Goal: Contribute content: Contribute content

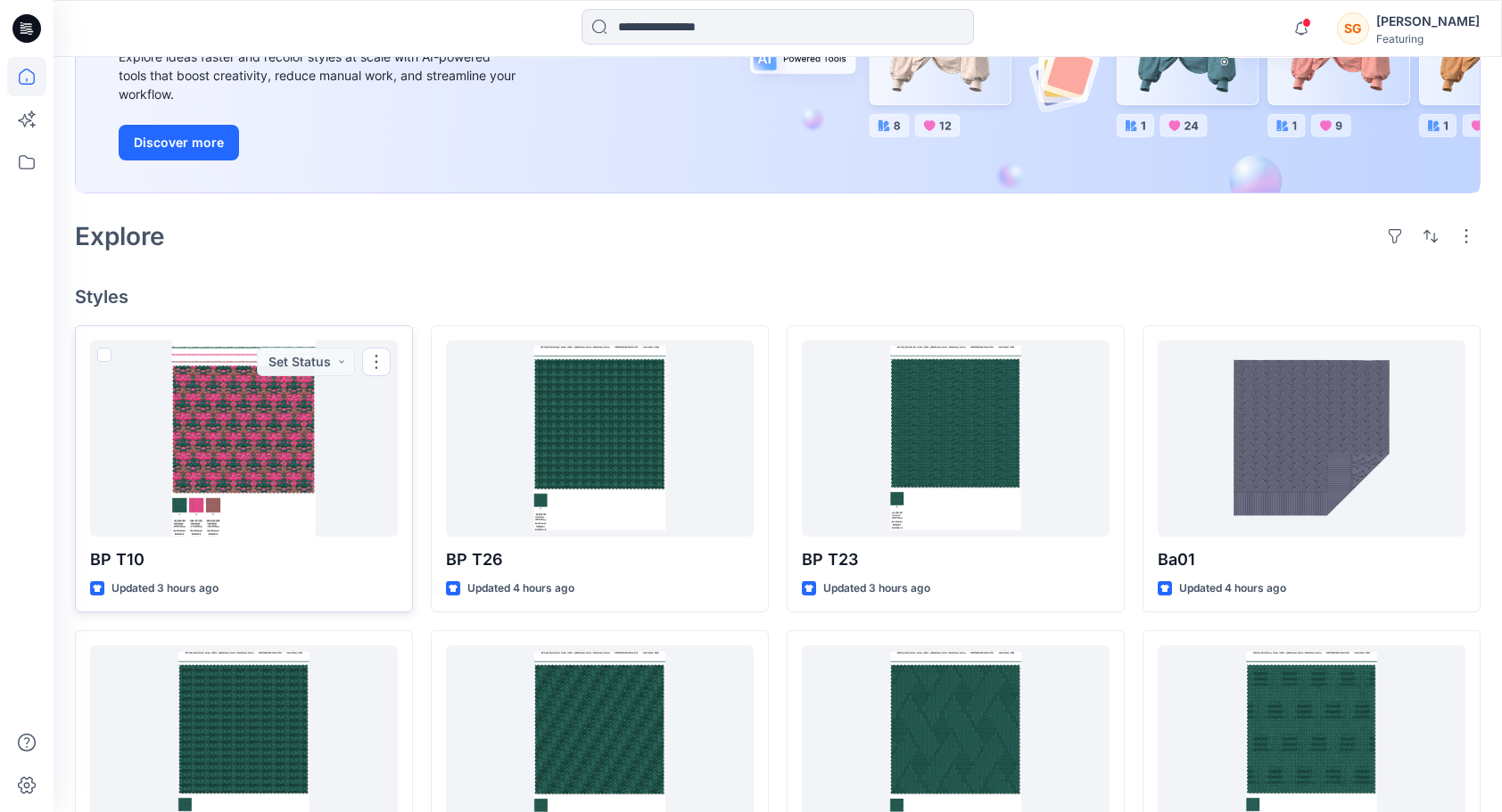
scroll to position [267, 0]
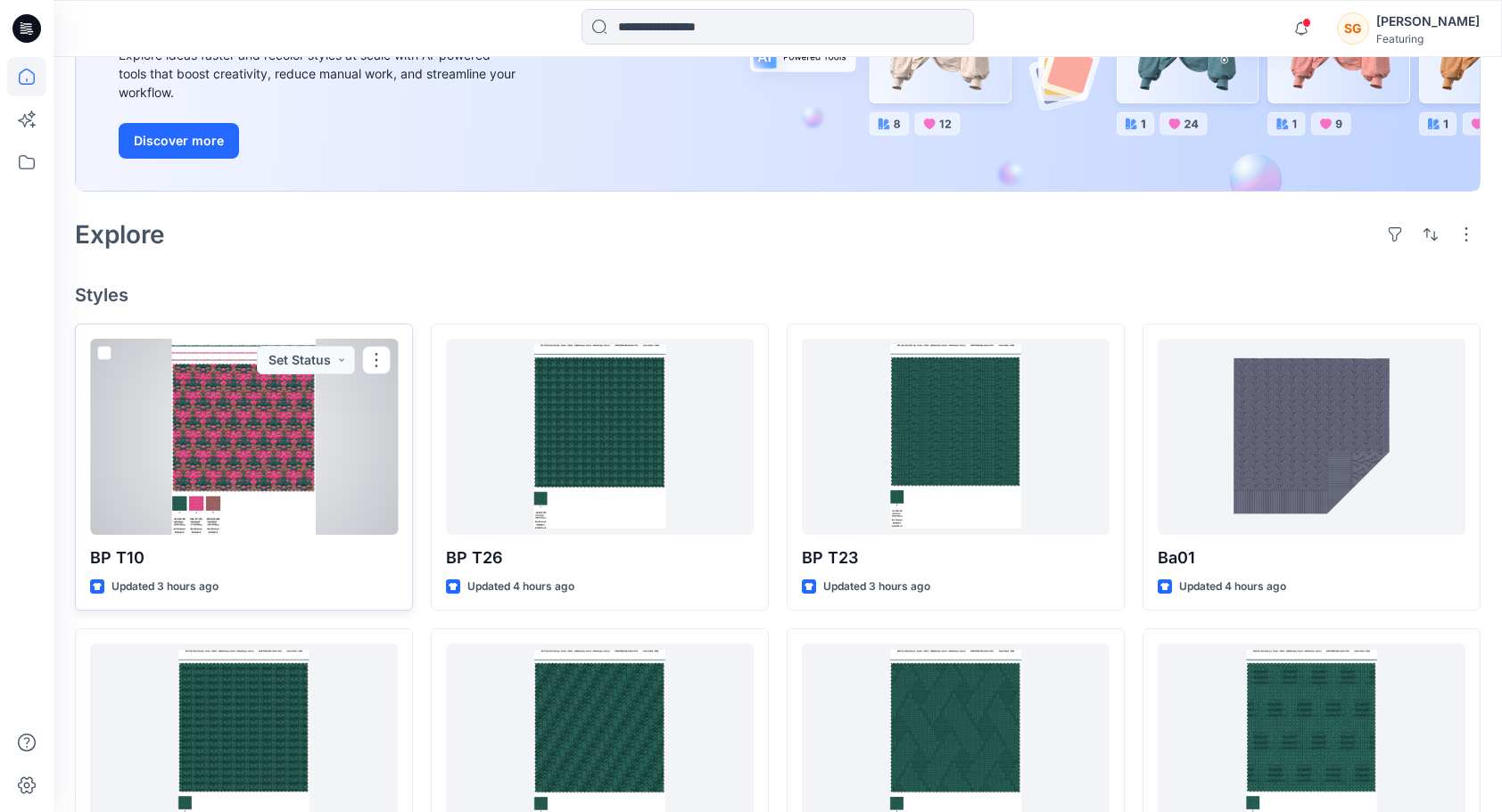
click at [223, 440] on div at bounding box center [244, 436] width 308 height 196
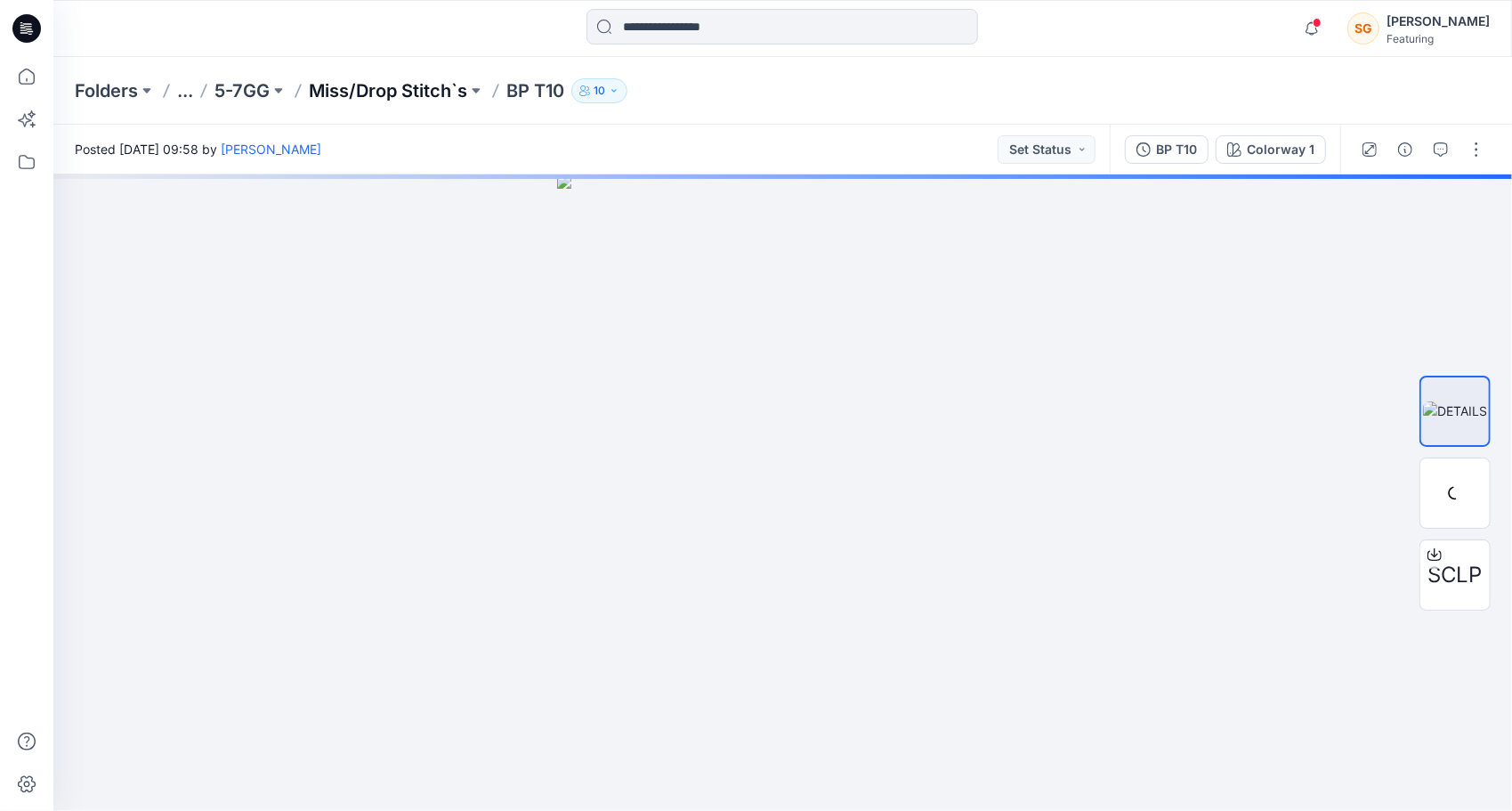
click at [436, 91] on p "Miss/Drop Stitch`s" at bounding box center [388, 91] width 158 height 25
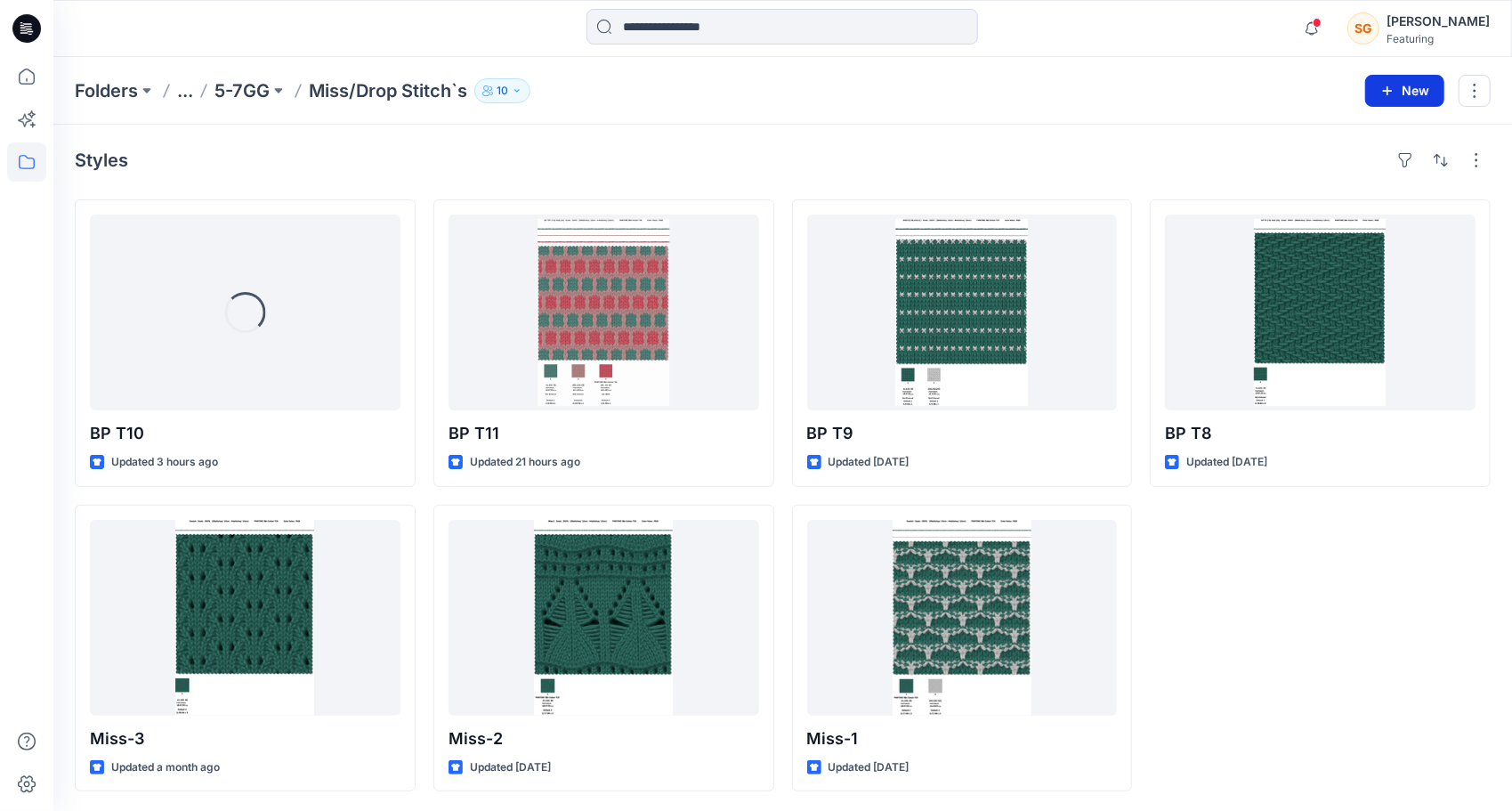
click at [1409, 93] on button "New" at bounding box center [1405, 91] width 79 height 32
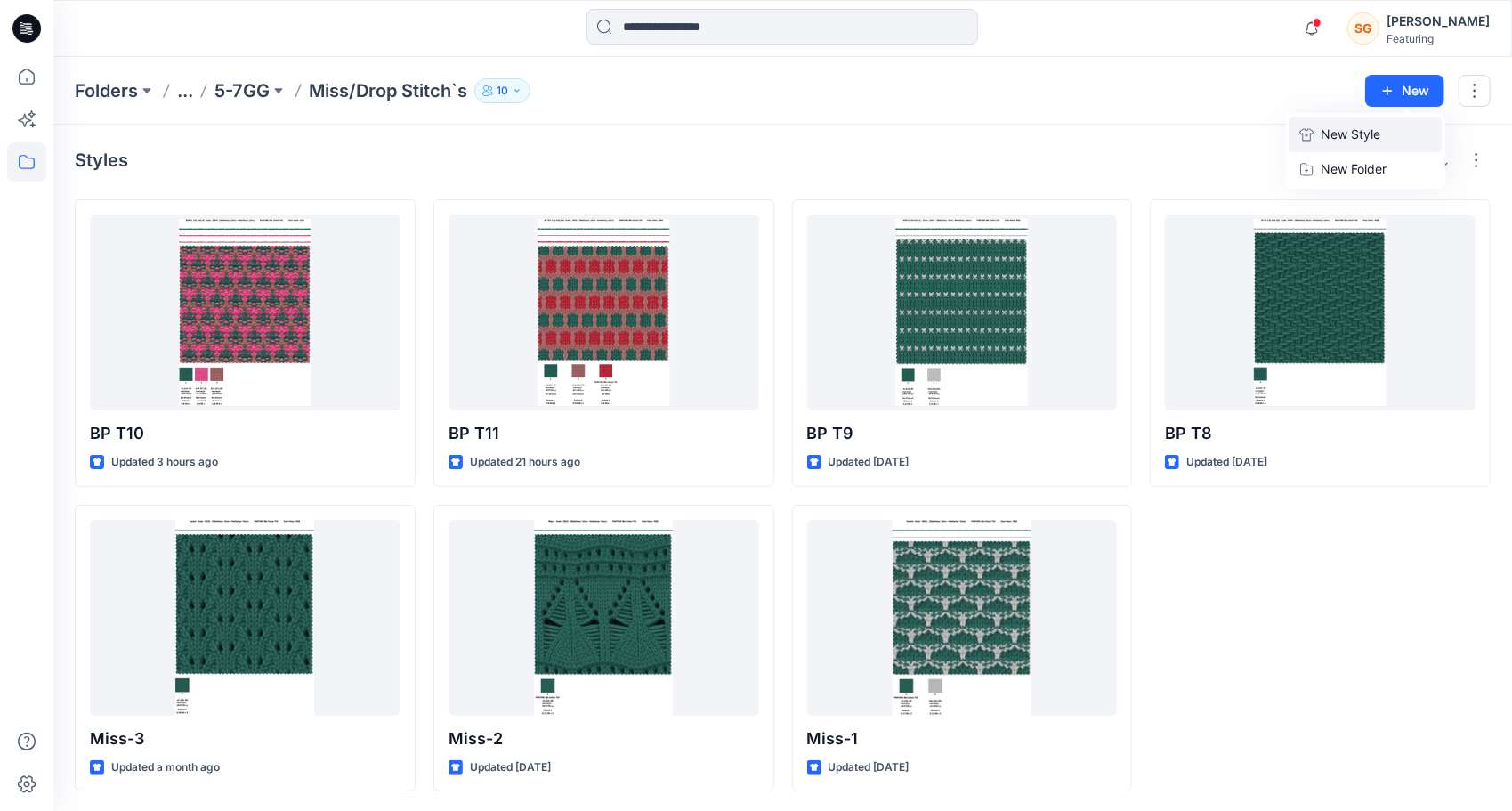
click at [1365, 135] on p "New Style" at bounding box center [1350, 135] width 60 height 21
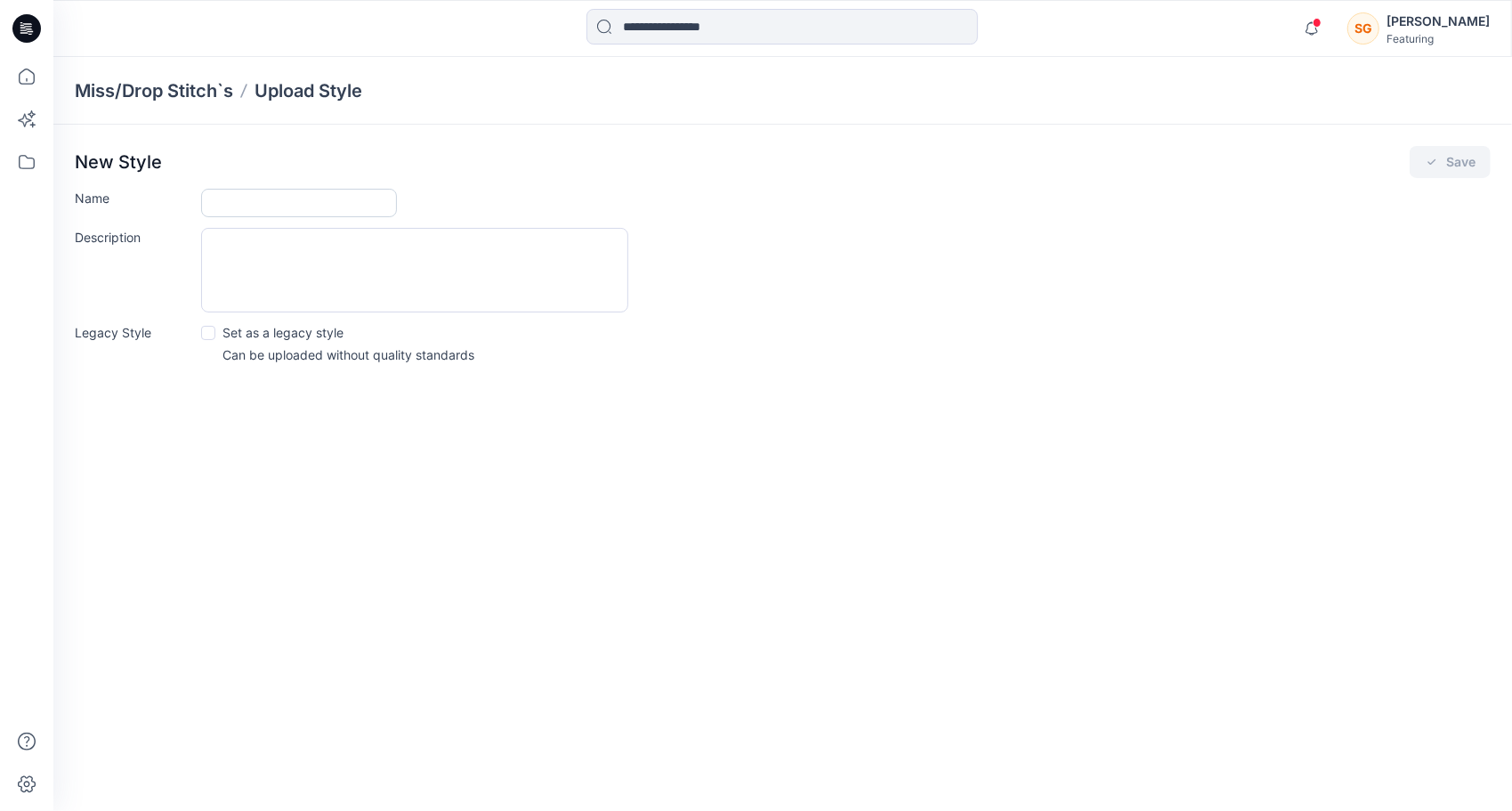
click at [296, 208] on input "Name" at bounding box center [298, 203] width 196 height 29
type input "******"
click at [1439, 163] on icon "submit" at bounding box center [1433, 162] width 14 height 14
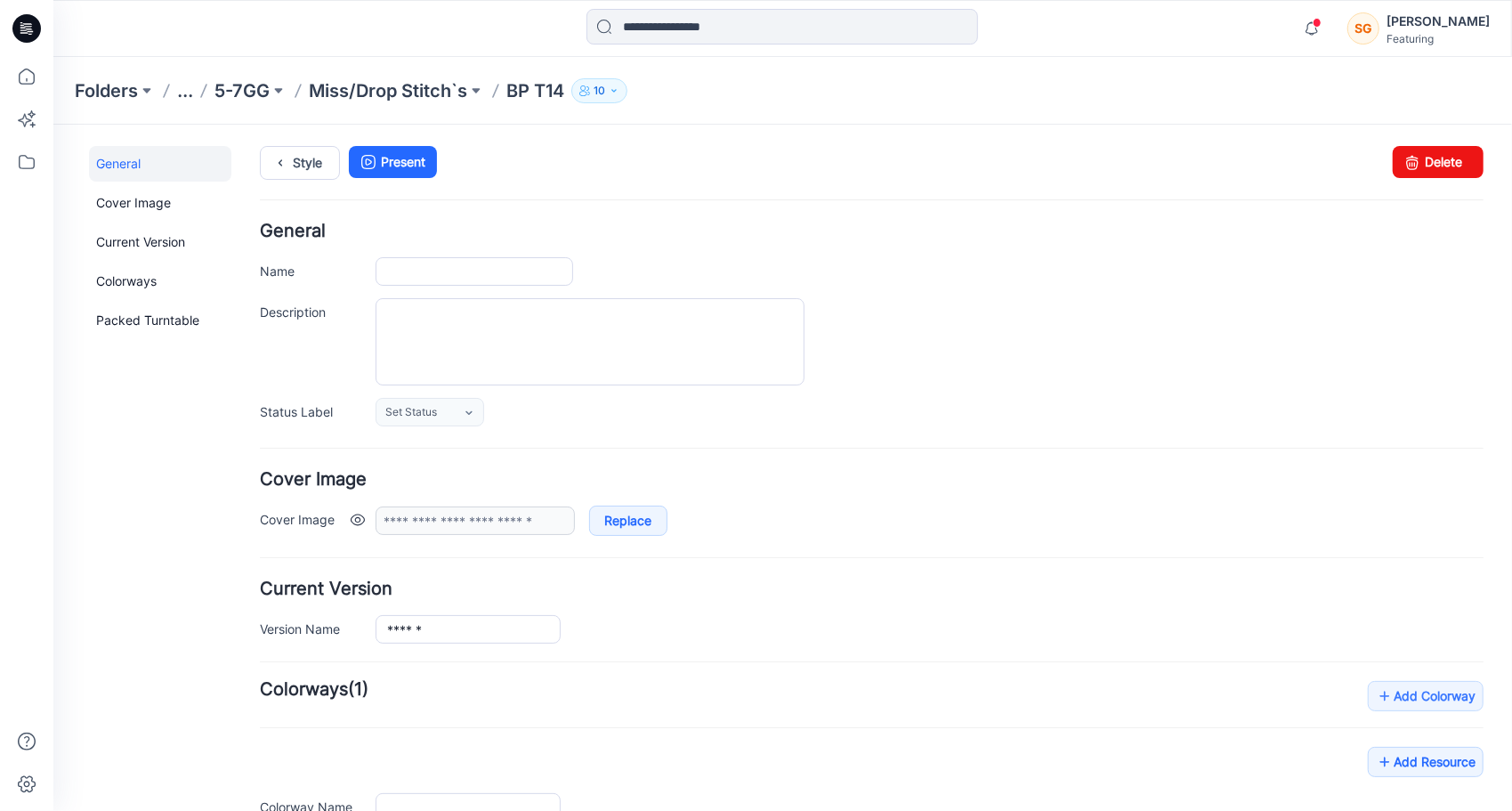
type input "******"
type input "**********"
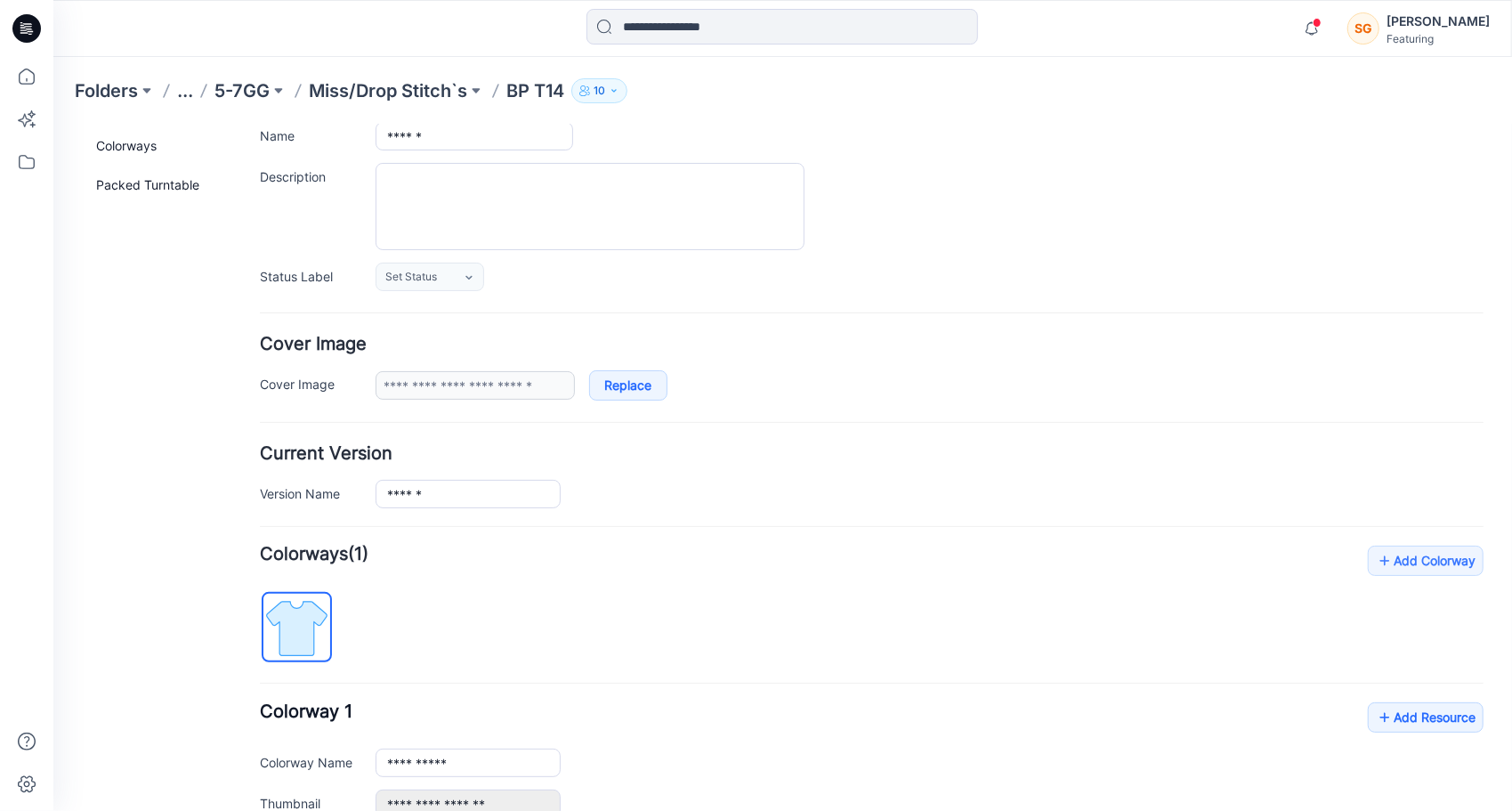
scroll to position [341, 0]
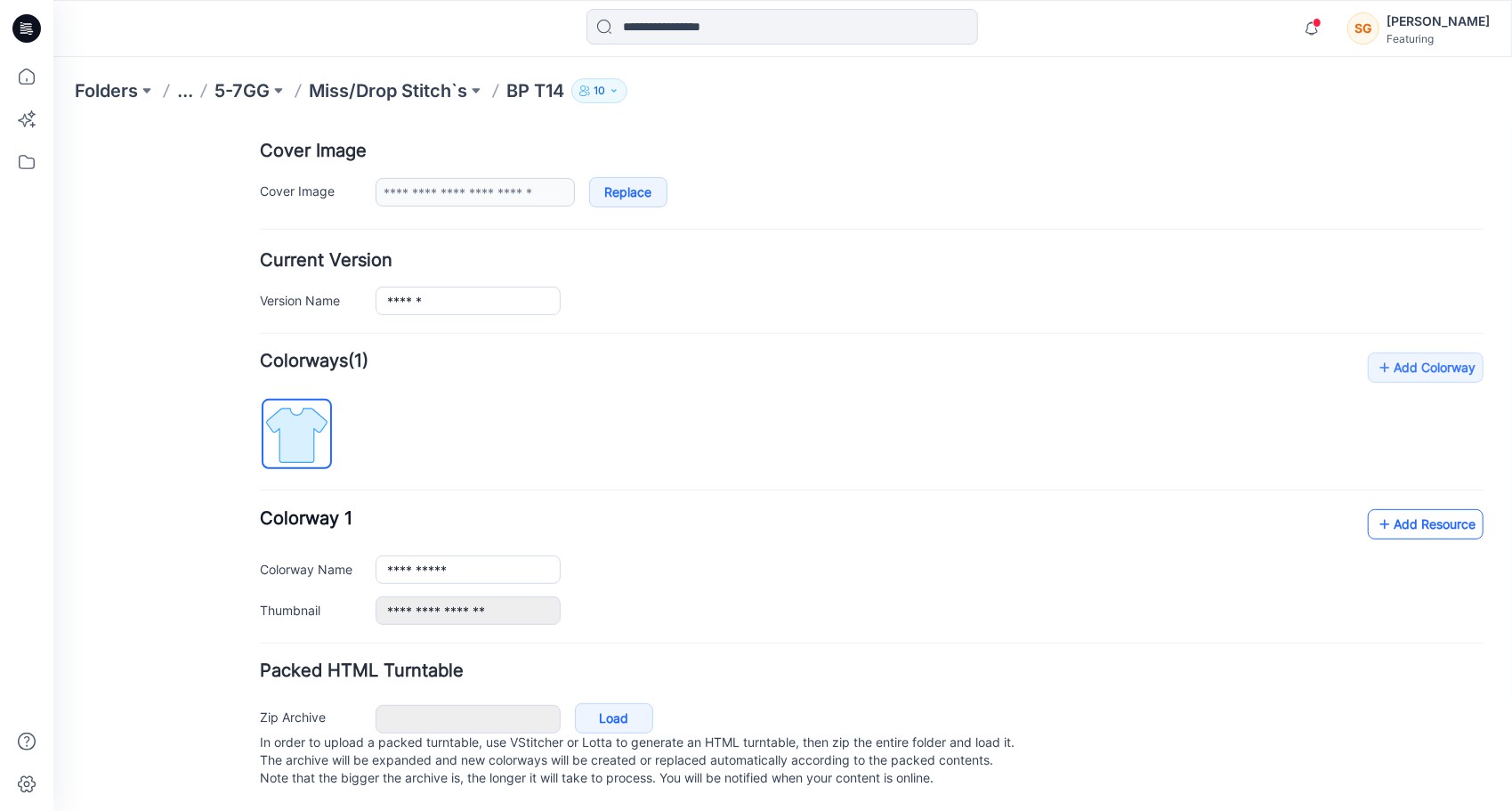
click at [1414, 508] on link "Add Resource" at bounding box center [1425, 523] width 116 height 30
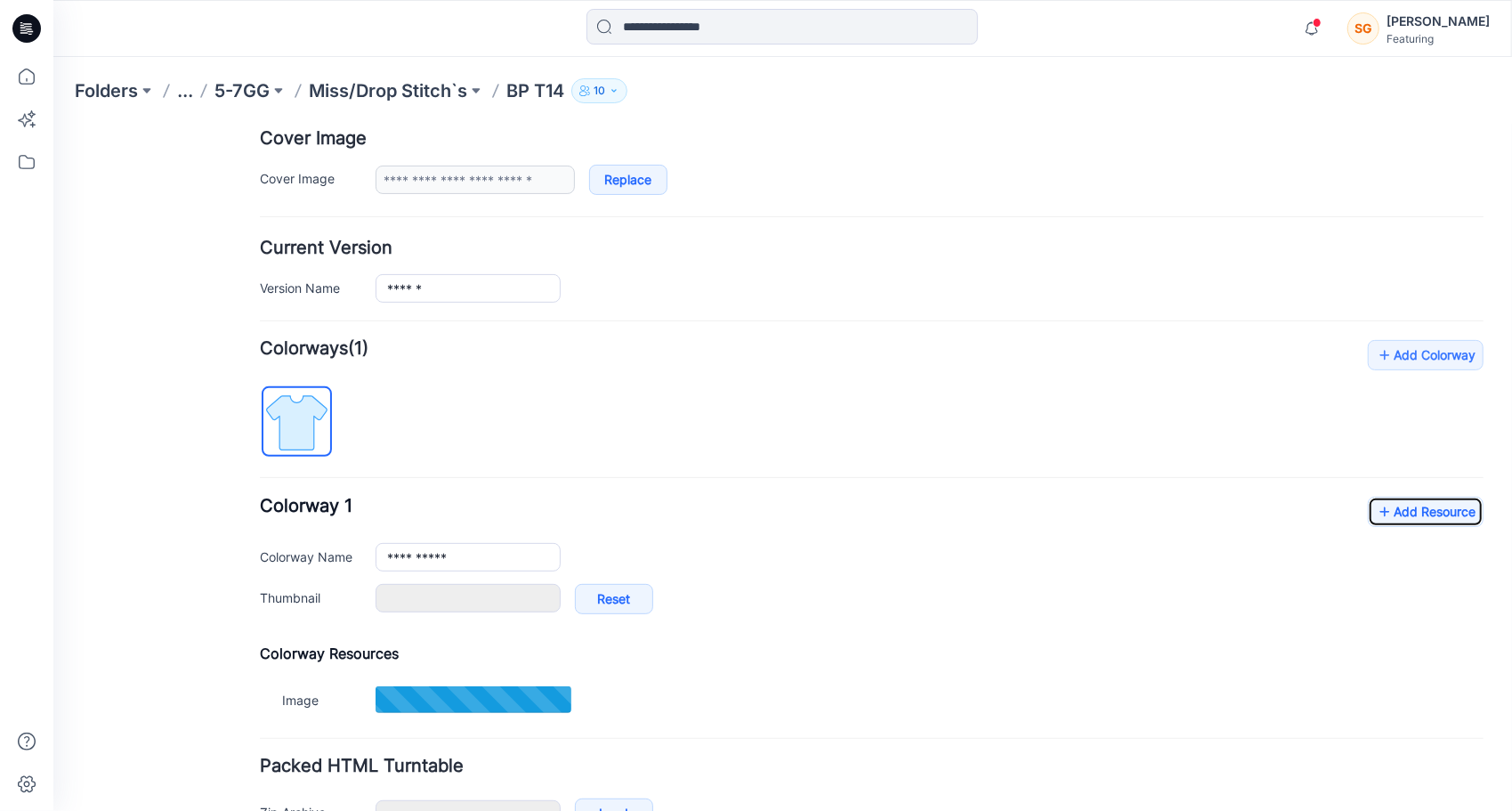
type input "*******"
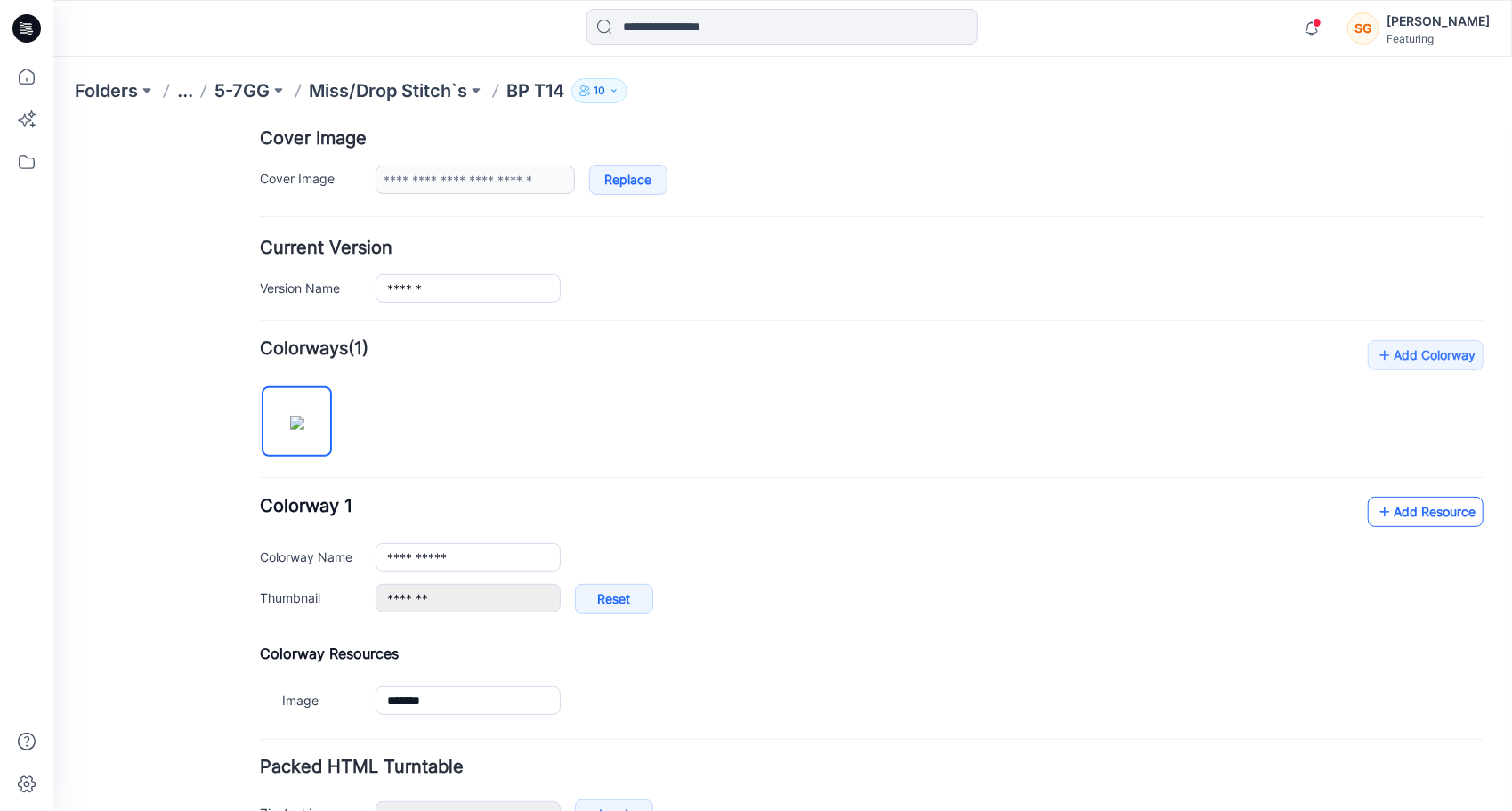
click at [1395, 514] on link "Add Resource" at bounding box center [1425, 511] width 116 height 30
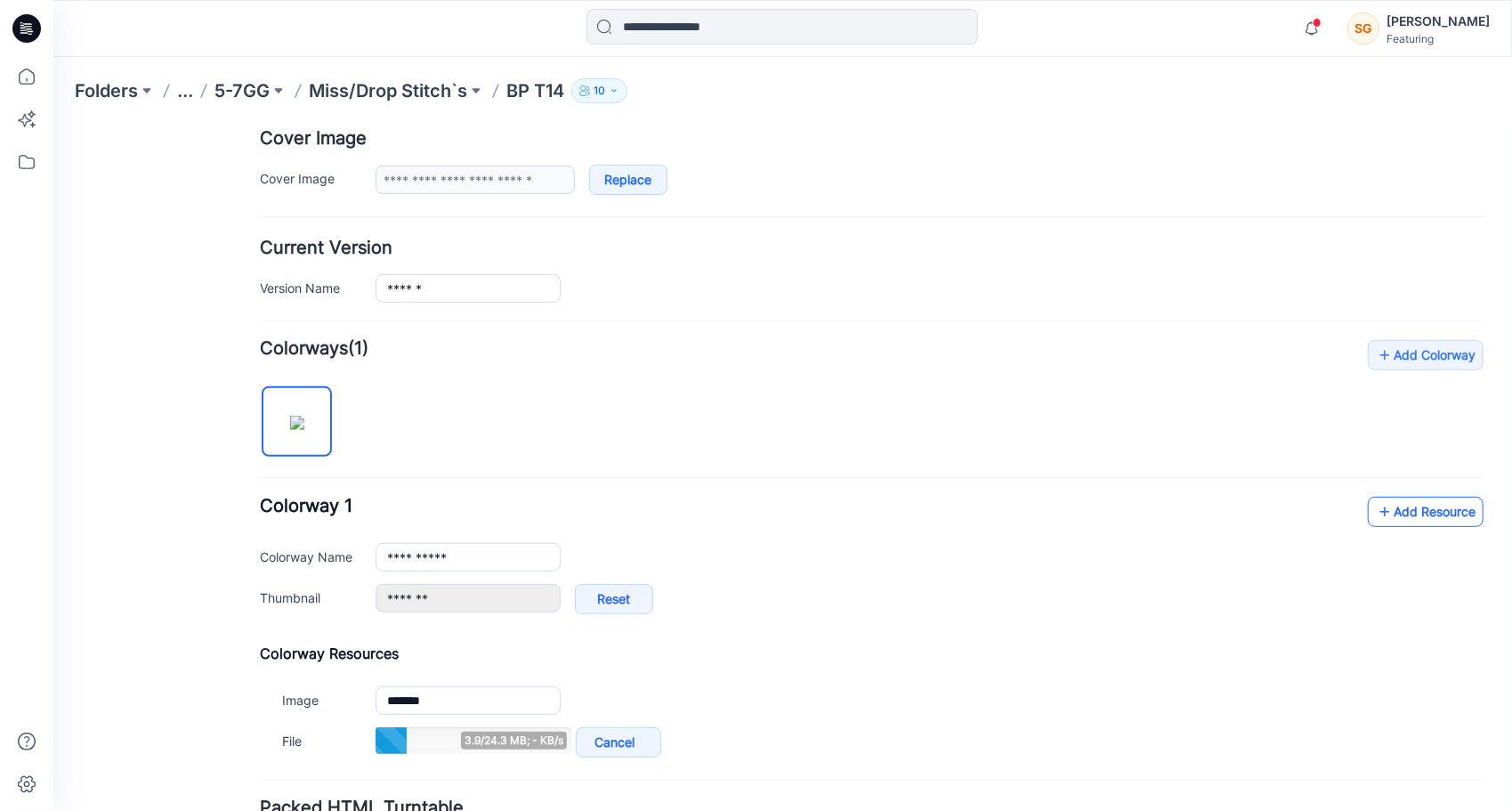
click at [1404, 506] on link "Add Resource" at bounding box center [1425, 511] width 116 height 30
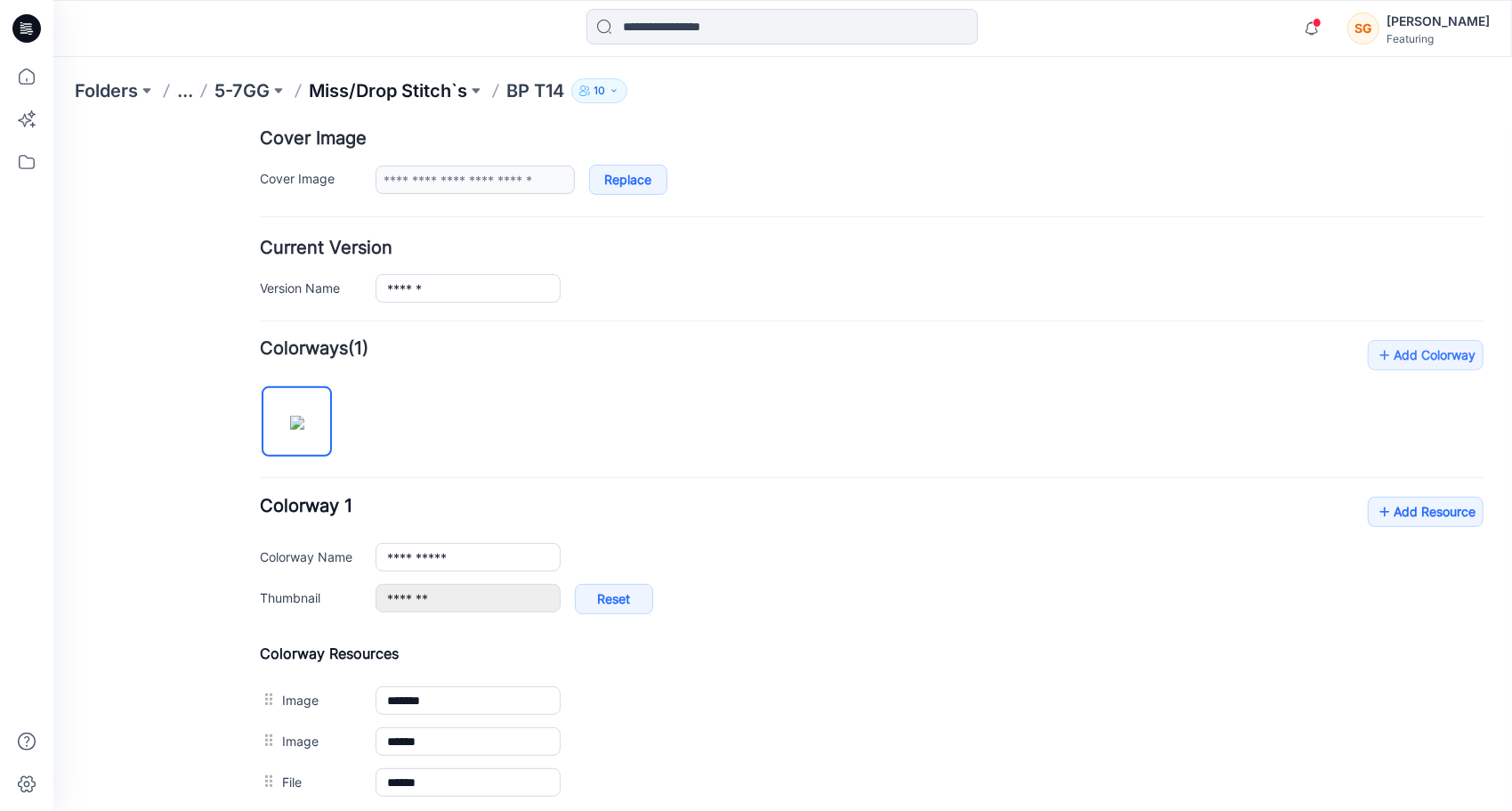
click at [414, 89] on p "Miss/Drop Stitch`s" at bounding box center [388, 91] width 158 height 25
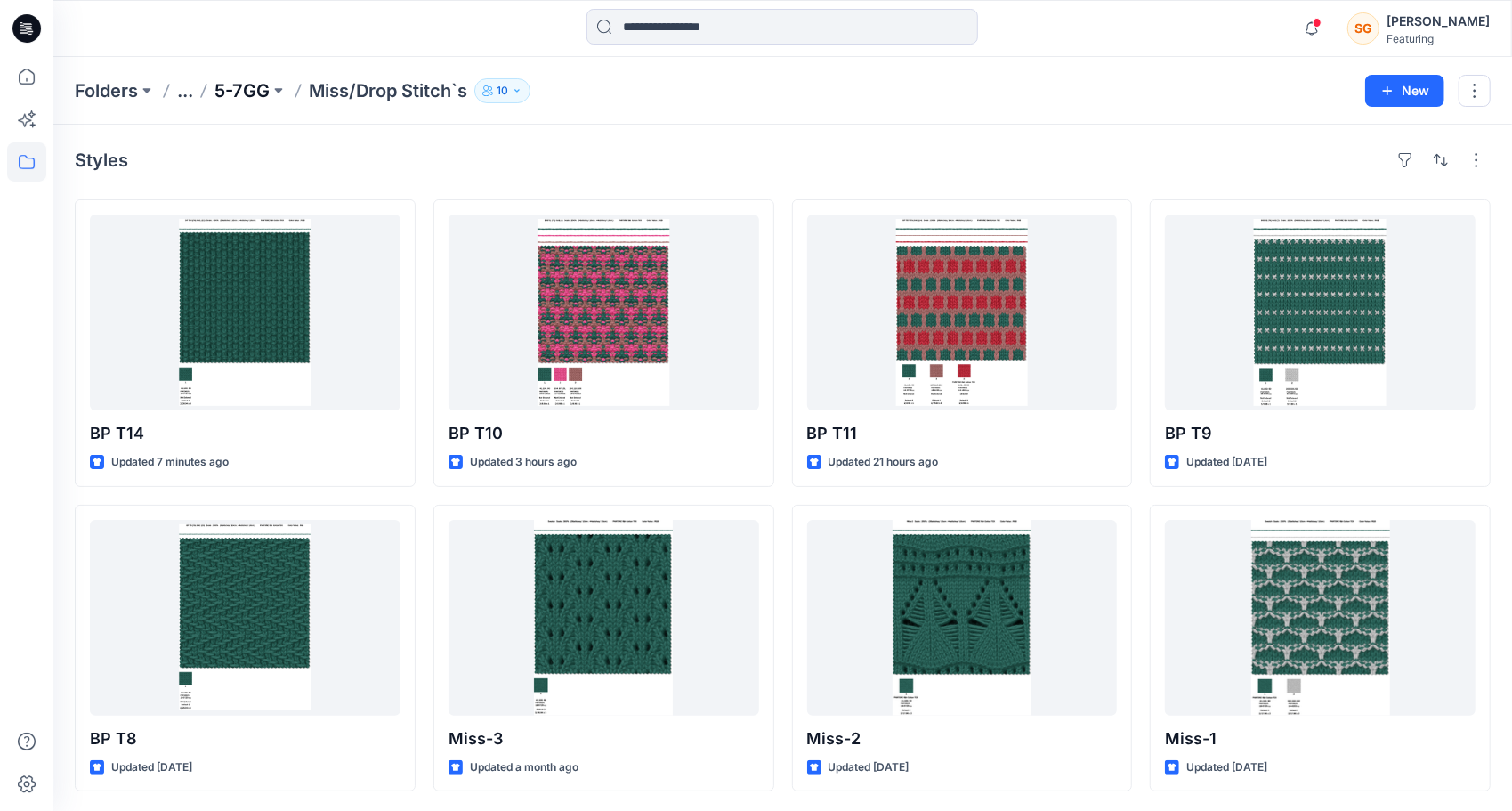
click at [243, 86] on p "5-7GG" at bounding box center [242, 91] width 55 height 25
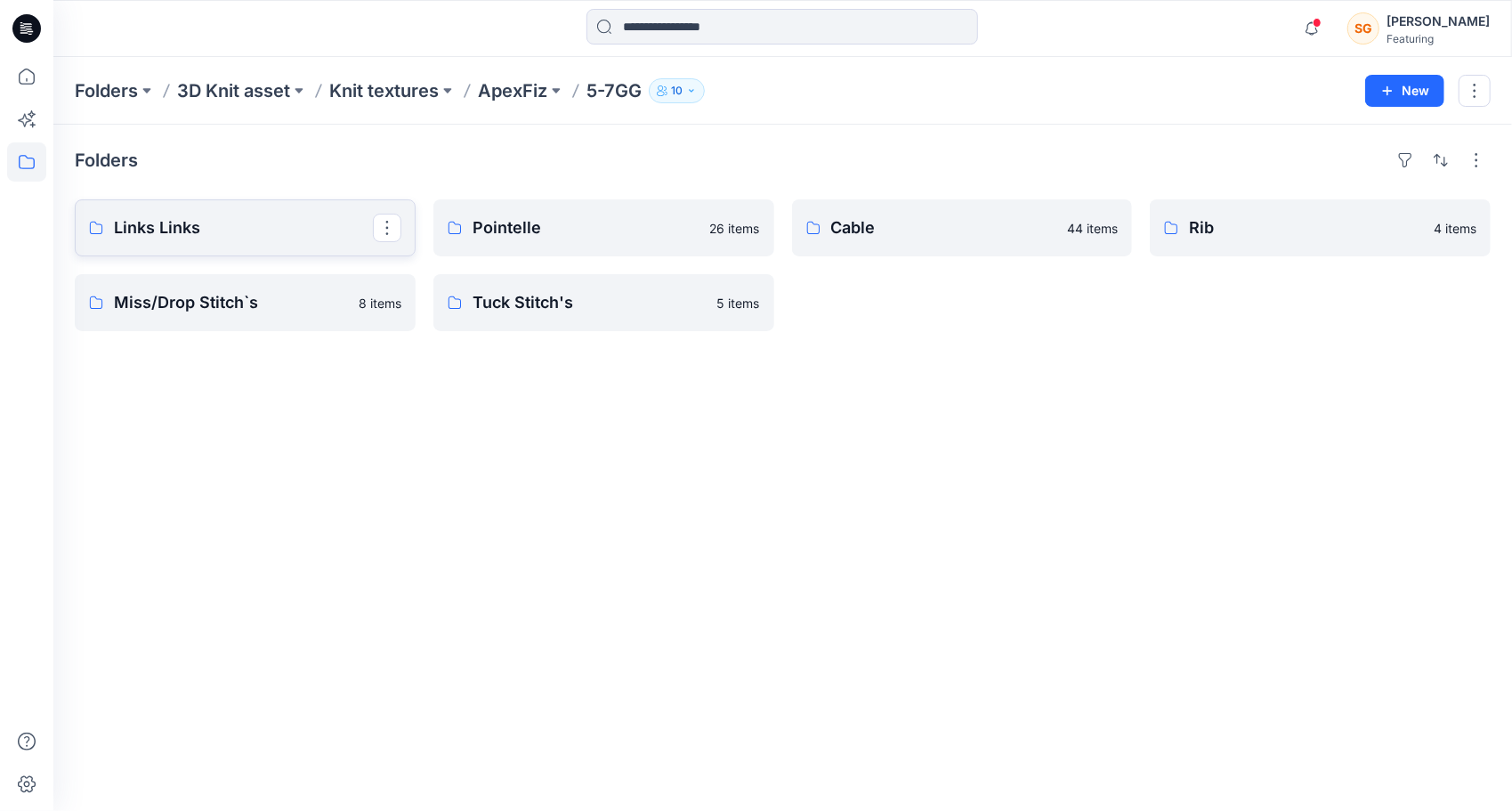
click at [158, 215] on p "Links Links" at bounding box center [244, 228] width 259 height 25
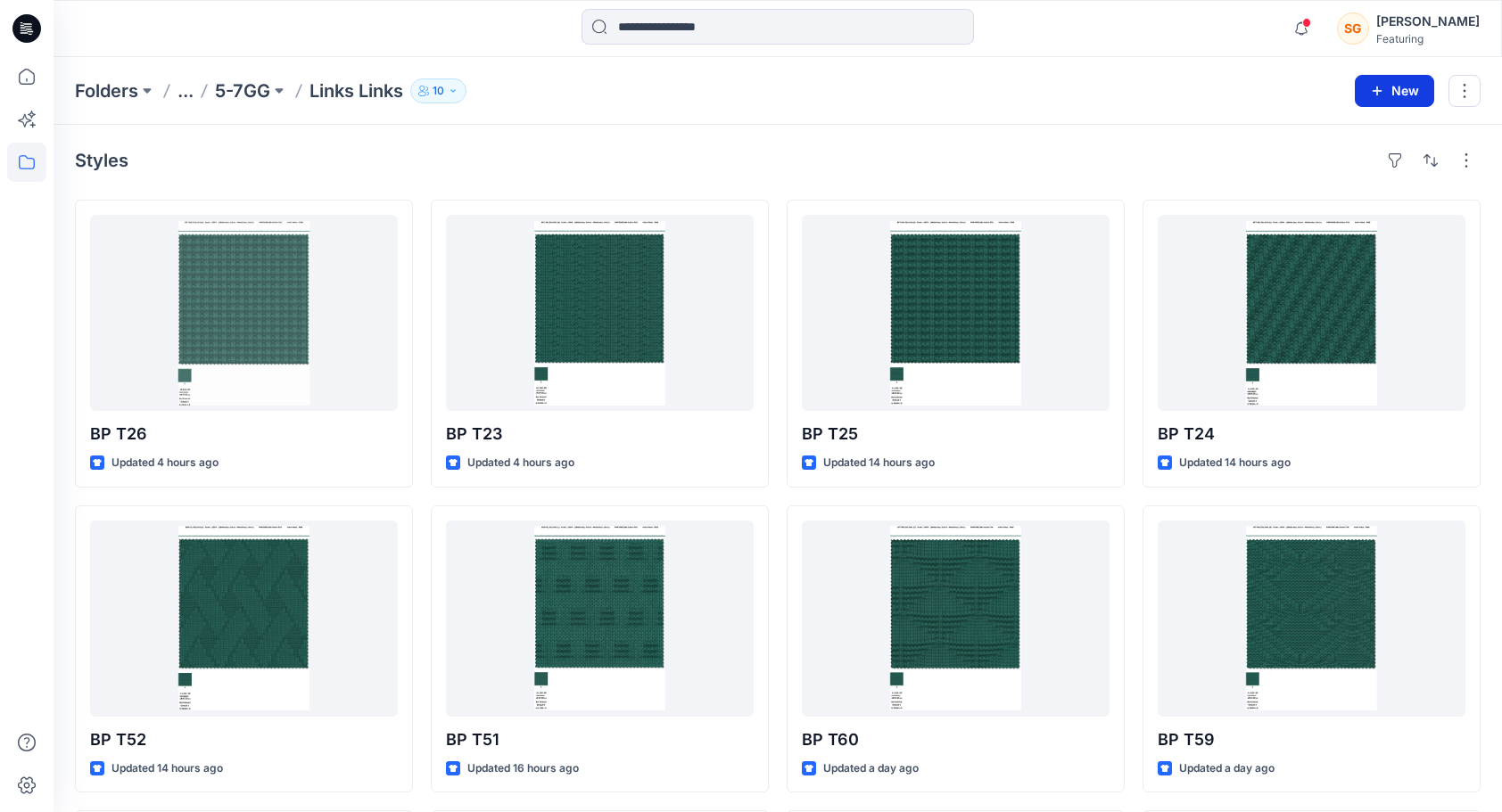
click at [1421, 93] on button "New" at bounding box center [1394, 91] width 80 height 32
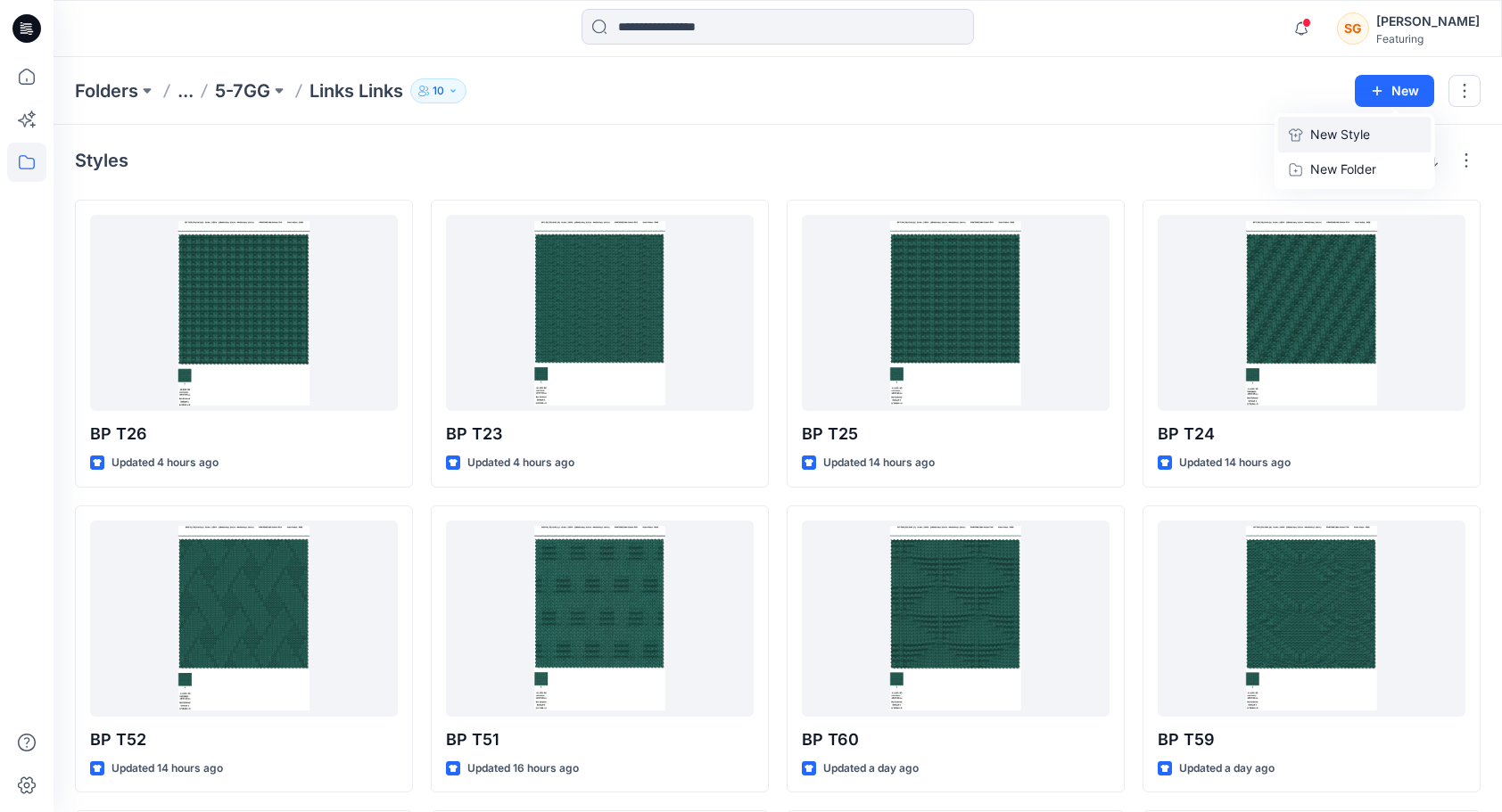
click at [1326, 139] on p "New Style" at bounding box center [1339, 135] width 60 height 21
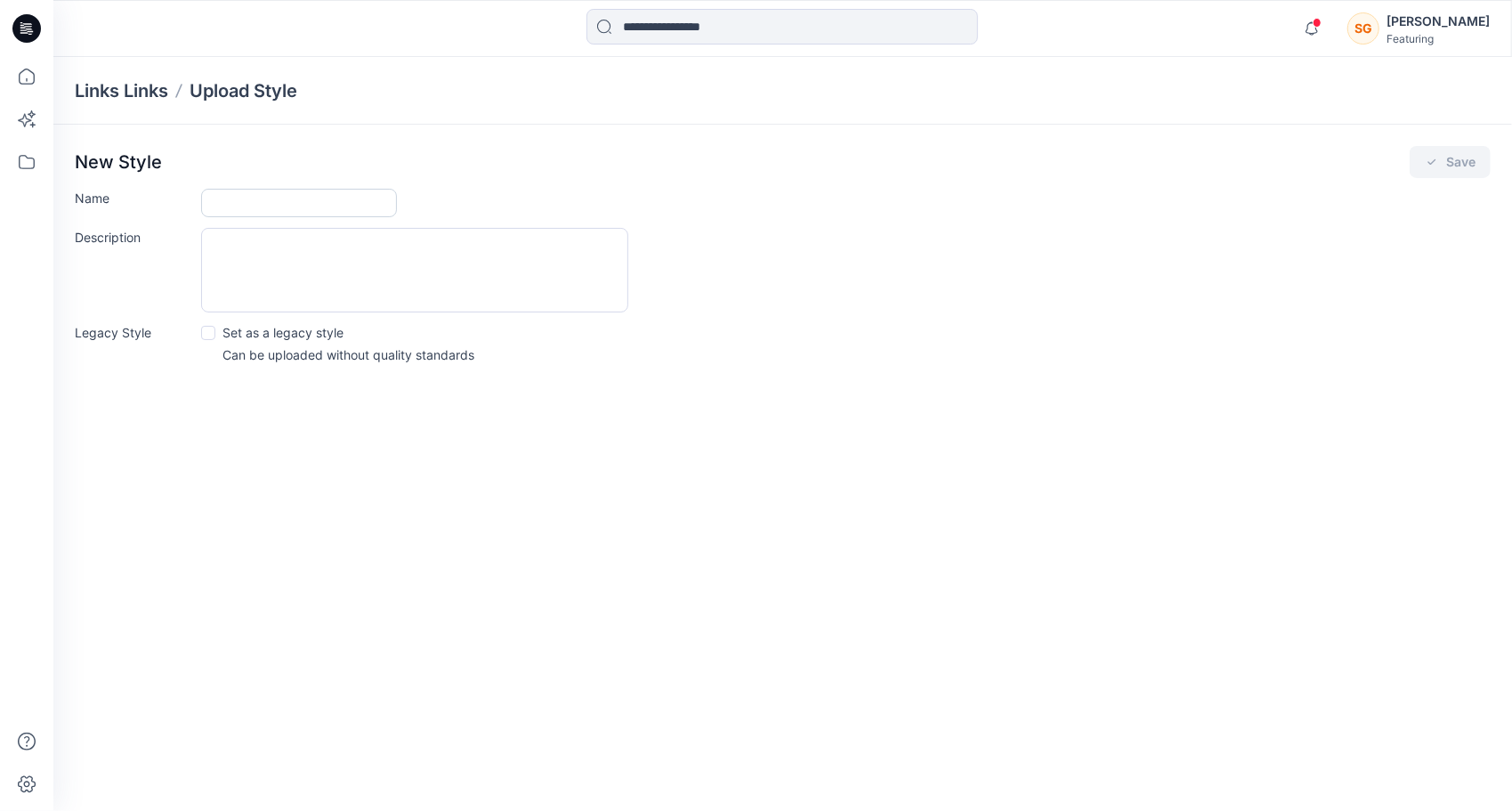
click at [269, 191] on input "Name" at bounding box center [298, 203] width 196 height 29
type input "******"
click at [1448, 156] on button "Save" at bounding box center [1450, 162] width 81 height 32
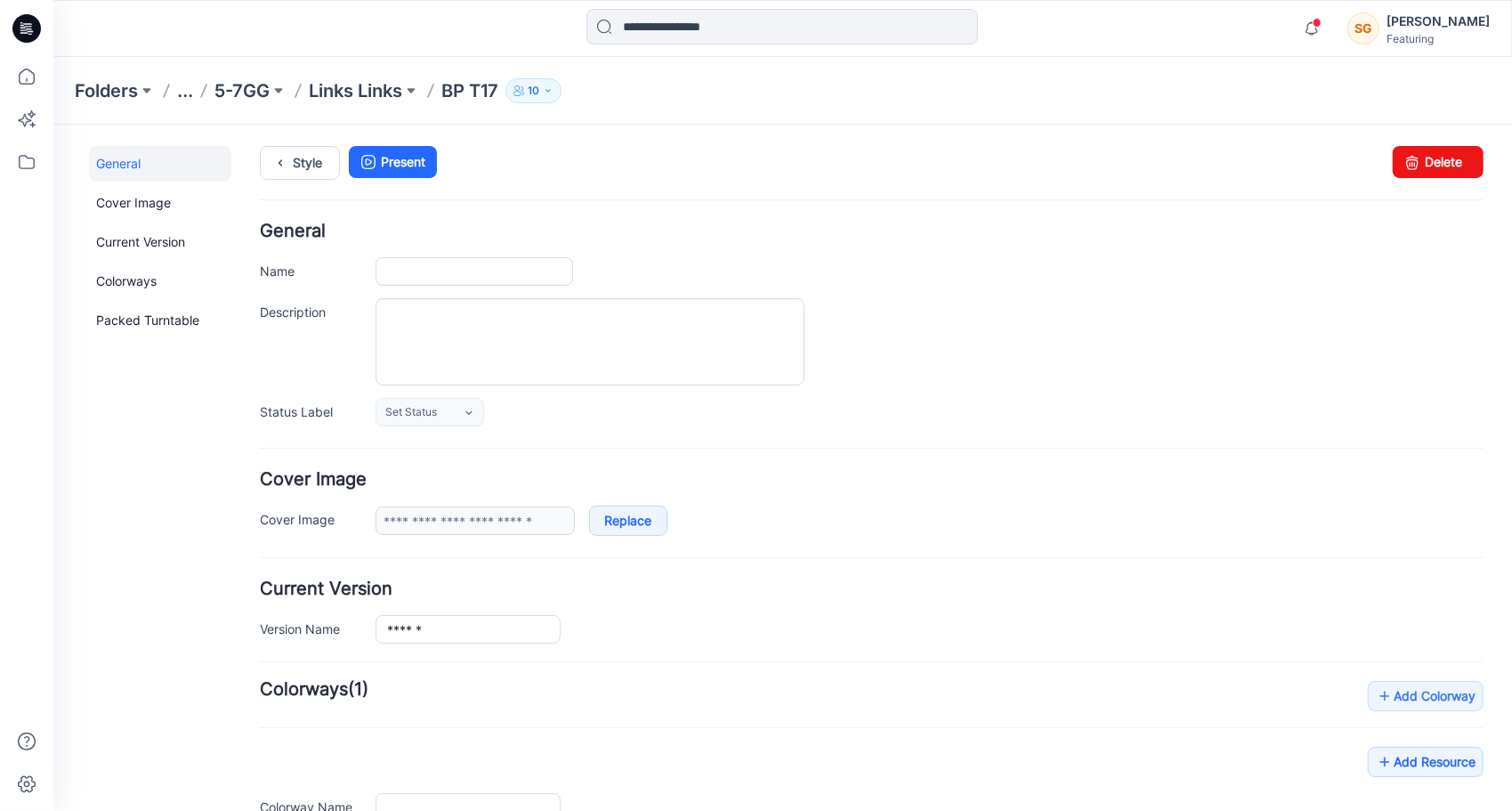
type input "******"
type input "**********"
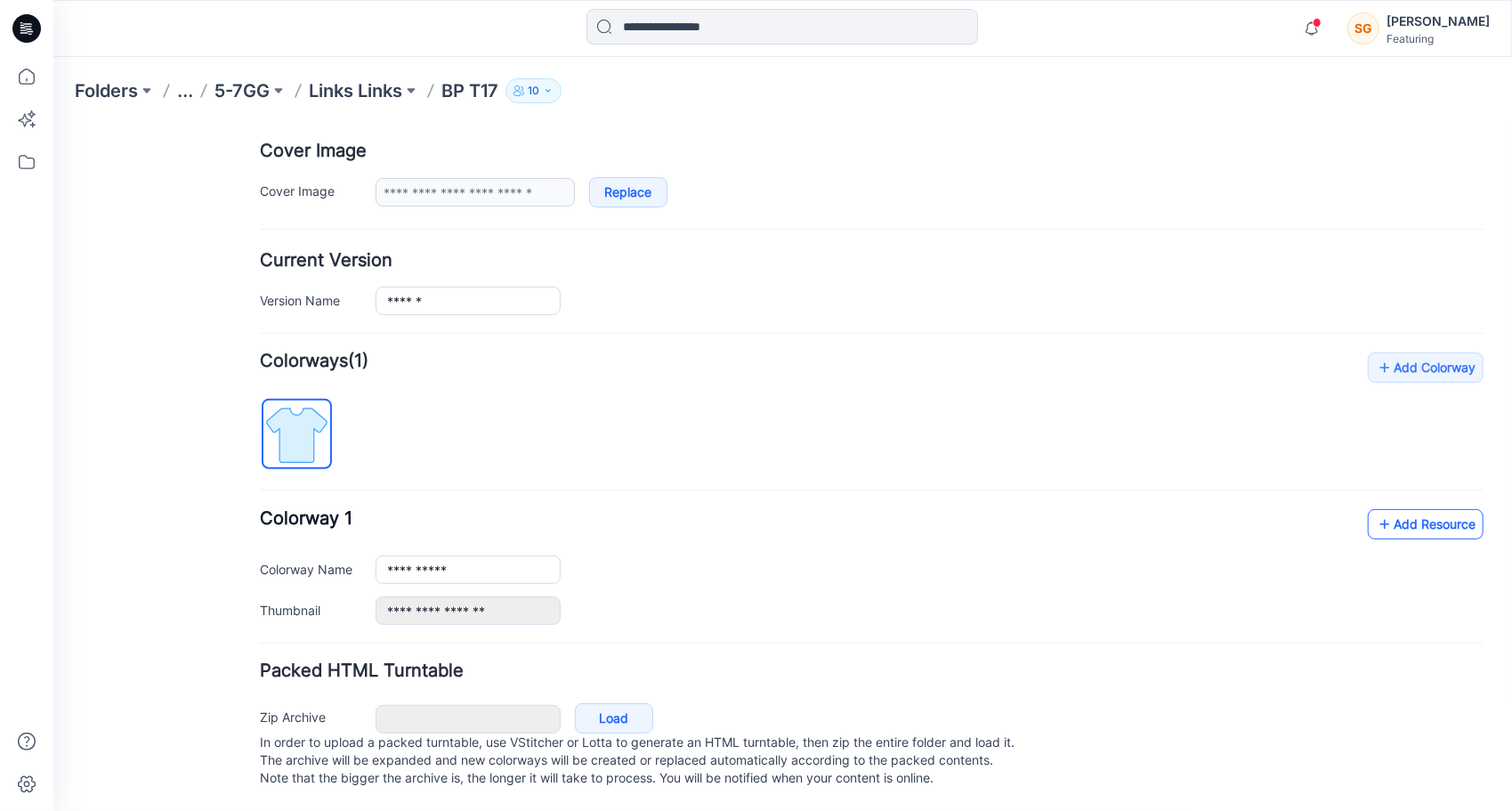
click at [1413, 508] on link "Add Resource" at bounding box center [1425, 523] width 116 height 30
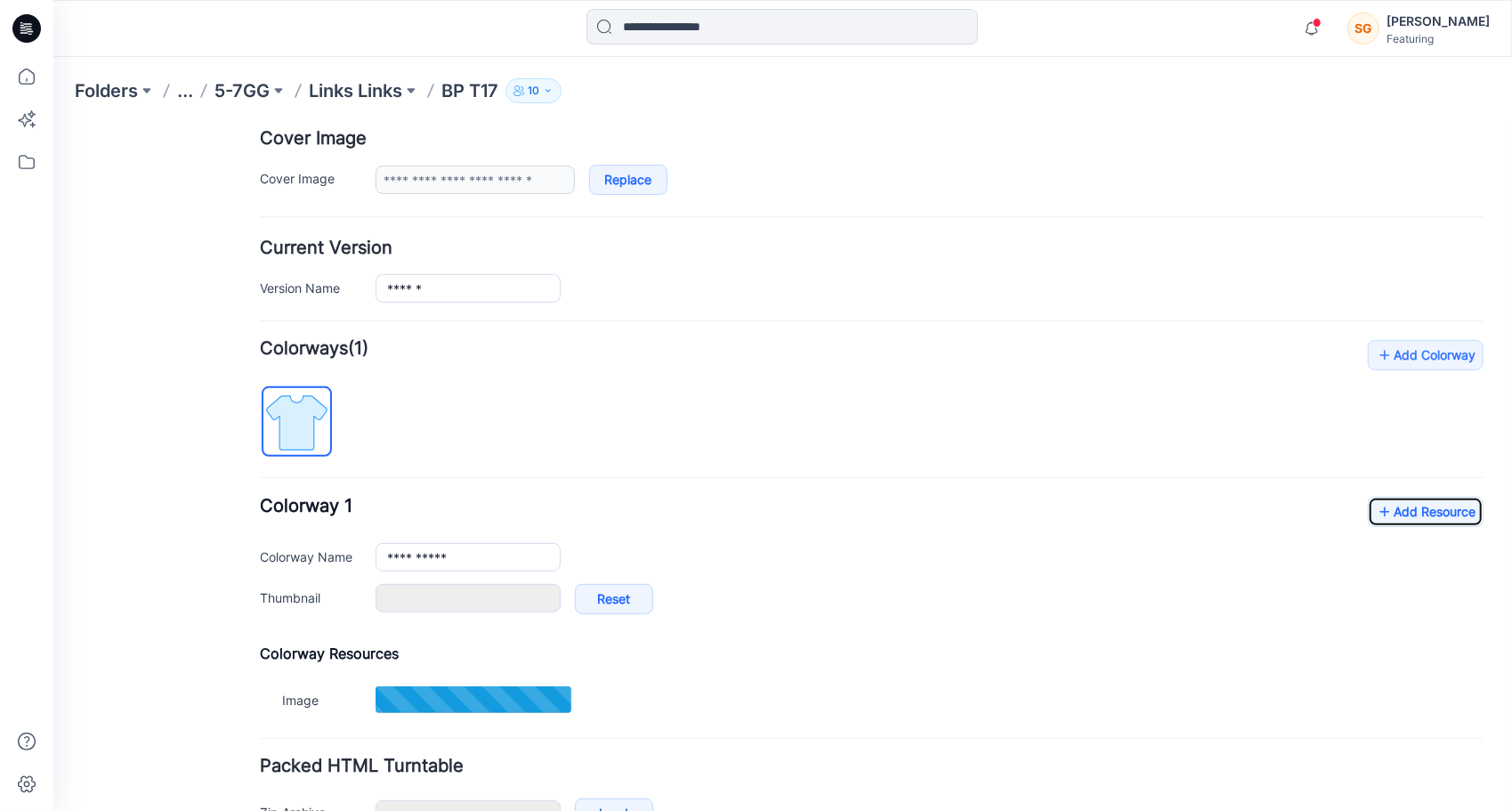
type input "*******"
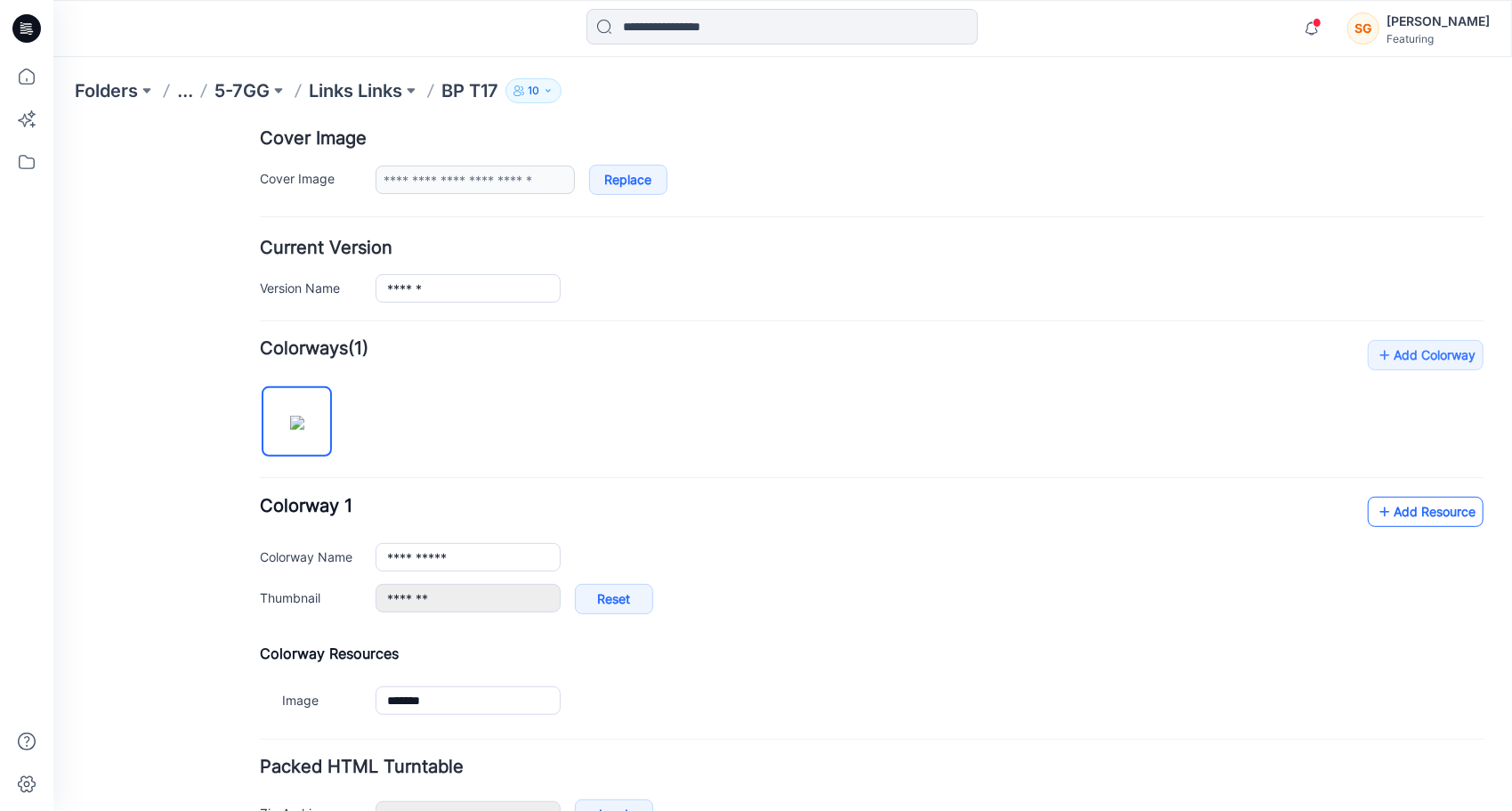
click at [1417, 521] on link "Add Resource" at bounding box center [1425, 511] width 116 height 30
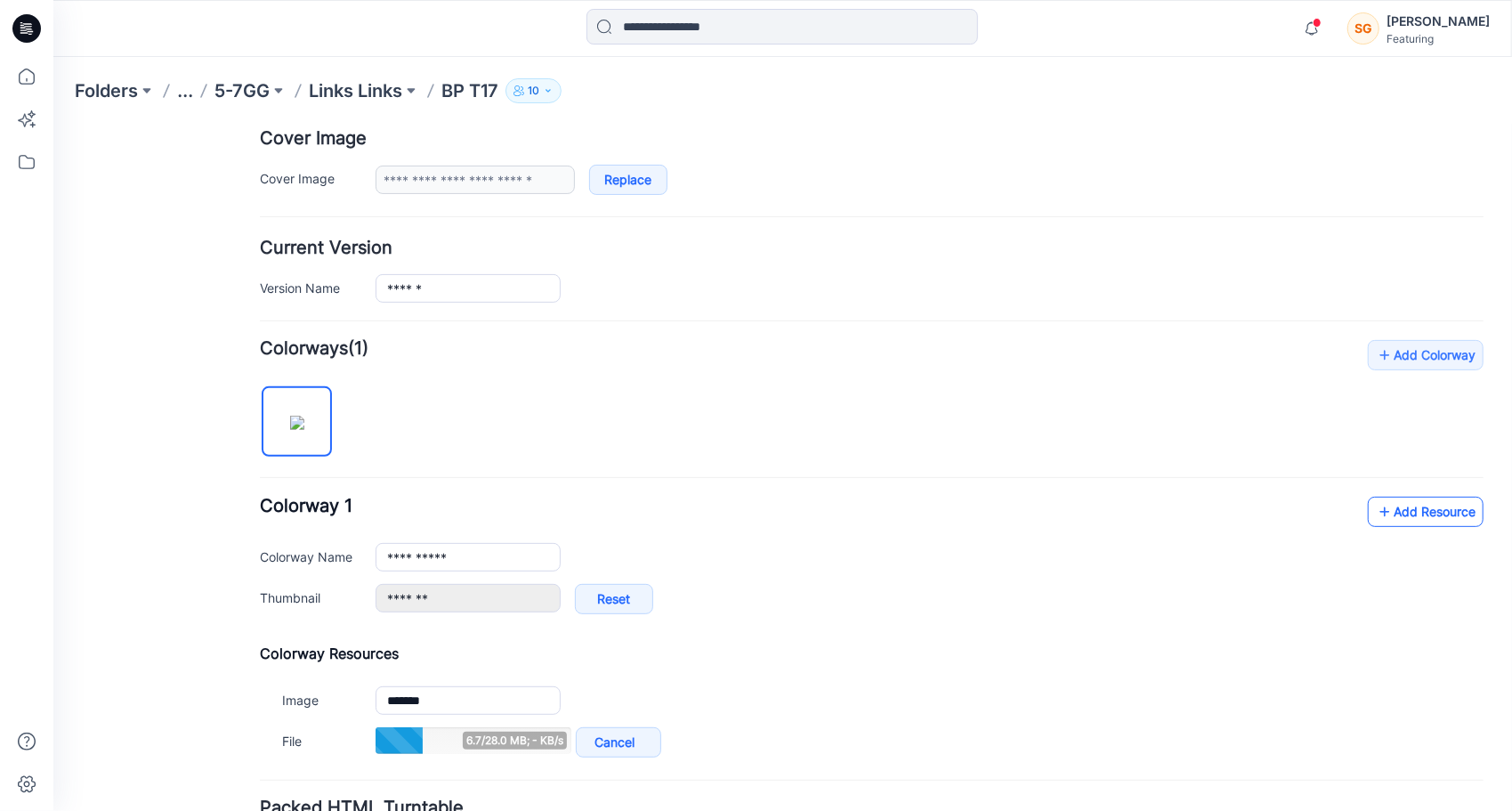
click at [1375, 506] on icon at bounding box center [1384, 511] width 18 height 29
click at [371, 83] on p "Links Links" at bounding box center [355, 91] width 94 height 25
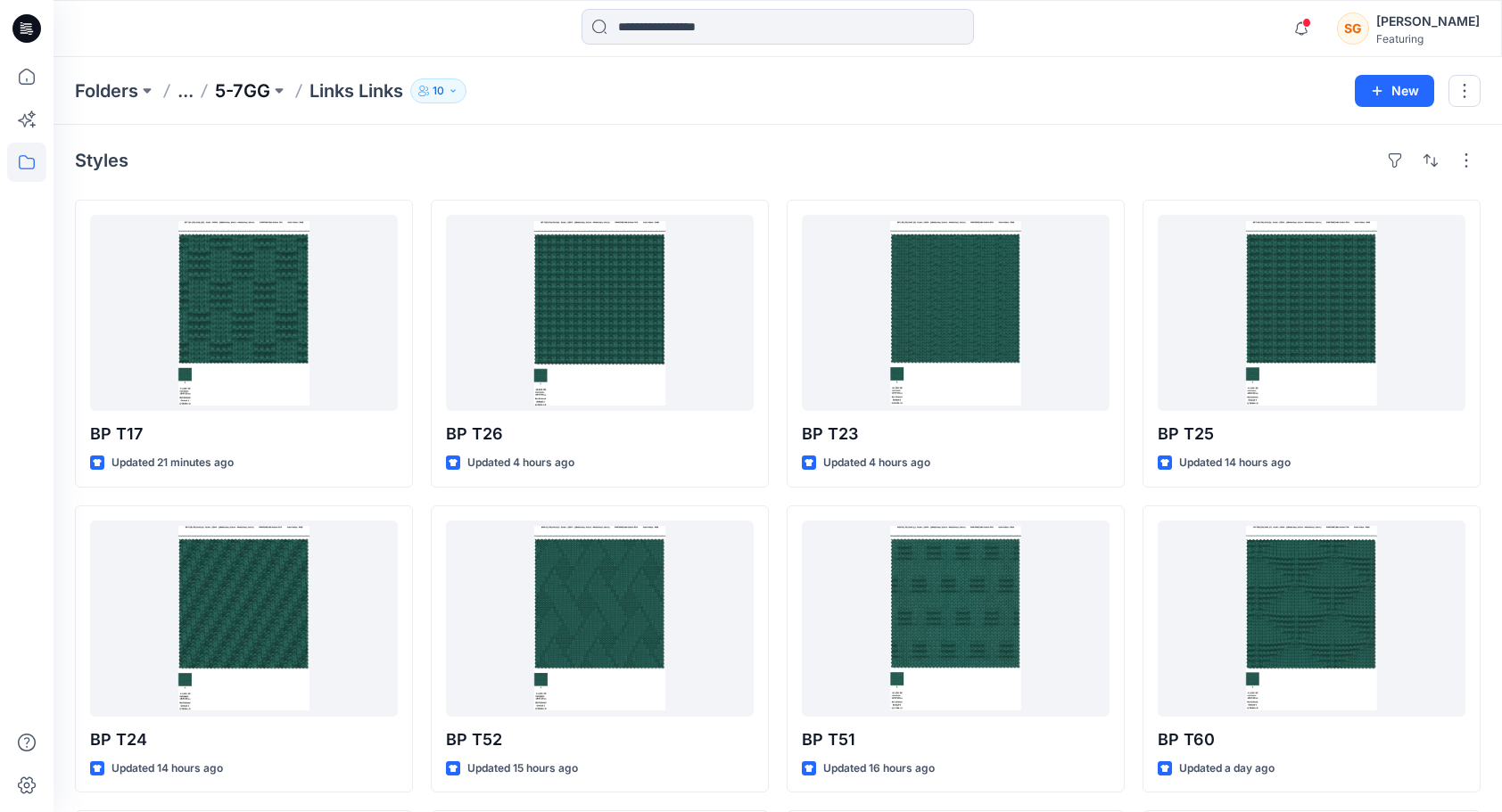
click at [270, 94] on p "5-7GG" at bounding box center [242, 91] width 55 height 25
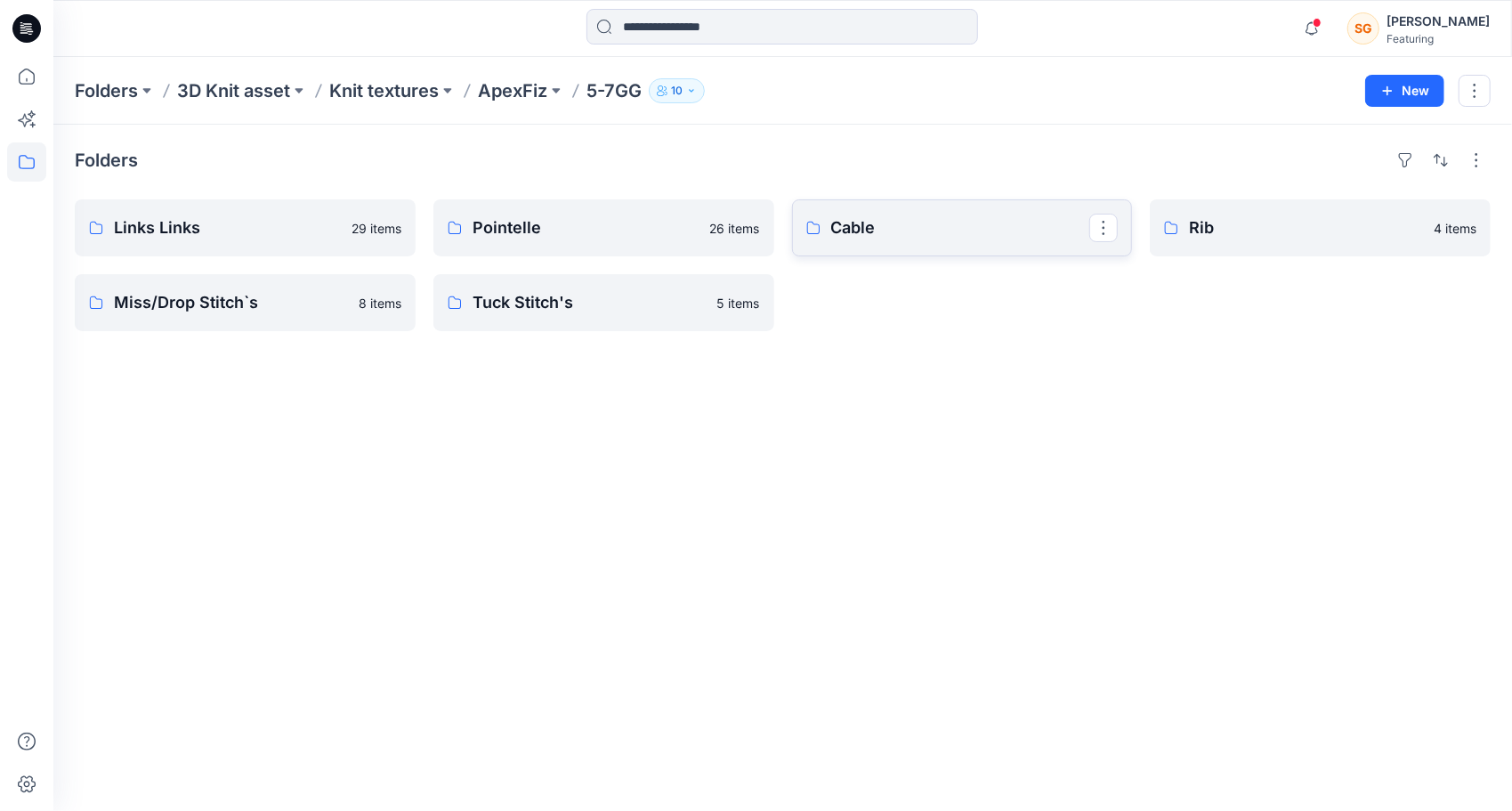
click at [953, 233] on p "Cable" at bounding box center [961, 228] width 259 height 25
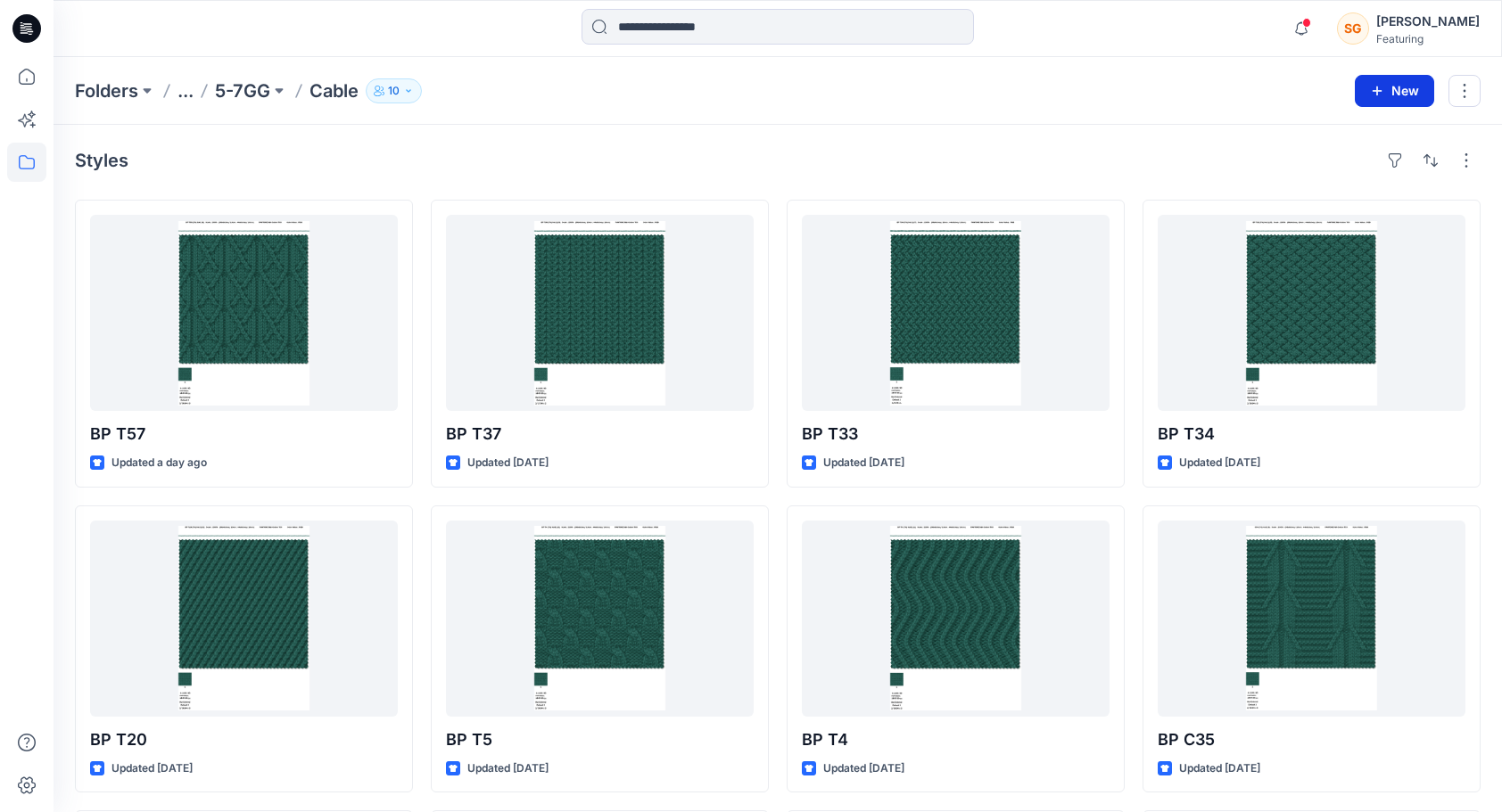
click at [1402, 80] on button "New" at bounding box center [1394, 91] width 80 height 32
click at [1355, 137] on p "New Style" at bounding box center [1339, 135] width 60 height 21
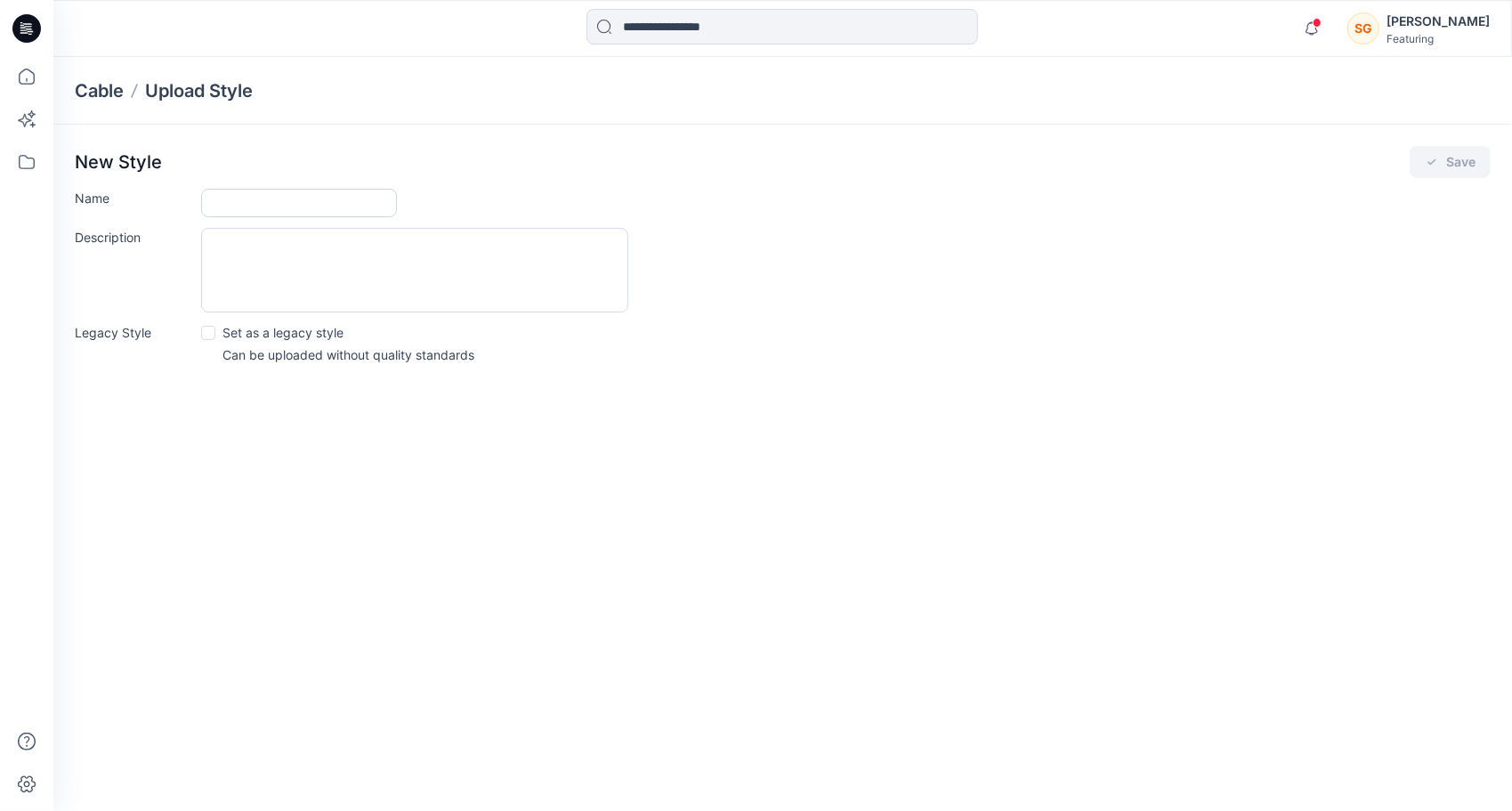
click at [344, 198] on input "Name" at bounding box center [298, 203] width 196 height 29
type input "******"
click at [1454, 165] on button "Save" at bounding box center [1450, 162] width 81 height 32
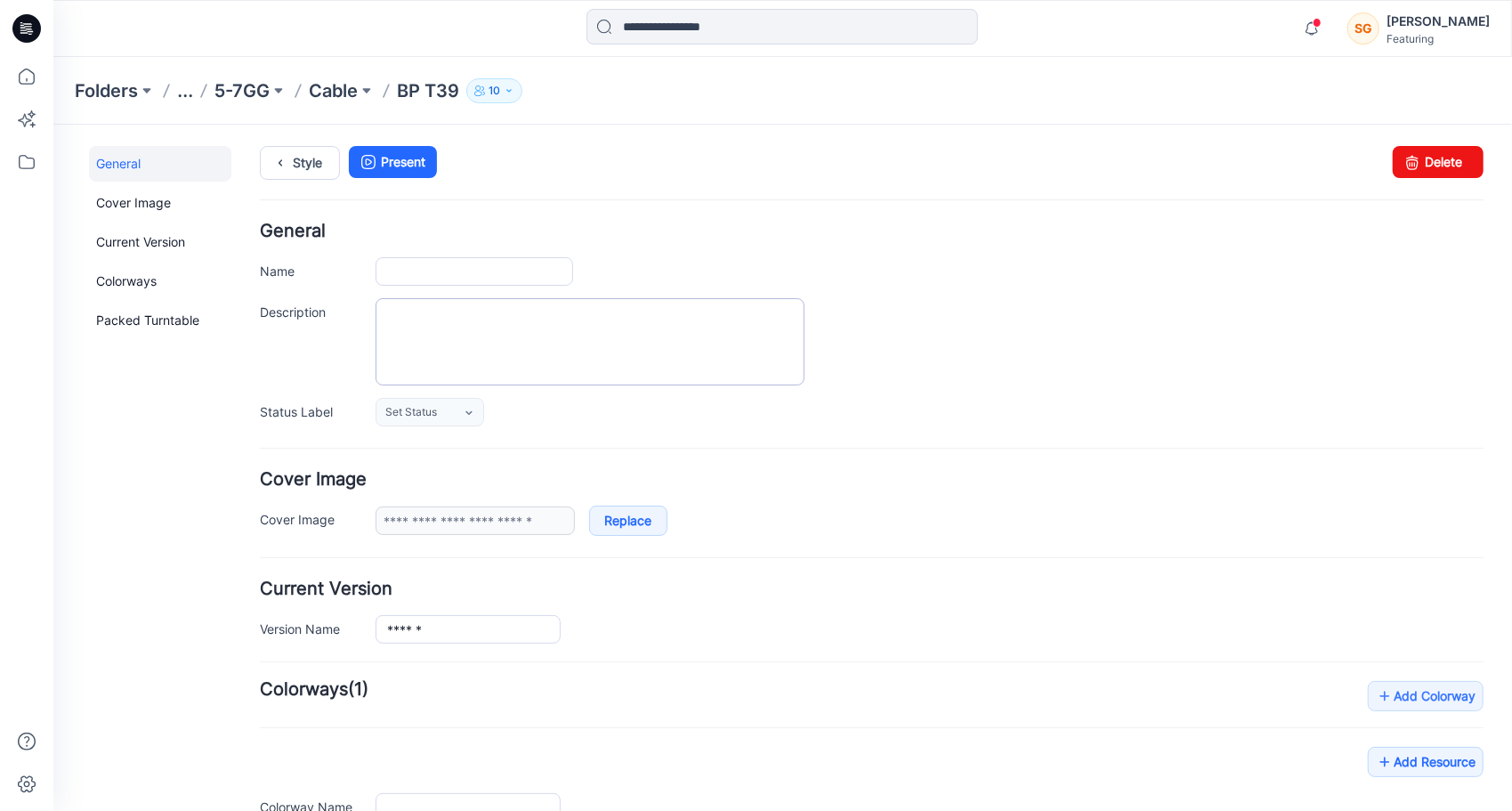
type input "******"
type input "**********"
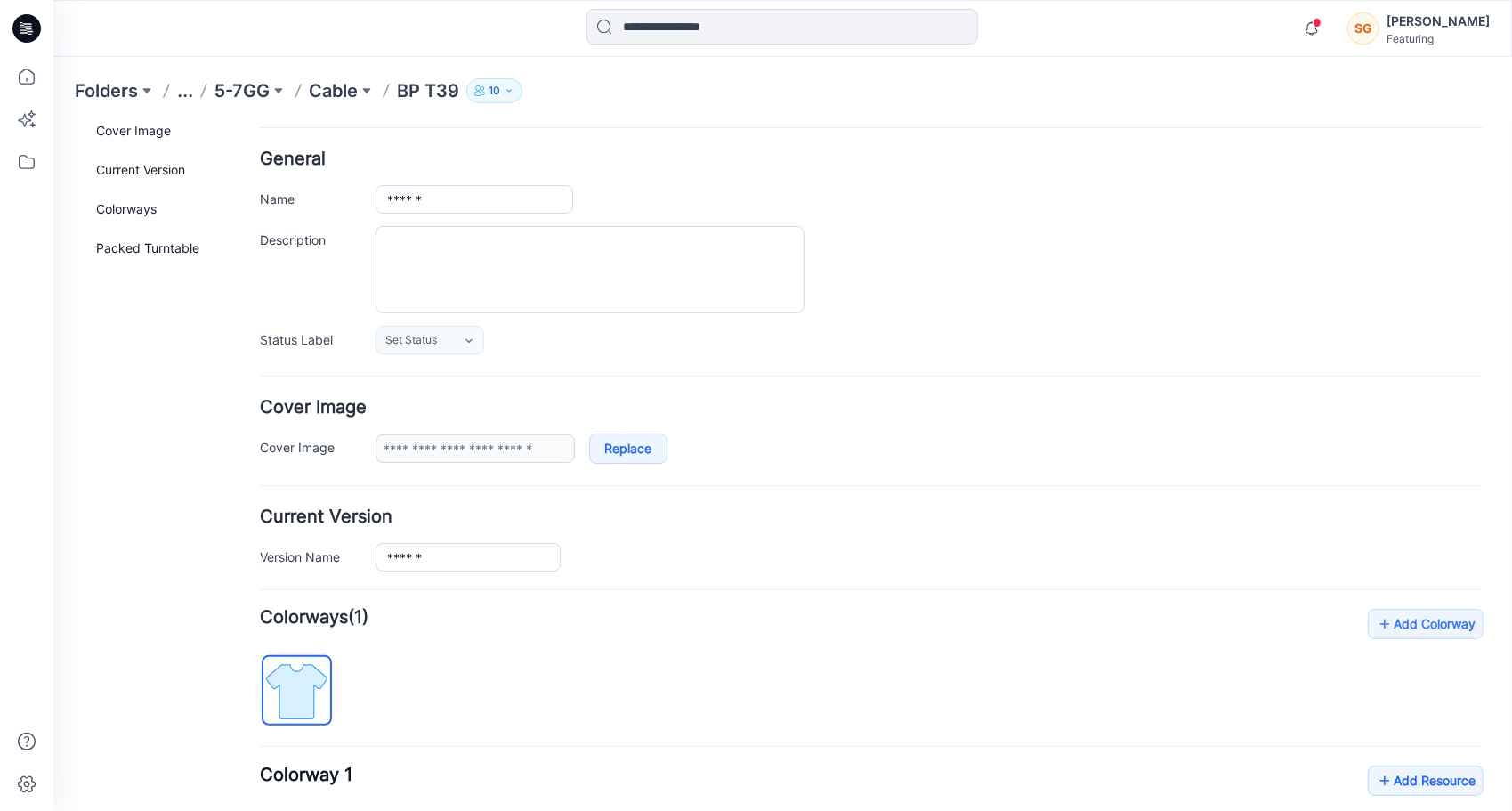
scroll to position [341, 0]
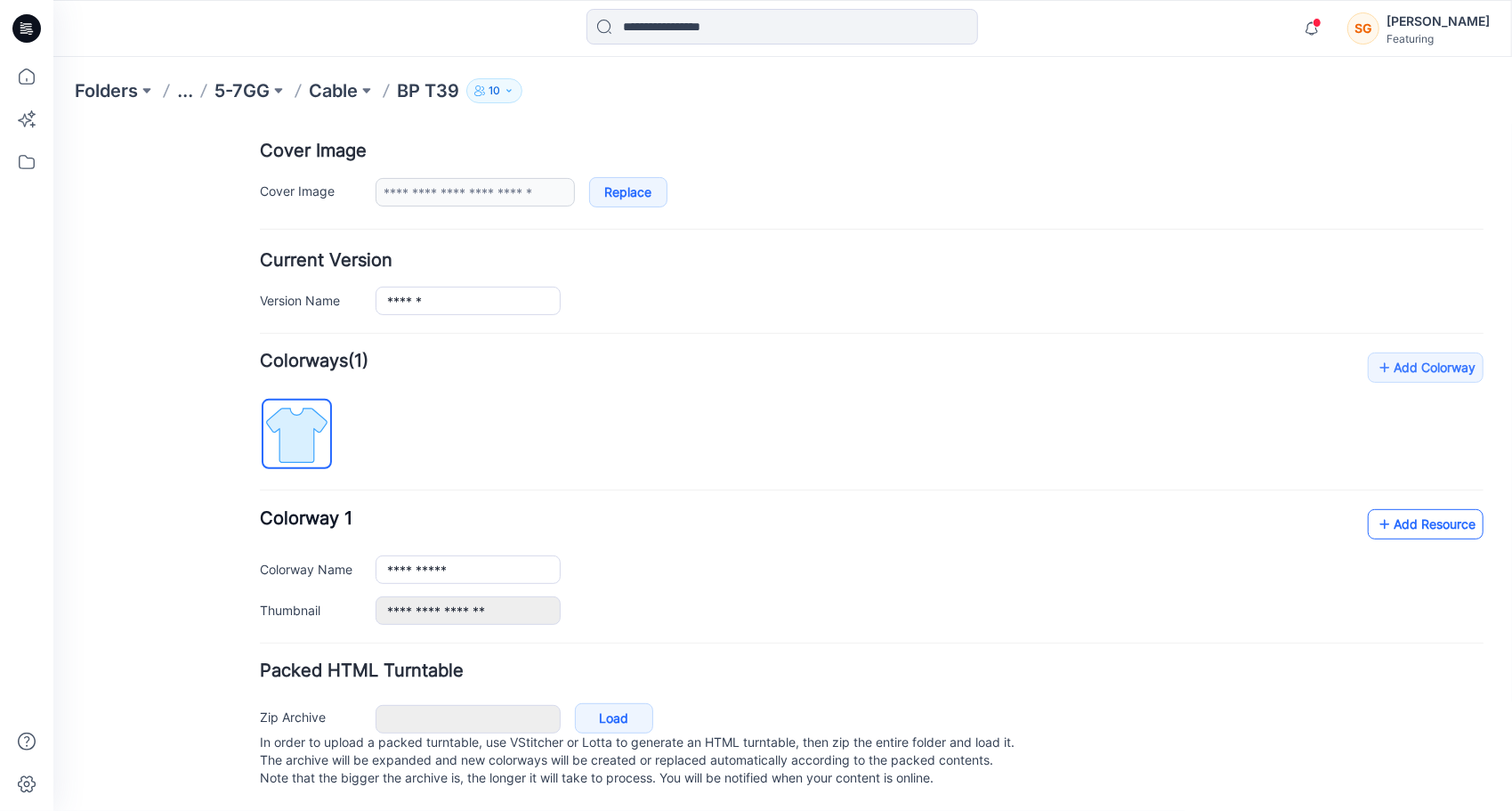
click at [1408, 508] on link "Add Resource" at bounding box center [1425, 523] width 116 height 30
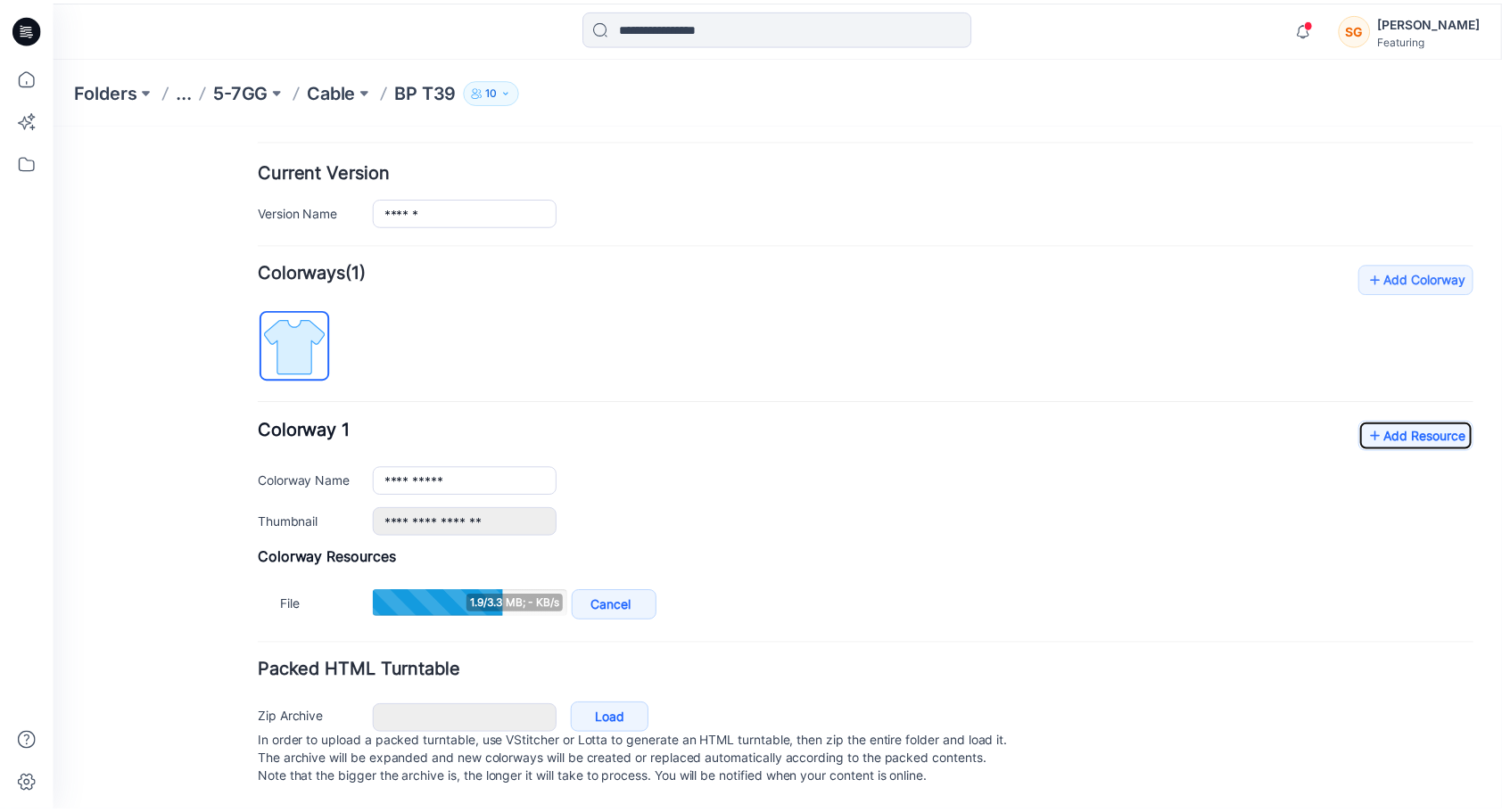
scroll to position [430, 0]
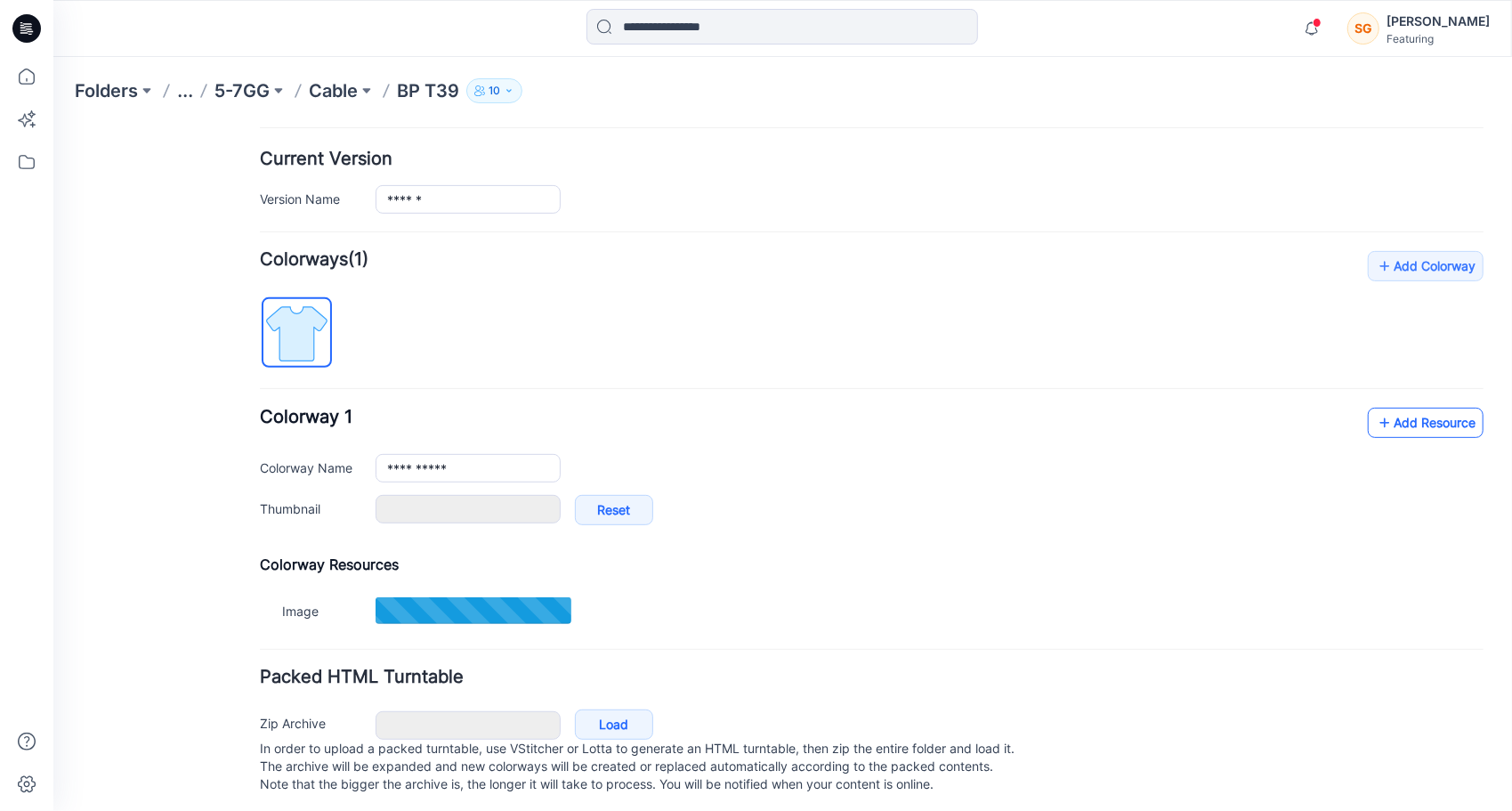
type input "*******"
click at [1434, 417] on link "Add Resource" at bounding box center [1425, 422] width 116 height 30
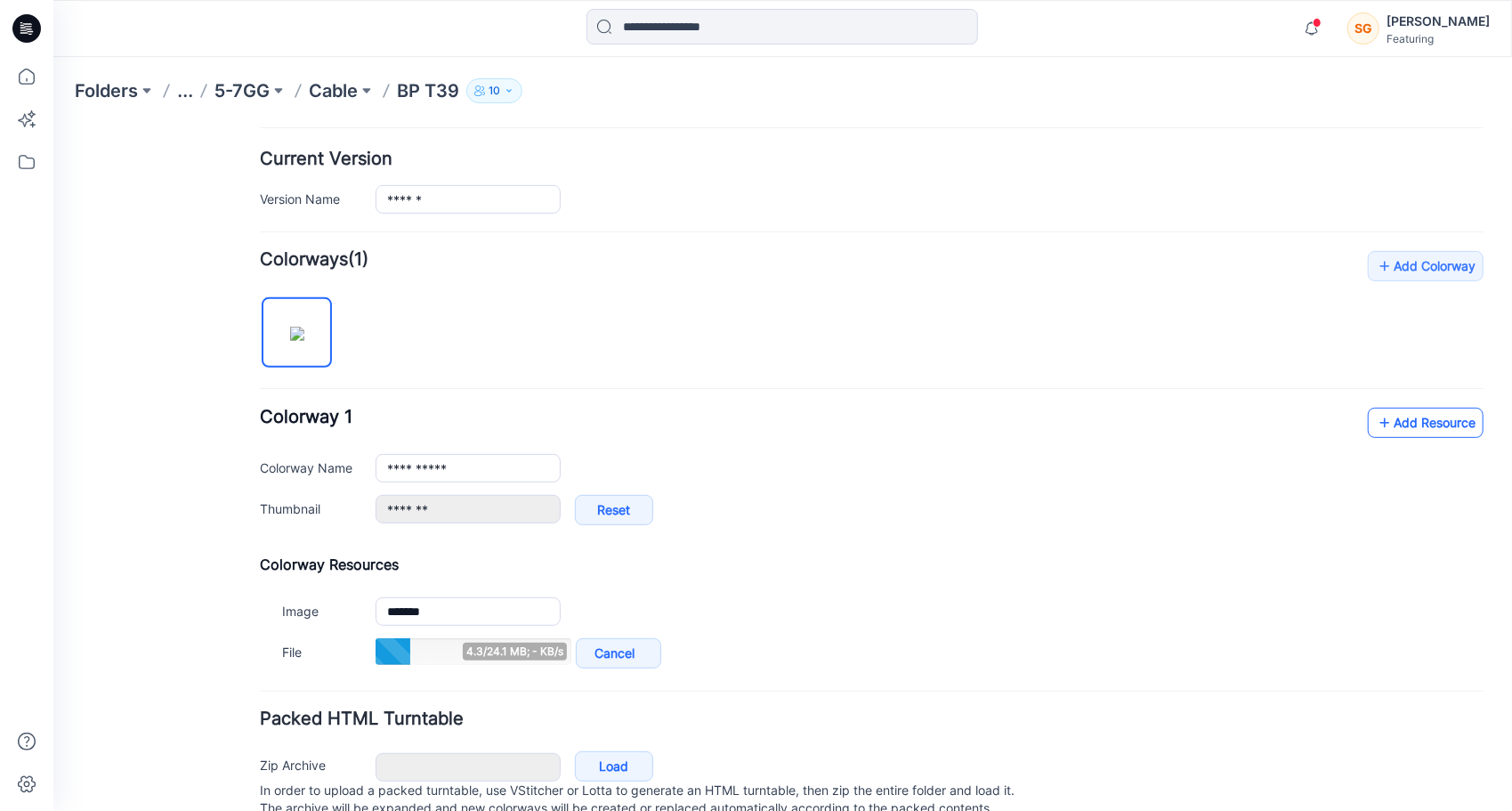
click at [1375, 421] on icon at bounding box center [1384, 422] width 18 height 29
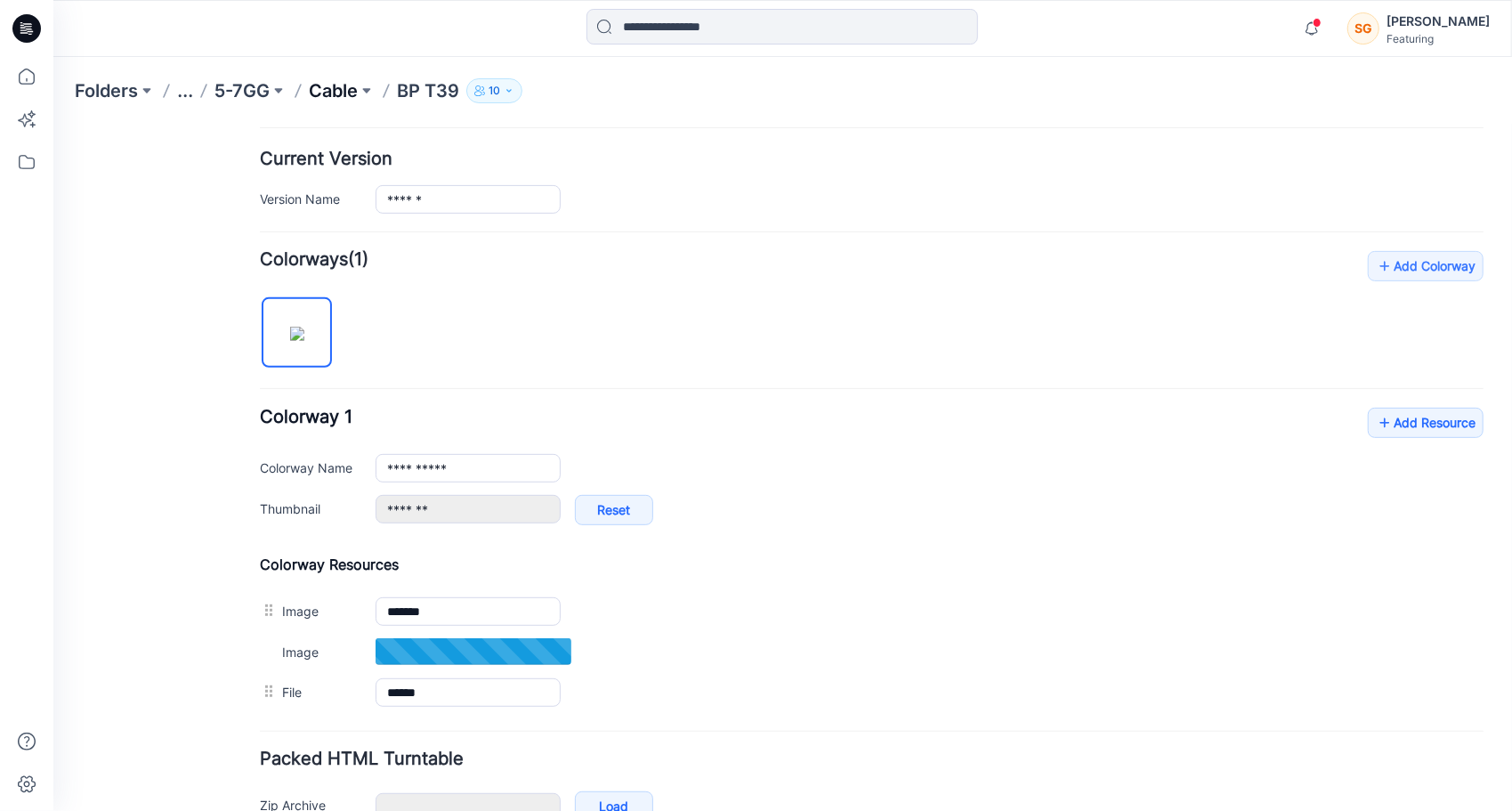
click at [340, 84] on p "Cable" at bounding box center [333, 91] width 49 height 25
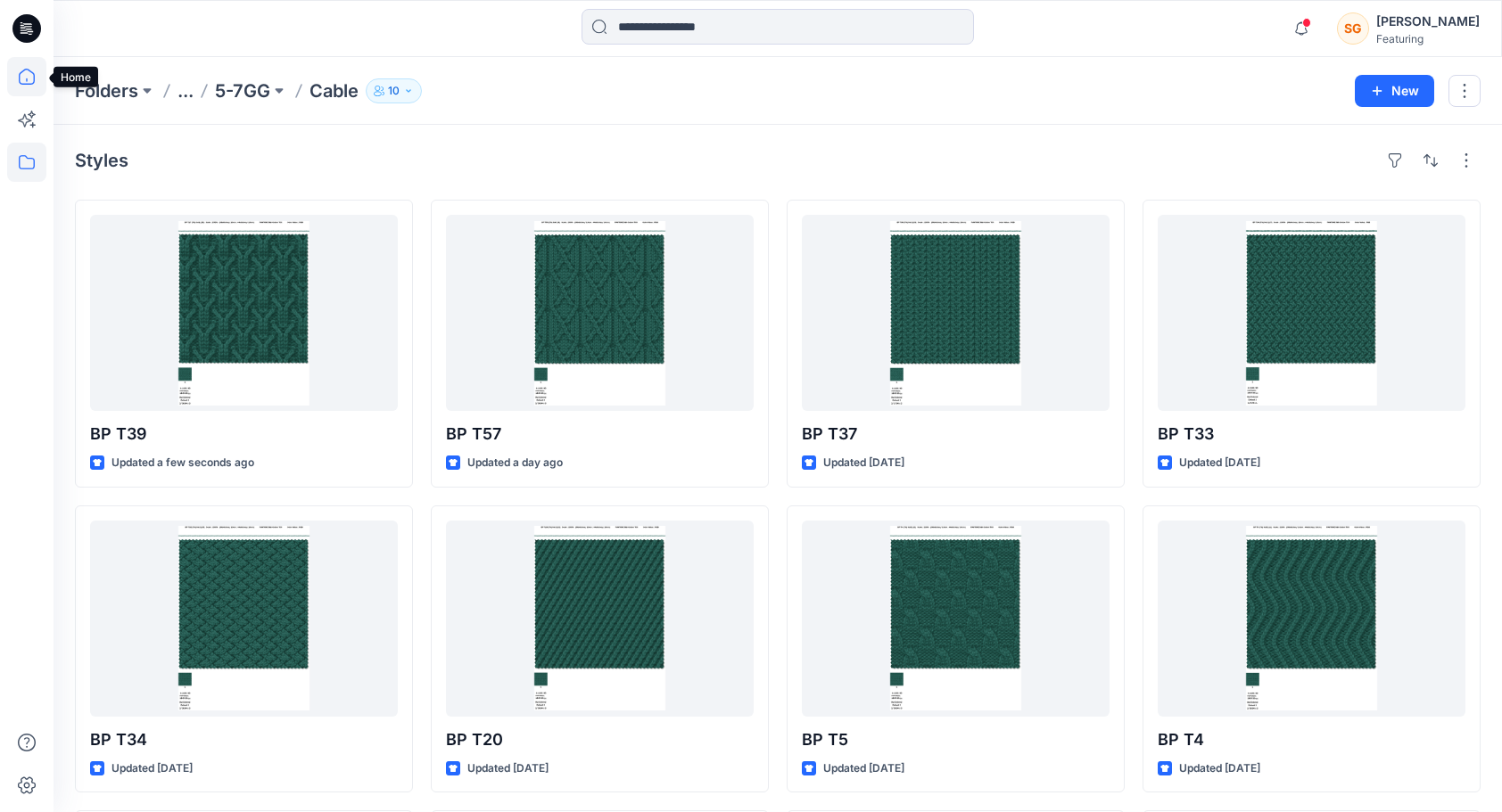
click at [16, 77] on icon at bounding box center [27, 77] width 39 height 39
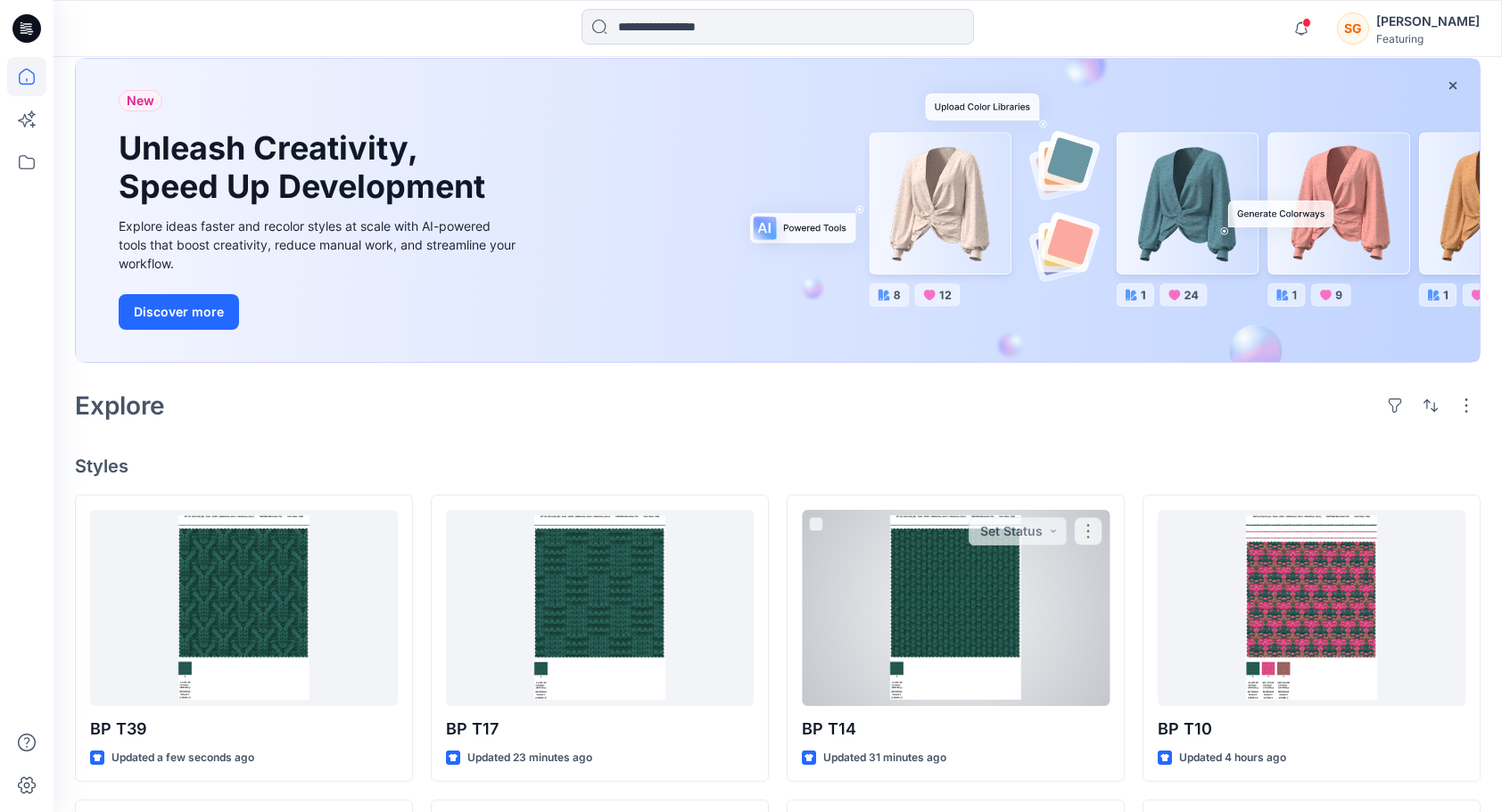
scroll to position [314, 0]
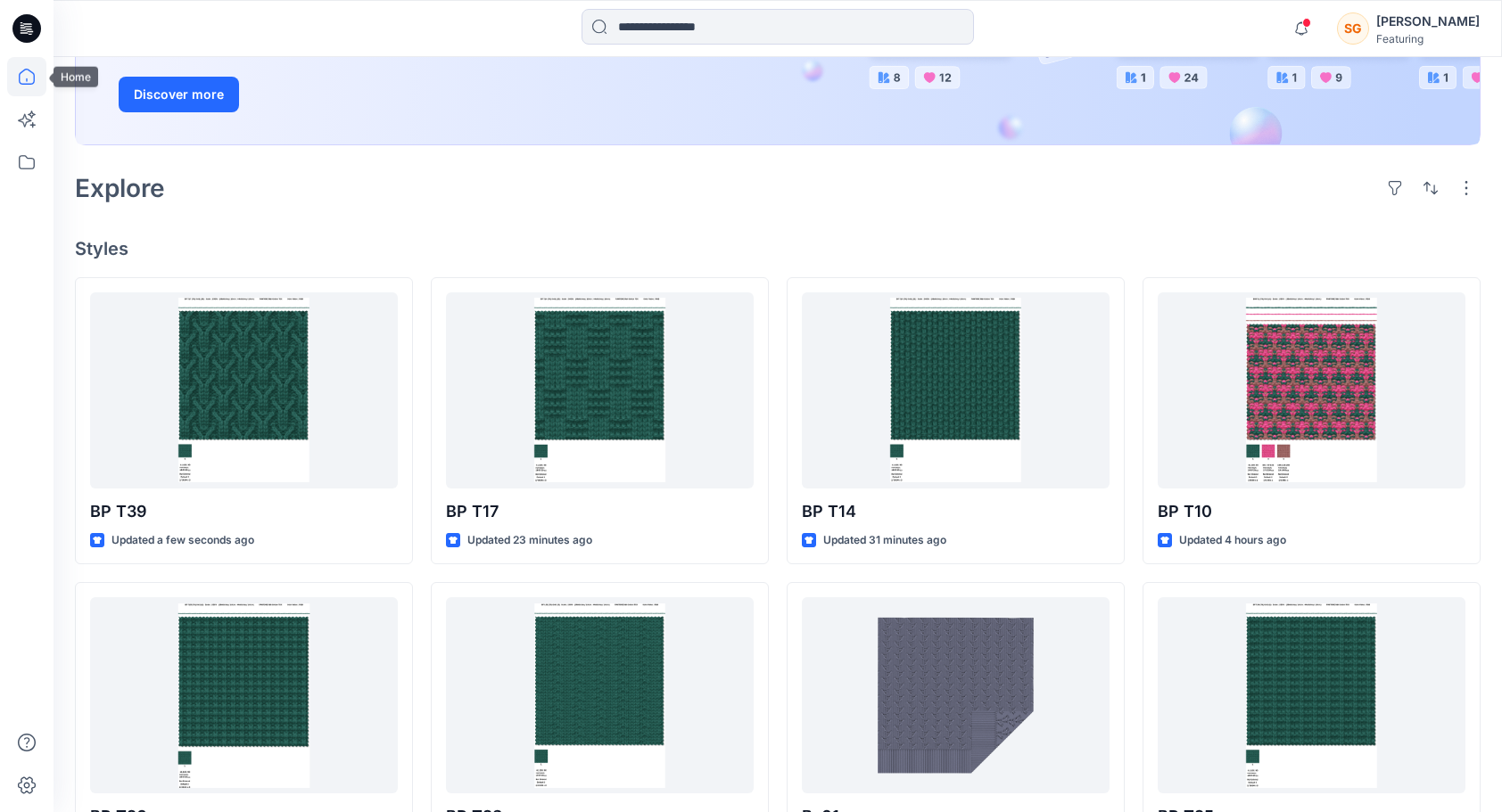
click at [21, 82] on icon at bounding box center [27, 77] width 39 height 39
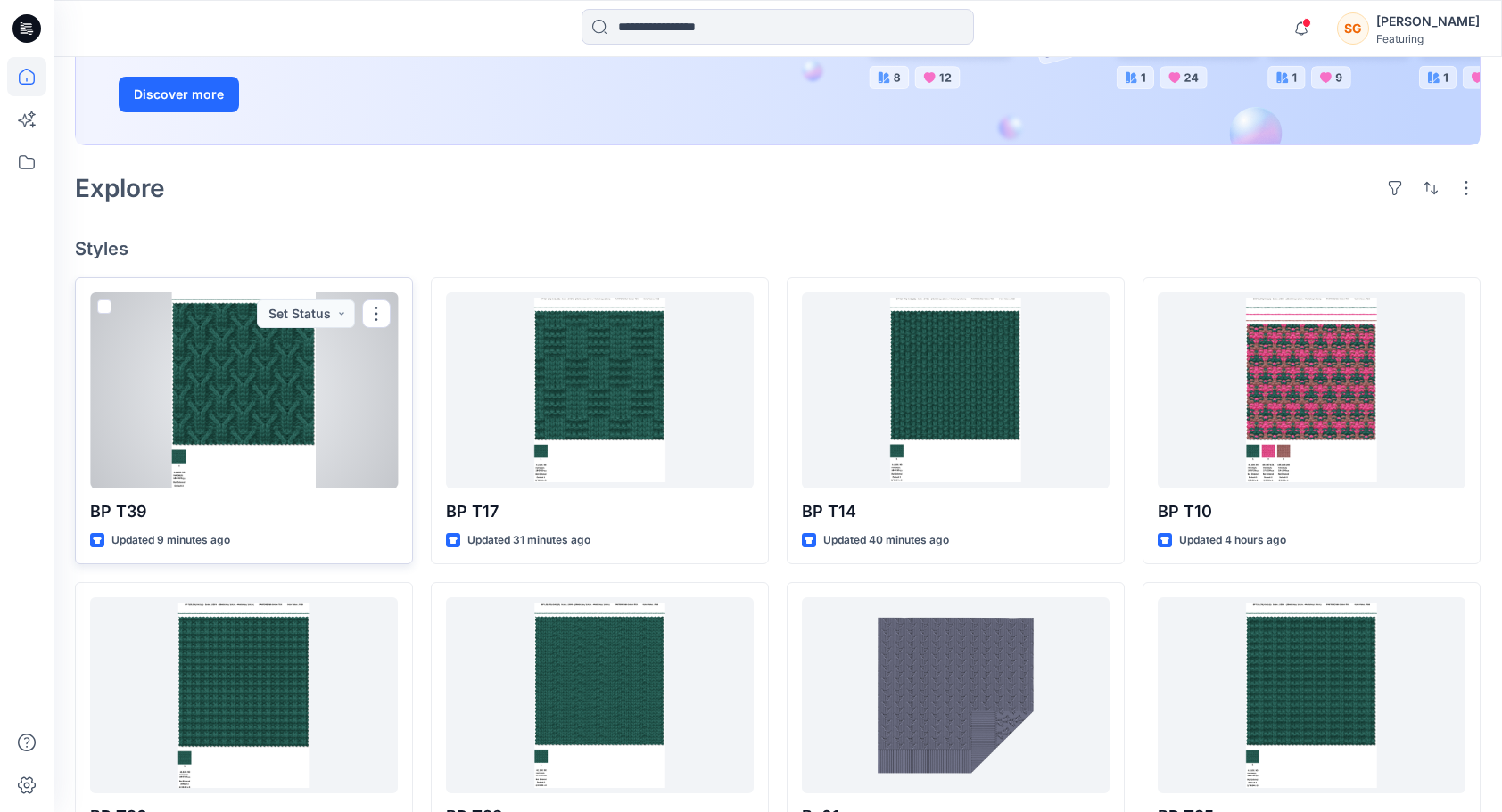
click at [236, 368] on div at bounding box center [244, 390] width 308 height 196
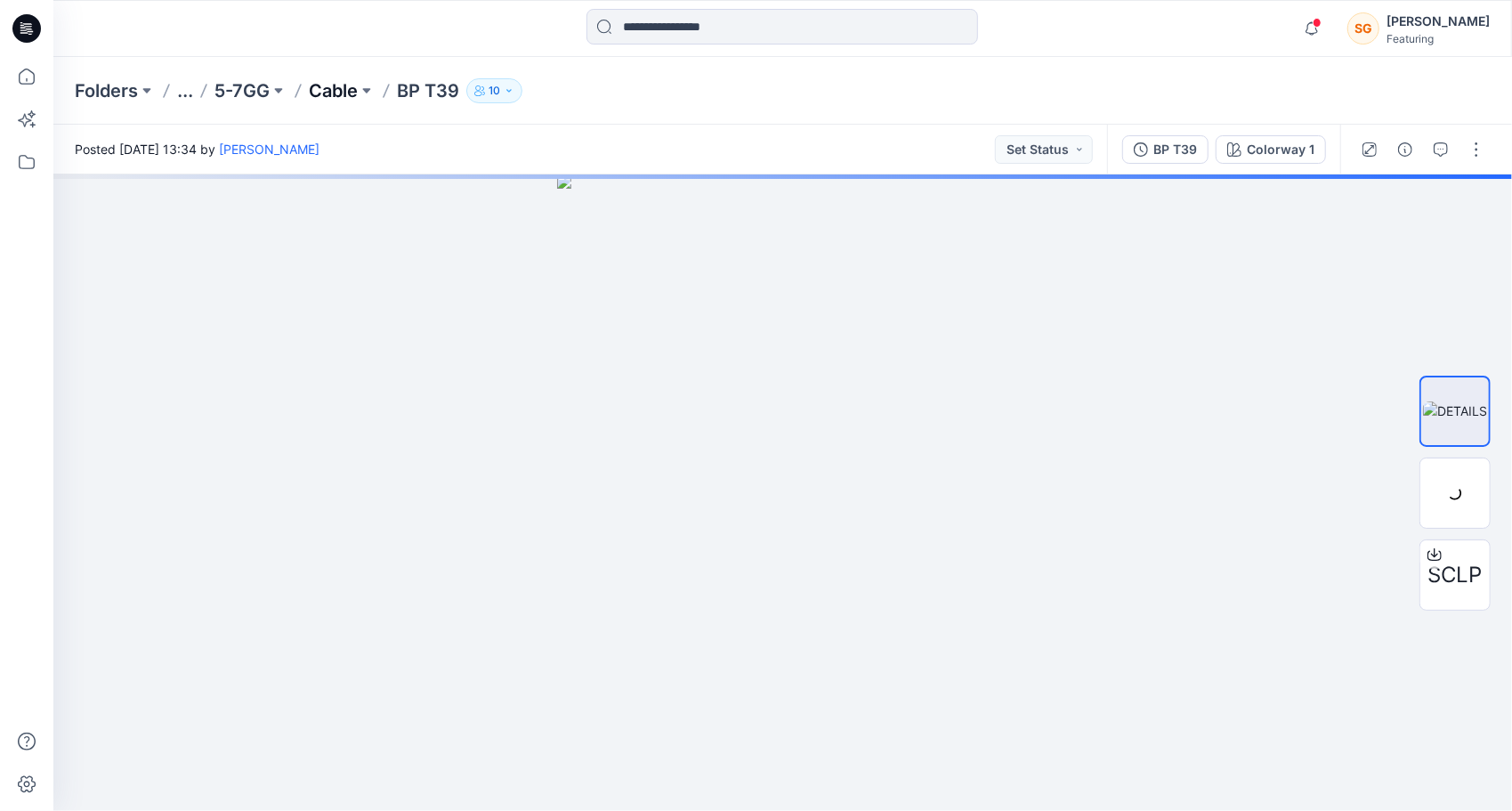
click at [338, 87] on p "Cable" at bounding box center [333, 91] width 49 height 25
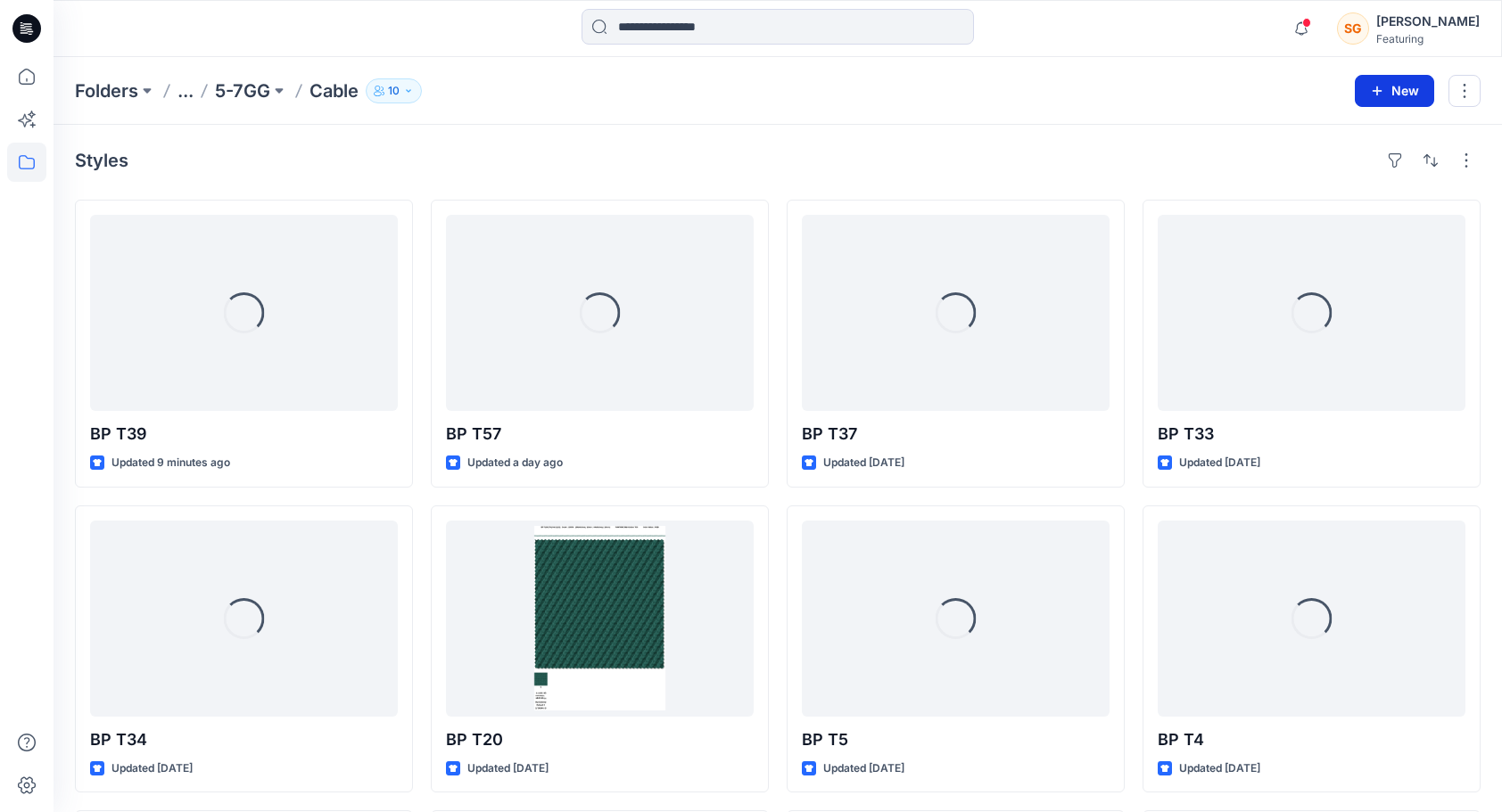
click at [1405, 84] on button "New" at bounding box center [1394, 91] width 80 height 32
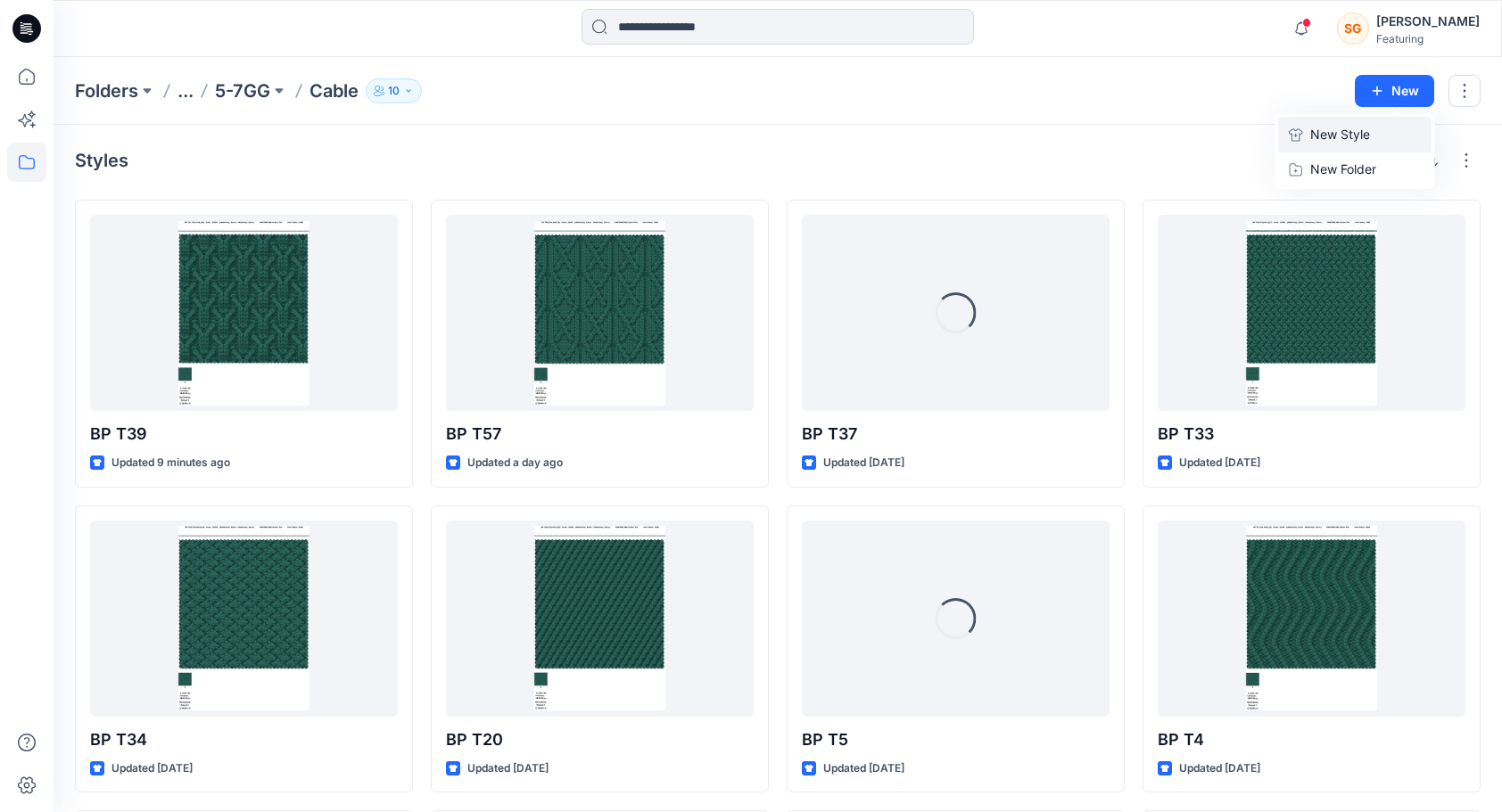
click at [1341, 129] on p "New Style" at bounding box center [1339, 135] width 60 height 21
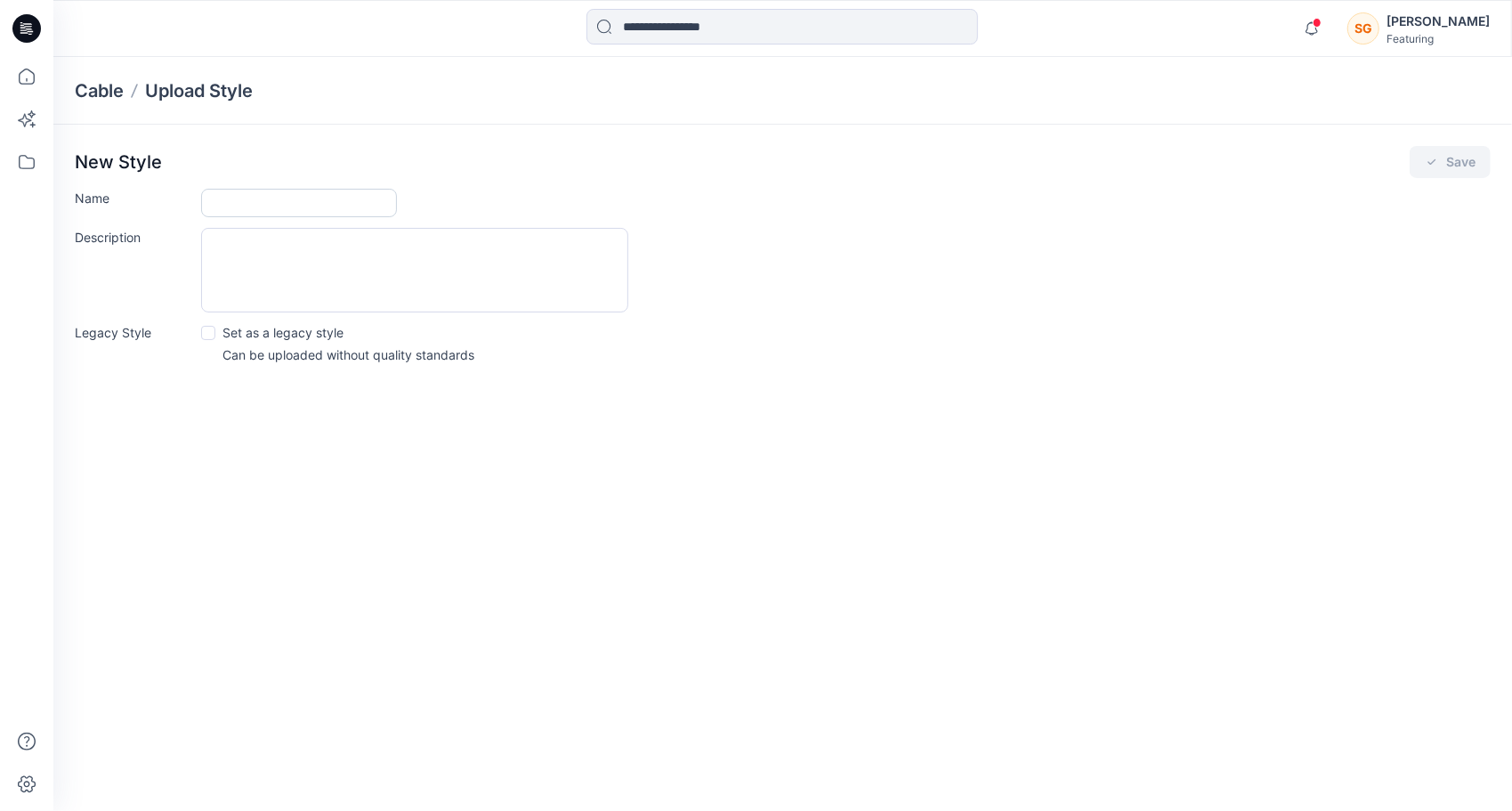
click at [248, 199] on input "Name" at bounding box center [298, 203] width 196 height 29
type input "******"
click at [1446, 167] on button "Save" at bounding box center [1450, 162] width 81 height 32
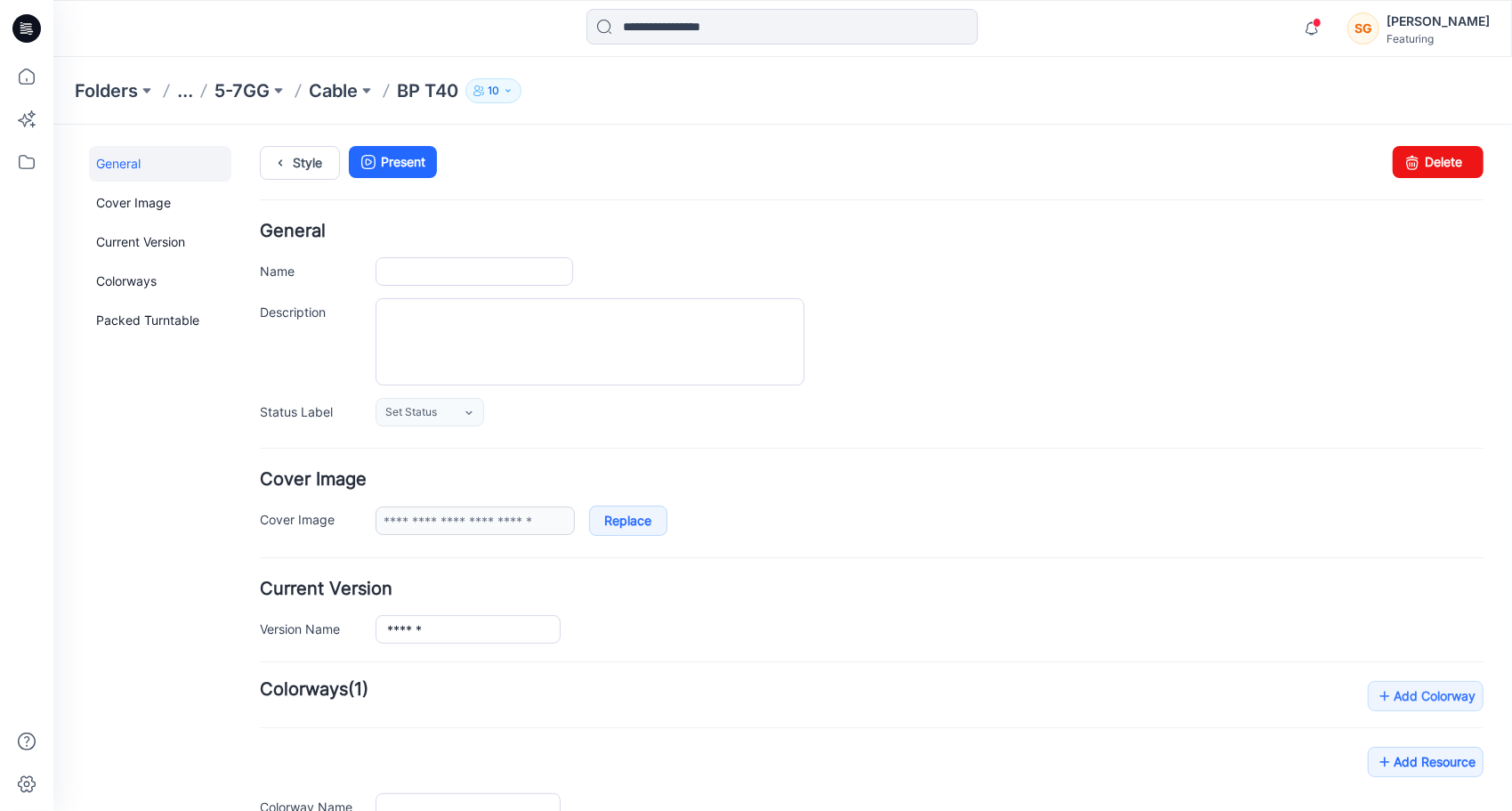
type input "******"
type input "**********"
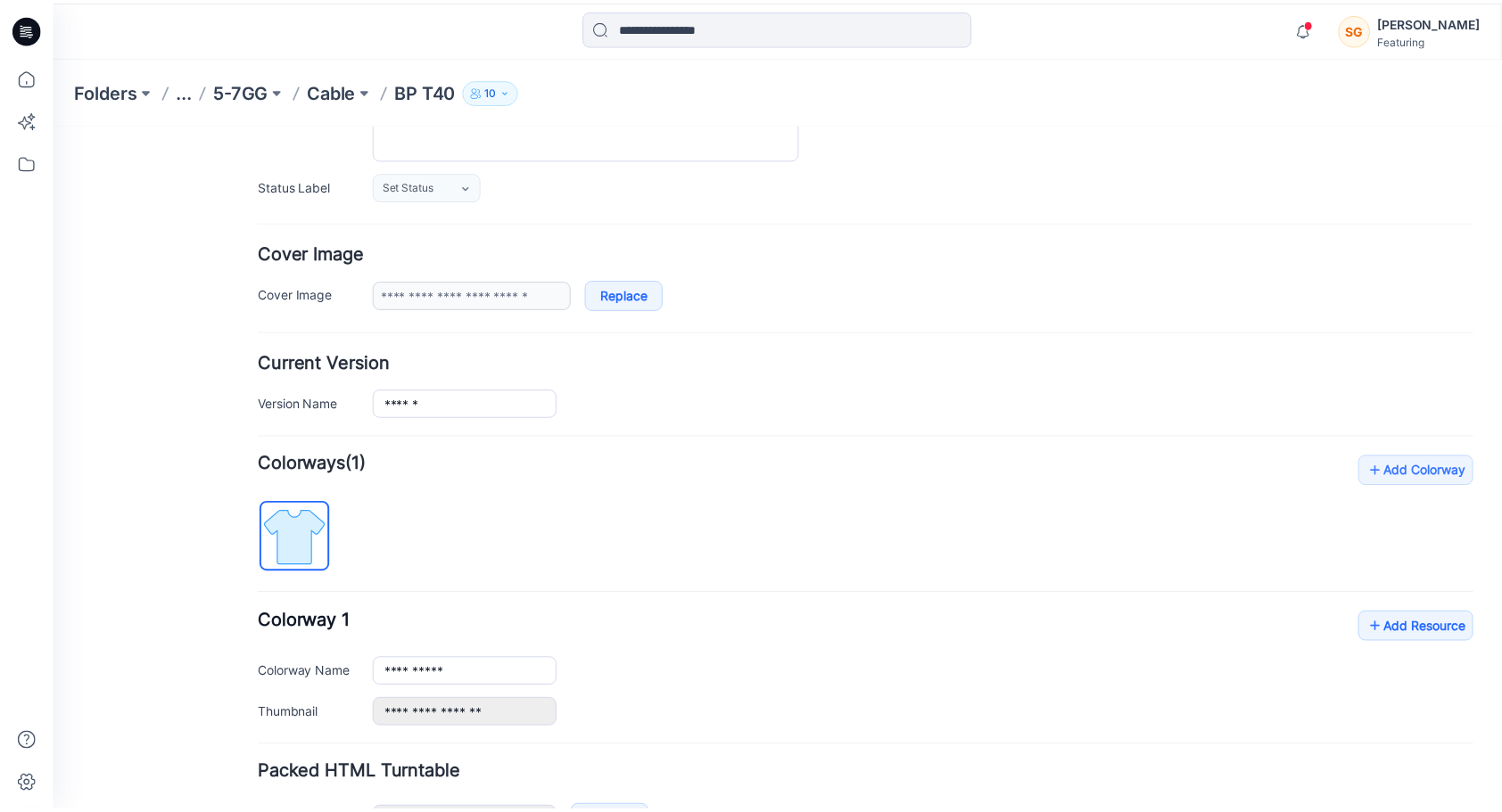
scroll to position [342, 0]
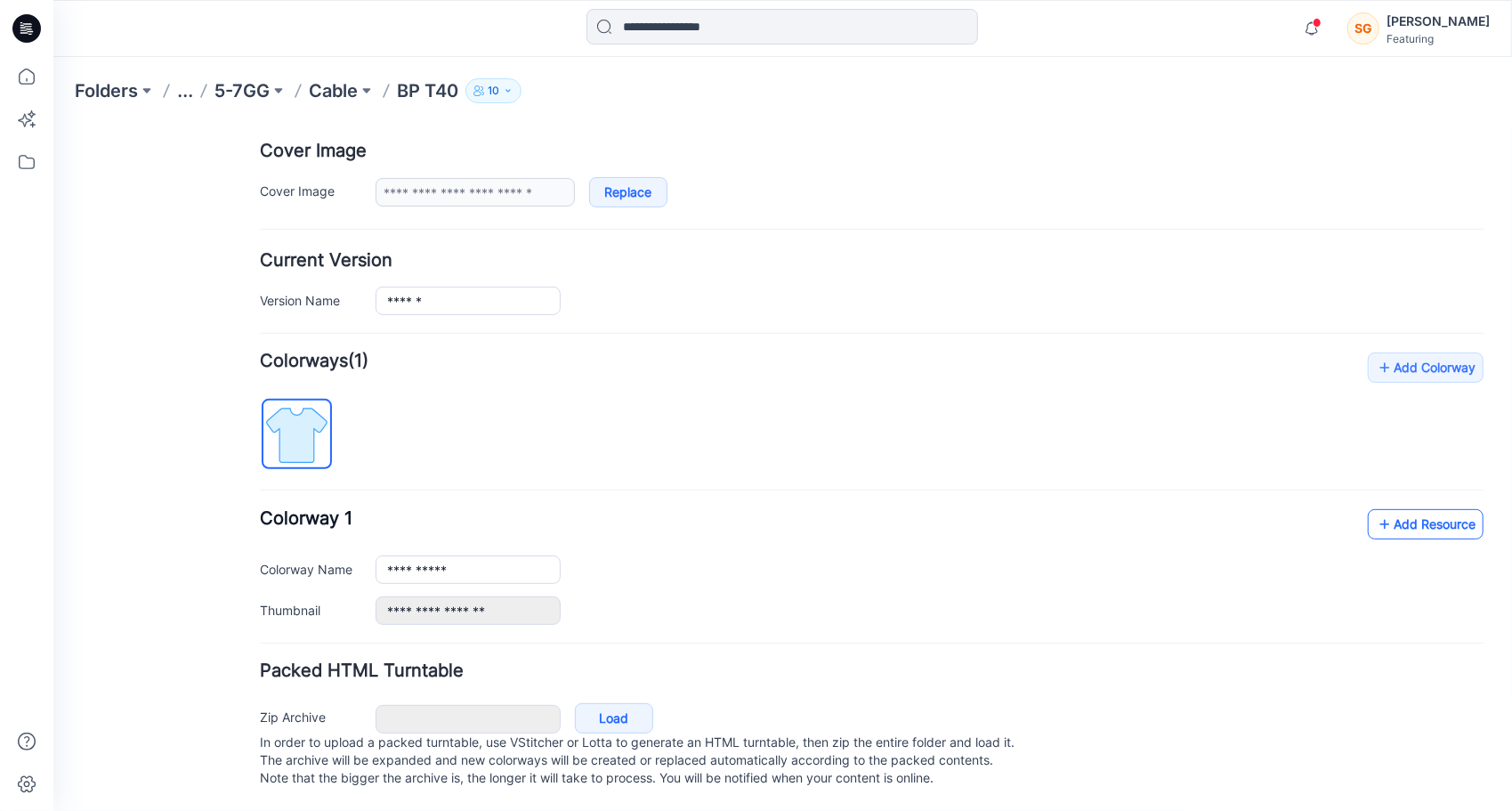
click at [1417, 512] on link "Add Resource" at bounding box center [1425, 523] width 116 height 30
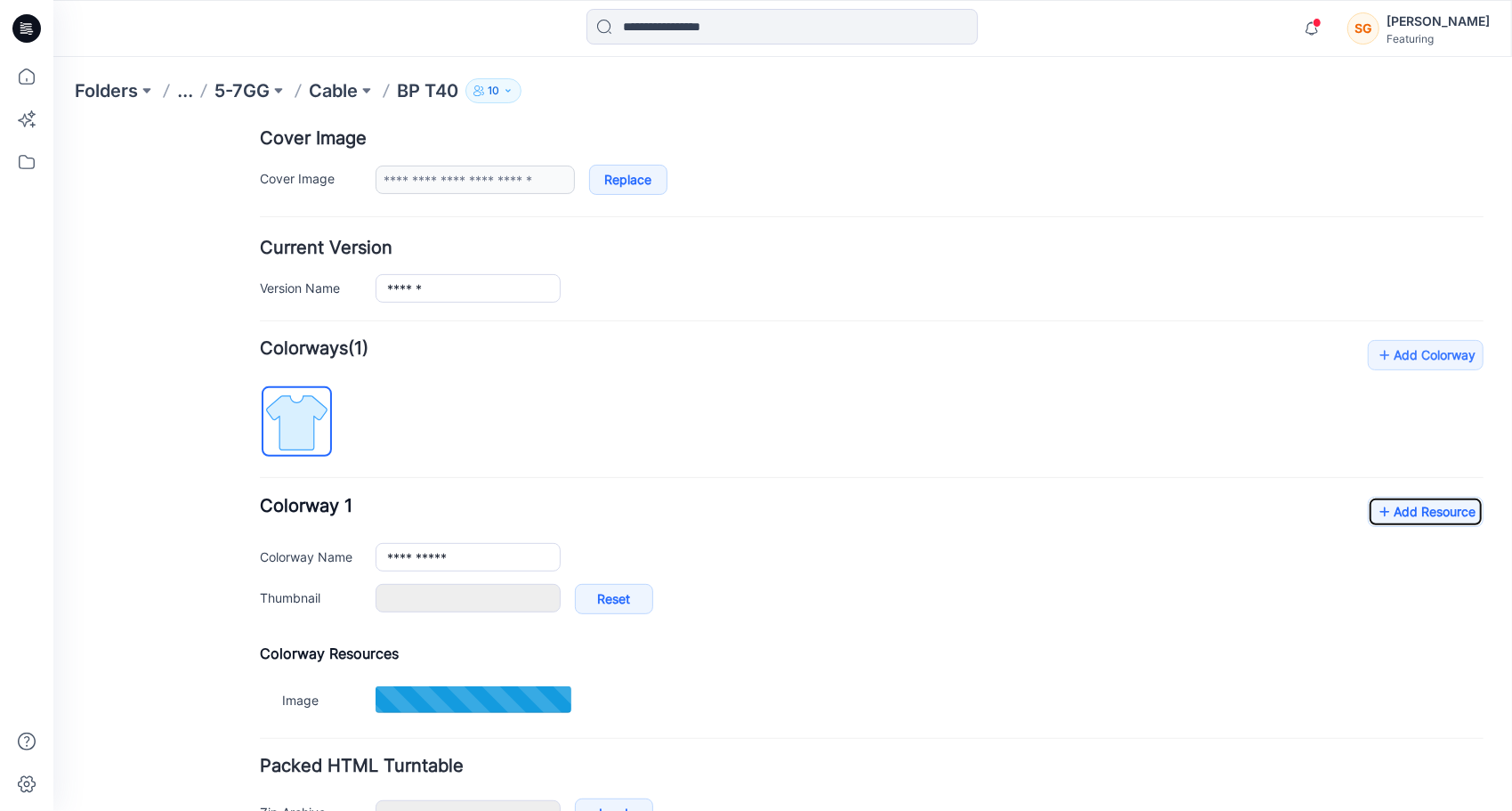
type input "*******"
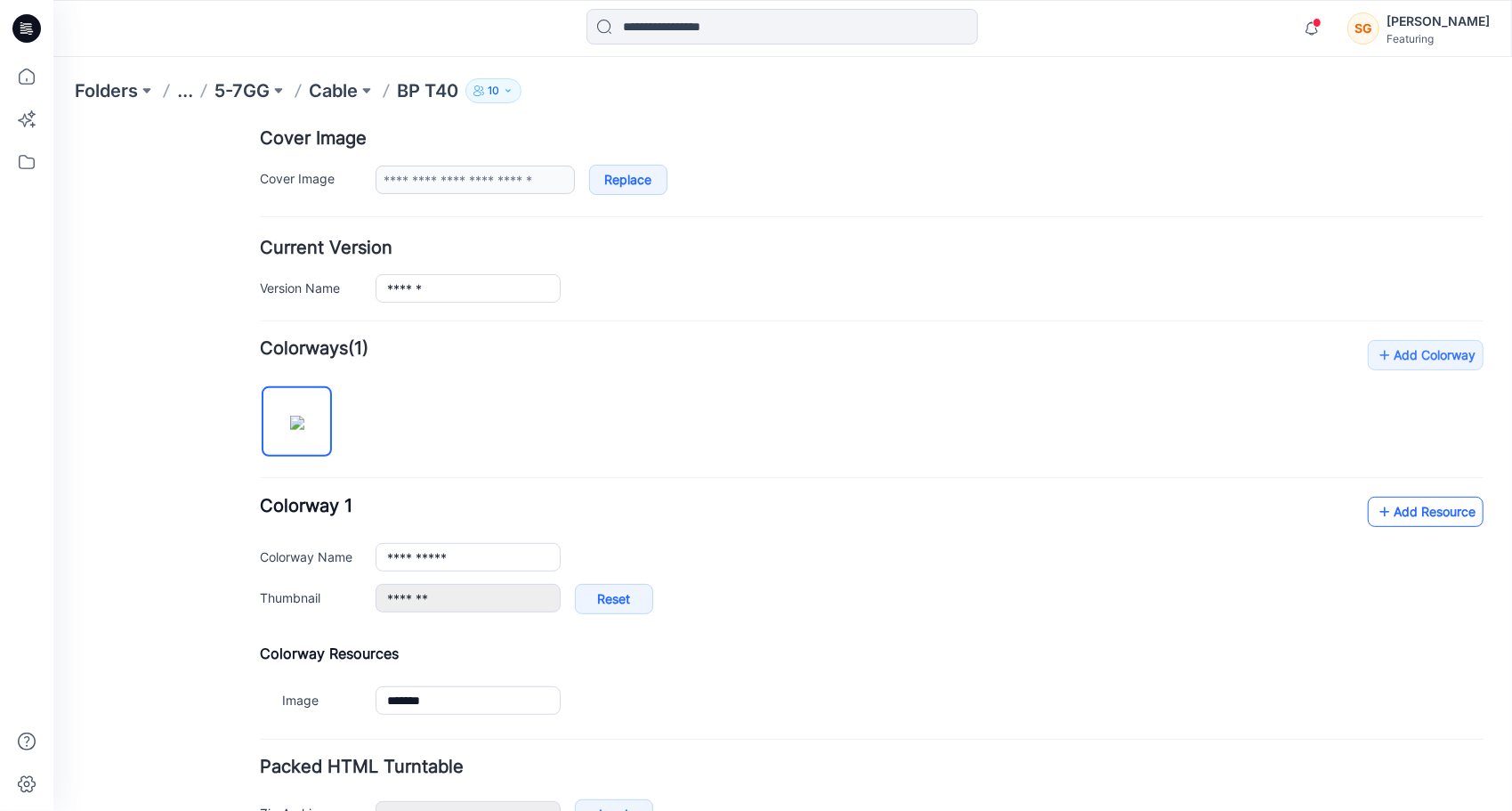
click at [1399, 517] on link "Add Resource" at bounding box center [1425, 511] width 116 height 30
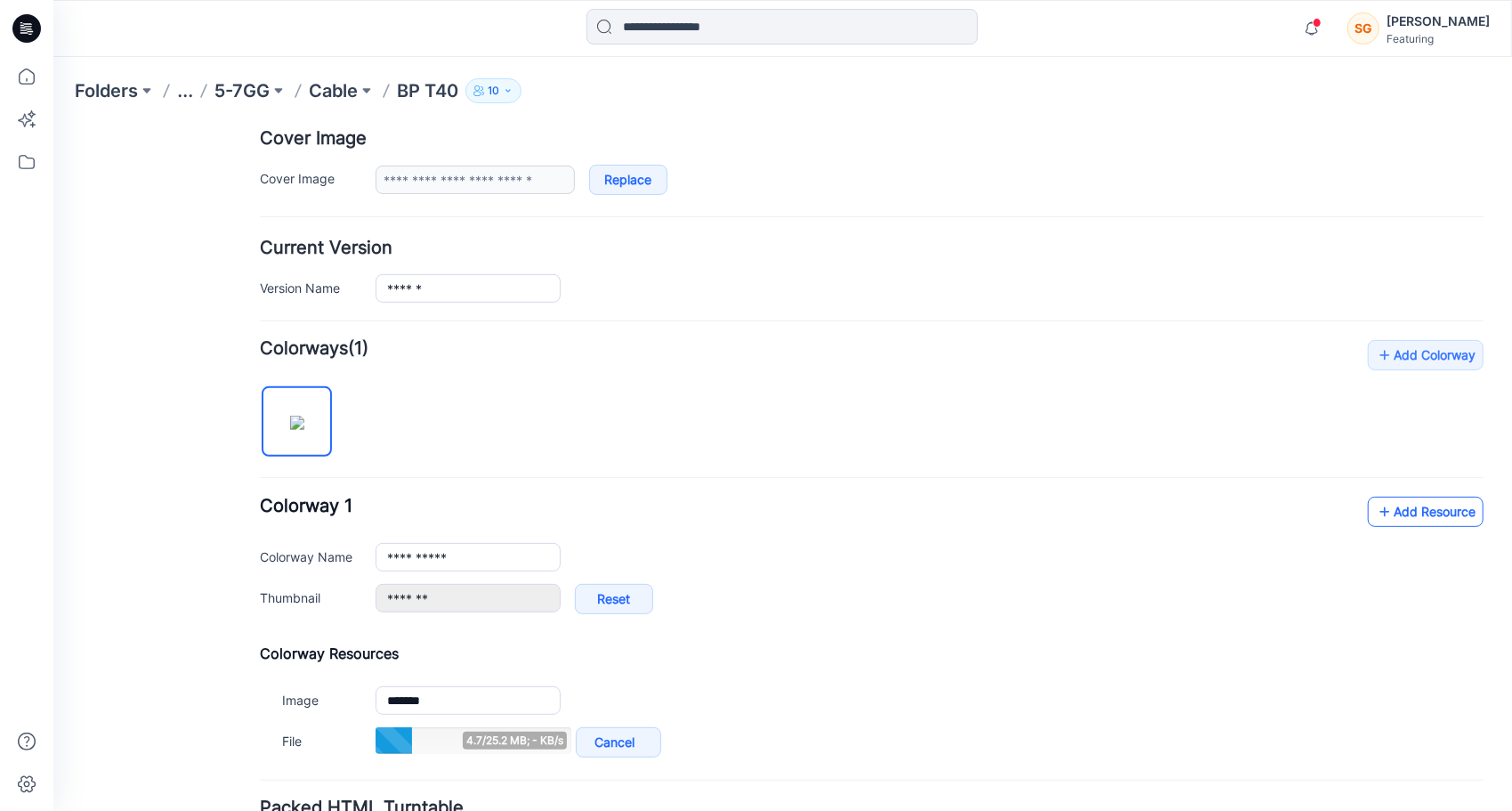
click at [1395, 517] on link "Add Resource" at bounding box center [1425, 511] width 116 height 30
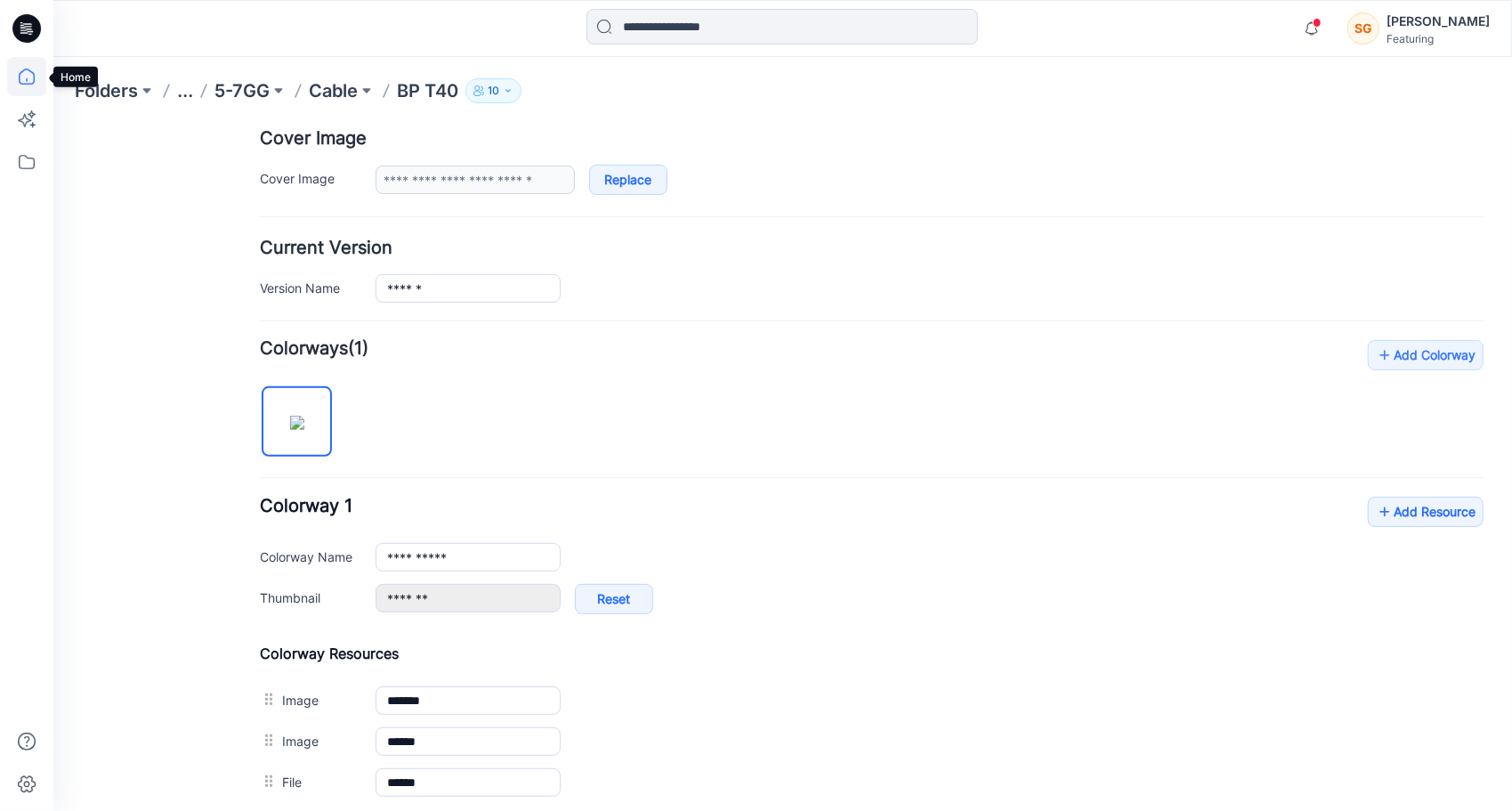
click at [29, 79] on icon at bounding box center [27, 77] width 39 height 39
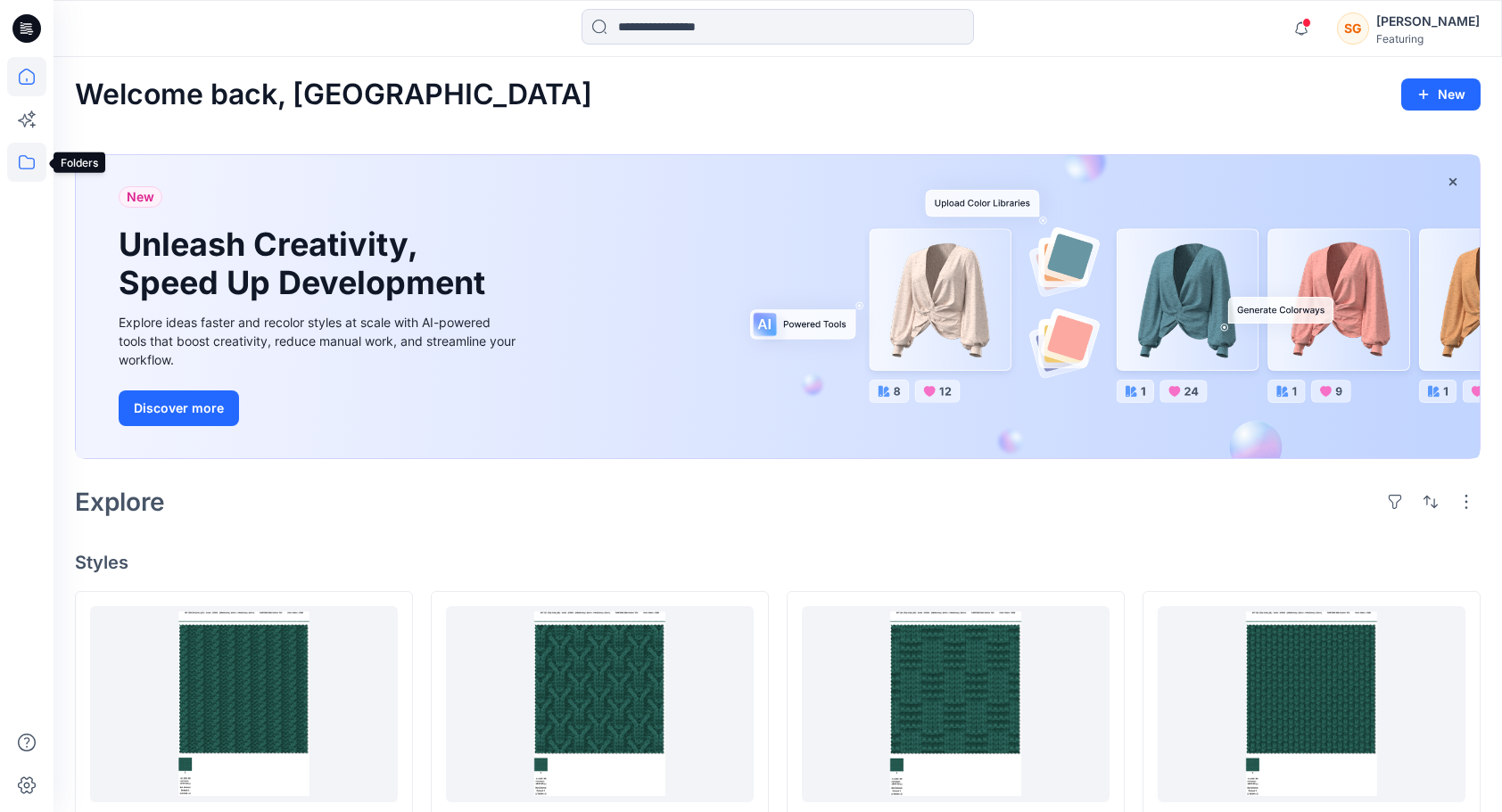
click at [22, 155] on icon at bounding box center [27, 162] width 16 height 14
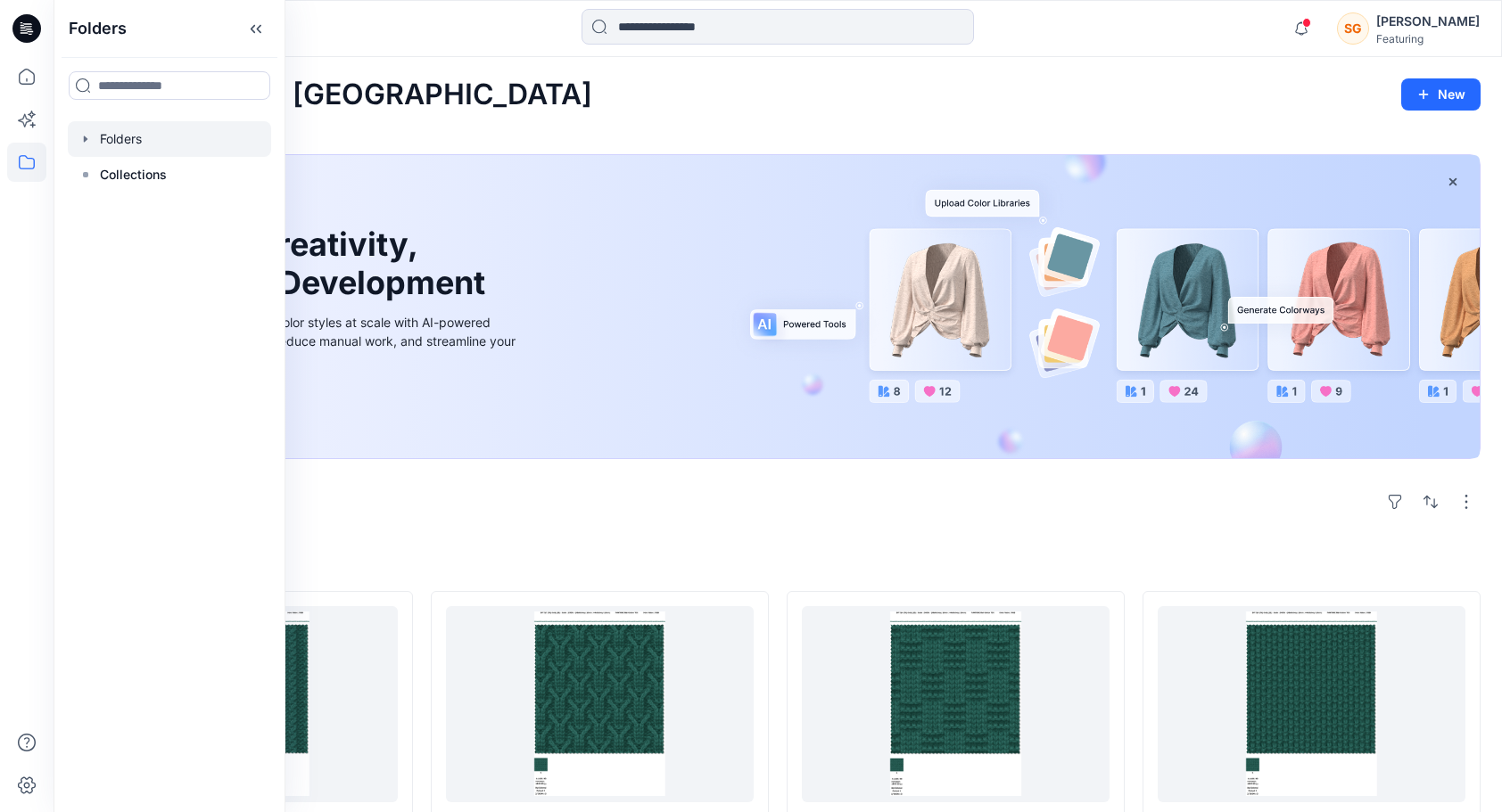
click at [132, 142] on div at bounding box center [169, 140] width 203 height 36
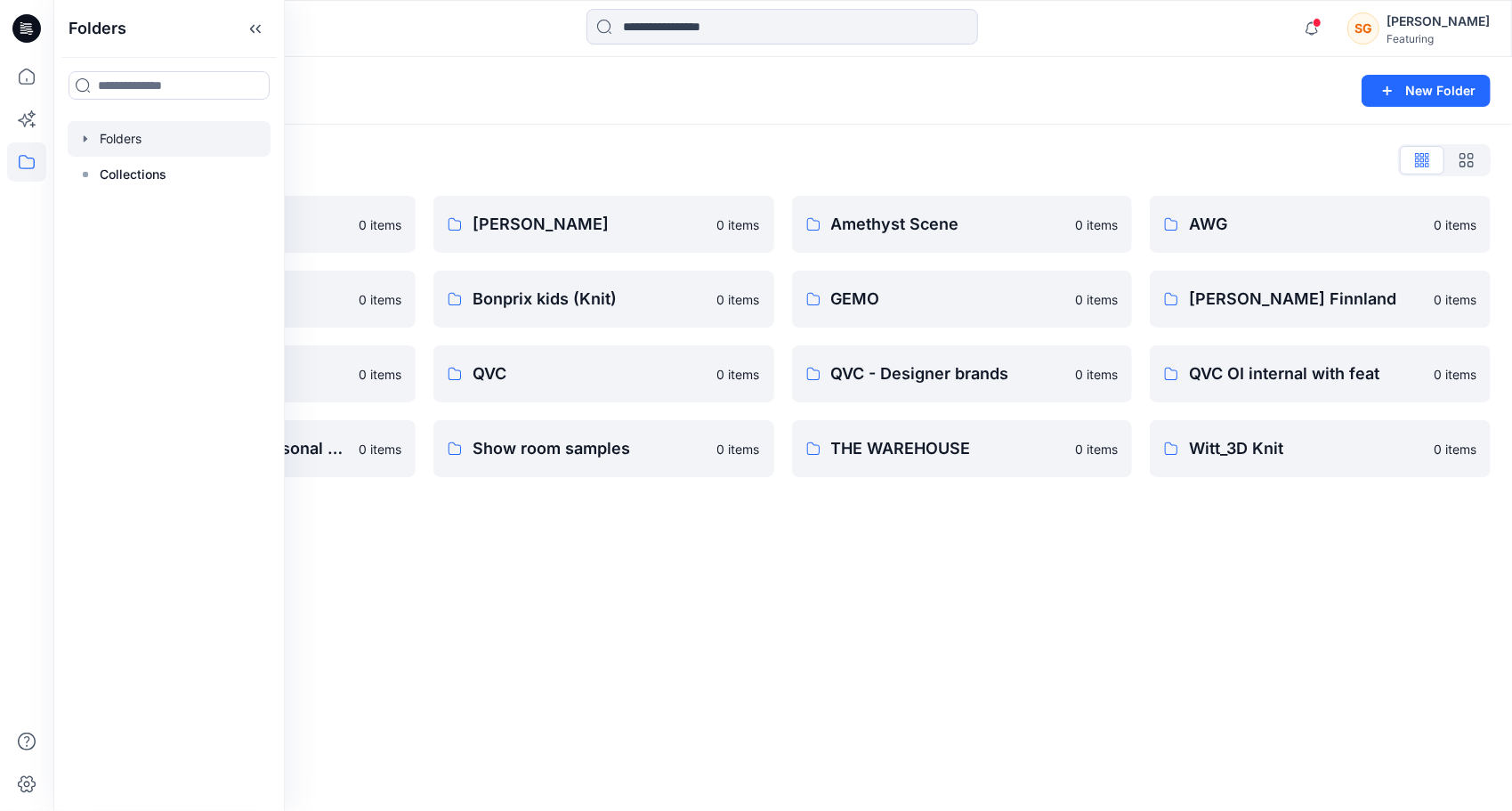
click at [1176, 583] on div "Folders New Folder Folders List 3D Knit asset 0 items Basic patterns 0 items Li…" at bounding box center [783, 434] width 1459 height 754
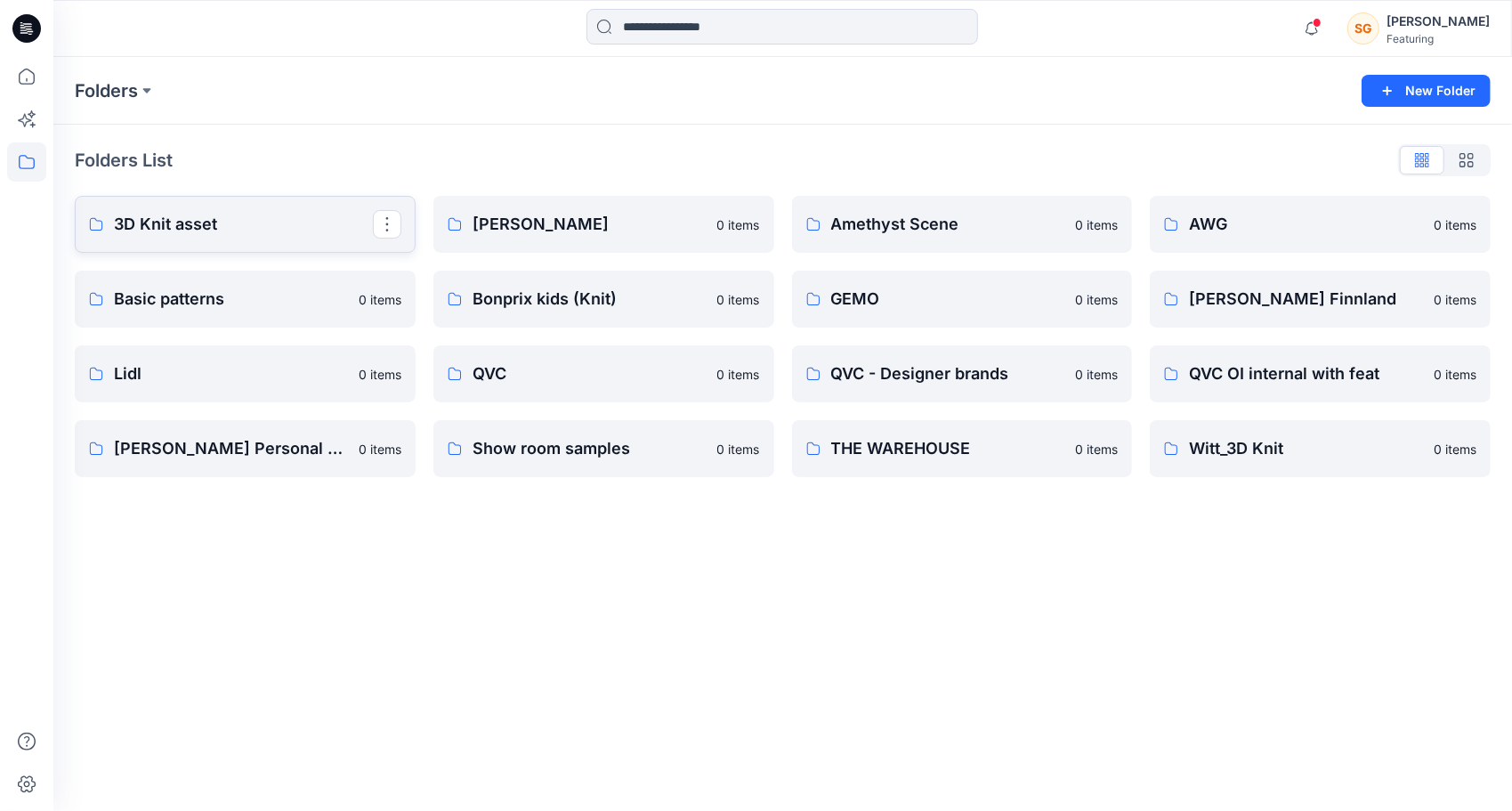
click at [89, 210] on link "3D Knit asset" at bounding box center [246, 224] width 341 height 57
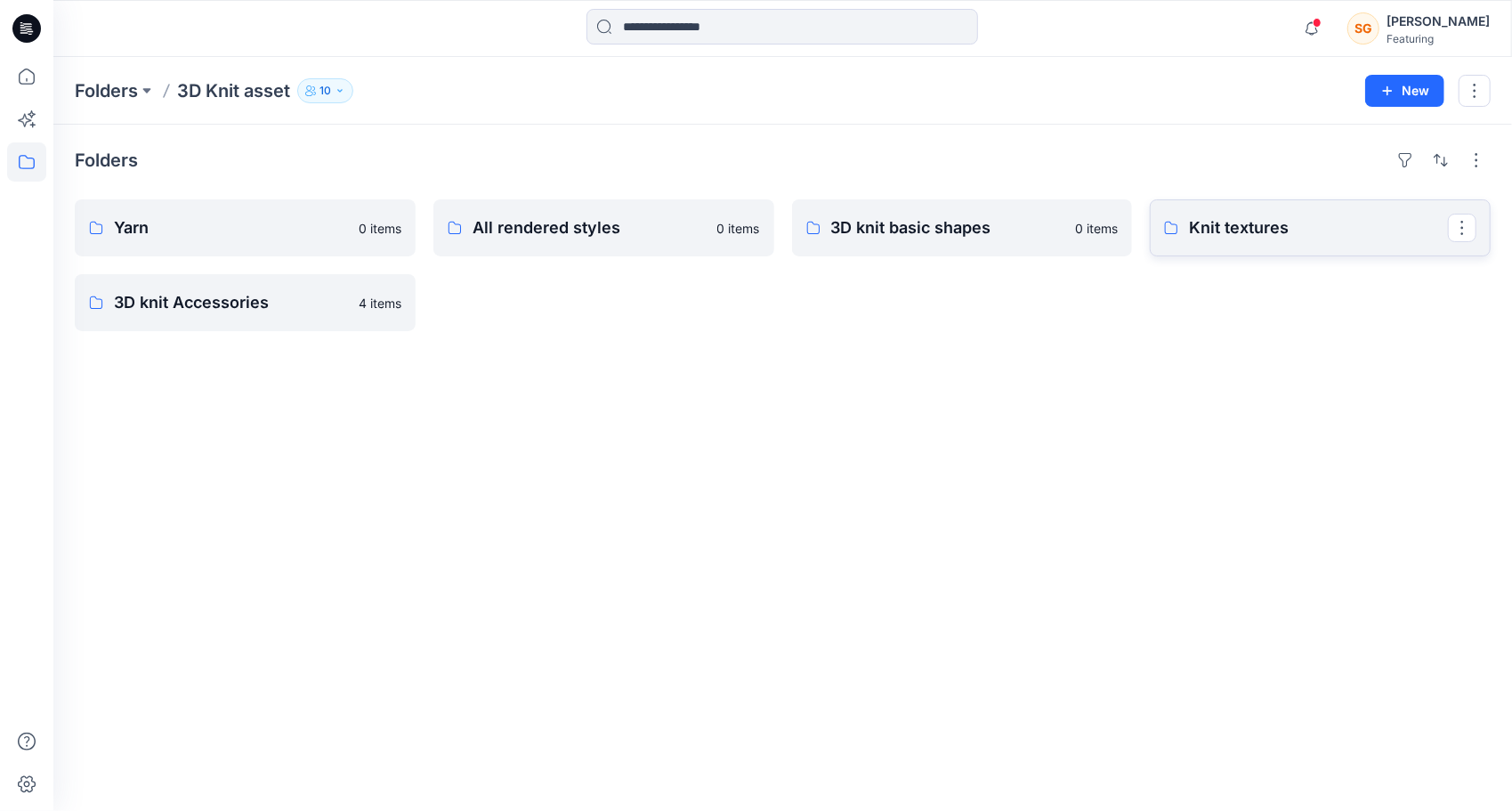
click at [1246, 233] on p "Knit textures" at bounding box center [1319, 228] width 259 height 25
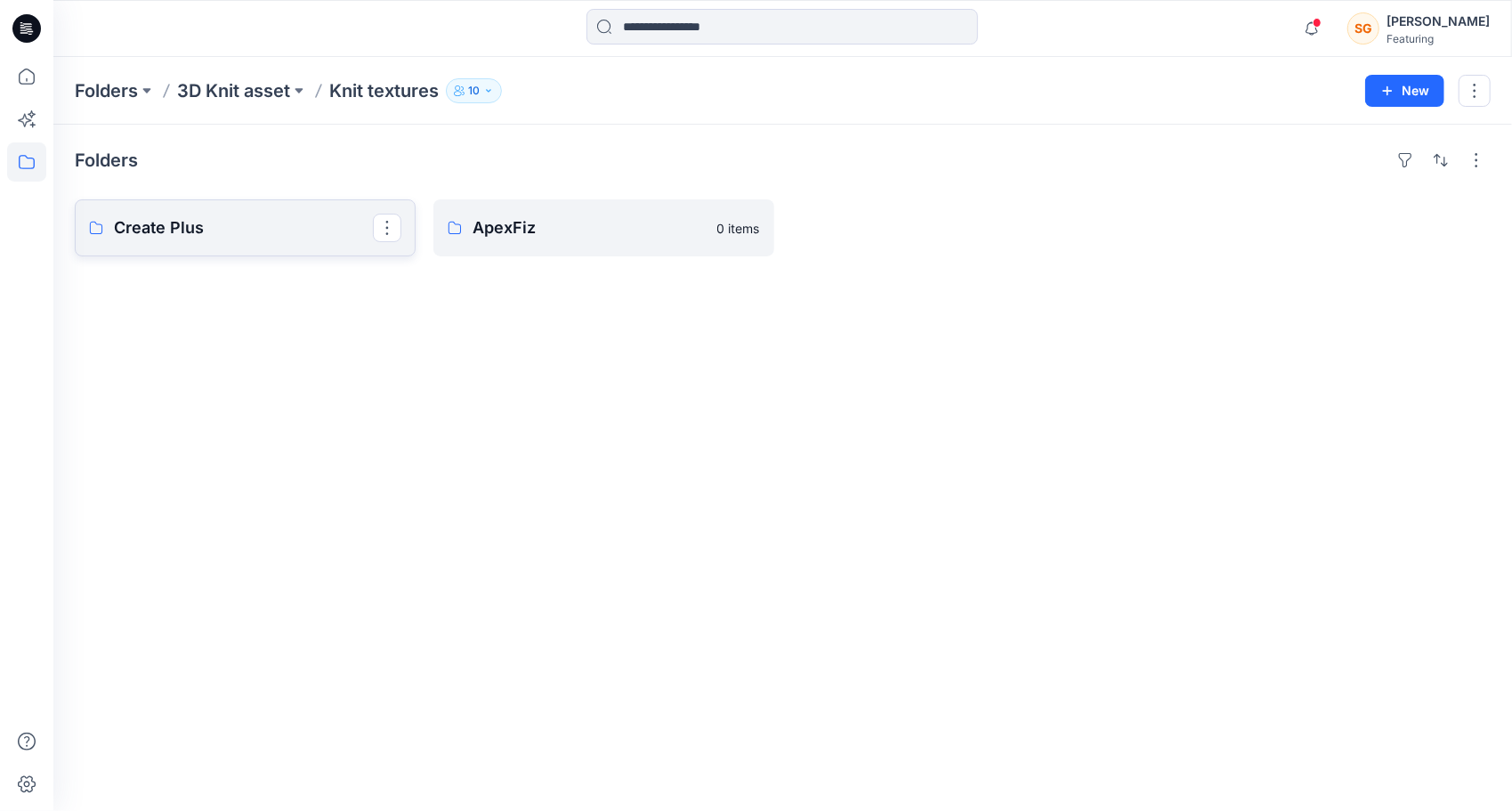
click at [185, 220] on p "Create Plus" at bounding box center [244, 228] width 259 height 25
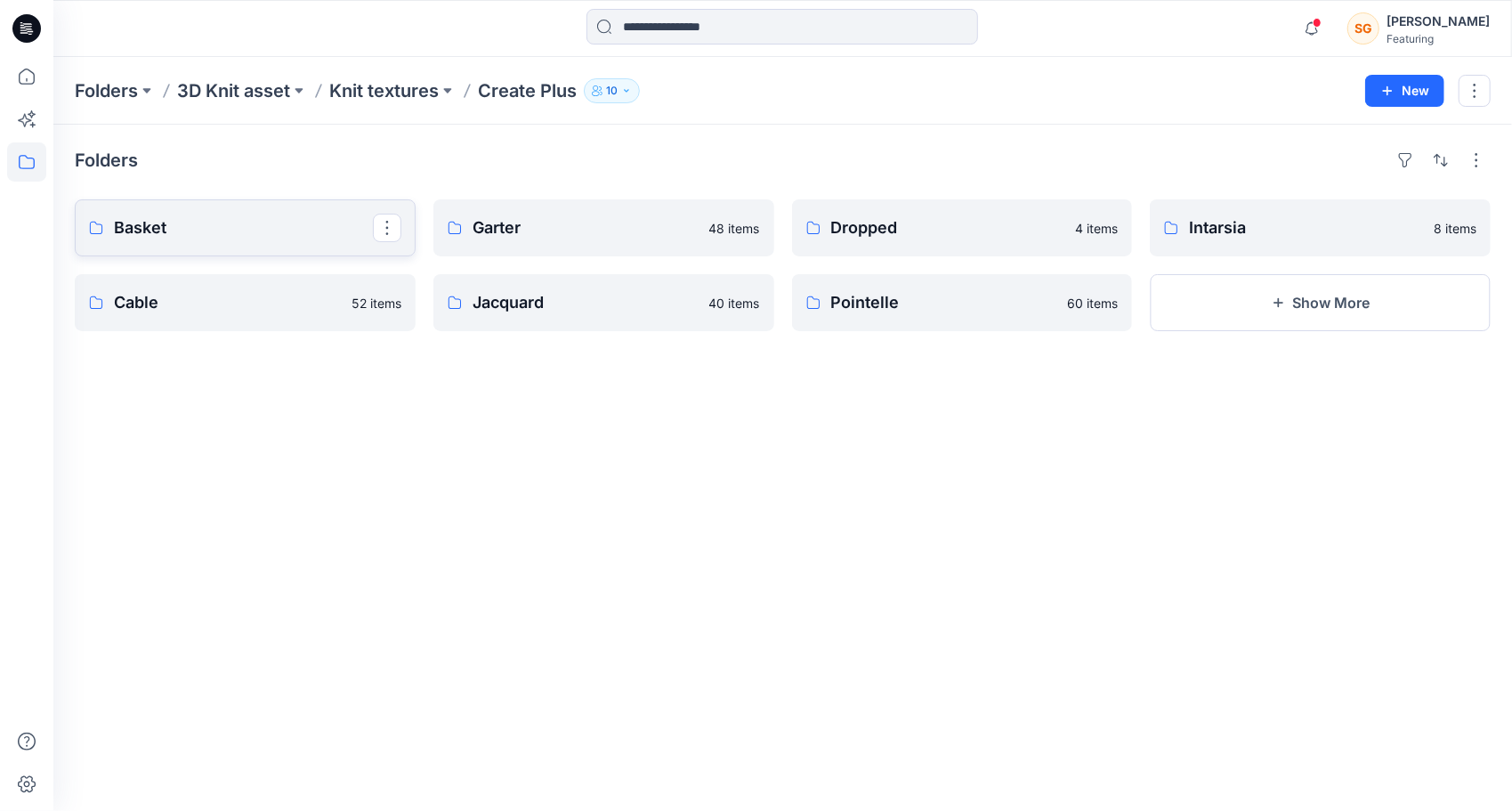
click at [242, 222] on p "Basket" at bounding box center [244, 228] width 259 height 25
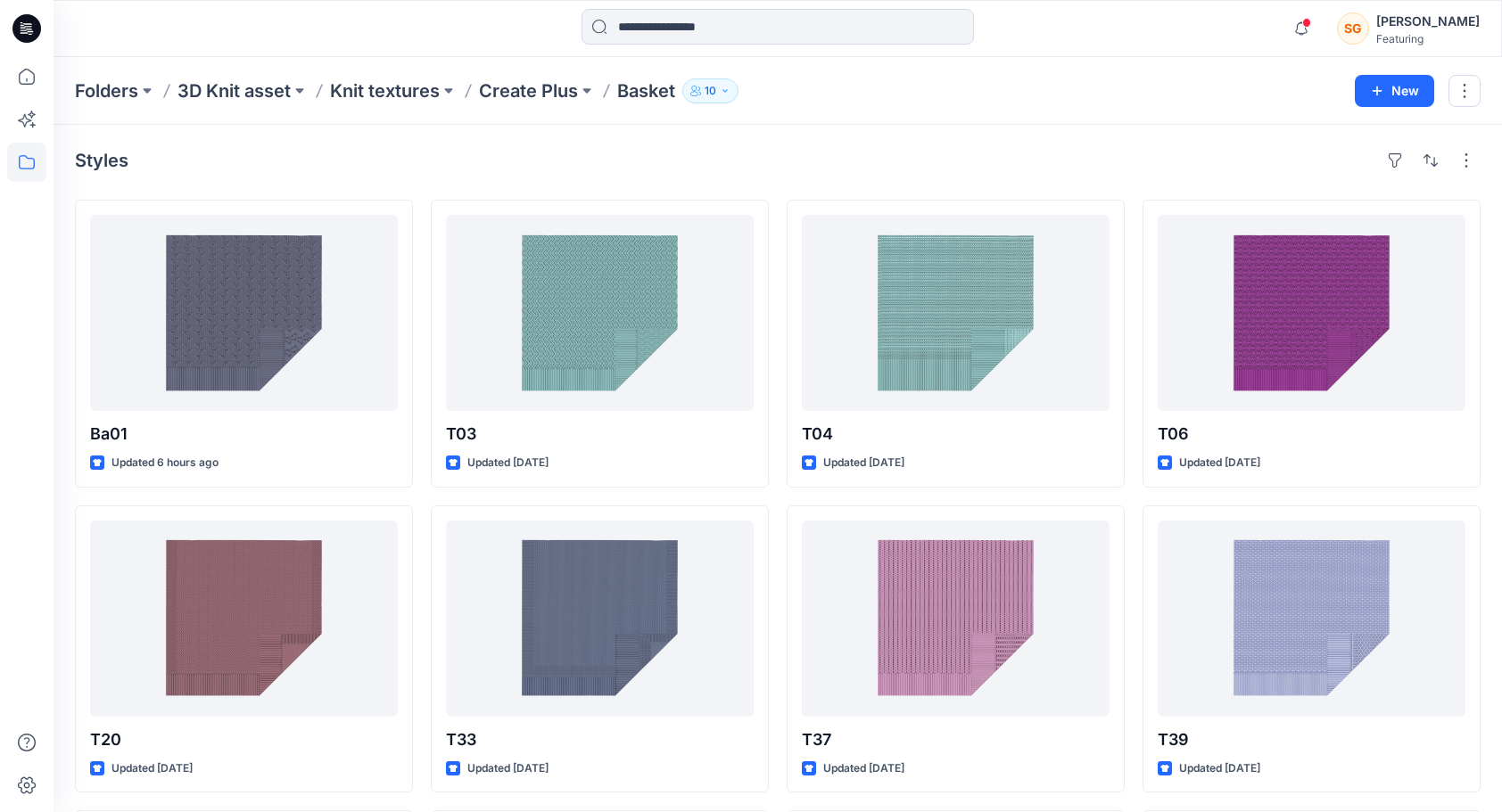
click at [525, 91] on p "Create Plus" at bounding box center [528, 91] width 99 height 25
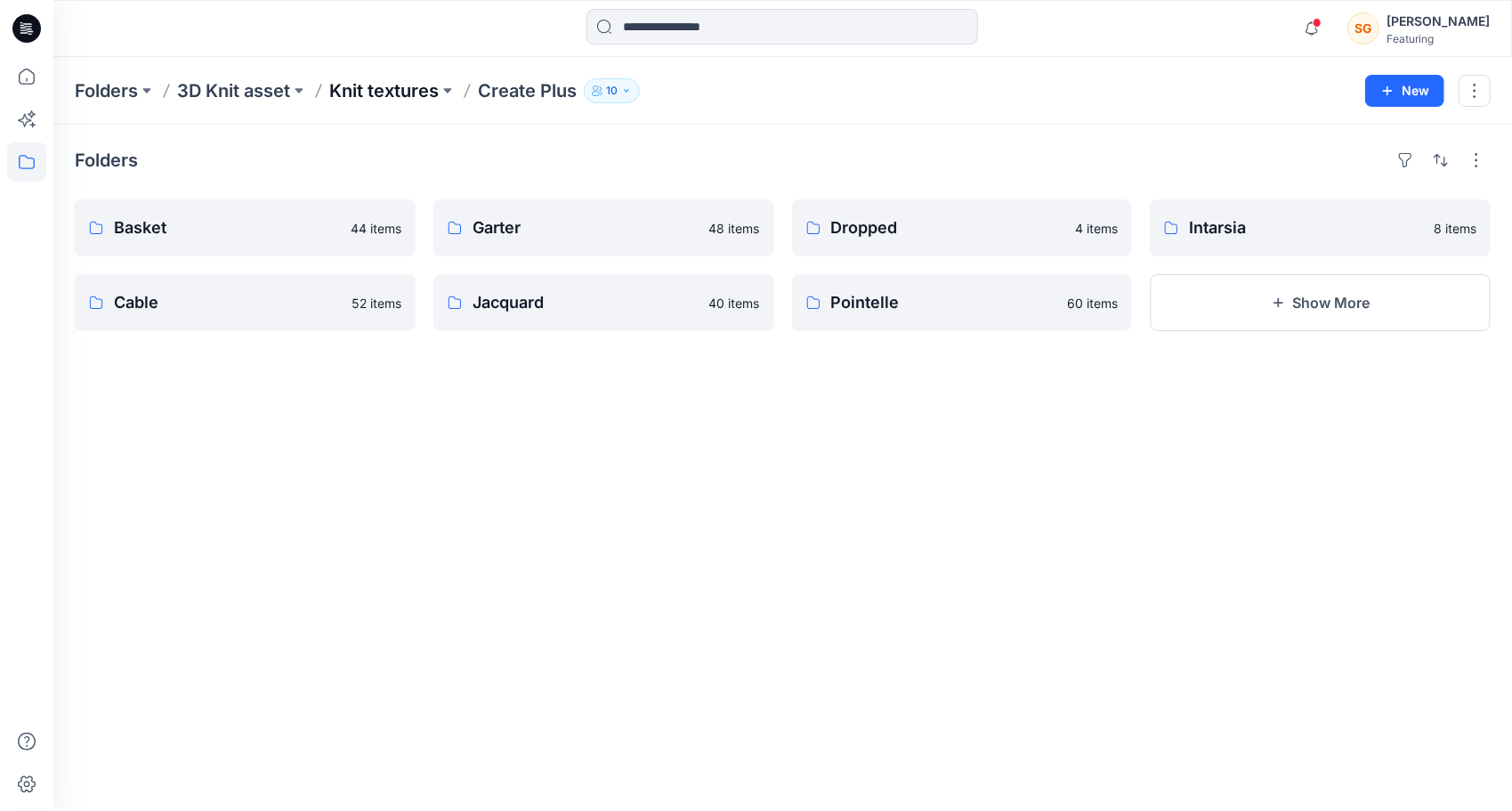
click at [382, 100] on p "Knit textures" at bounding box center [384, 91] width 110 height 25
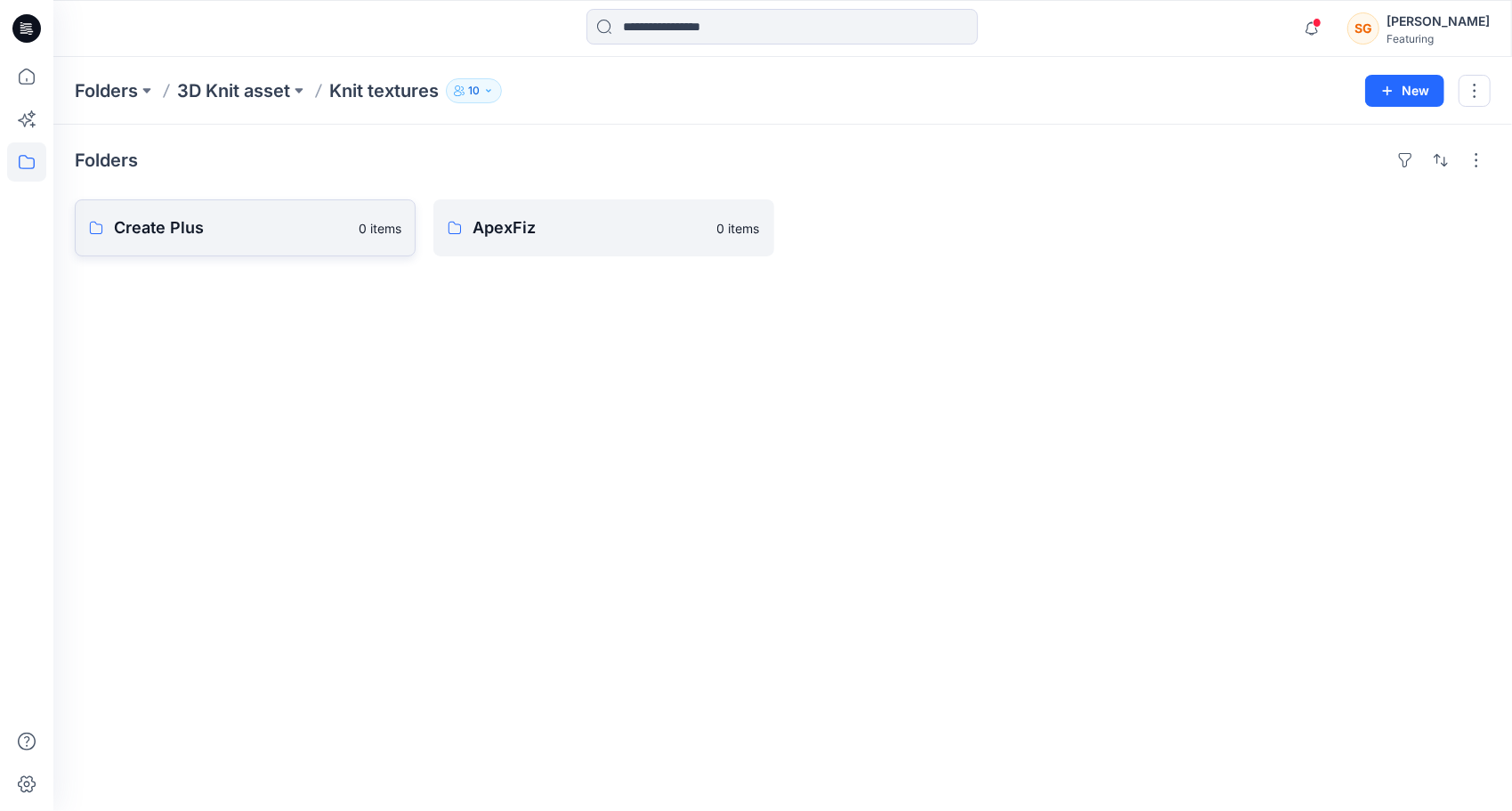
click at [248, 237] on p "Create Plus" at bounding box center [231, 228] width 234 height 25
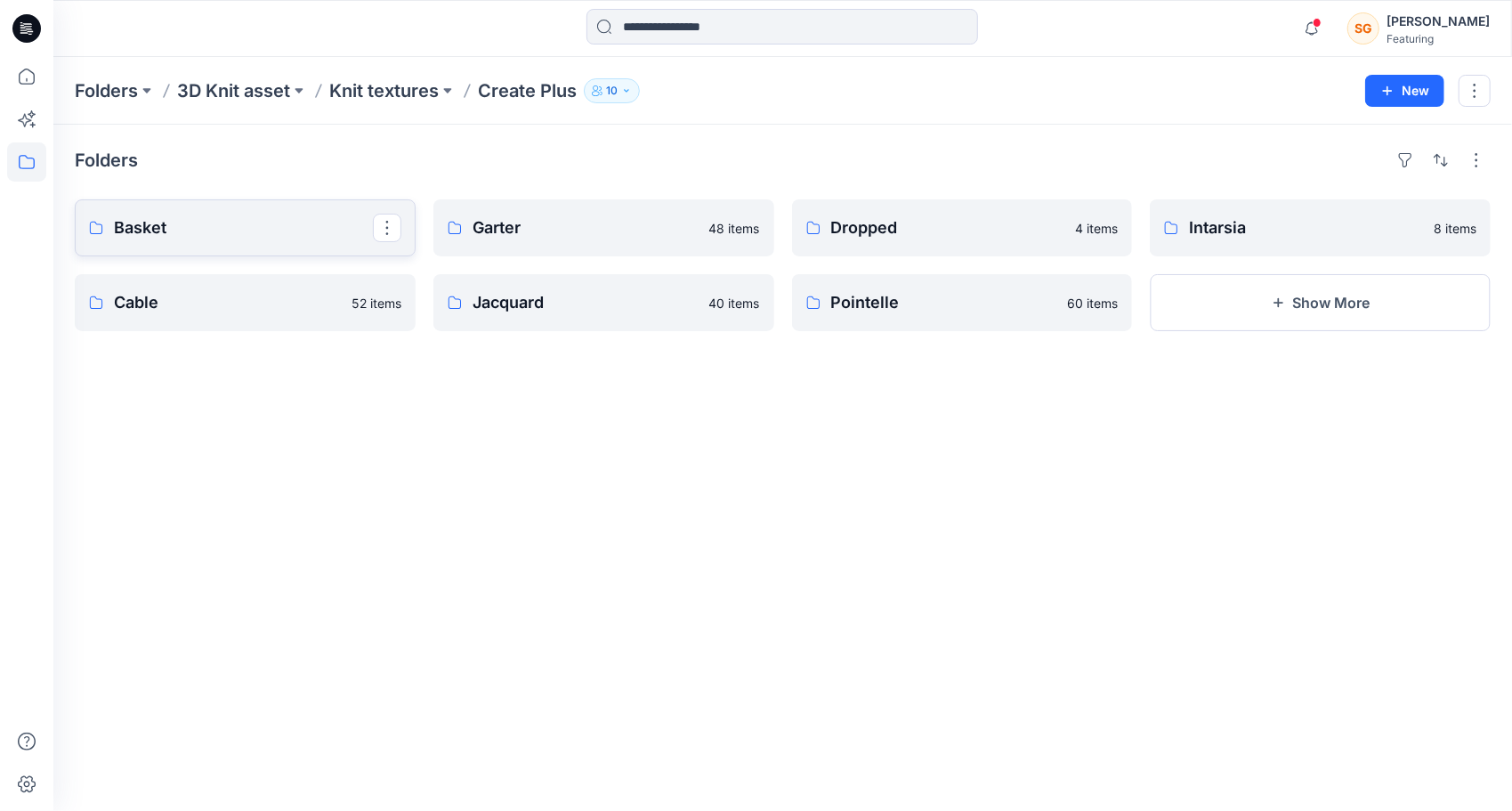
click at [300, 241] on link "Basket" at bounding box center [246, 228] width 341 height 57
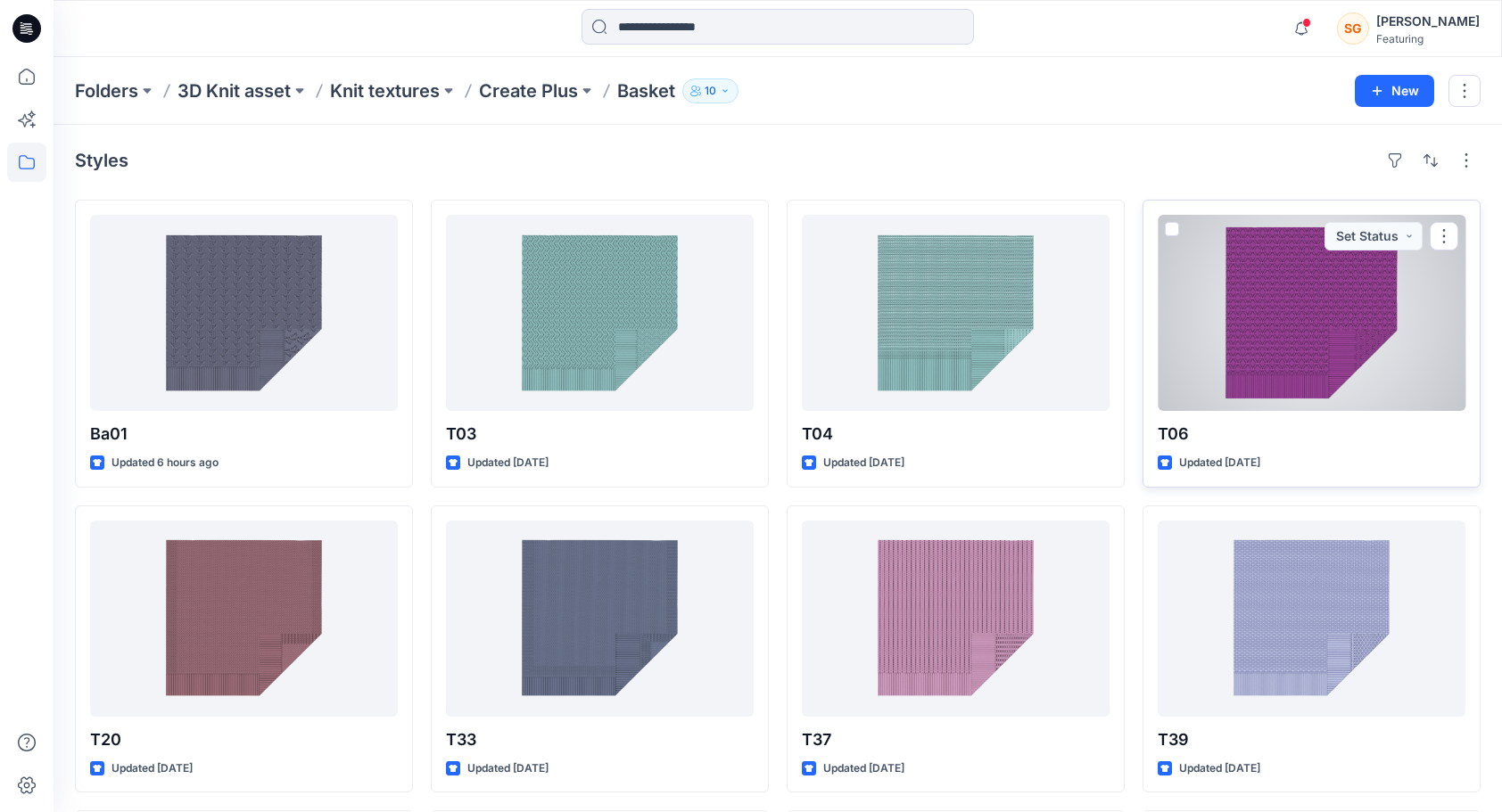
click at [1312, 354] on div at bounding box center [1311, 312] width 308 height 196
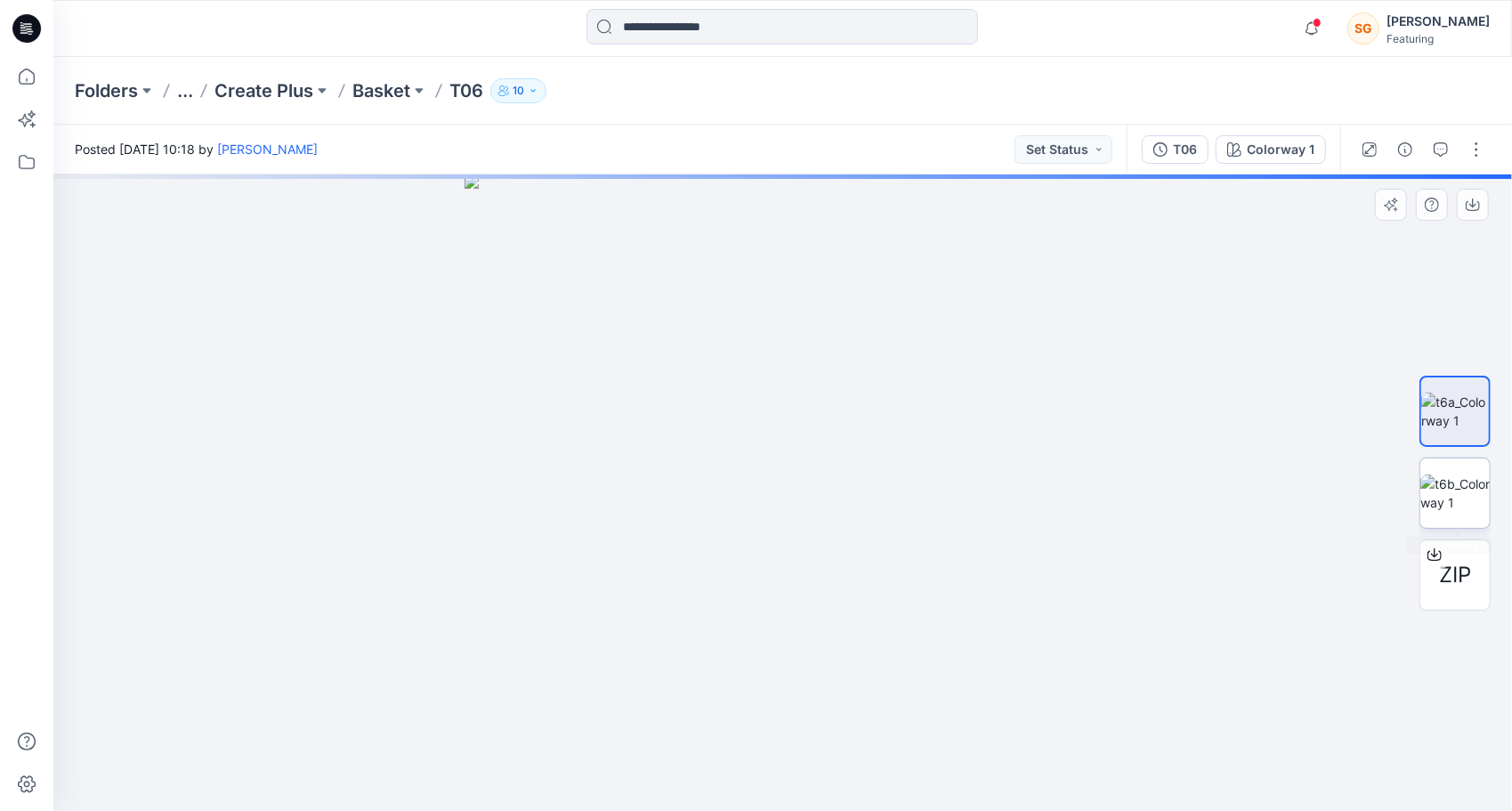
click at [1467, 502] on img at bounding box center [1456, 493] width 70 height 38
click at [1476, 564] on div "ZIP" at bounding box center [1456, 575] width 71 height 71
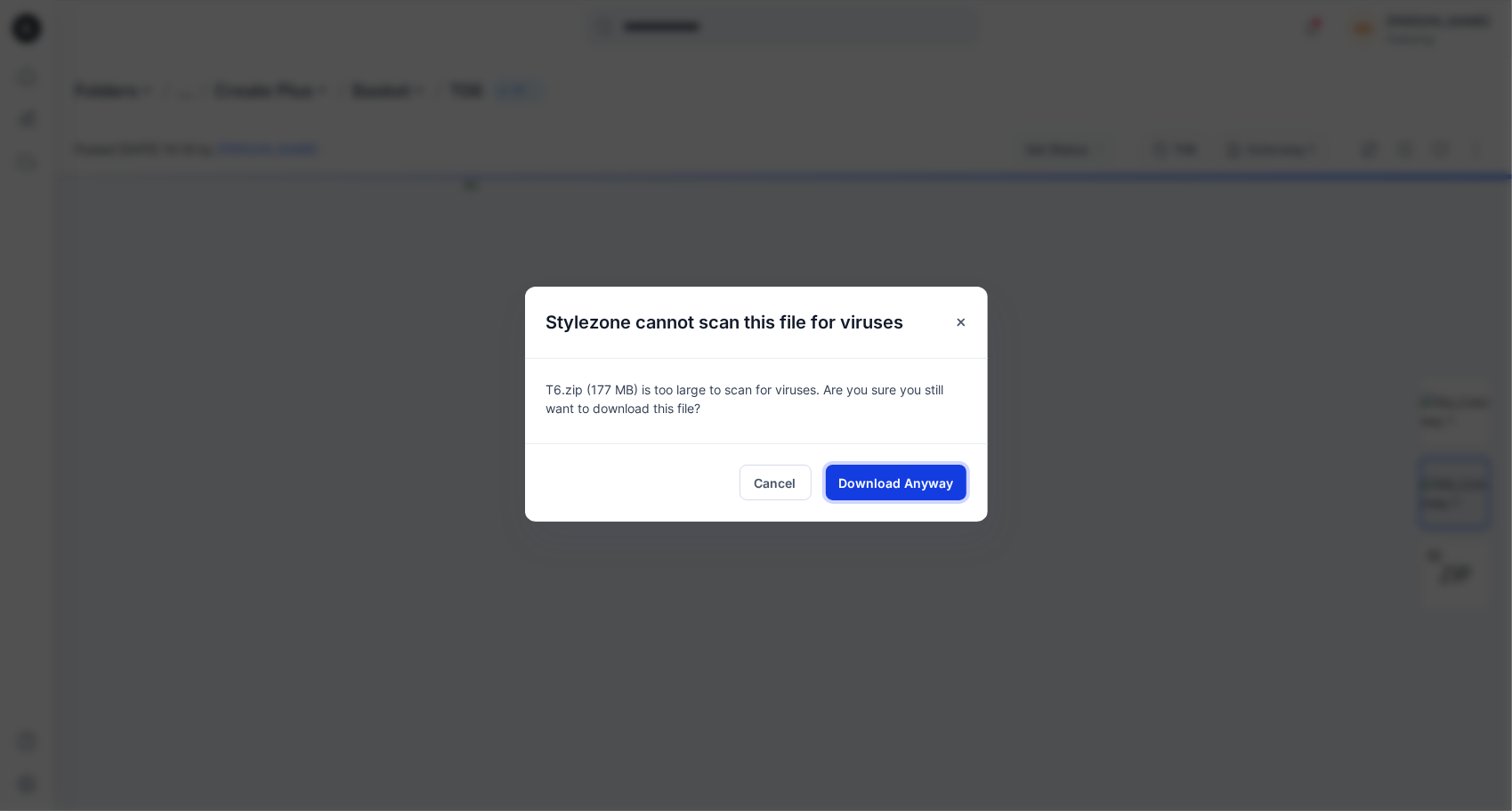
click at [922, 469] on button "Download Anyway" at bounding box center [896, 482] width 140 height 36
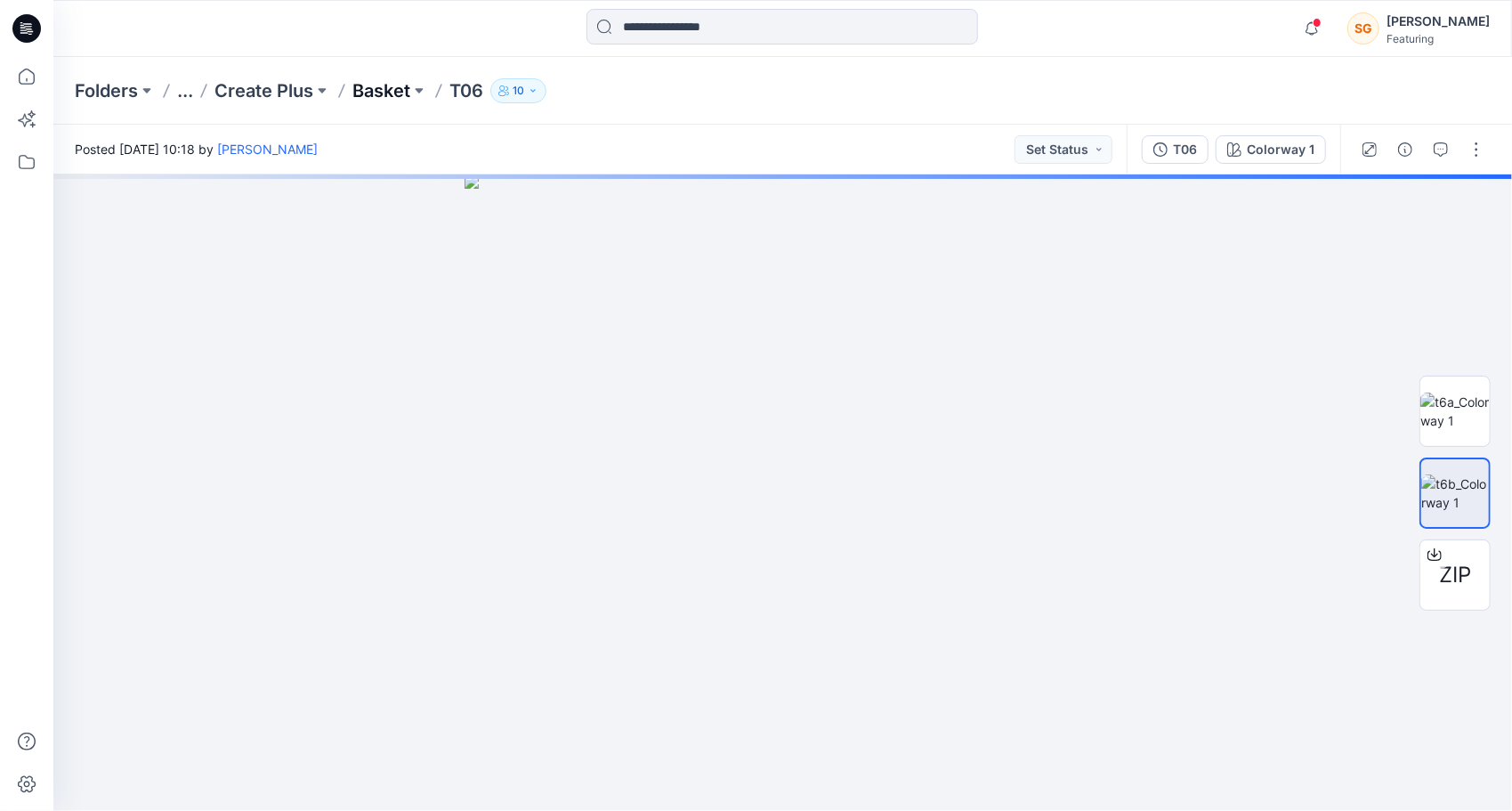
click at [387, 93] on p "Basket" at bounding box center [381, 91] width 58 height 25
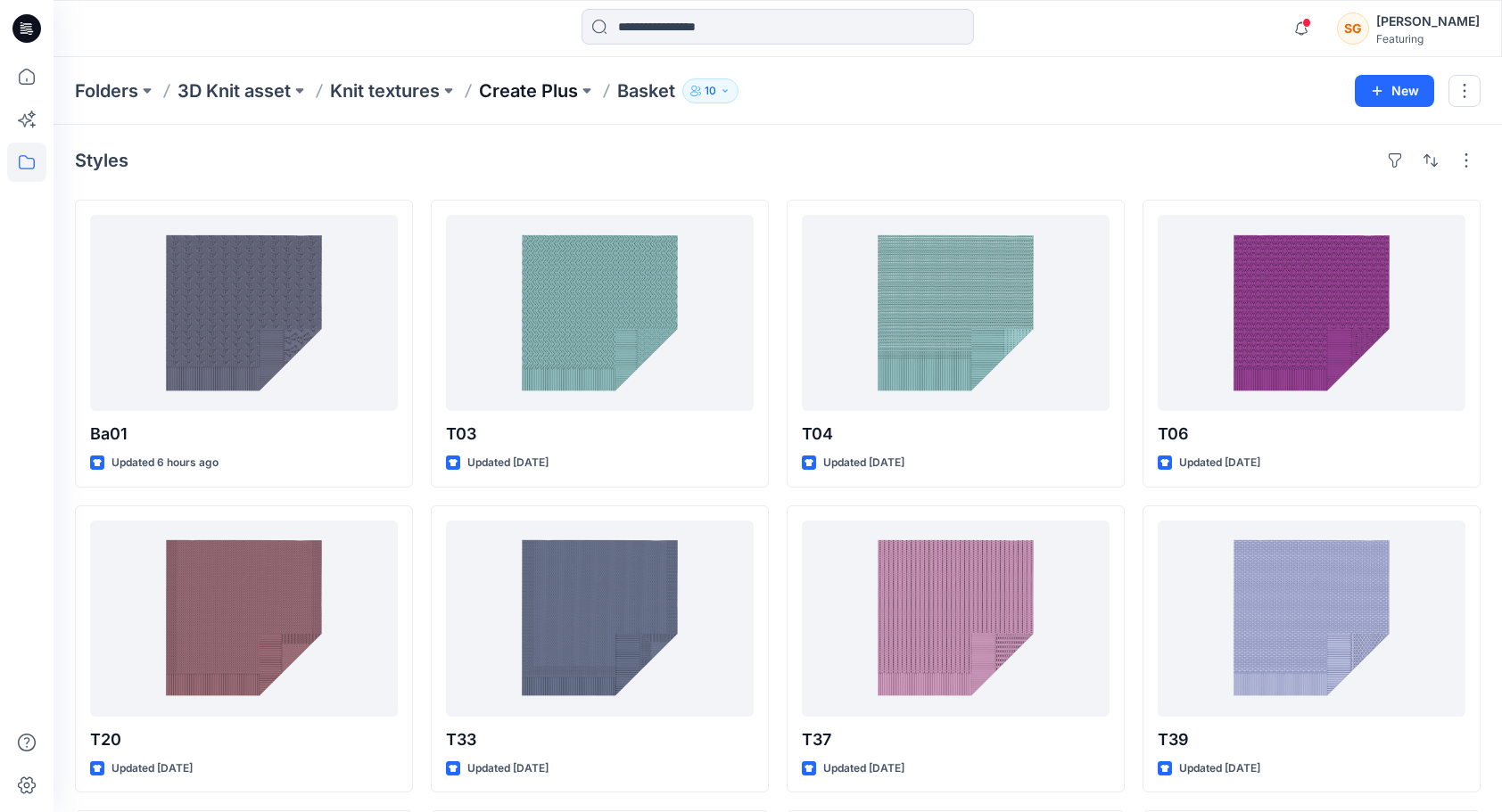
click at [553, 89] on p "Create Plus" at bounding box center [528, 91] width 99 height 25
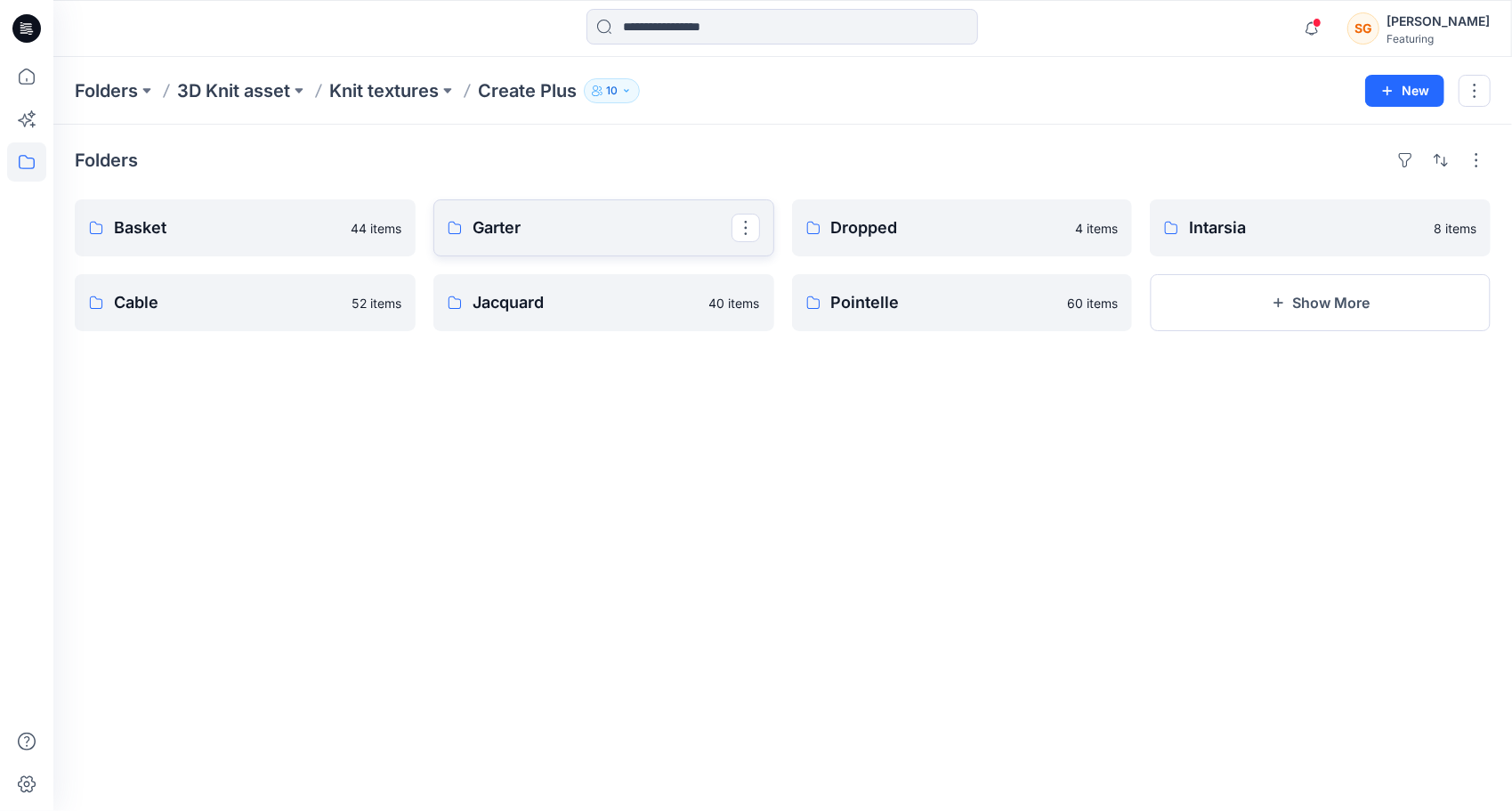
click at [569, 242] on link "Garter" at bounding box center [604, 228] width 341 height 57
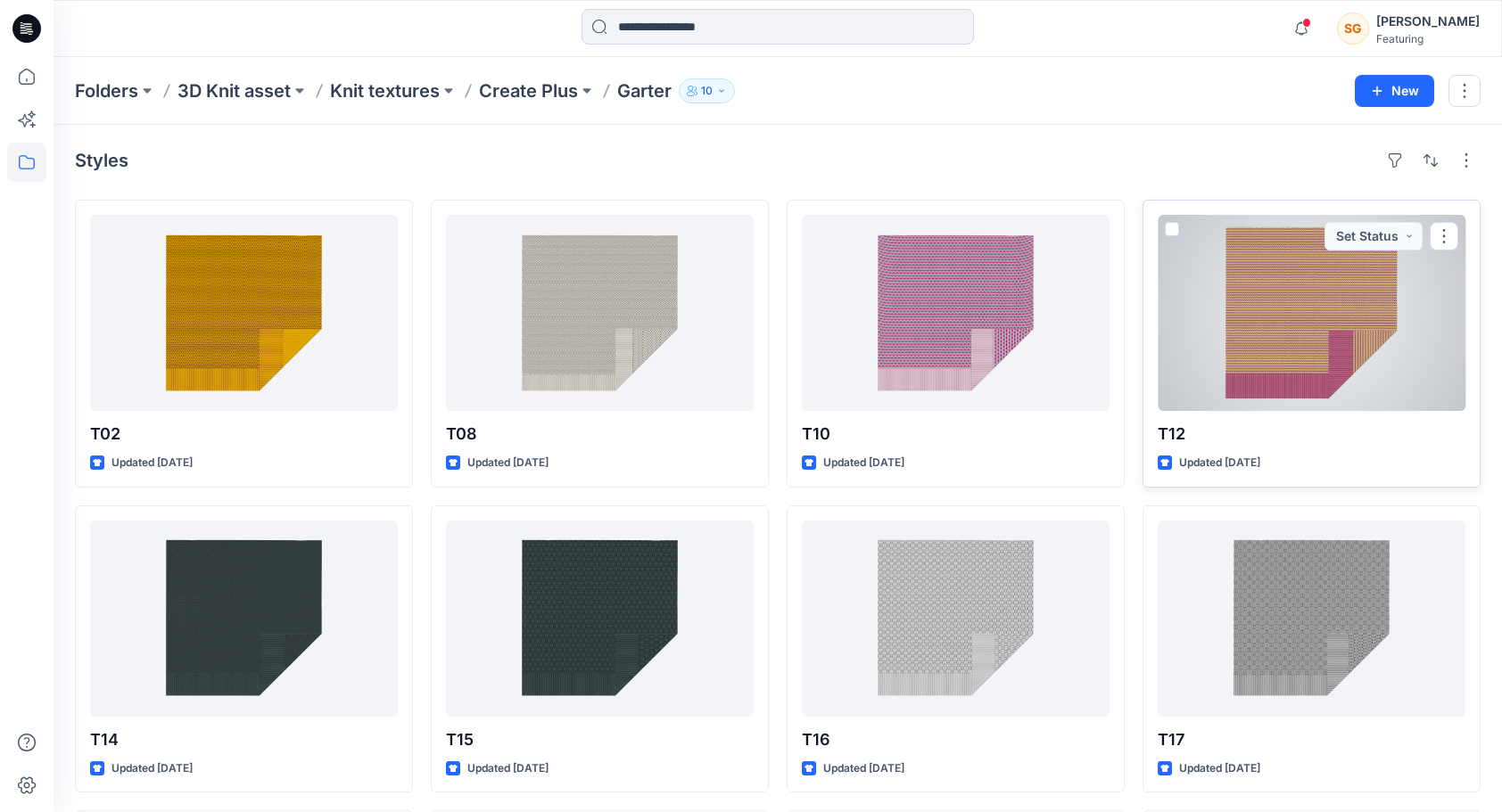
click at [1320, 347] on div at bounding box center [1311, 312] width 308 height 196
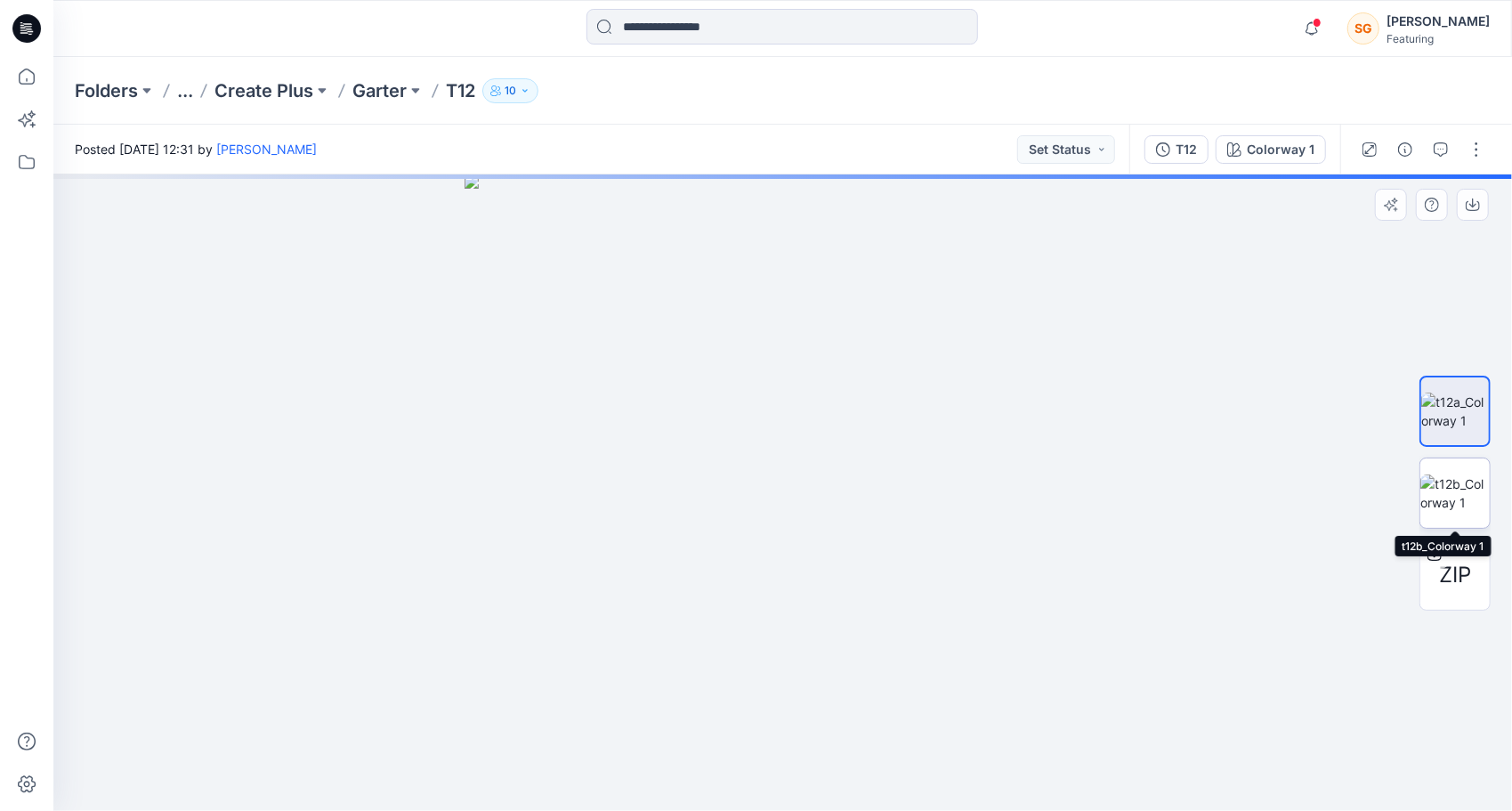
click at [1462, 486] on img at bounding box center [1456, 493] width 70 height 38
click at [380, 97] on p "Garter" at bounding box center [380, 91] width 54 height 25
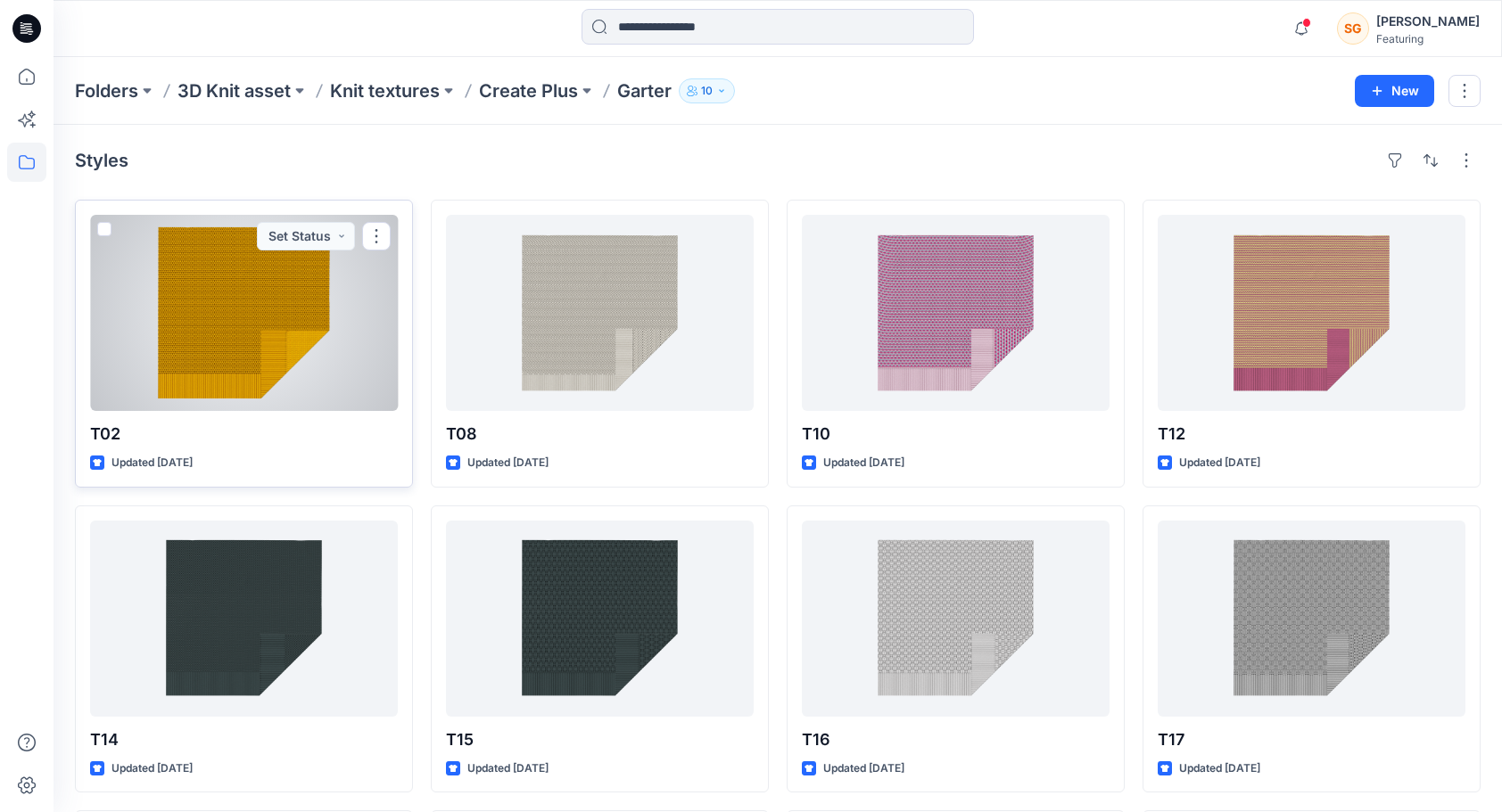
click at [254, 286] on div at bounding box center [244, 312] width 308 height 196
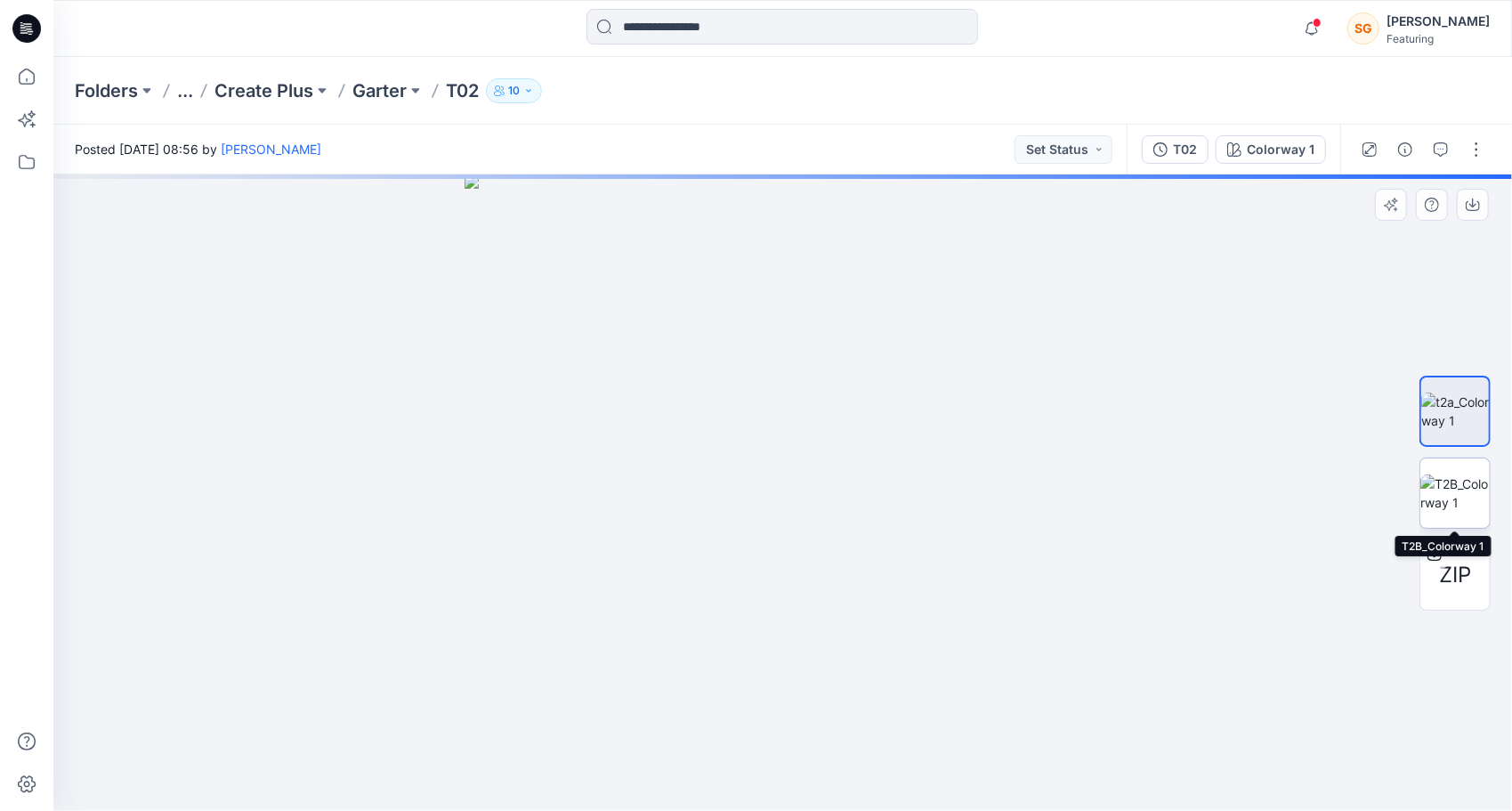
click at [1461, 485] on img at bounding box center [1456, 493] width 70 height 38
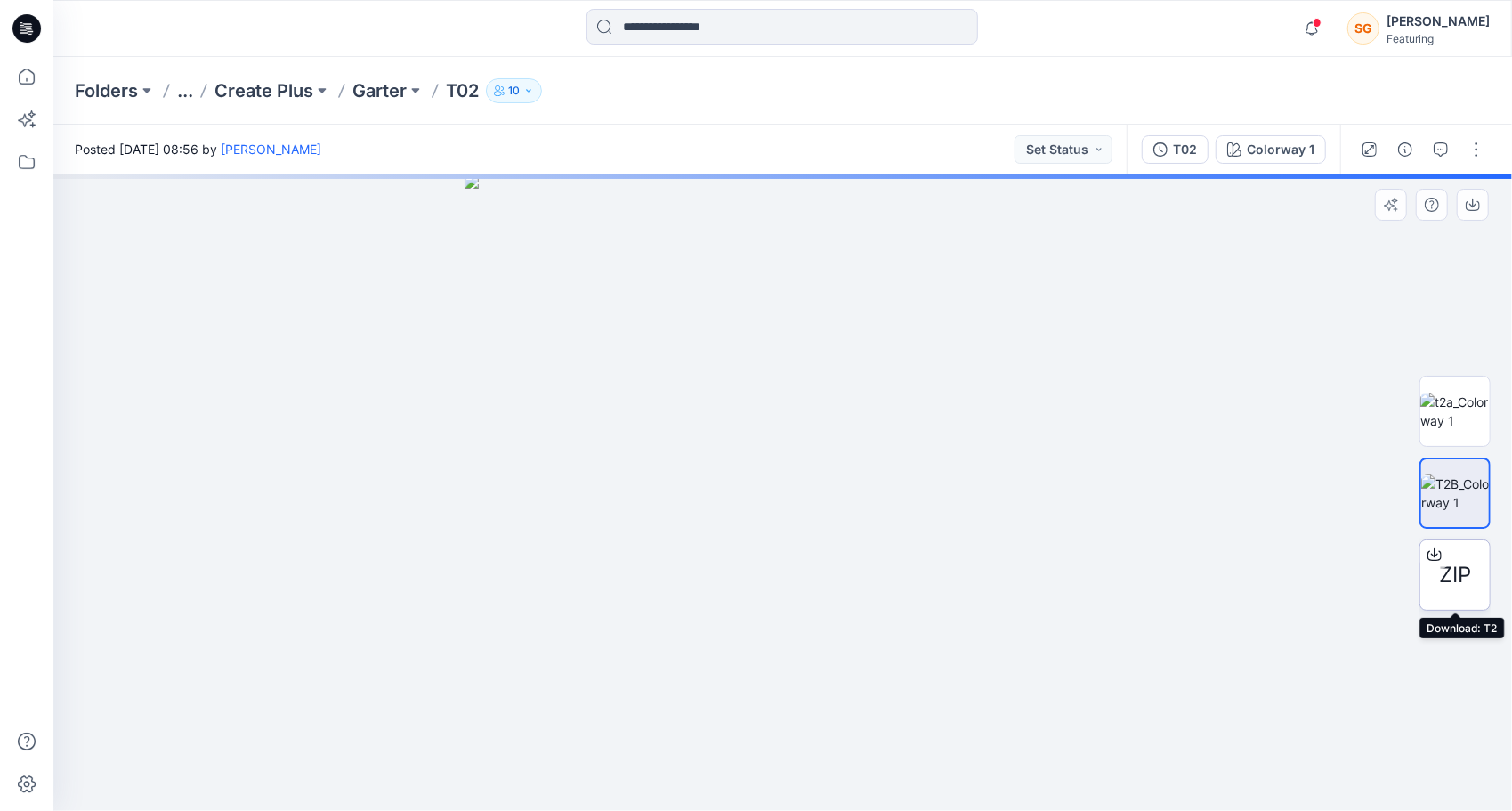
click at [1445, 573] on span "ZIP" at bounding box center [1456, 575] width 32 height 32
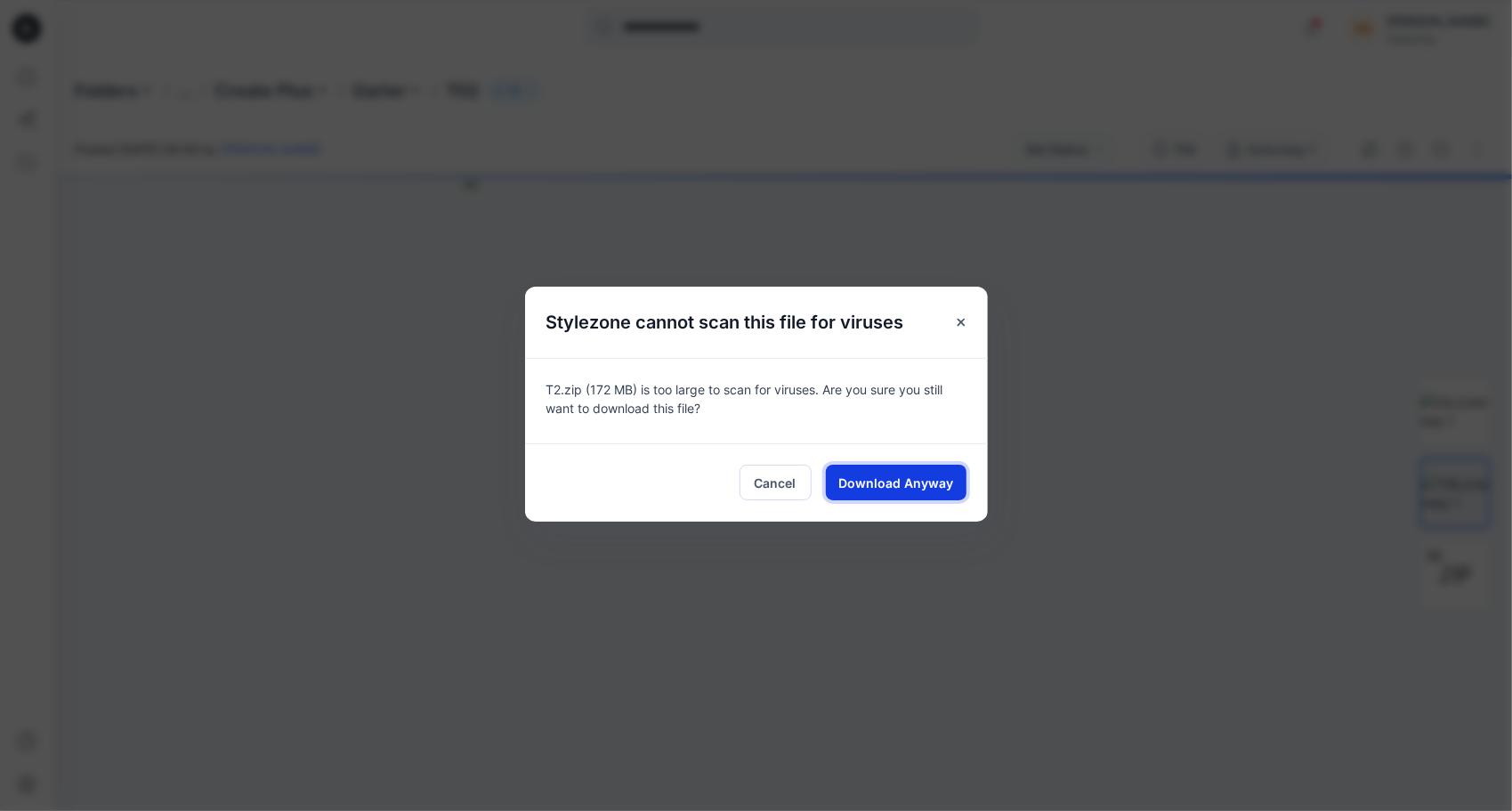
click at [942, 488] on span "Download Anyway" at bounding box center [896, 482] width 115 height 19
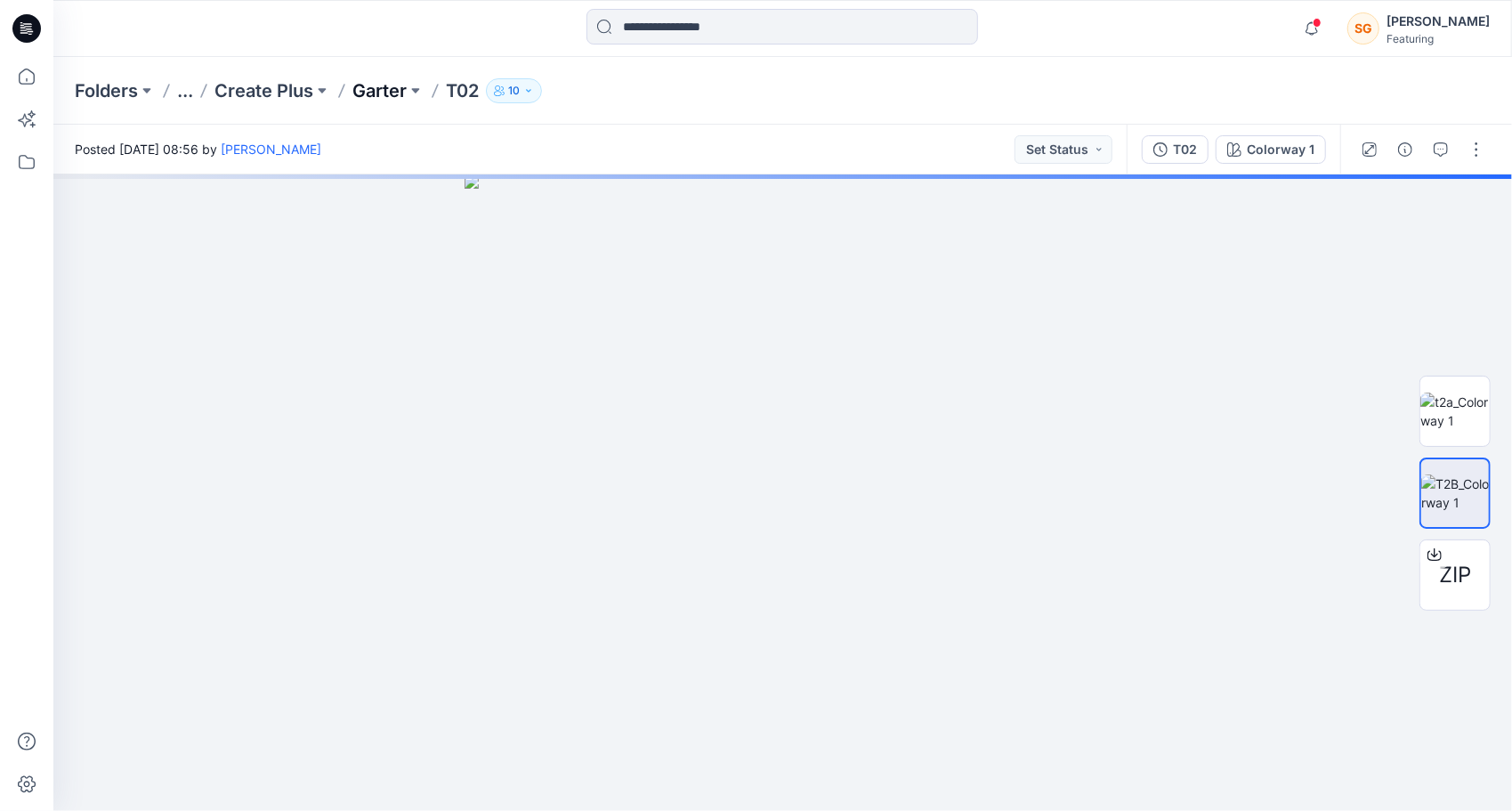
click at [374, 97] on p "Garter" at bounding box center [380, 91] width 54 height 25
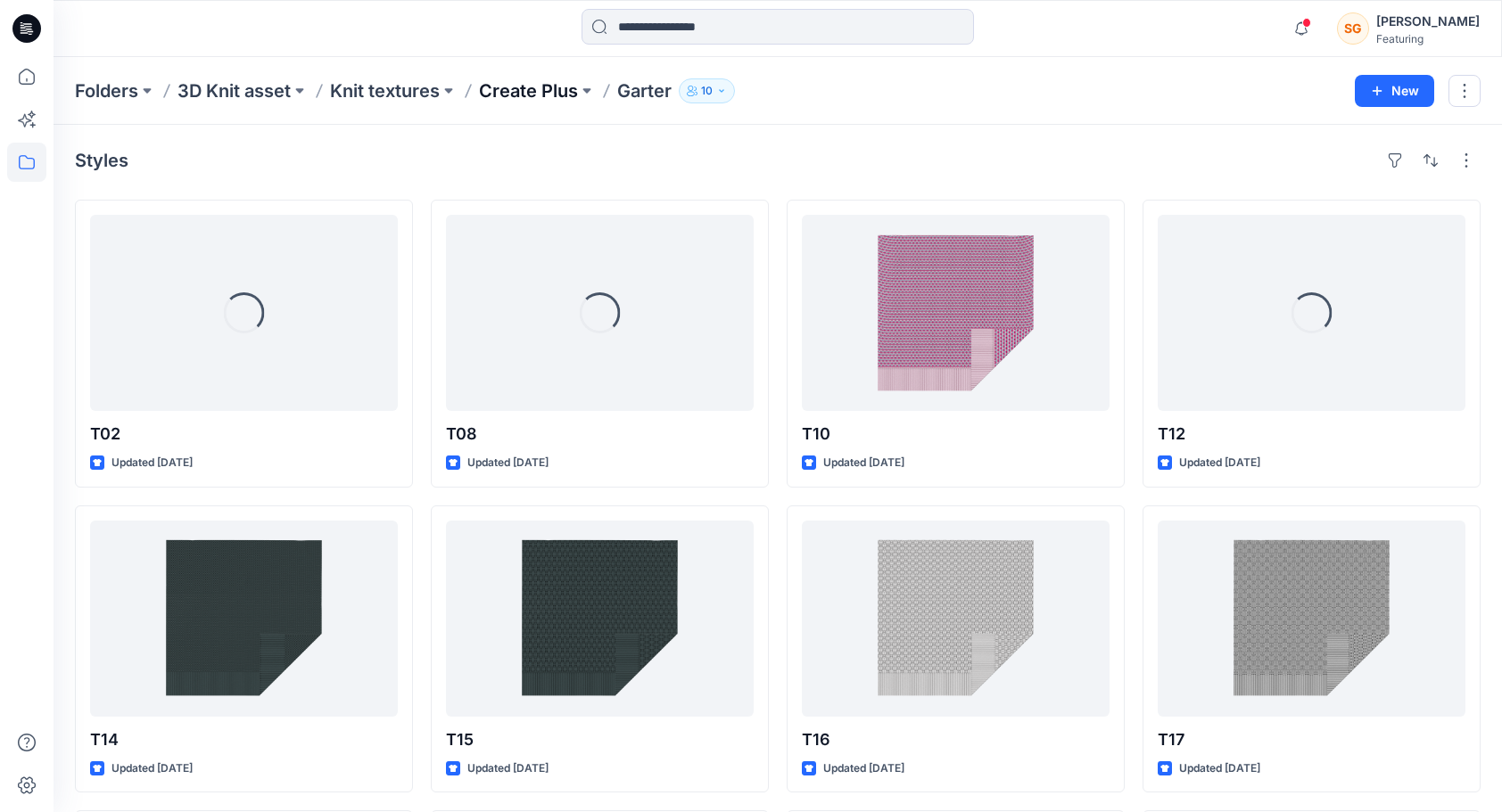
click at [519, 84] on p "Create Plus" at bounding box center [528, 91] width 99 height 25
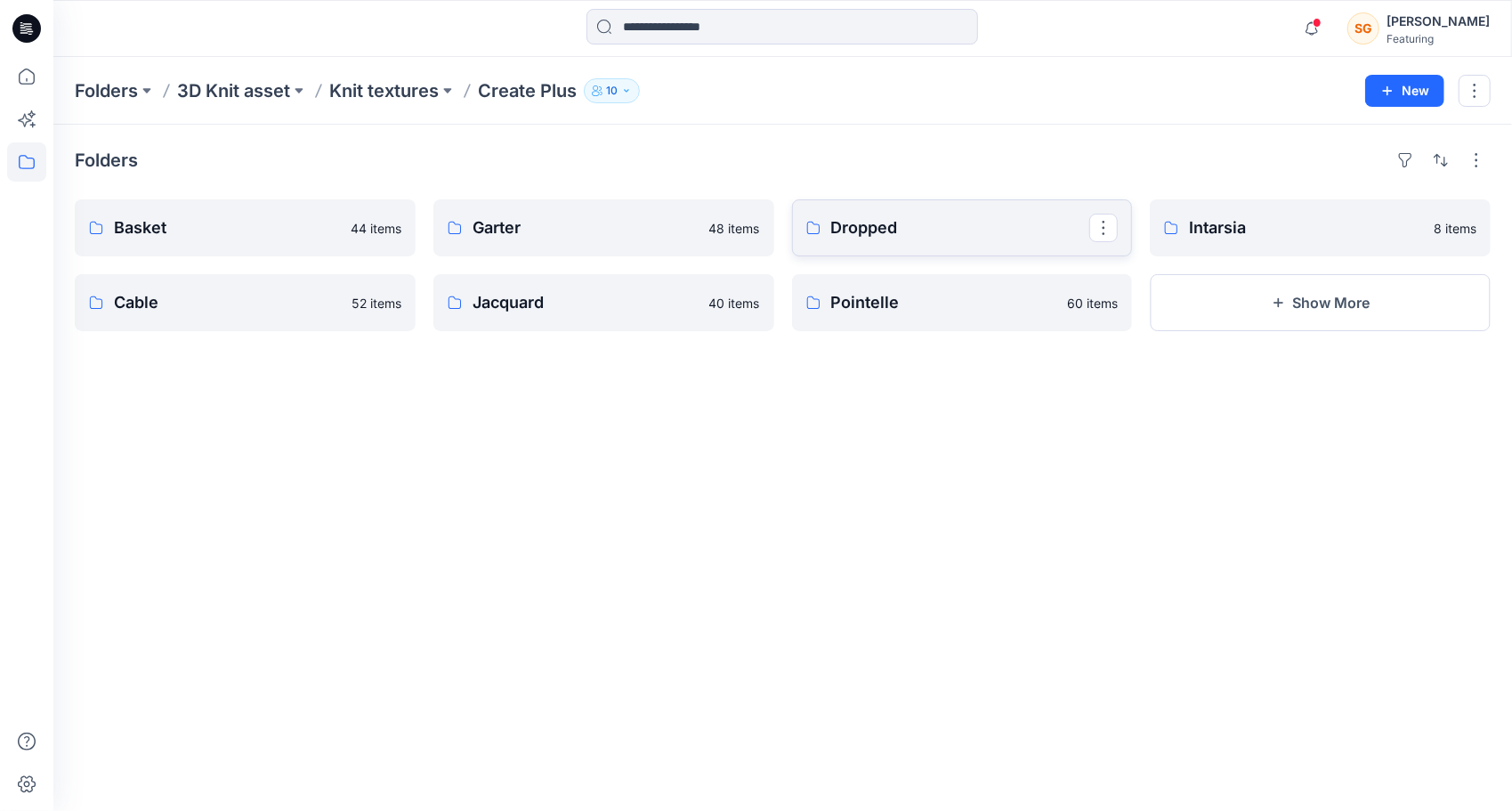
click at [889, 233] on p "Dropped" at bounding box center [961, 228] width 259 height 25
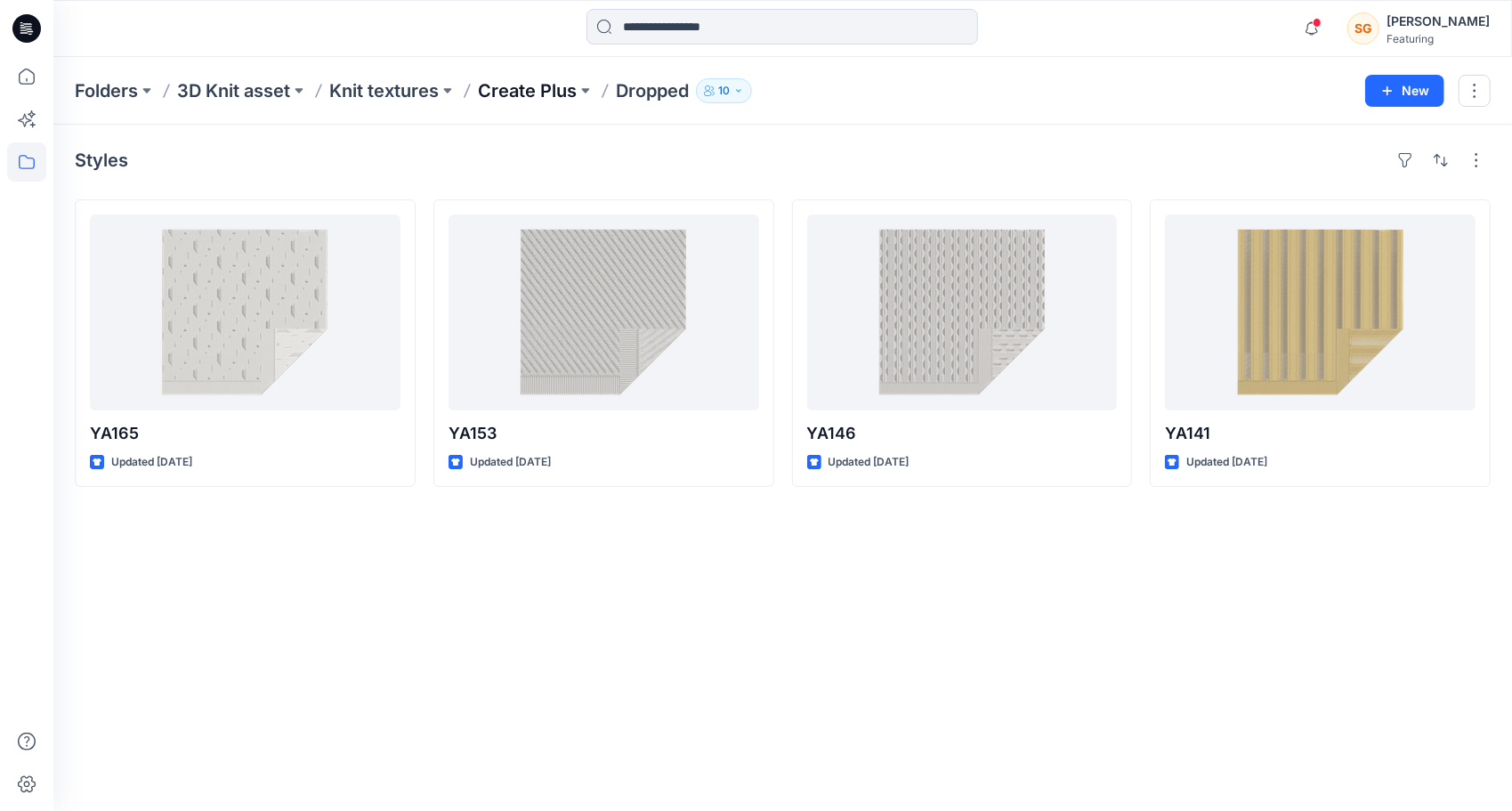
click at [534, 87] on p "Create Plus" at bounding box center [527, 91] width 99 height 25
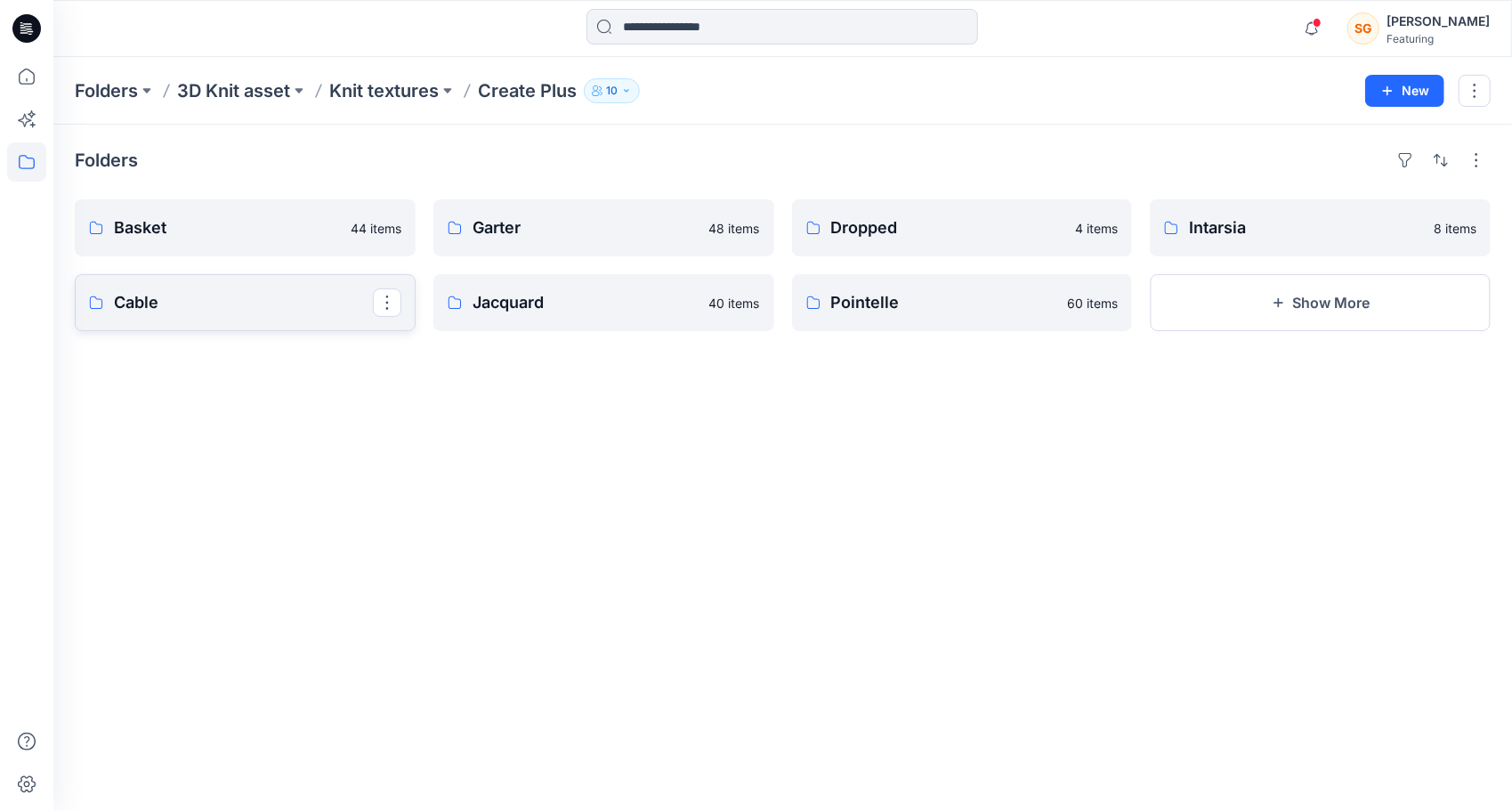
click at [131, 318] on link "Cable" at bounding box center [246, 303] width 341 height 57
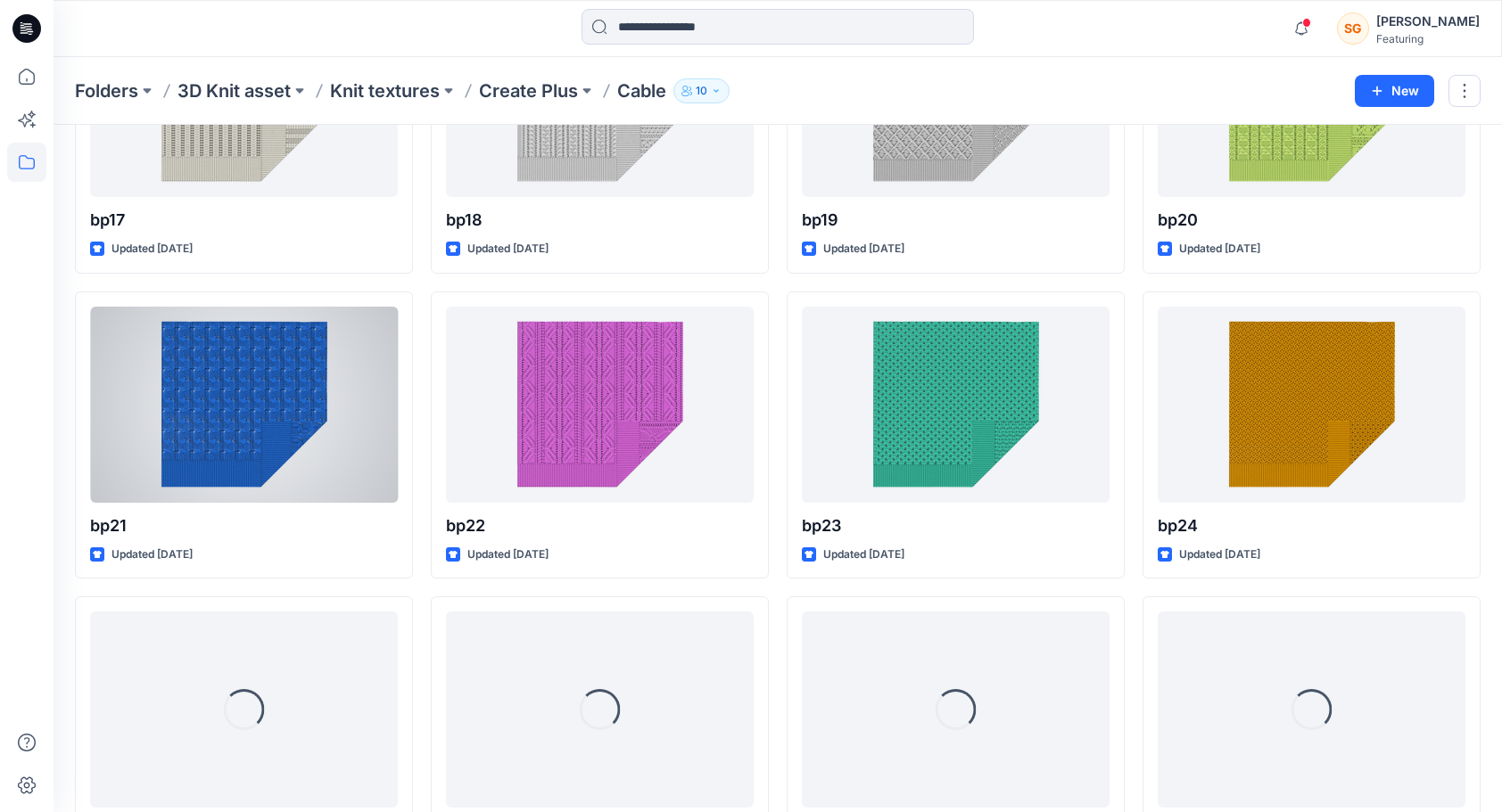
scroll to position [1438, 0]
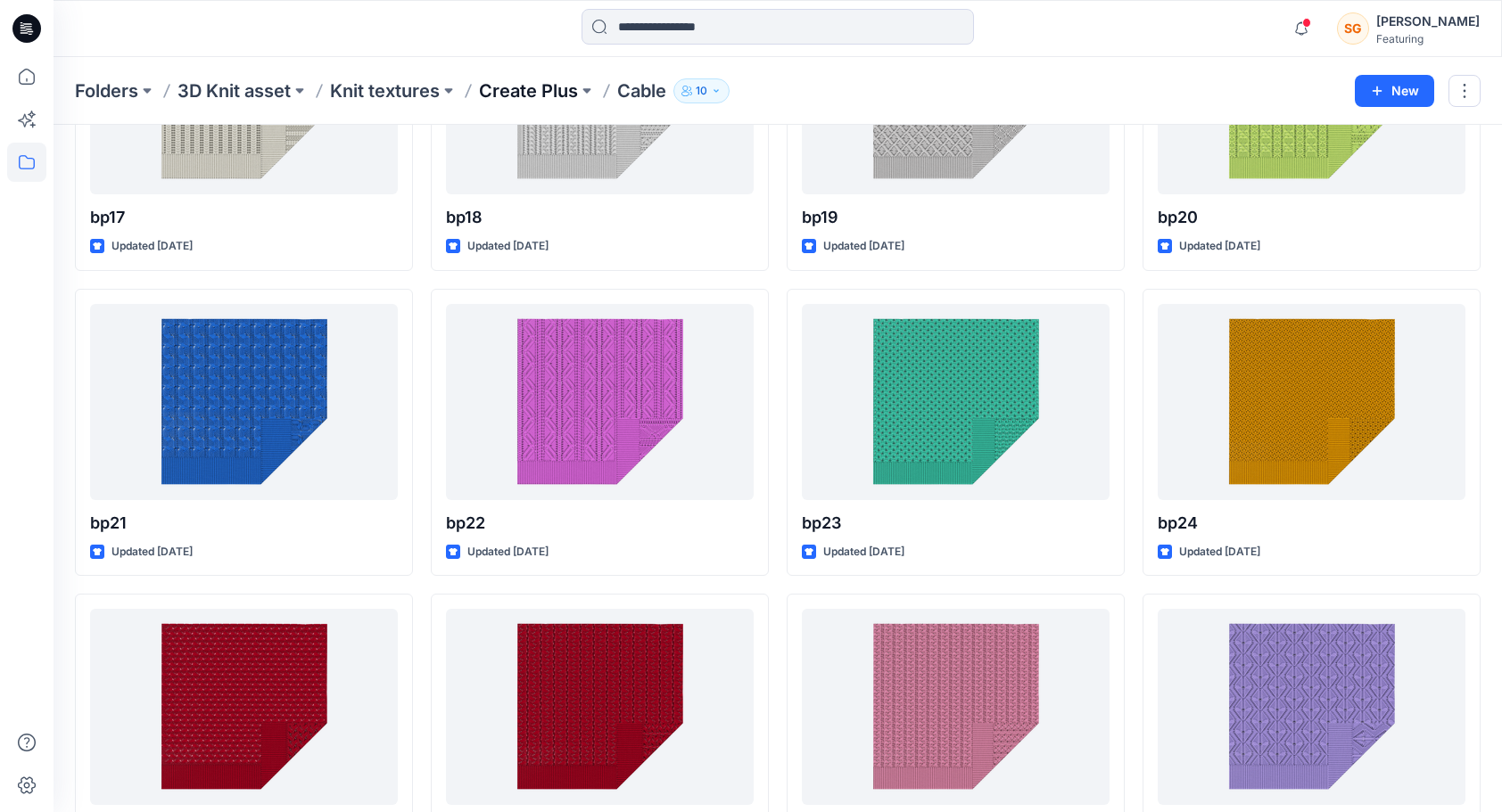
click at [530, 102] on p "Create Plus" at bounding box center [528, 91] width 99 height 25
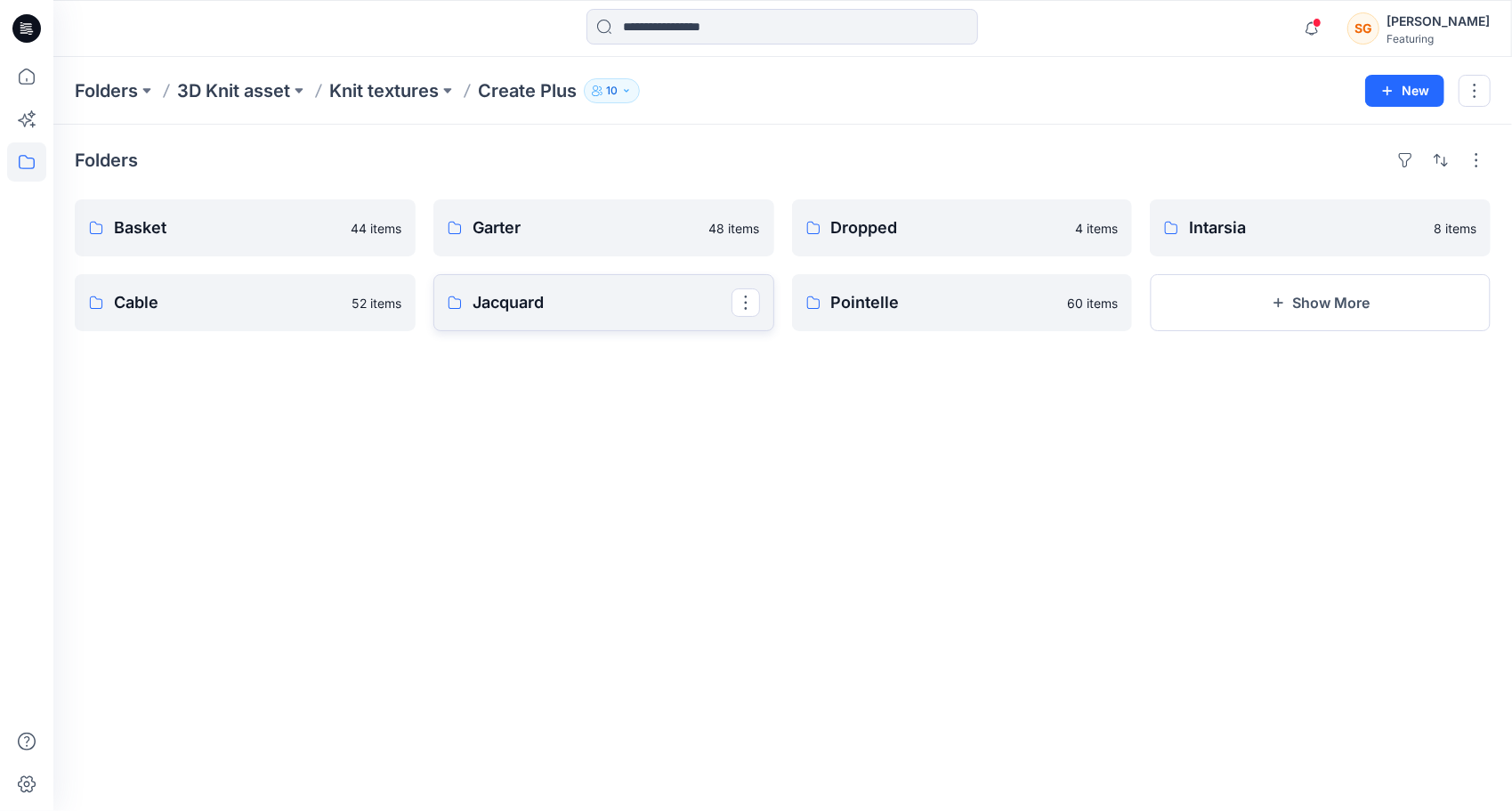
click at [508, 306] on p "Jacquard" at bounding box center [602, 303] width 259 height 25
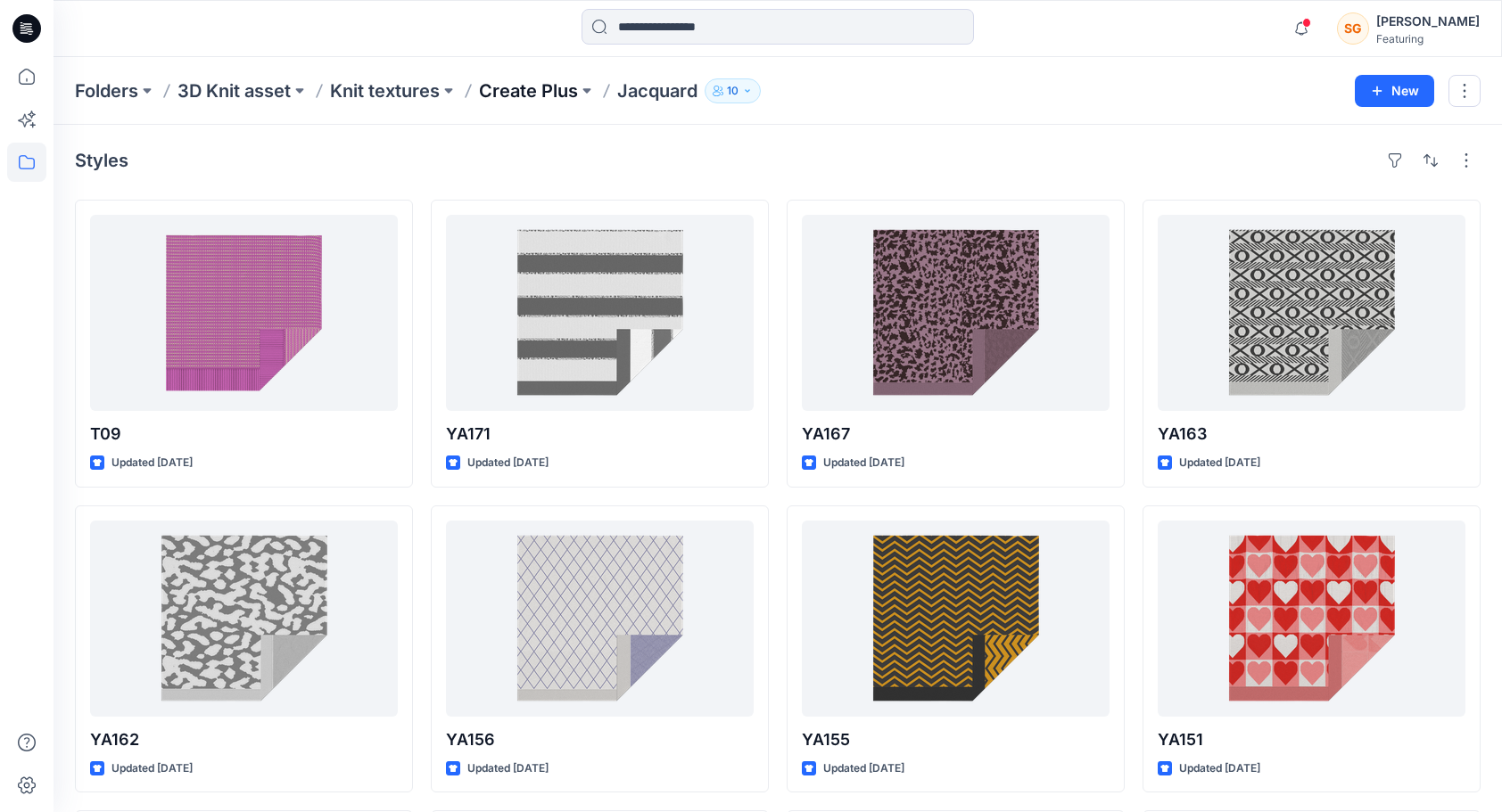
click at [528, 92] on p "Create Plus" at bounding box center [528, 91] width 99 height 25
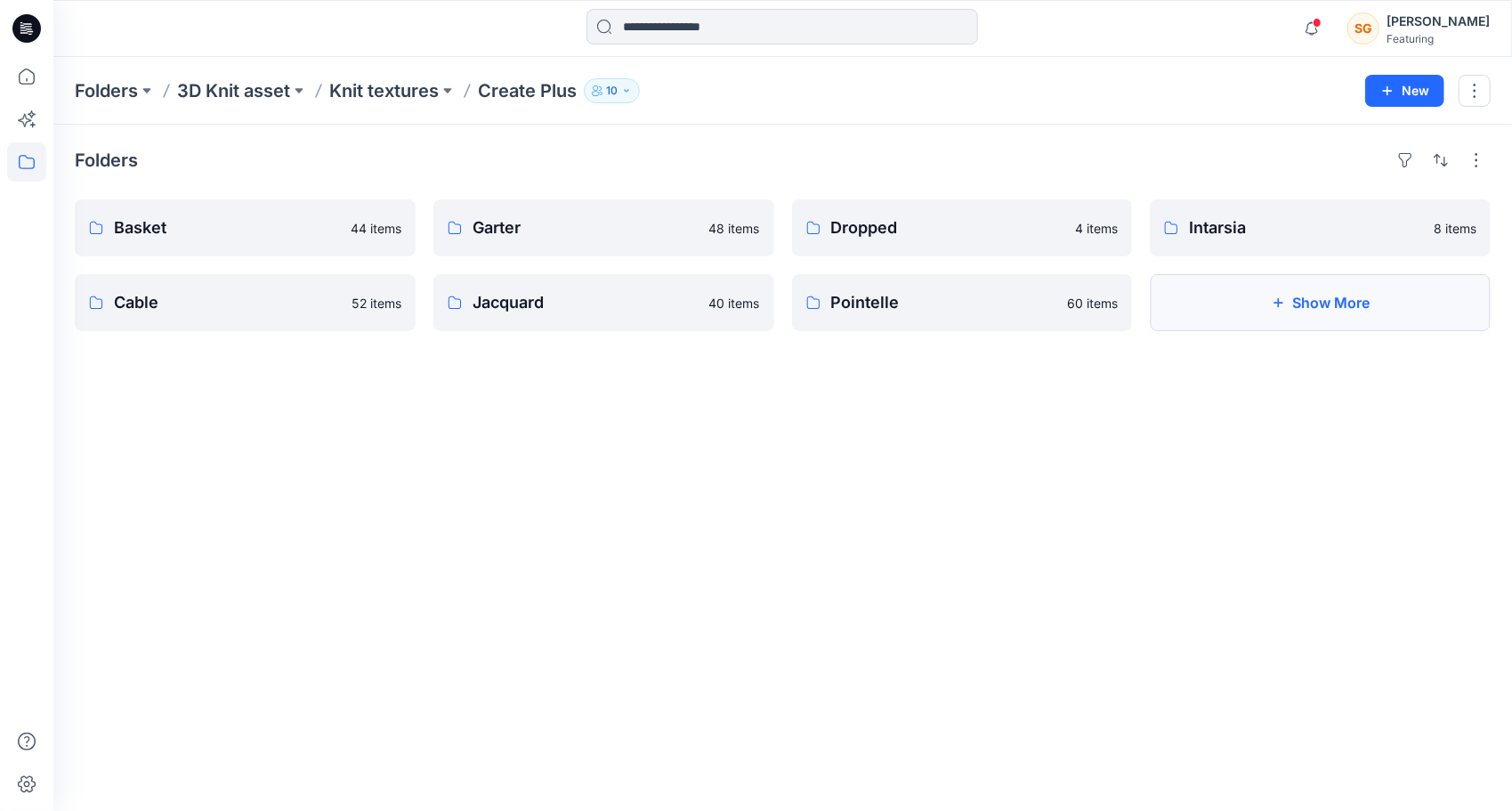
click at [1262, 308] on button "Show More" at bounding box center [1321, 303] width 341 height 57
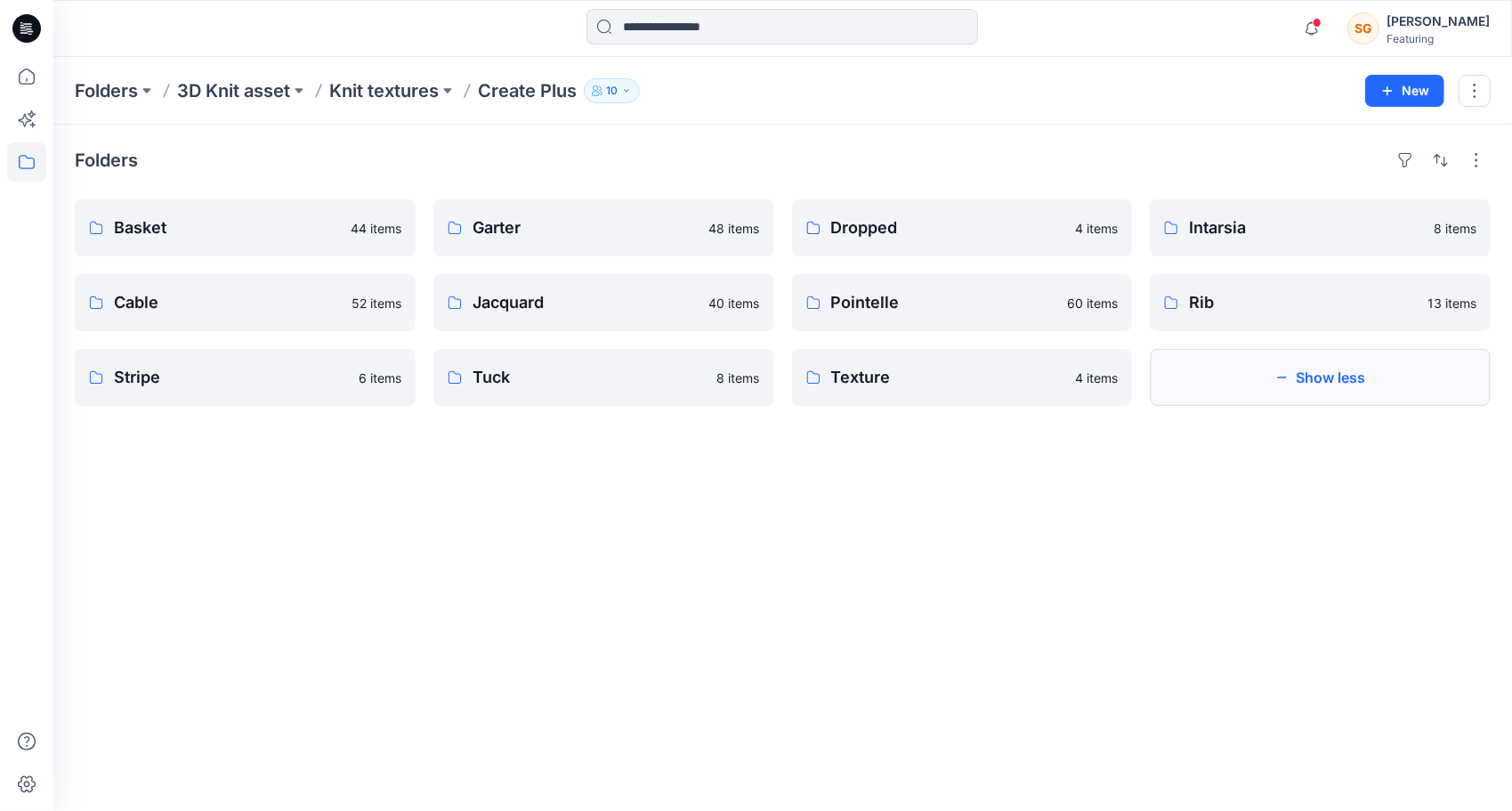
click at [1232, 390] on button "Show less" at bounding box center [1321, 378] width 341 height 57
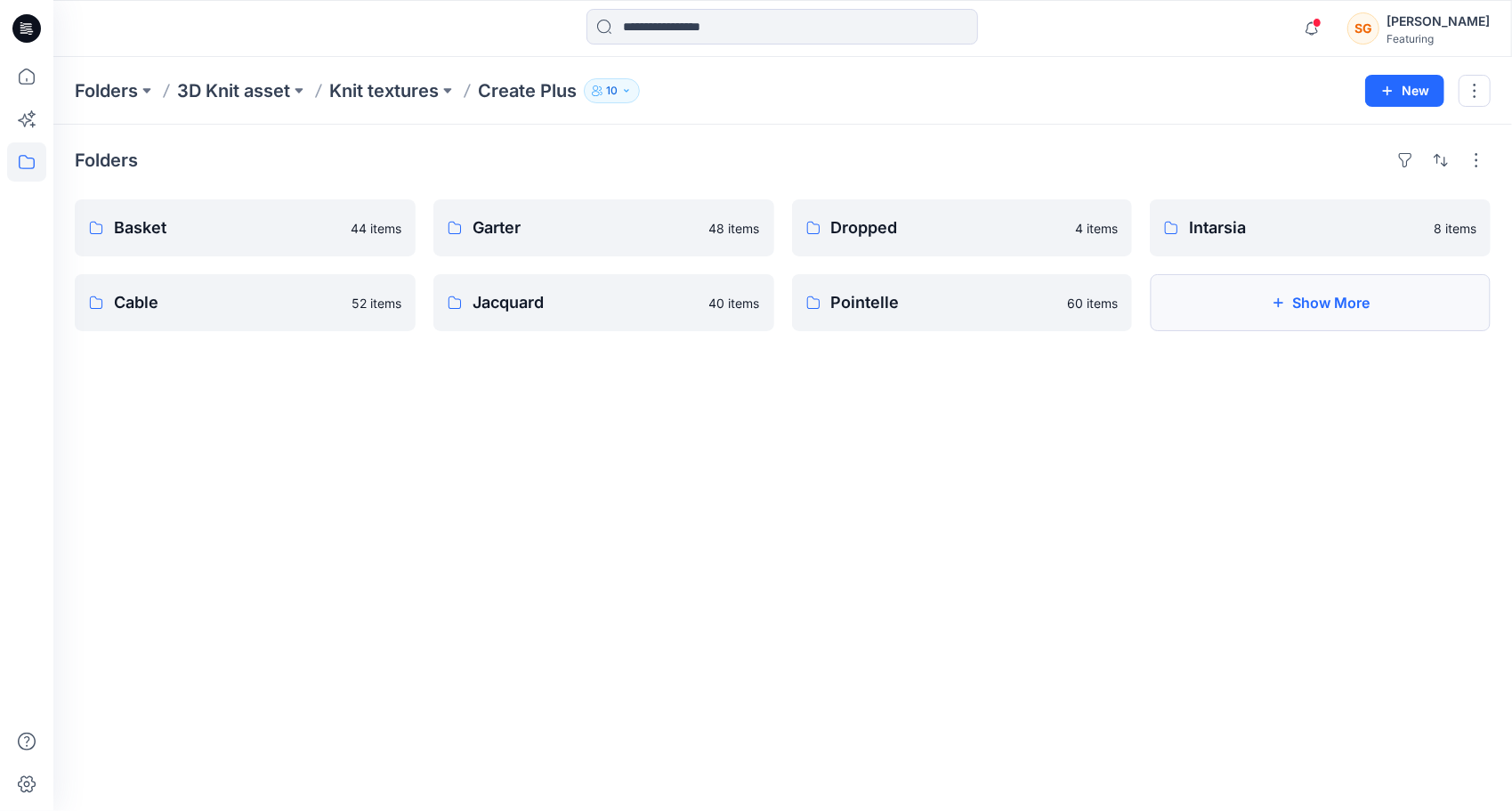
click at [1299, 293] on button "Show More" at bounding box center [1321, 303] width 341 height 57
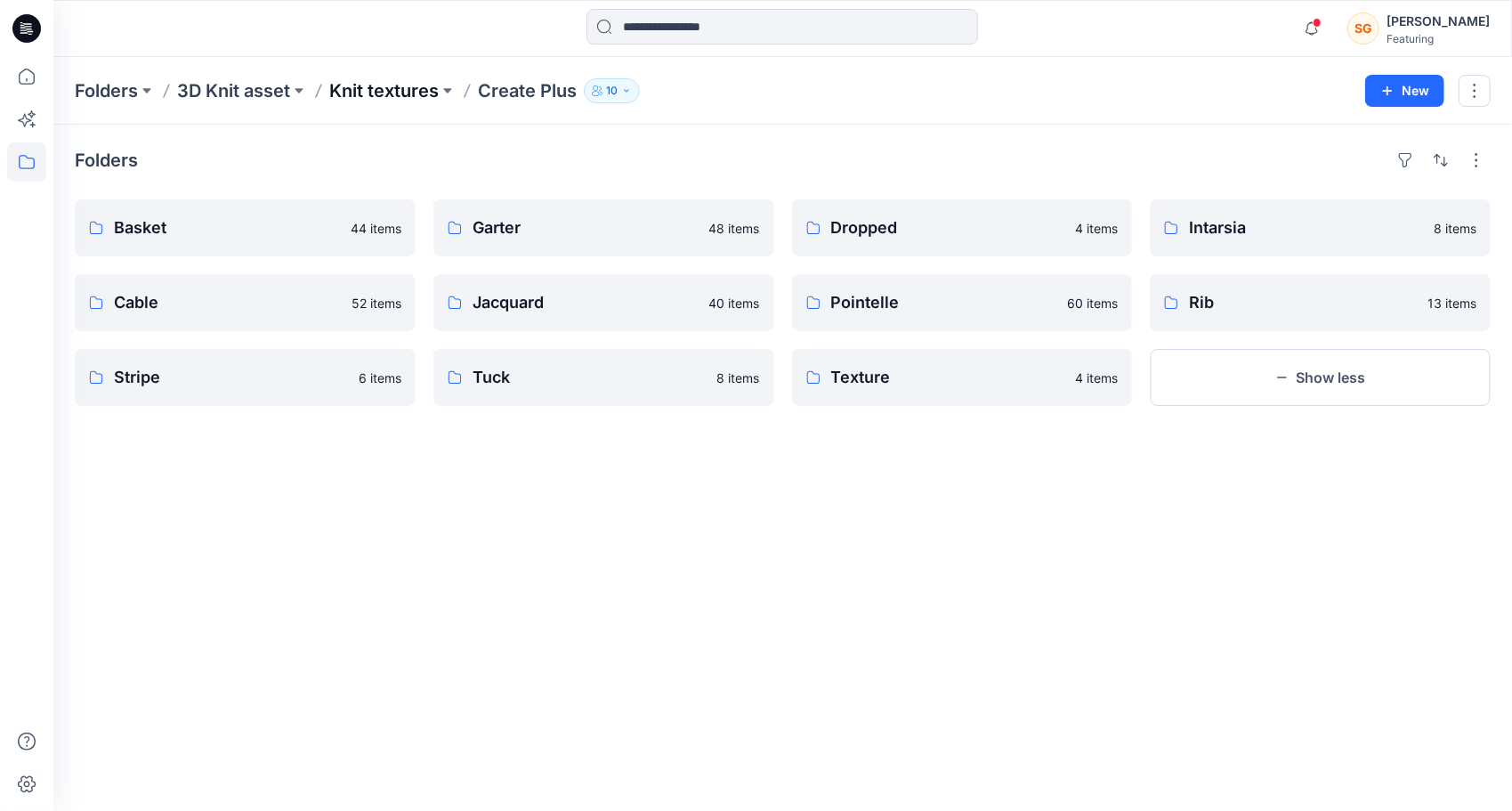
click at [391, 93] on p "Knit textures" at bounding box center [384, 91] width 110 height 25
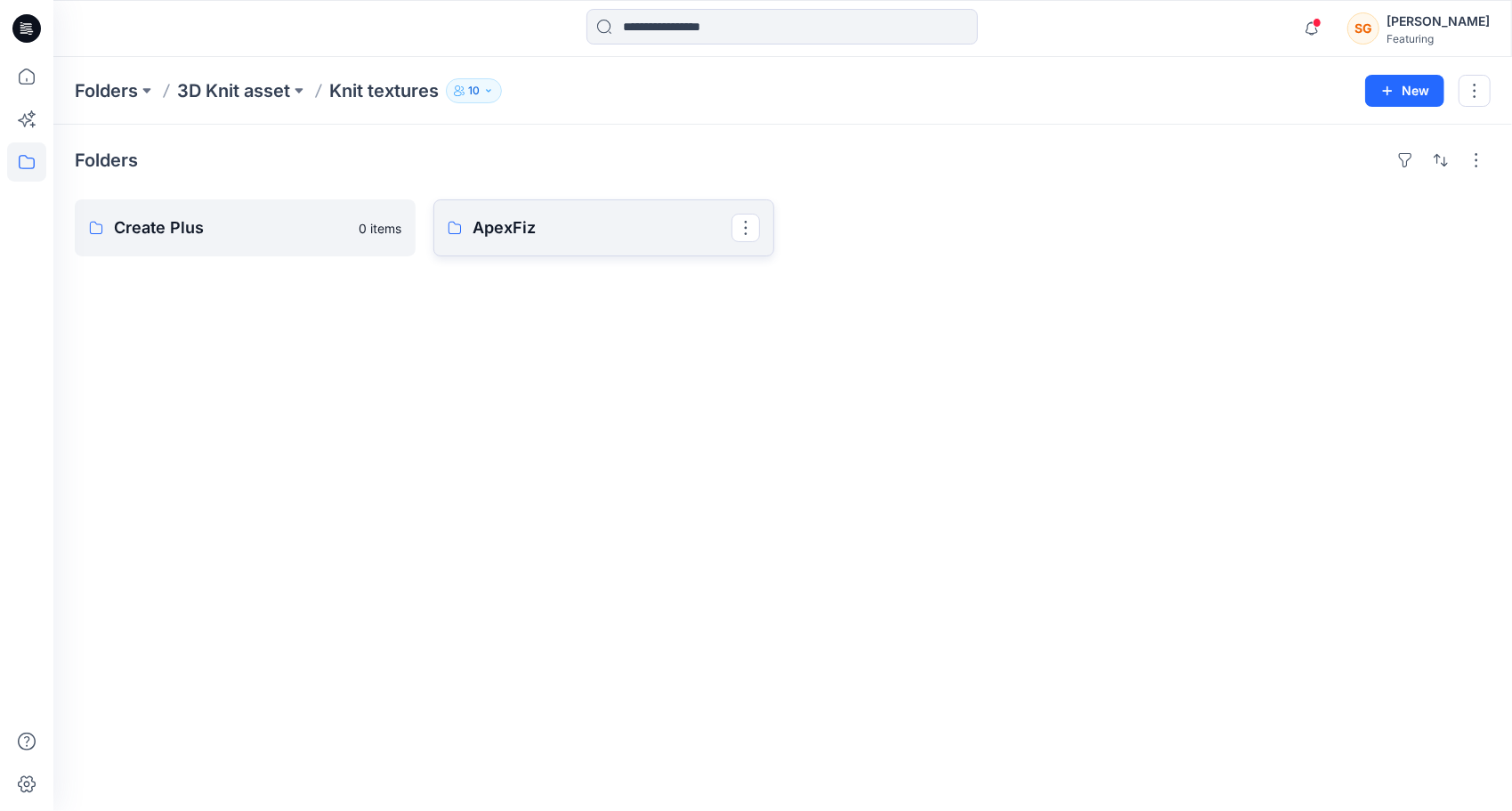
click at [522, 235] on p "ApexFiz" at bounding box center [602, 228] width 259 height 25
click at [237, 242] on link "5-7GG" at bounding box center [246, 228] width 341 height 57
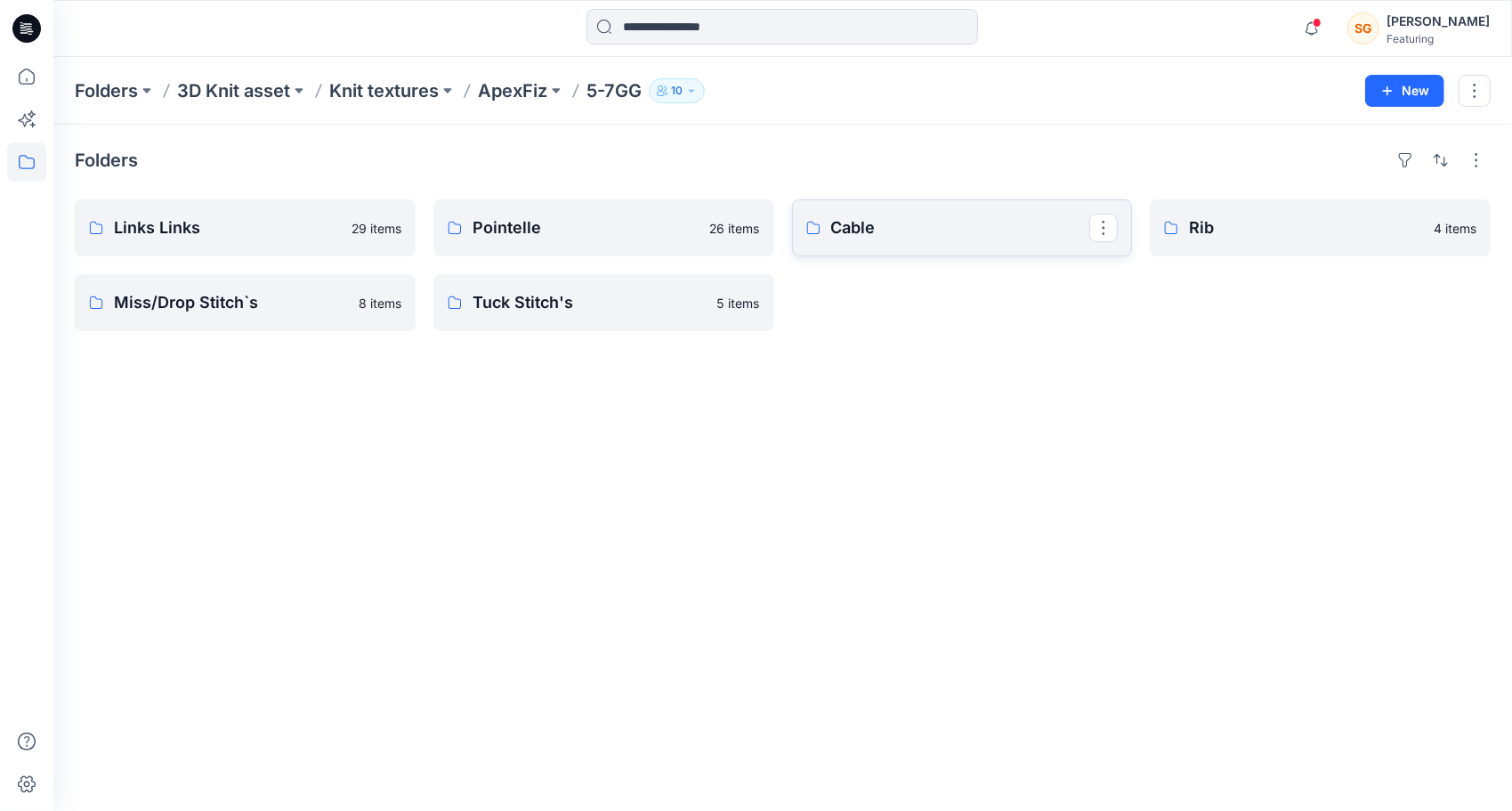
click at [843, 208] on link "Cable" at bounding box center [963, 228] width 341 height 57
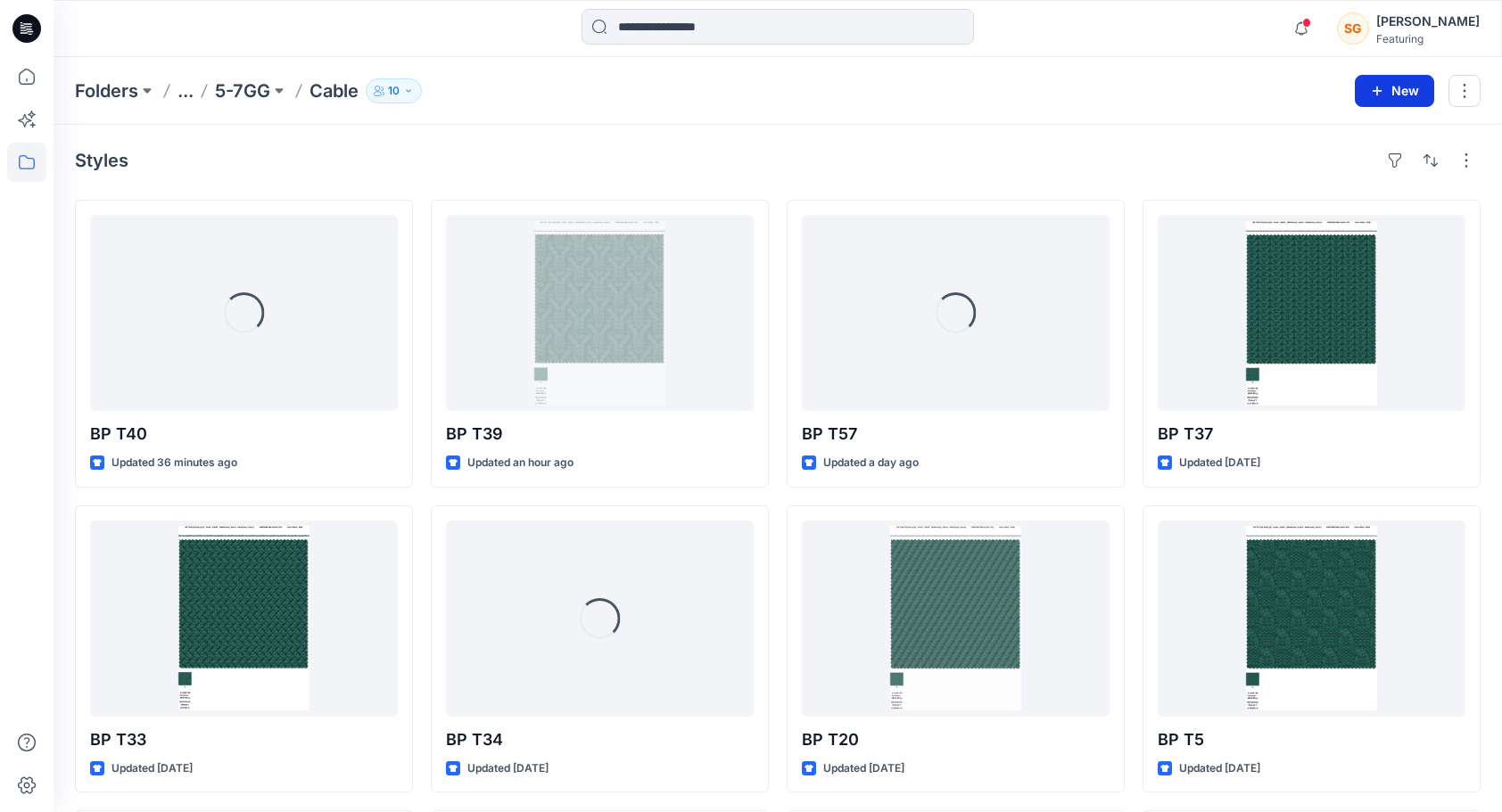
click at [1391, 89] on button "New" at bounding box center [1394, 91] width 80 height 32
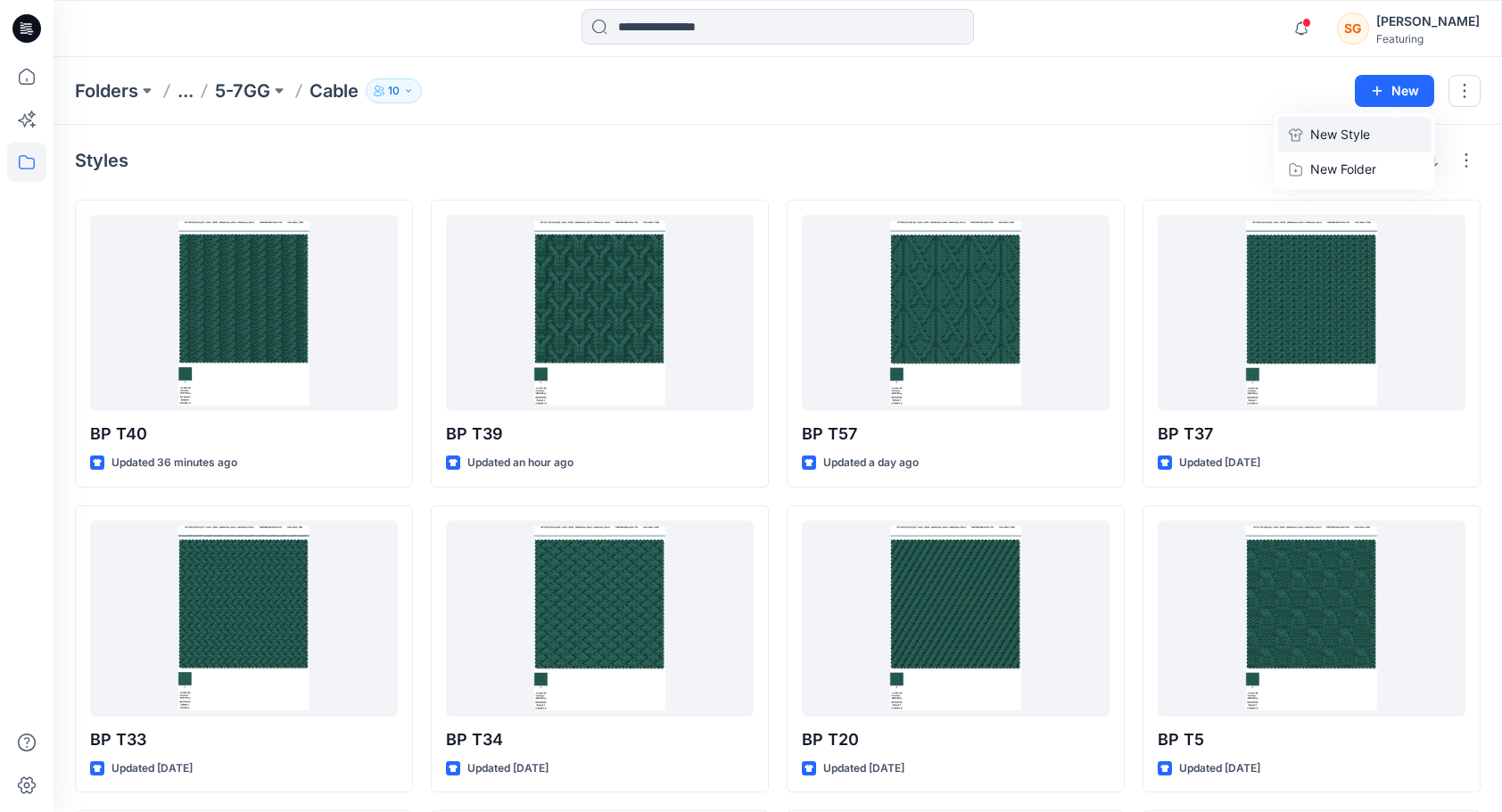
click at [1323, 139] on p "New Style" at bounding box center [1339, 135] width 60 height 21
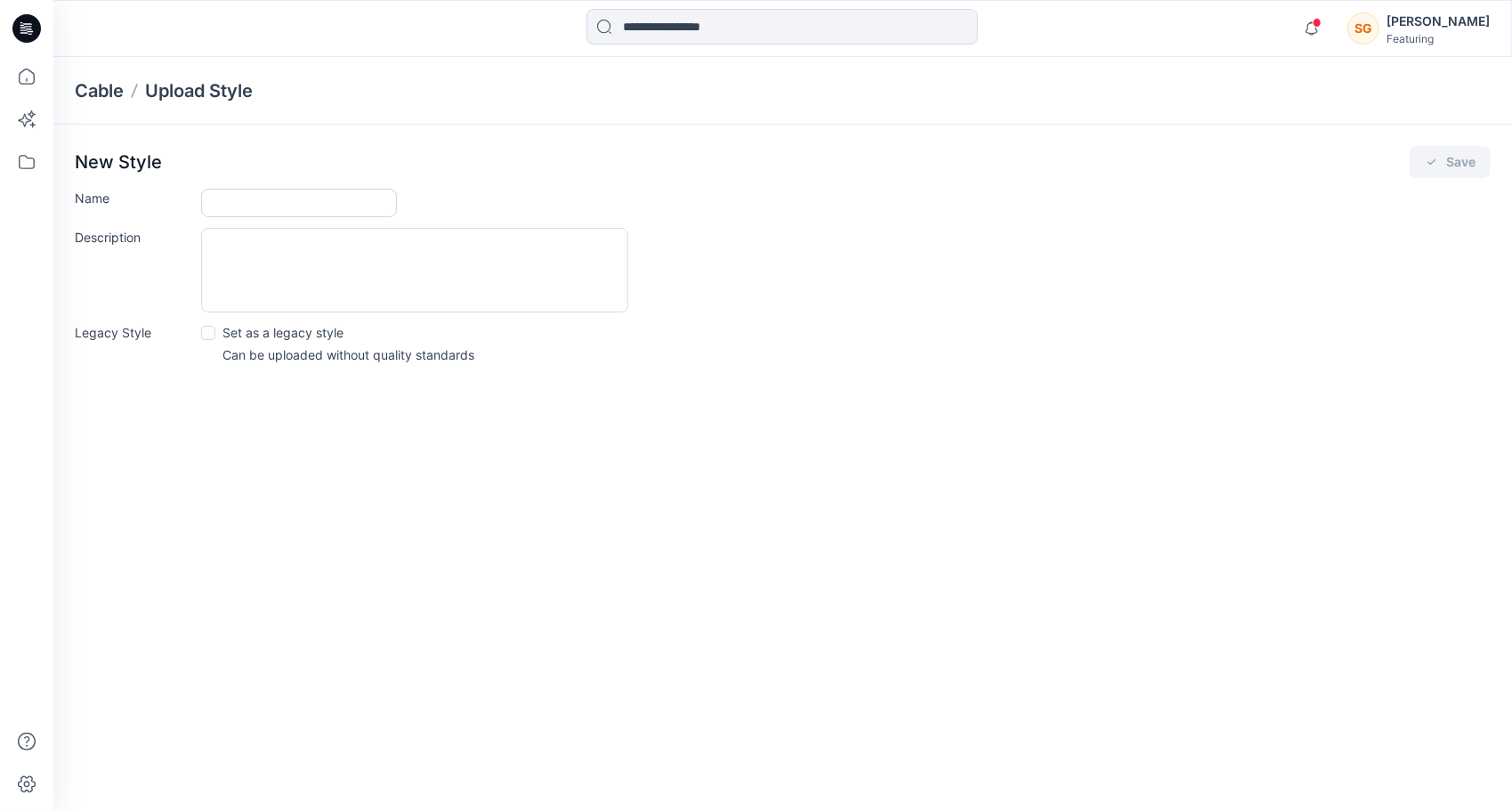
click at [365, 208] on input "Name" at bounding box center [298, 203] width 196 height 29
type input "*****"
click at [1472, 155] on button "Save" at bounding box center [1450, 162] width 81 height 32
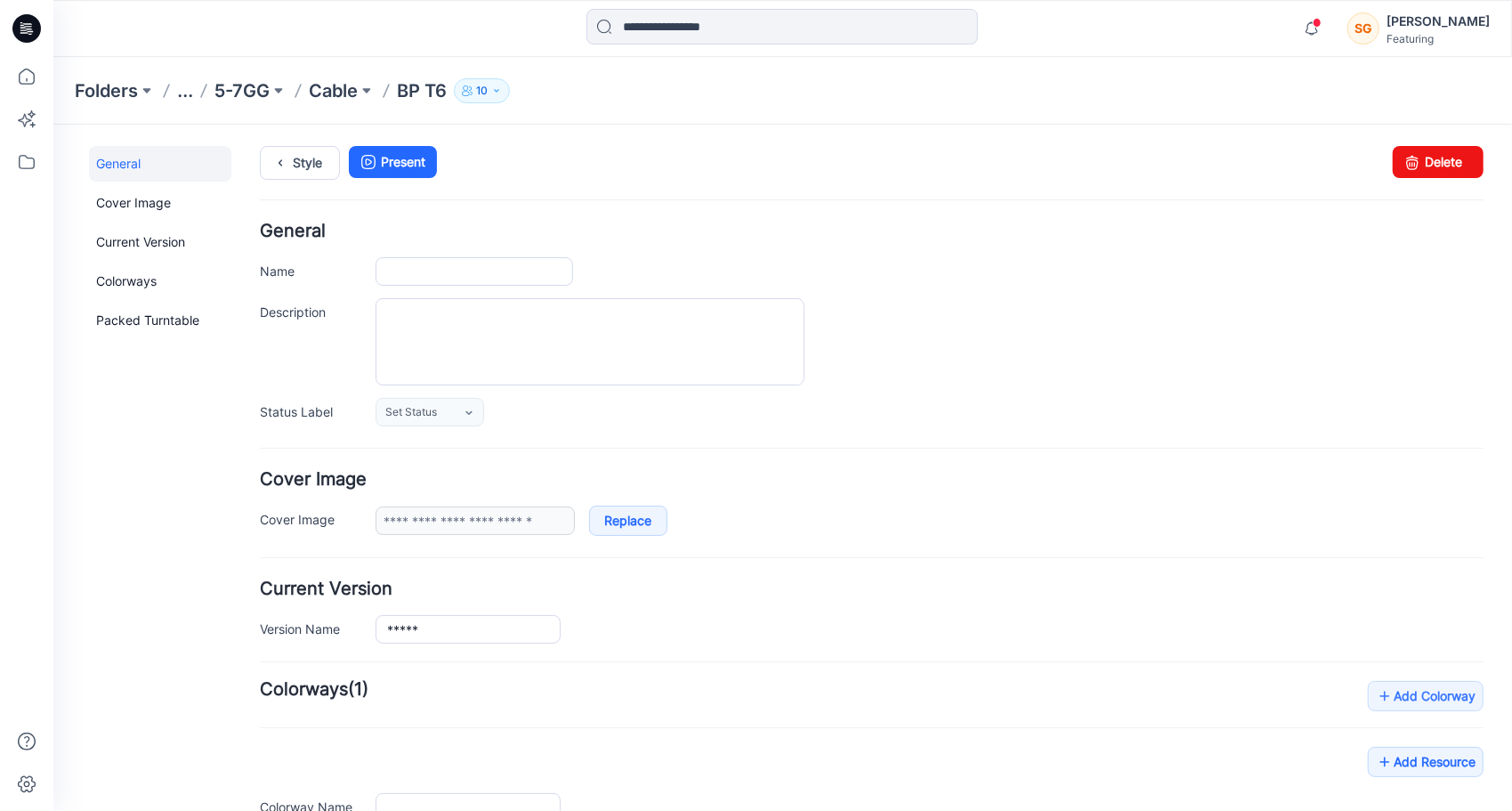
type input "*****"
type input "**********"
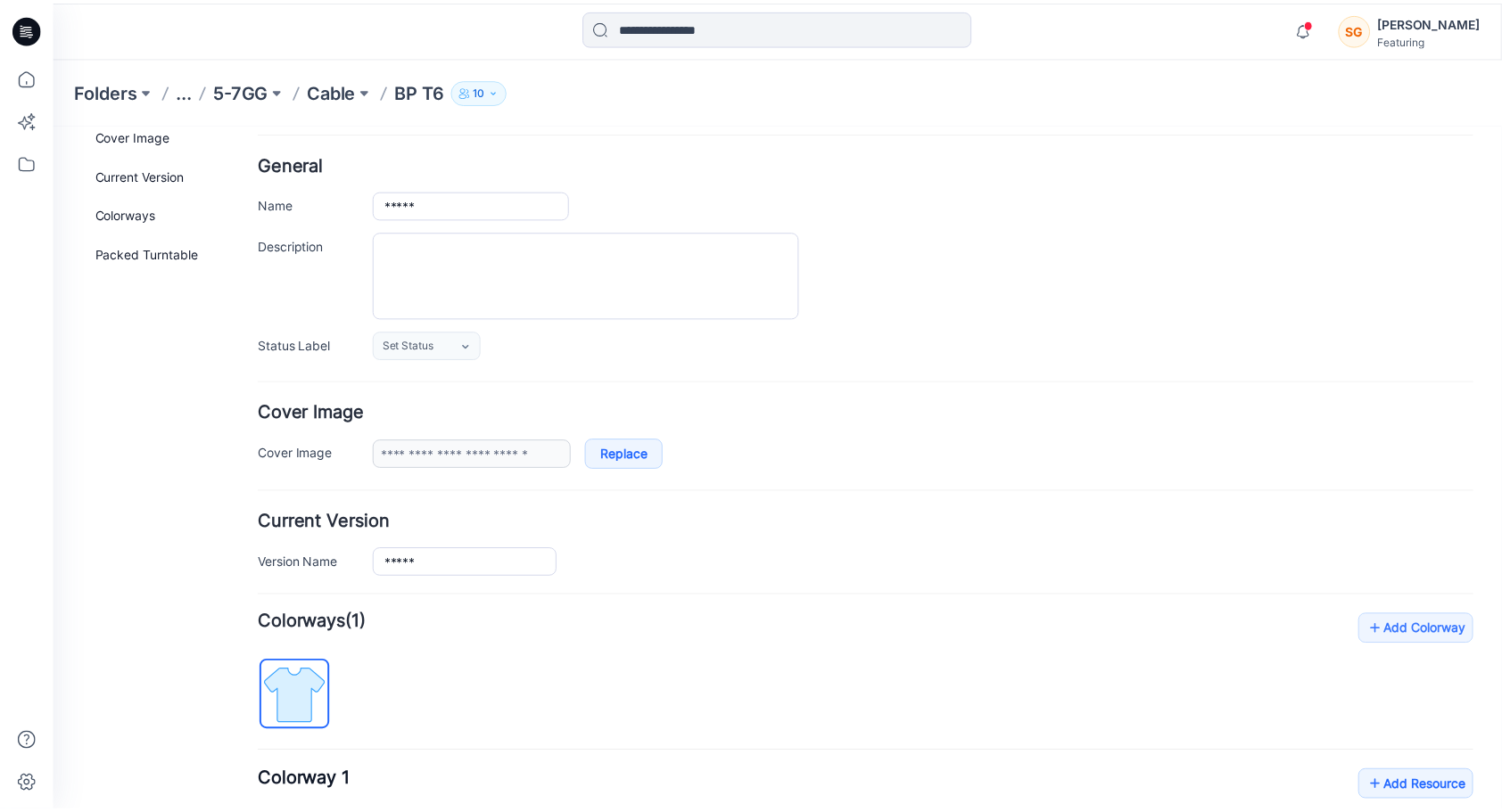
scroll to position [342, 0]
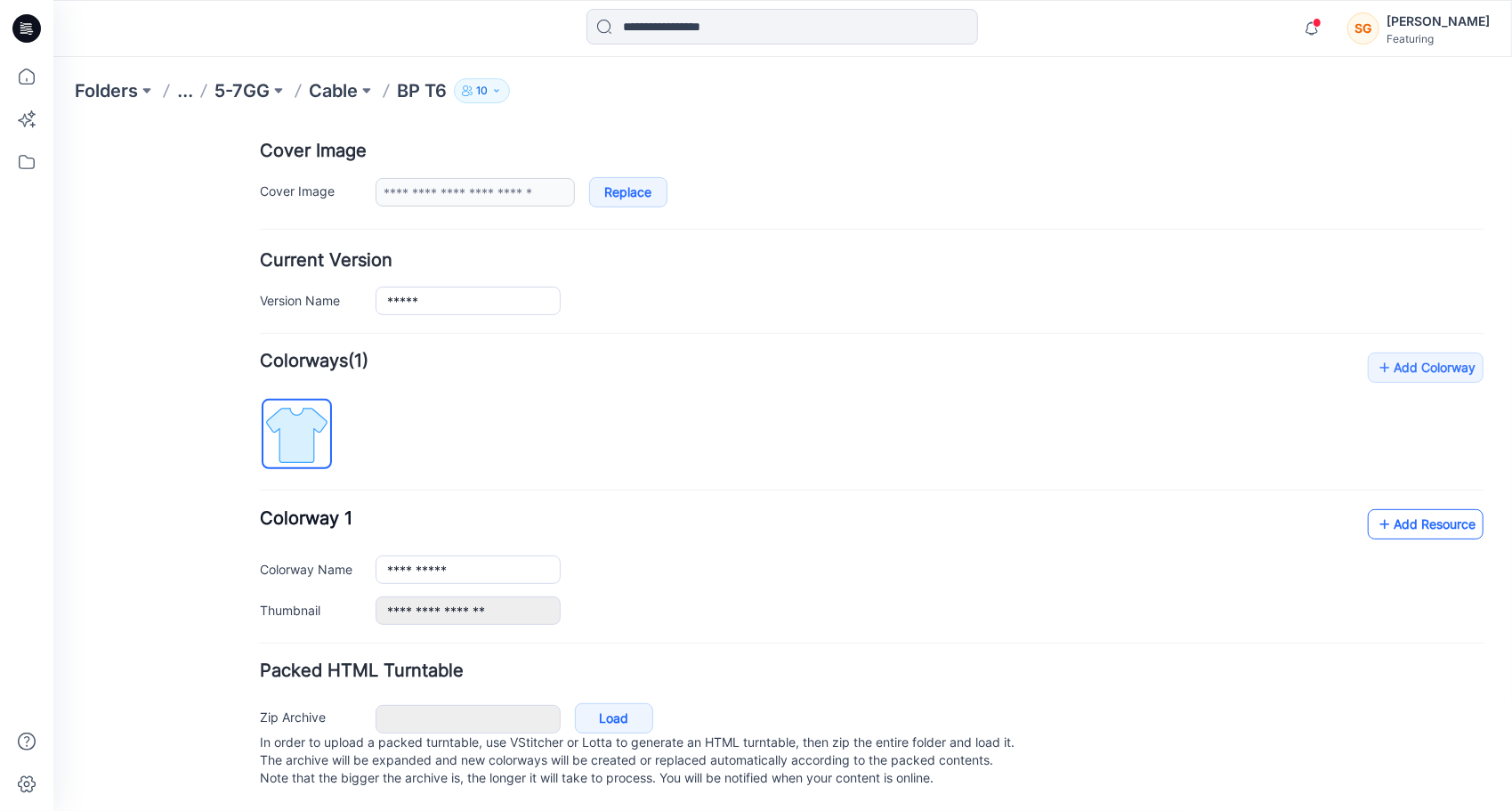
click at [1436, 510] on link "Add Resource" at bounding box center [1425, 523] width 116 height 30
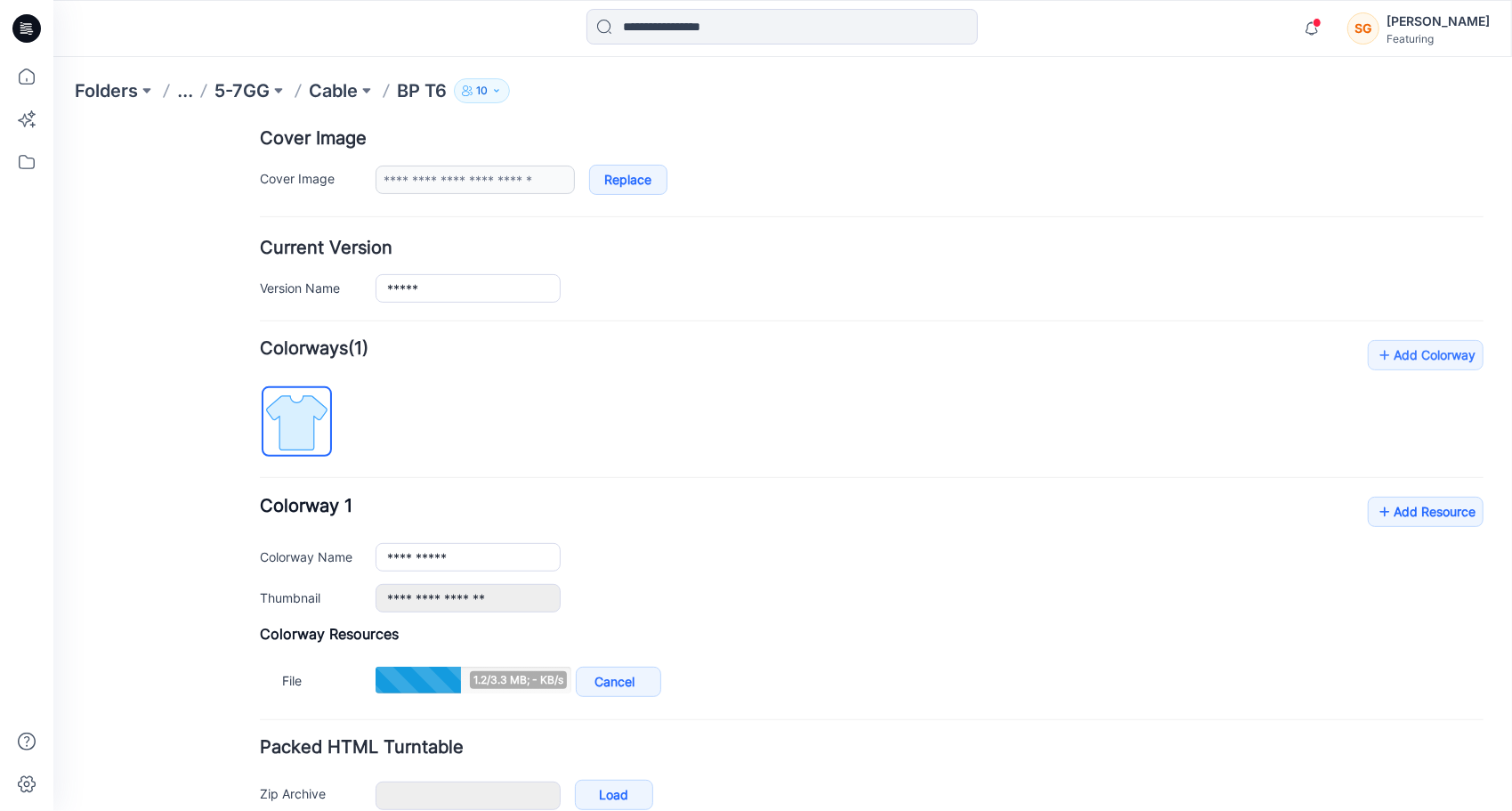
click at [1429, 488] on div "**********" at bounding box center [871, 520] width 1224 height 362
click at [1418, 500] on link "Add Resource" at bounding box center [1425, 511] width 116 height 30
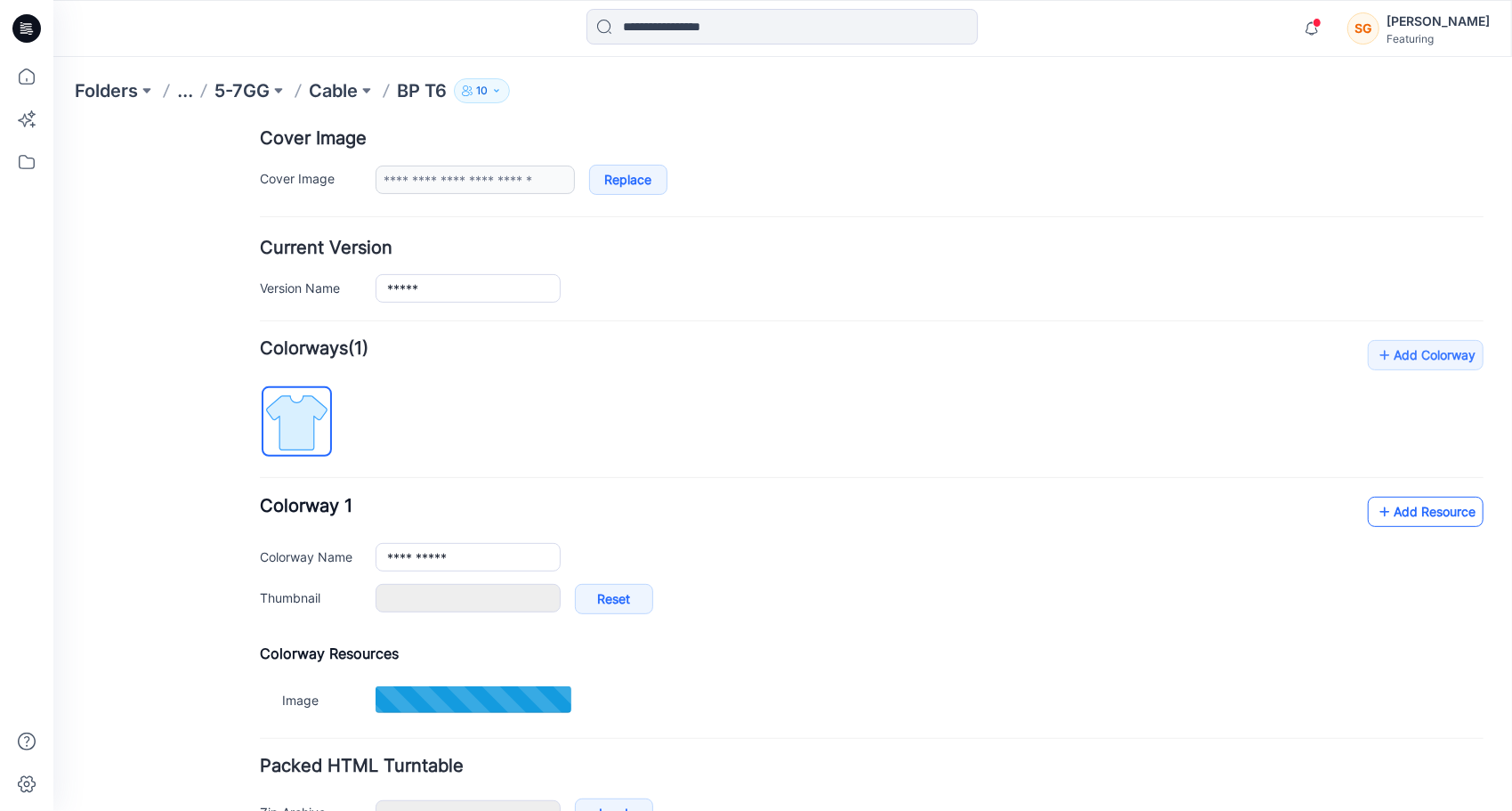
type input "*******"
click at [1418, 506] on link "Add Resource" at bounding box center [1425, 511] width 116 height 30
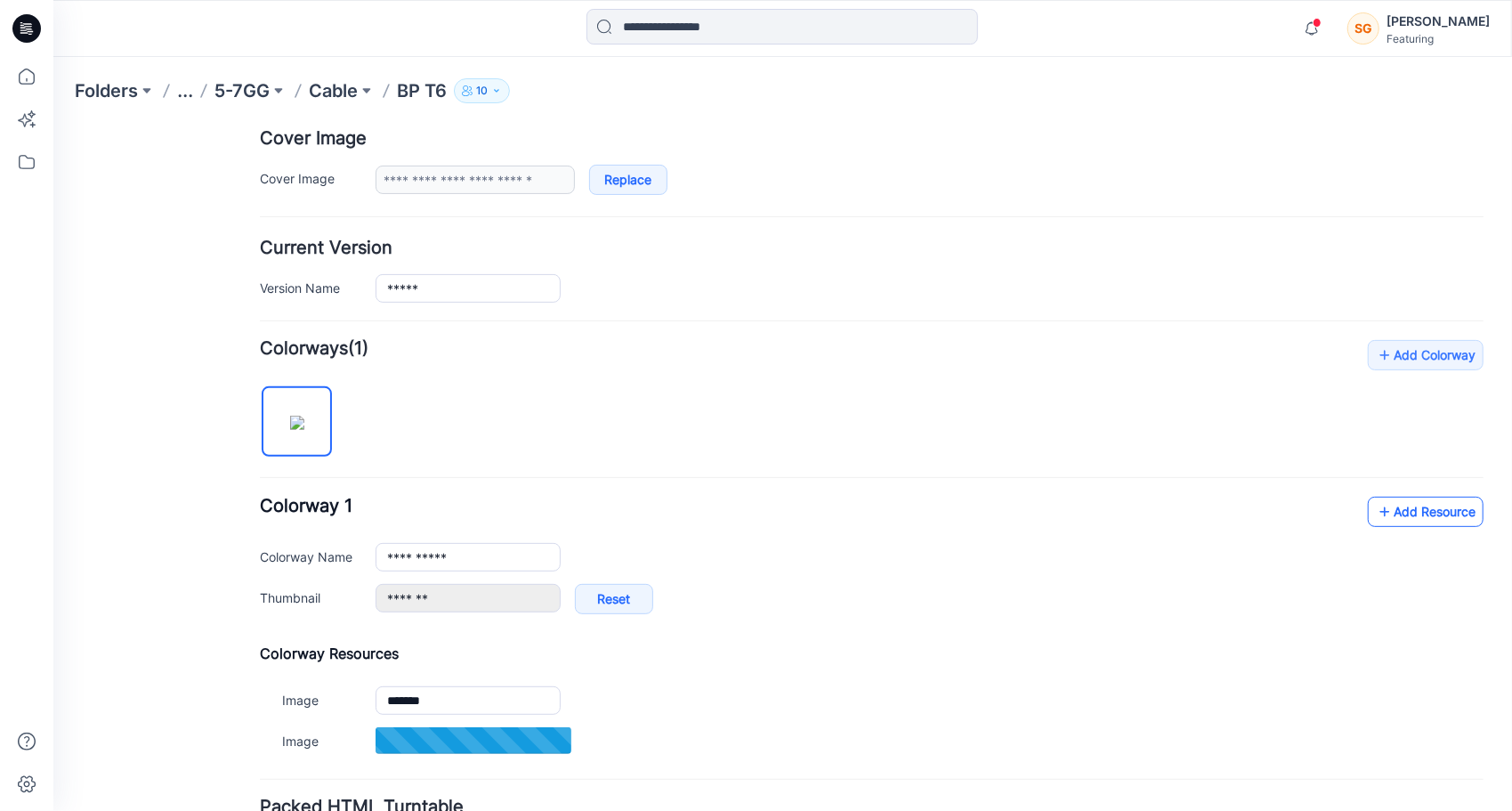
click at [1423, 498] on link "Add Resource" at bounding box center [1425, 511] width 116 height 30
click at [1435, 501] on link "Add Resource" at bounding box center [1425, 511] width 116 height 30
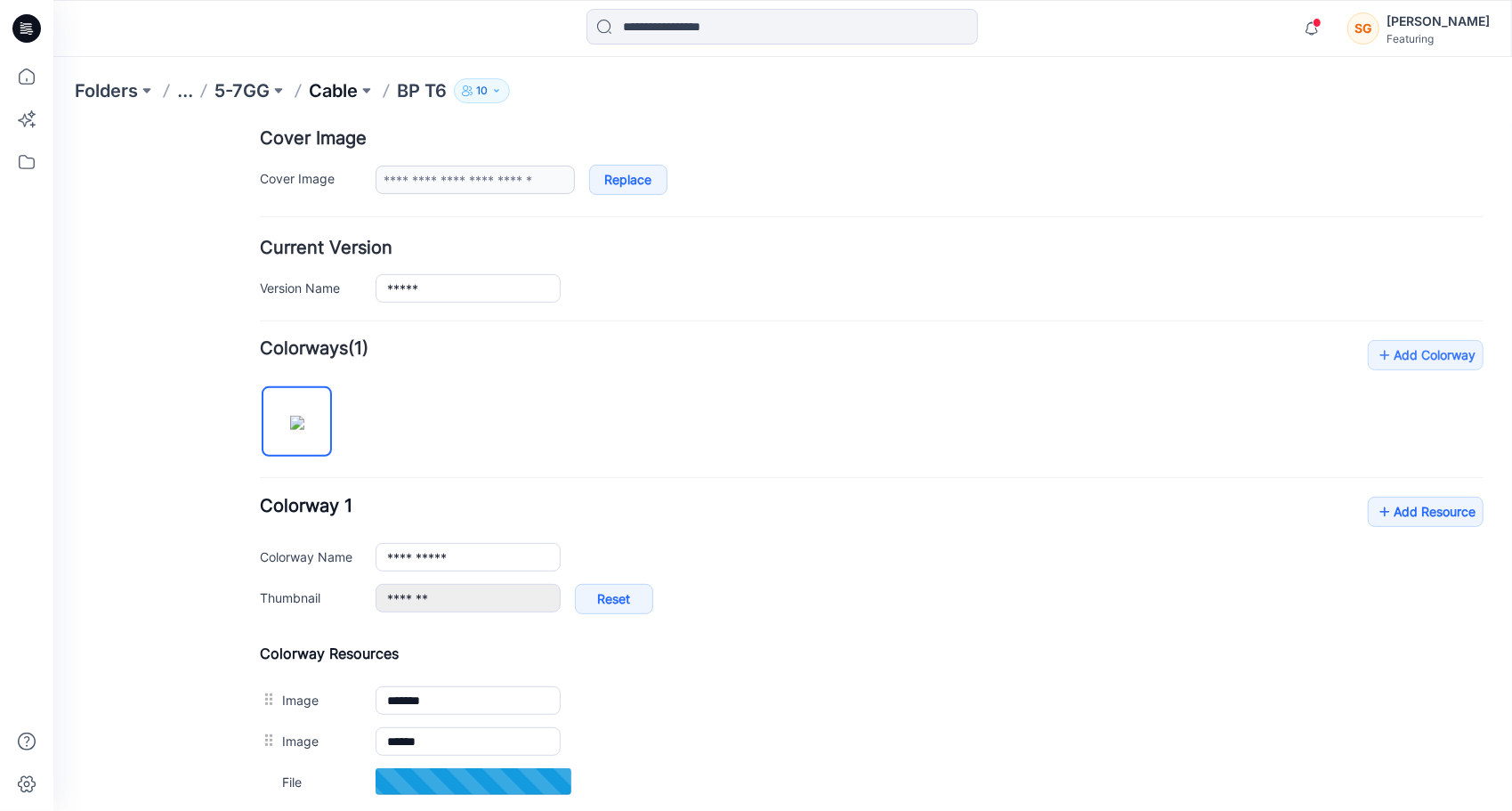
click at [329, 99] on p "Cable" at bounding box center [333, 91] width 49 height 25
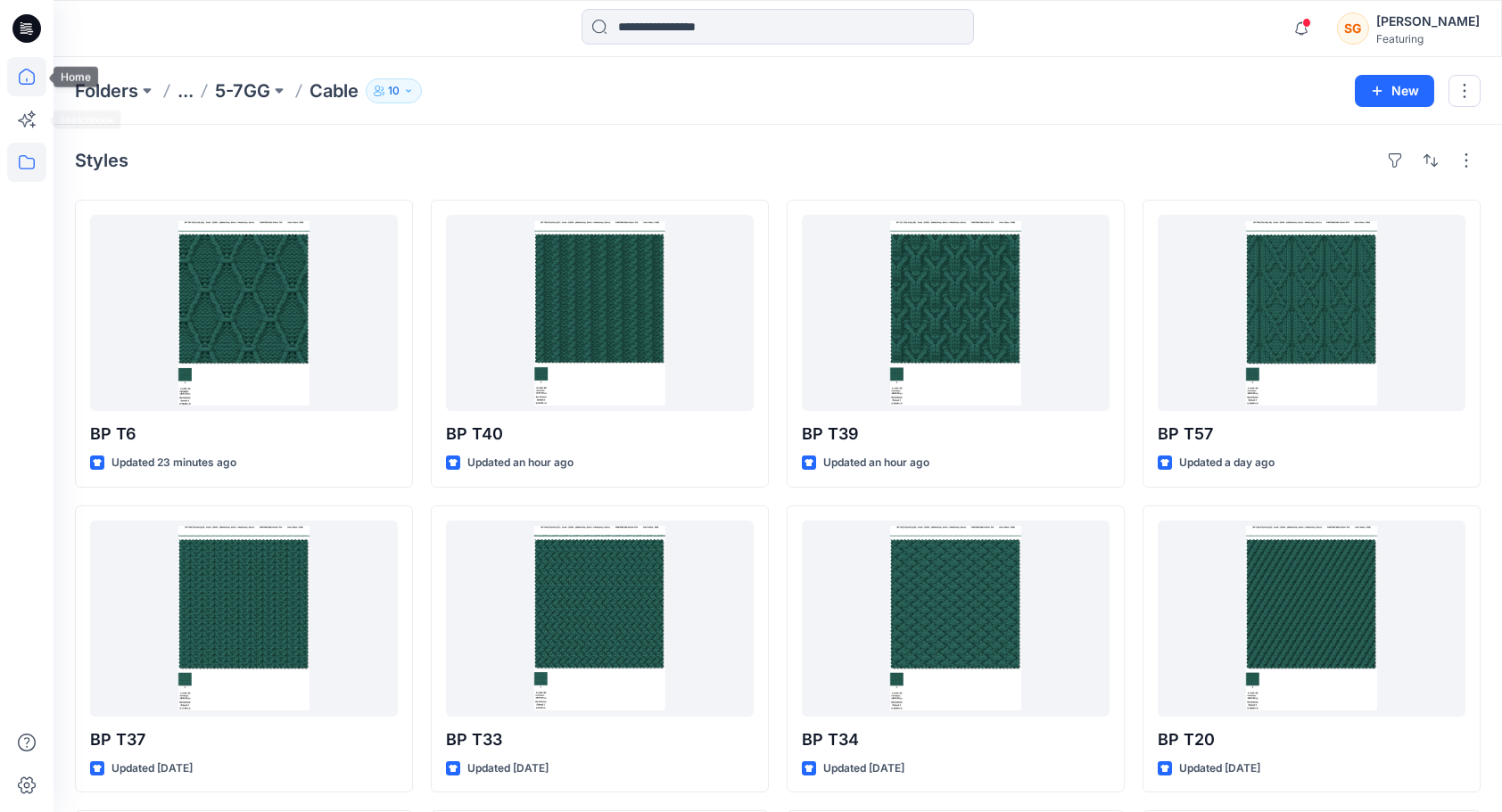
click at [20, 86] on icon at bounding box center [27, 77] width 39 height 39
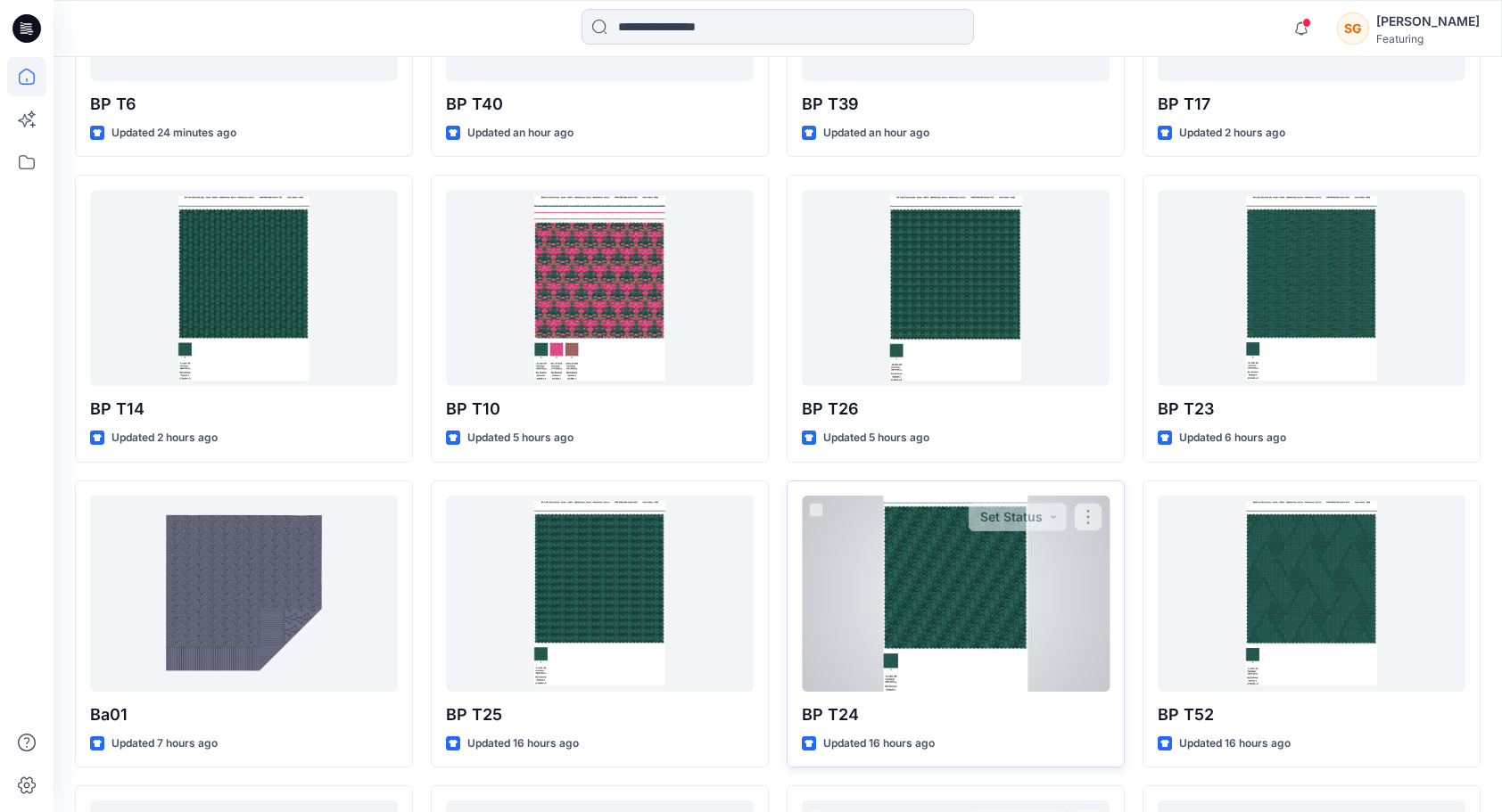
scroll to position [693, 0]
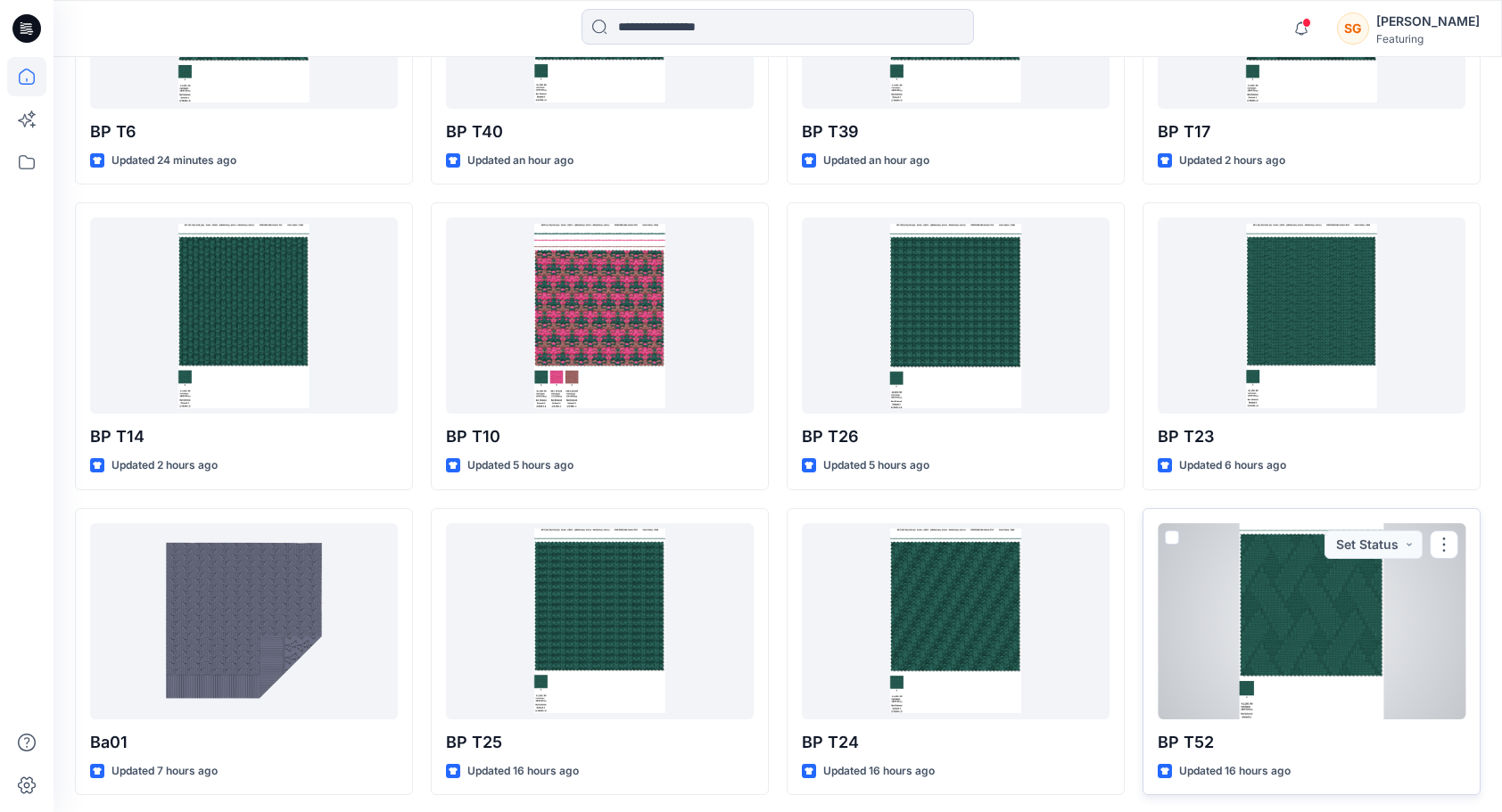
click at [1355, 592] on div at bounding box center [1311, 621] width 308 height 196
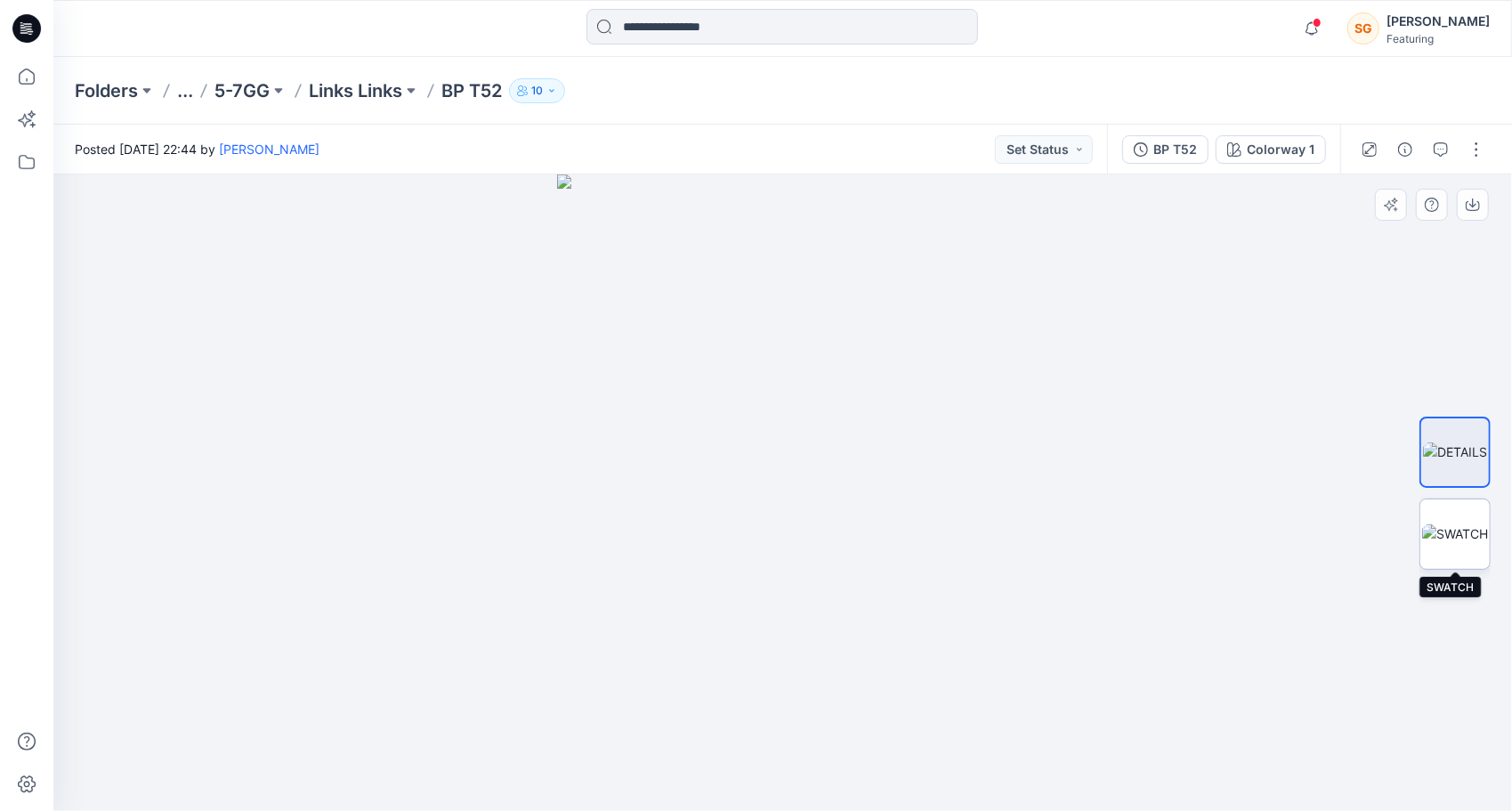
click at [1453, 541] on img at bounding box center [1456, 533] width 66 height 19
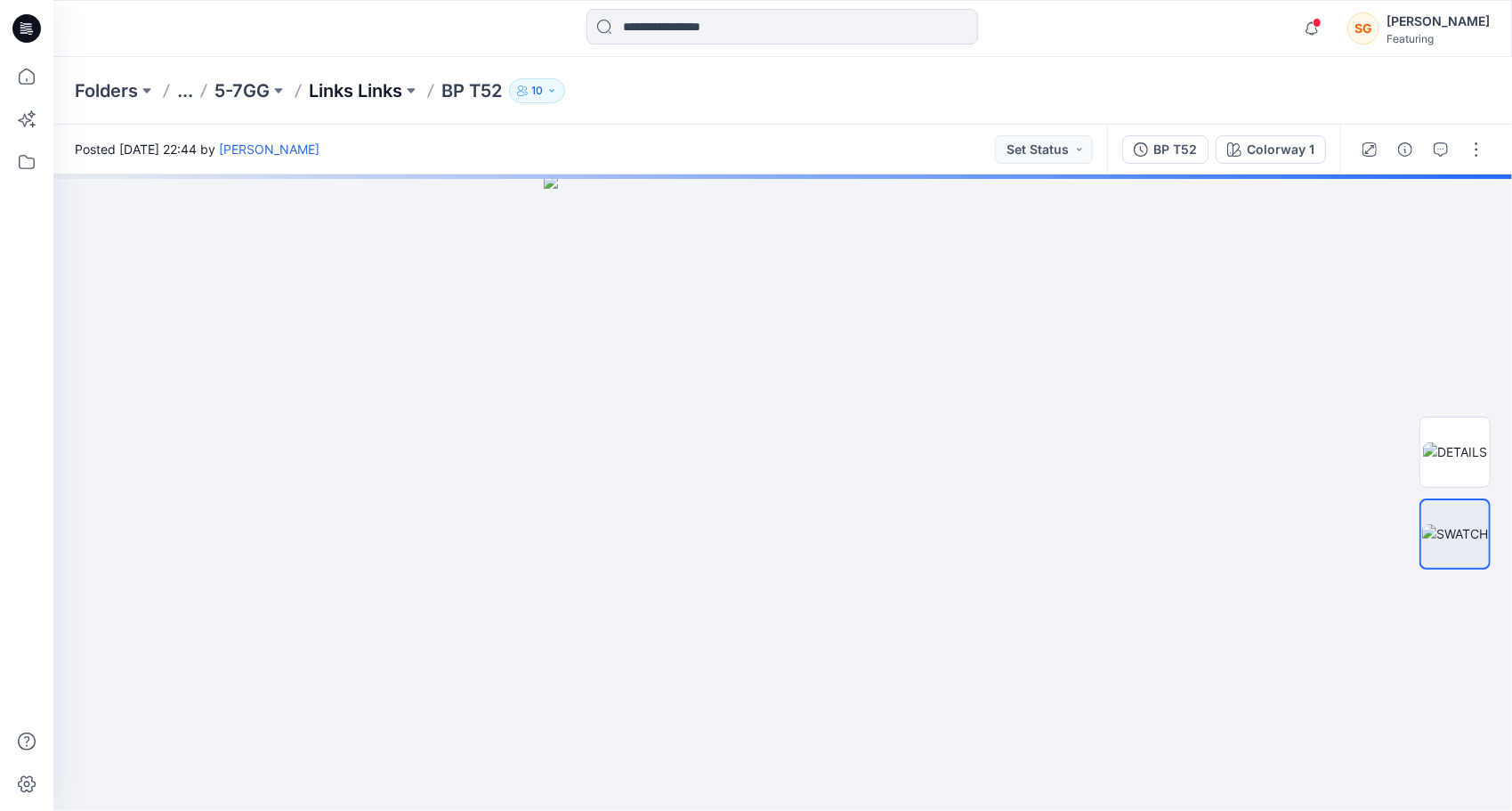
click at [360, 98] on p "Links Links" at bounding box center [355, 91] width 94 height 25
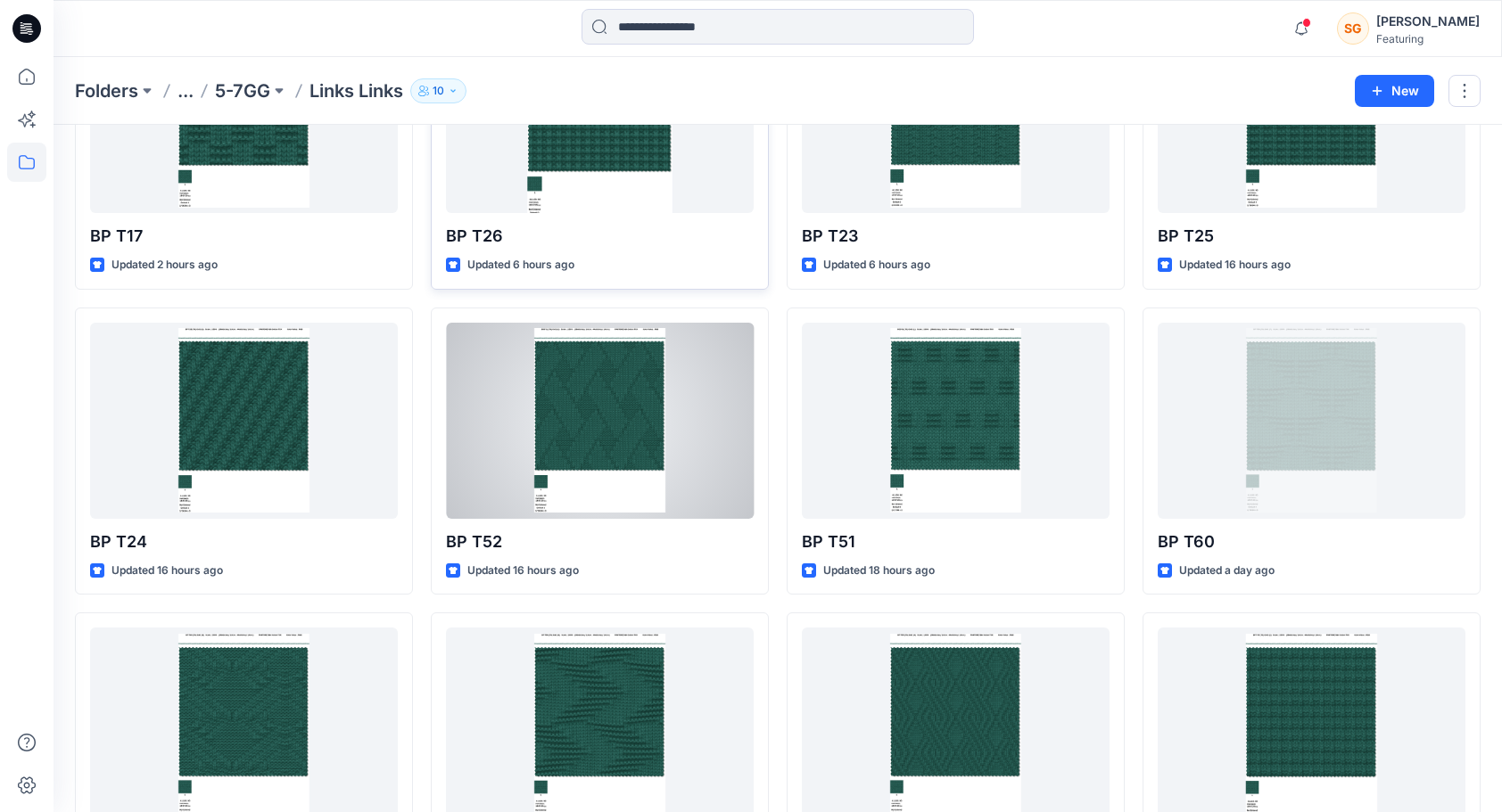
scroll to position [267, 0]
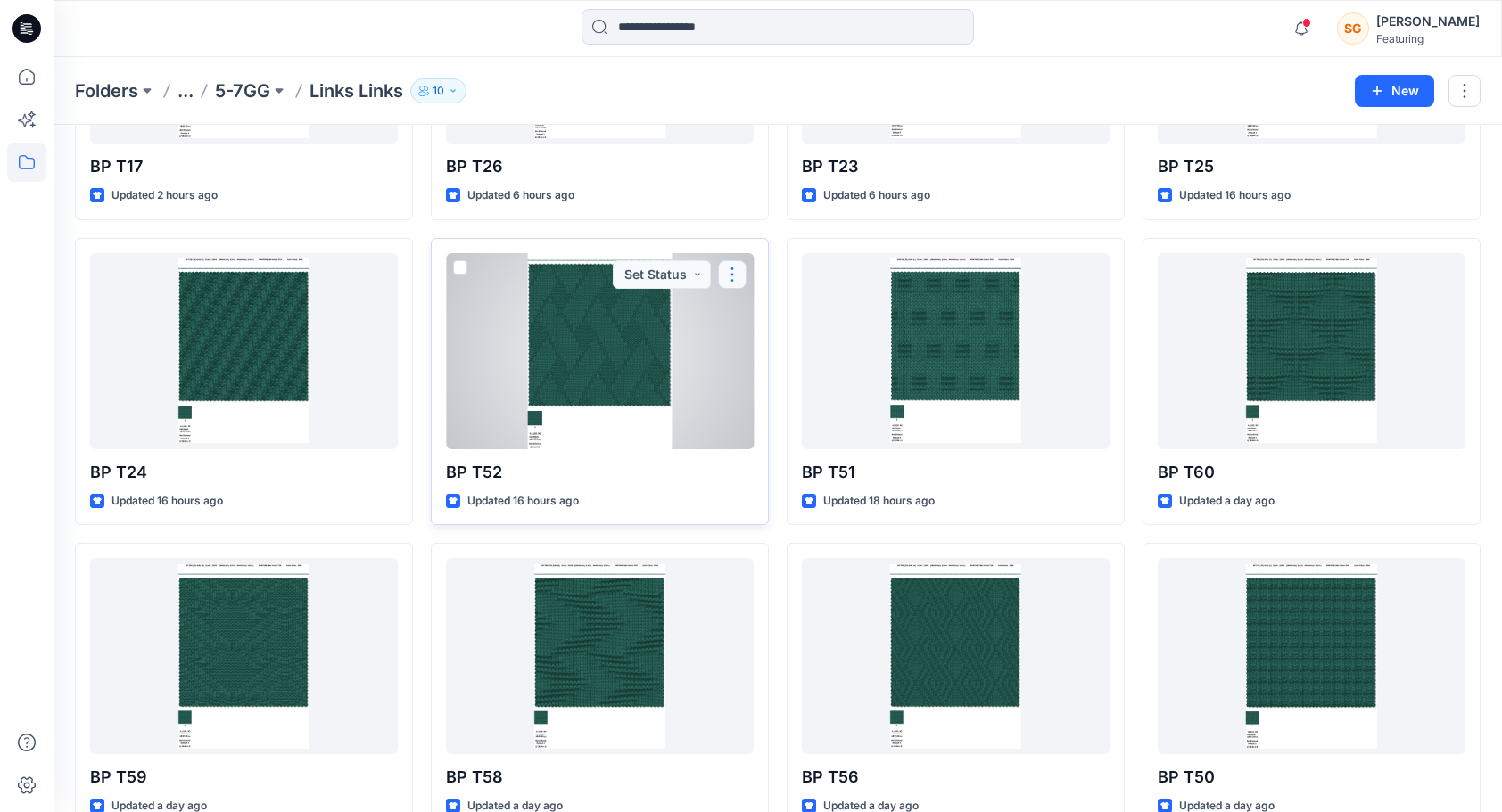
click at [735, 272] on button "button" at bounding box center [732, 275] width 29 height 29
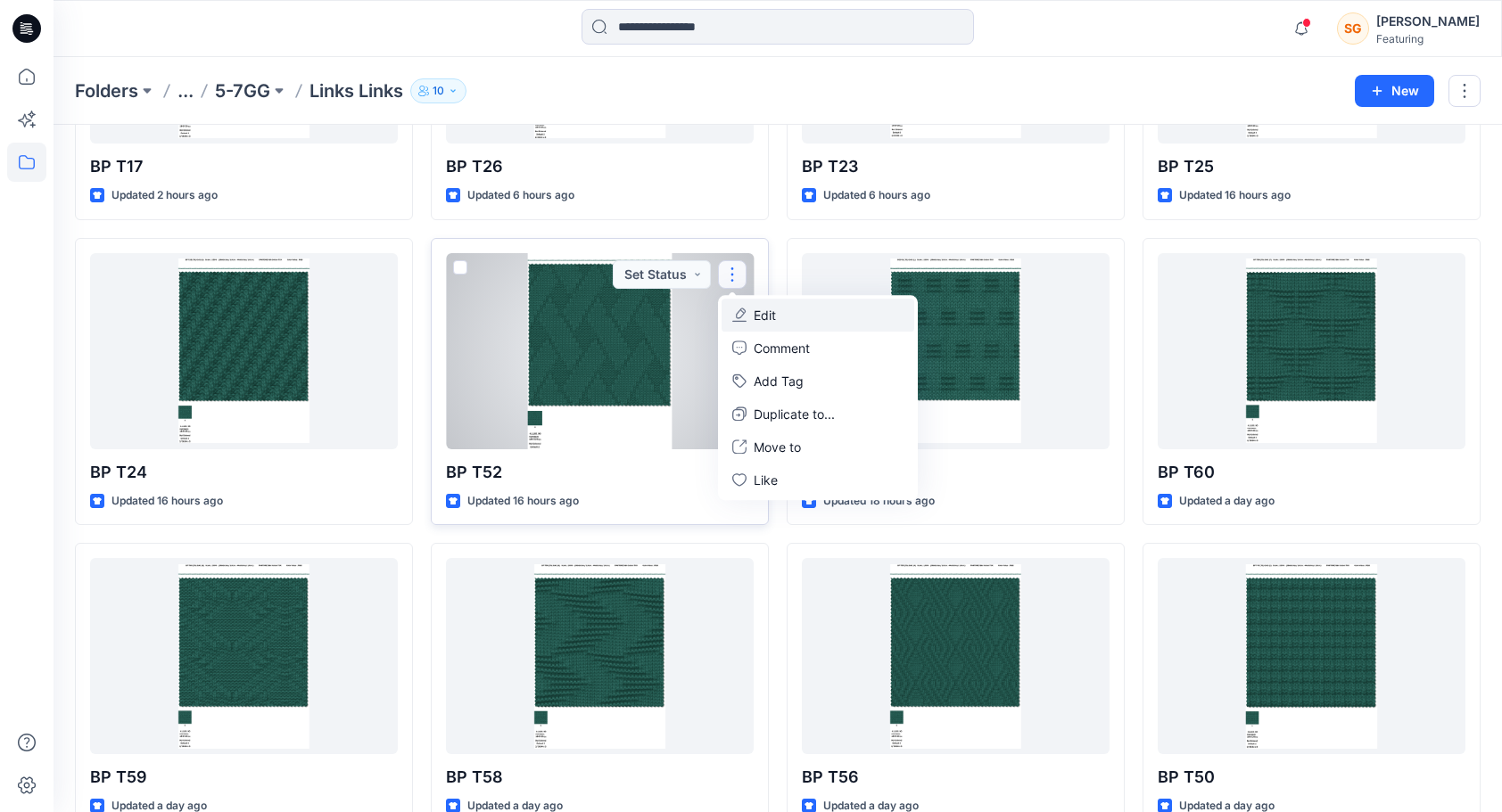
click at [776, 319] on p "Edit" at bounding box center [764, 315] width 22 height 19
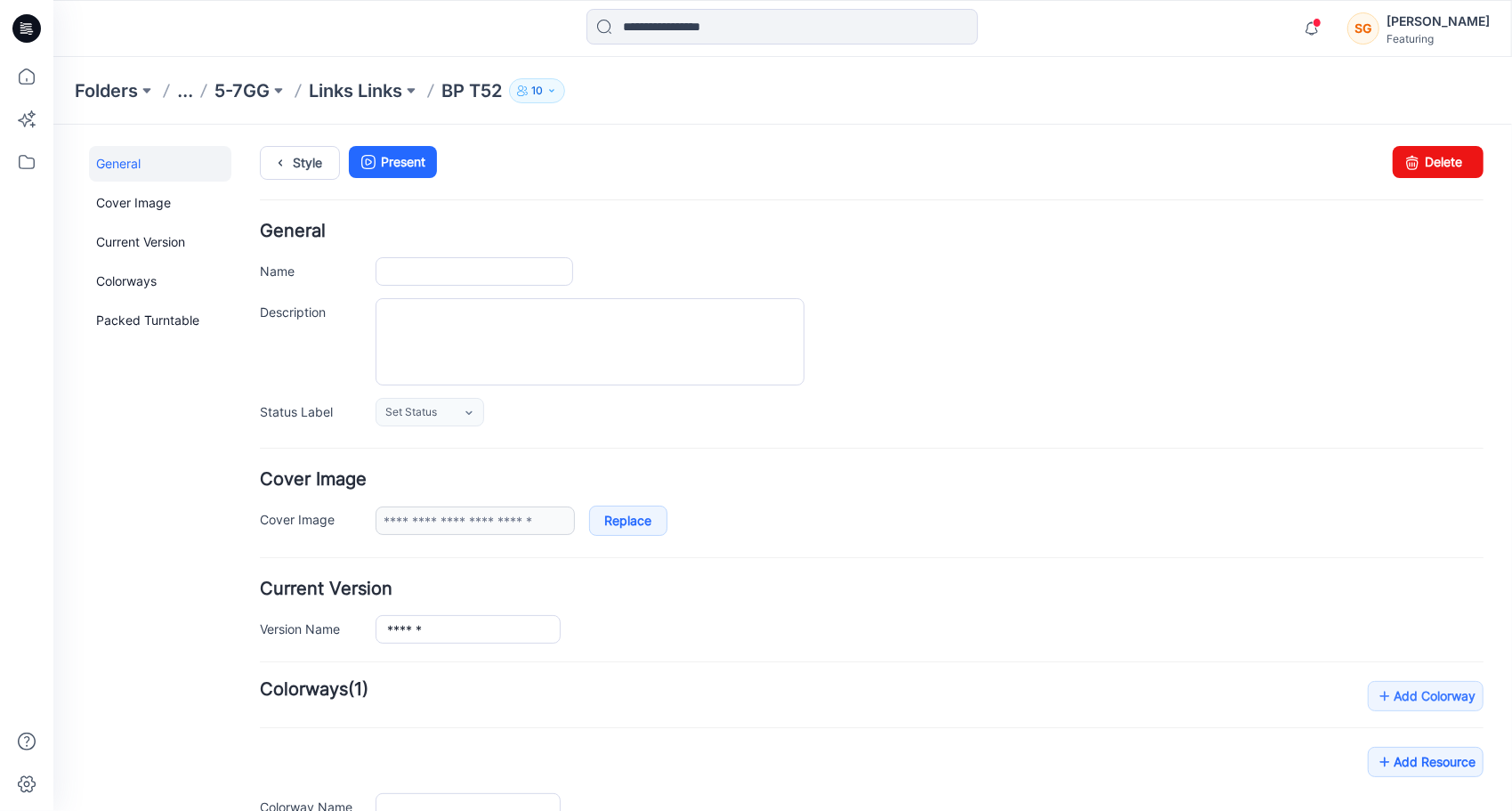
type input "******"
type input "**********"
type input "*******"
click at [1454, 163] on link "Delete" at bounding box center [1438, 161] width 91 height 32
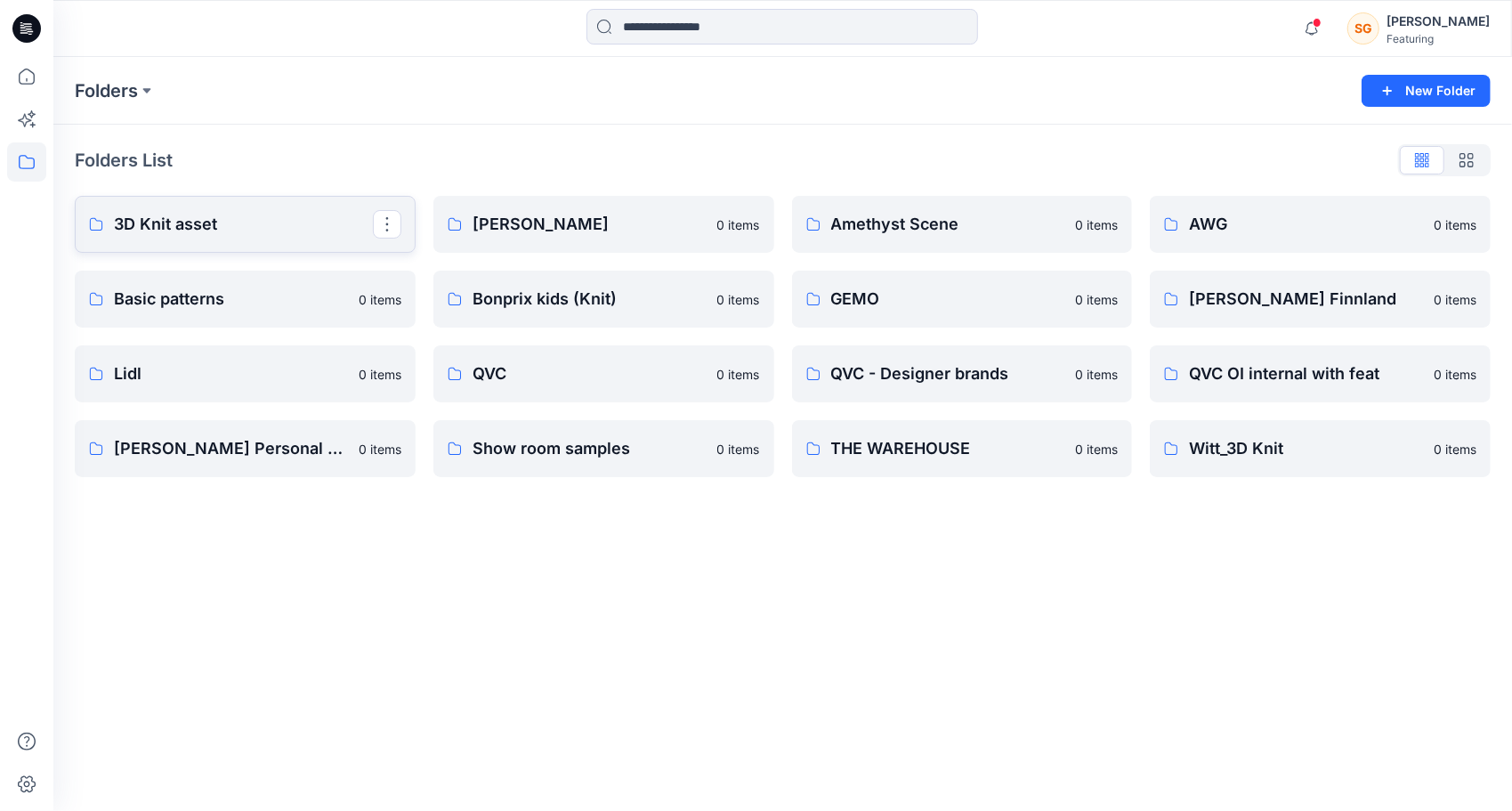
click at [168, 217] on p "3D Knit asset" at bounding box center [244, 224] width 259 height 25
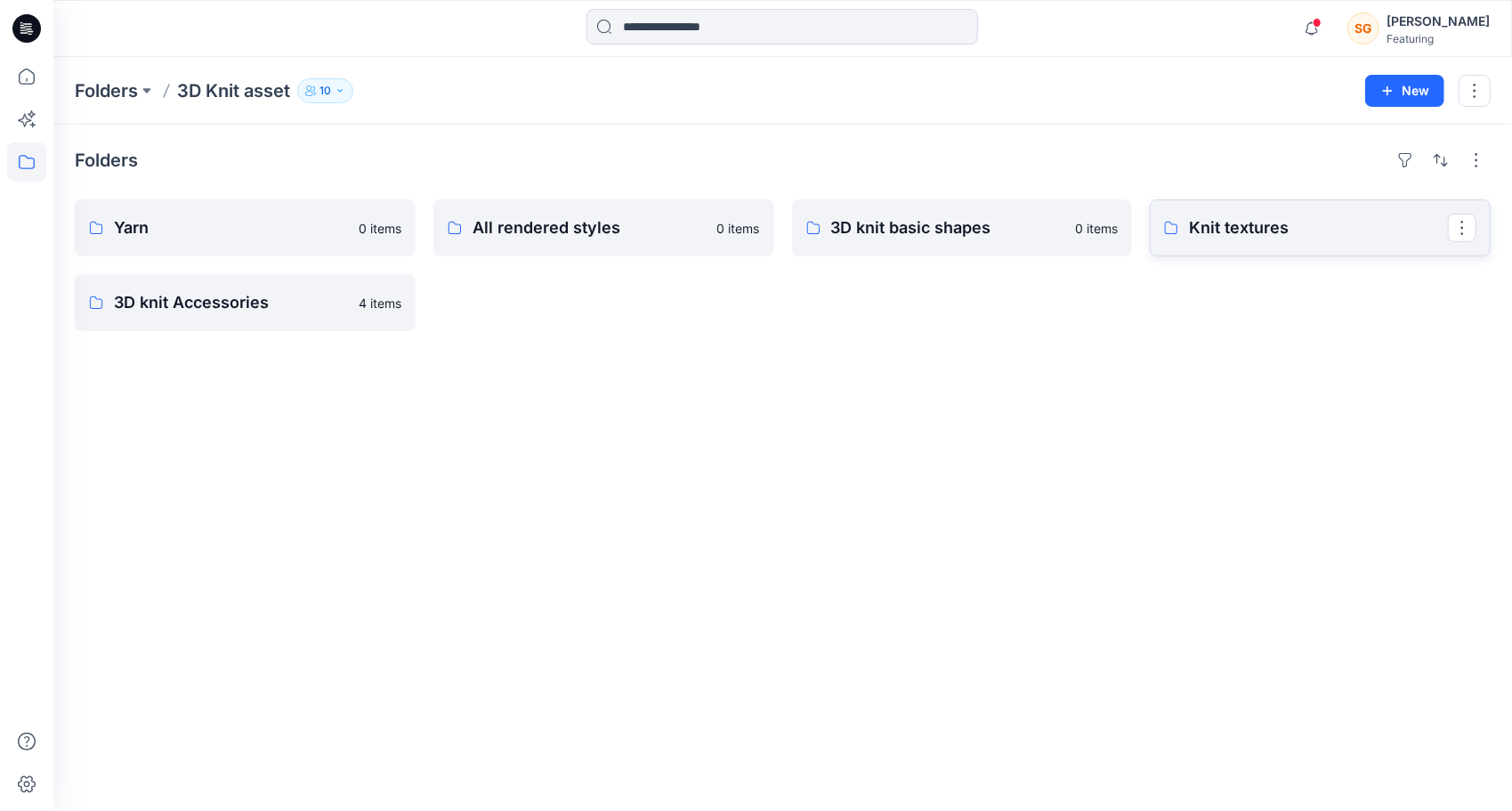
click at [1271, 221] on p "Knit textures" at bounding box center [1319, 228] width 259 height 25
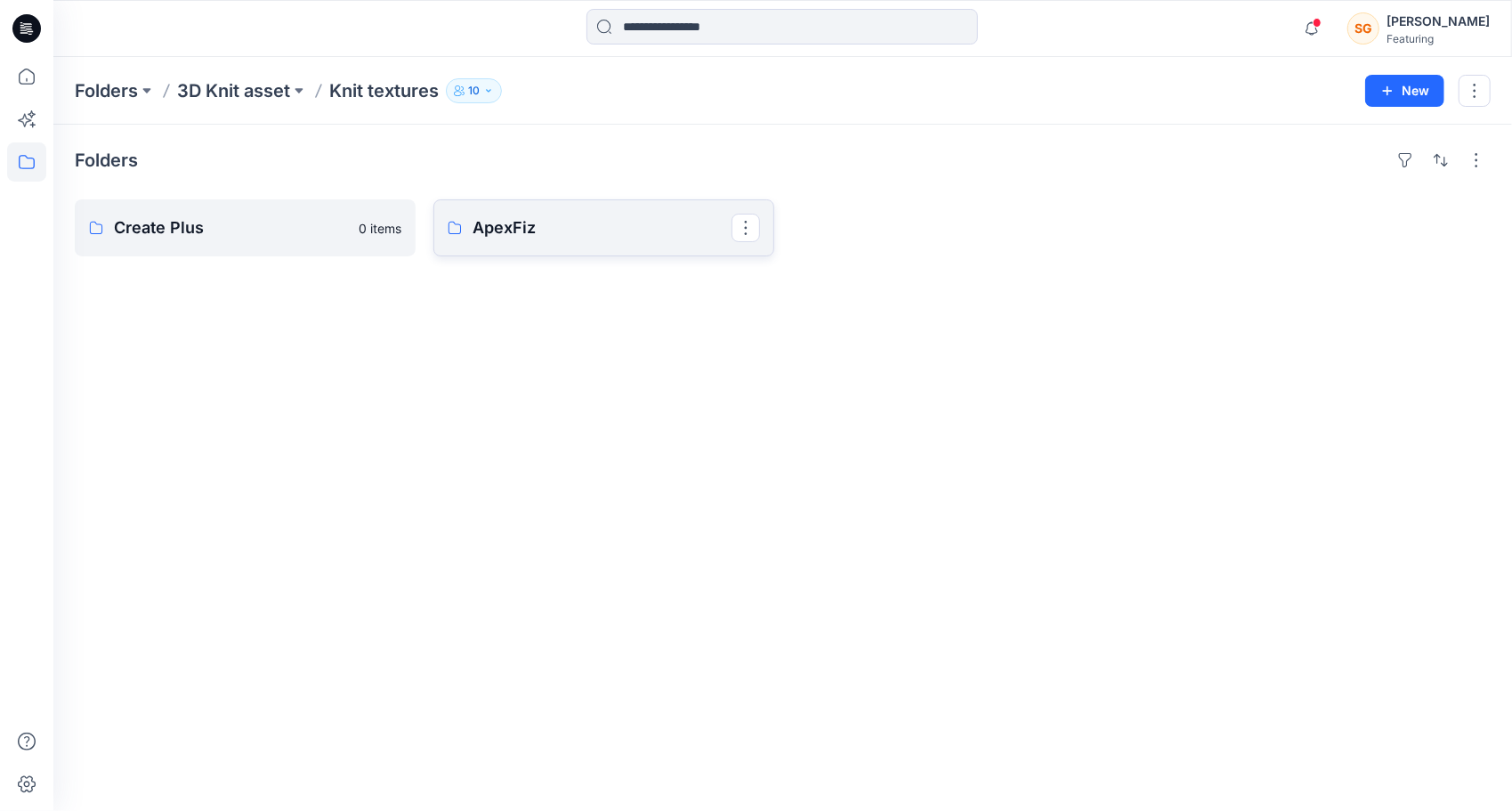
click at [533, 220] on p "ApexFiz" at bounding box center [602, 228] width 259 height 25
click at [213, 216] on p "5-7GG" at bounding box center [244, 228] width 259 height 25
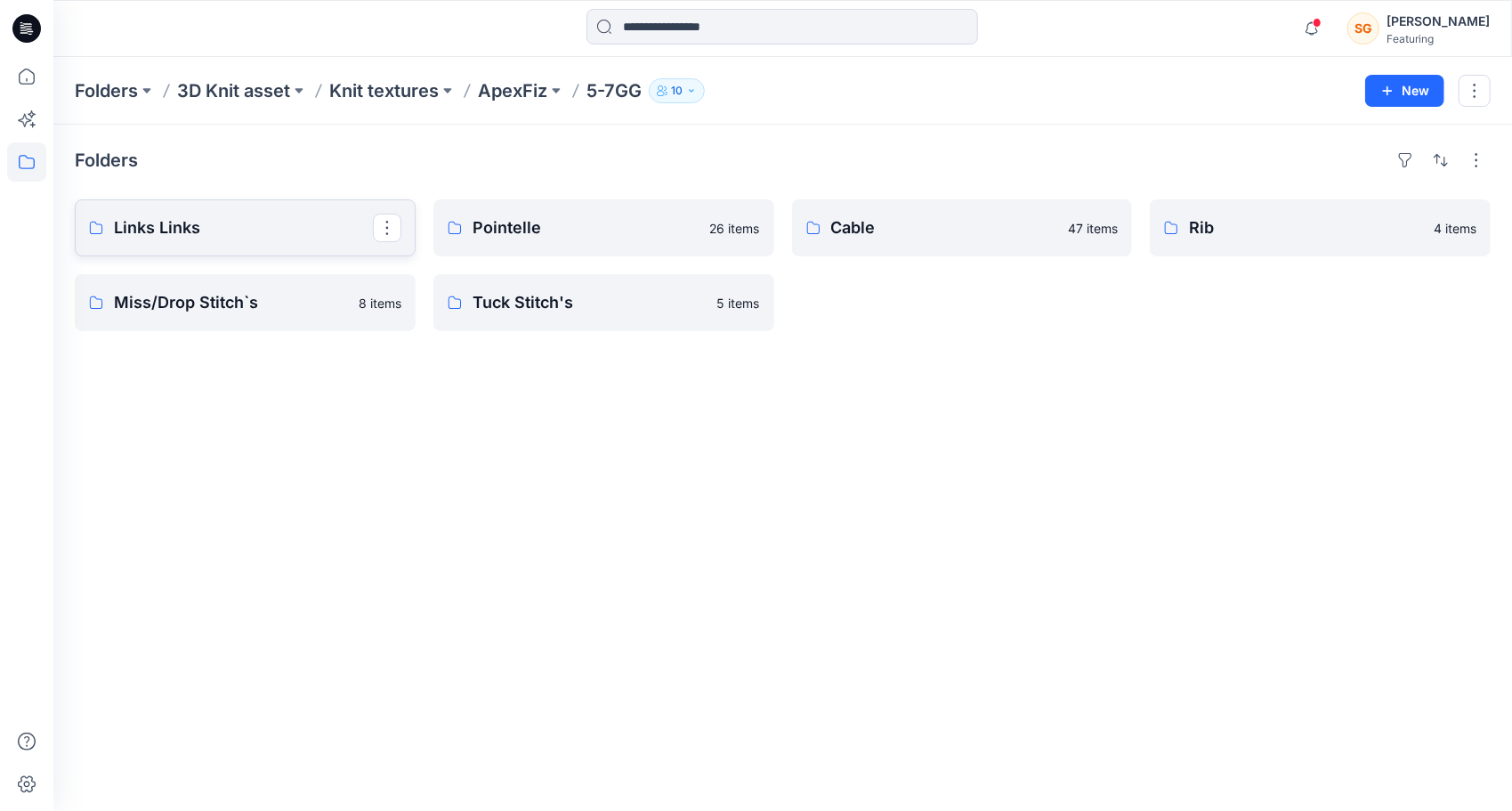
click at [186, 215] on p "Links Links" at bounding box center [244, 228] width 259 height 25
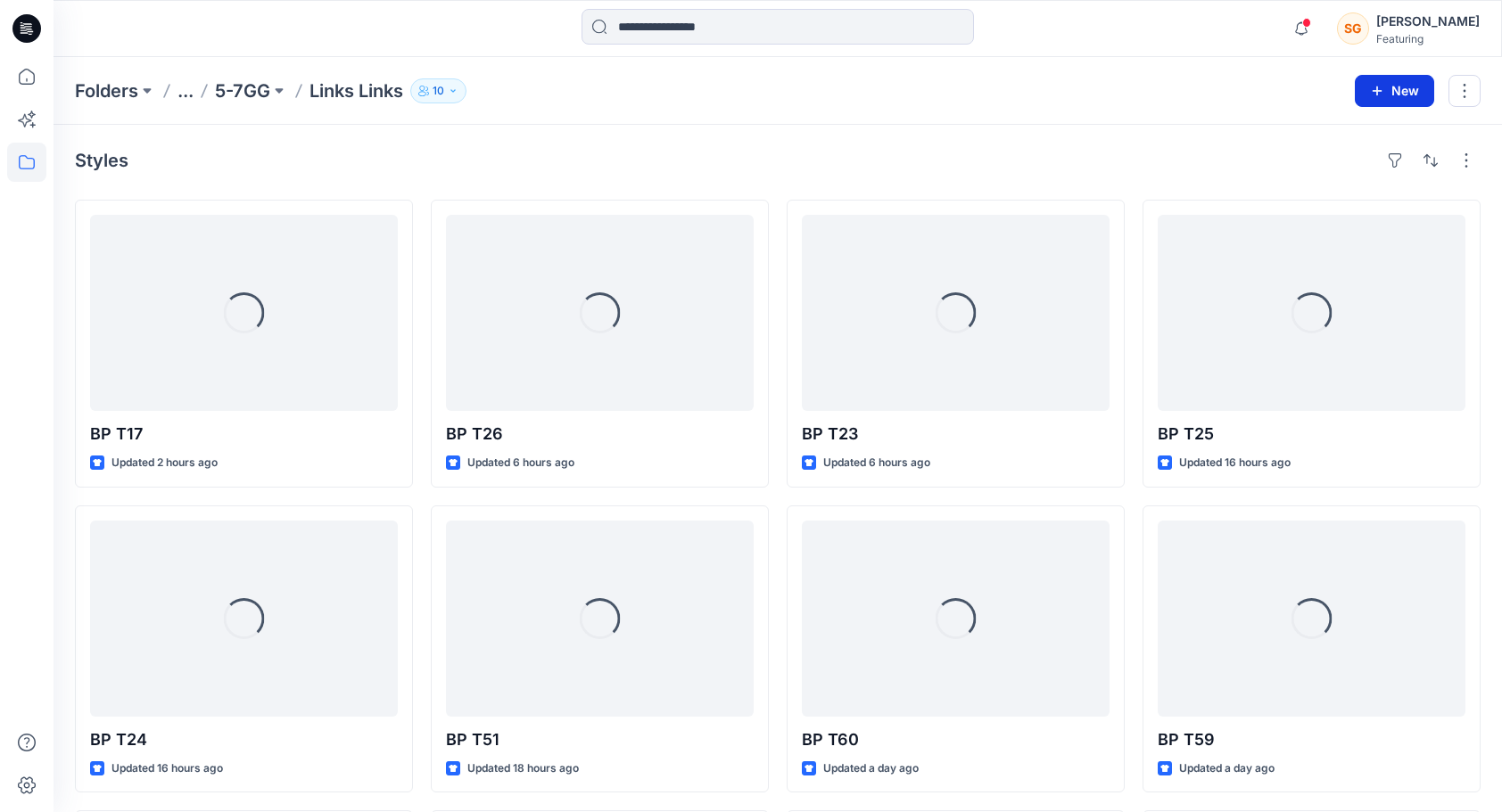
click at [1398, 82] on button "New" at bounding box center [1394, 91] width 80 height 32
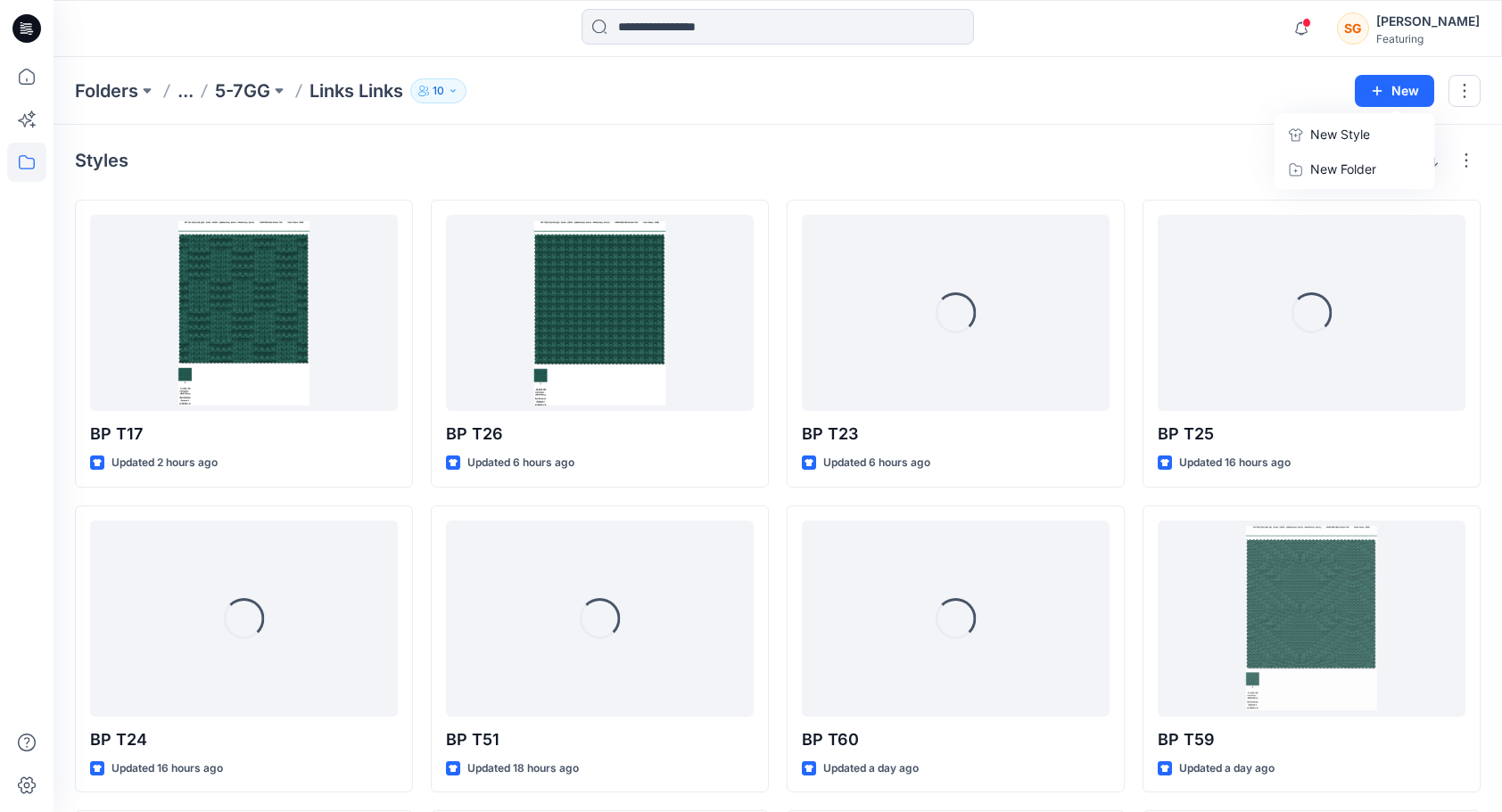
click at [1339, 126] on p "New Style" at bounding box center [1339, 135] width 60 height 21
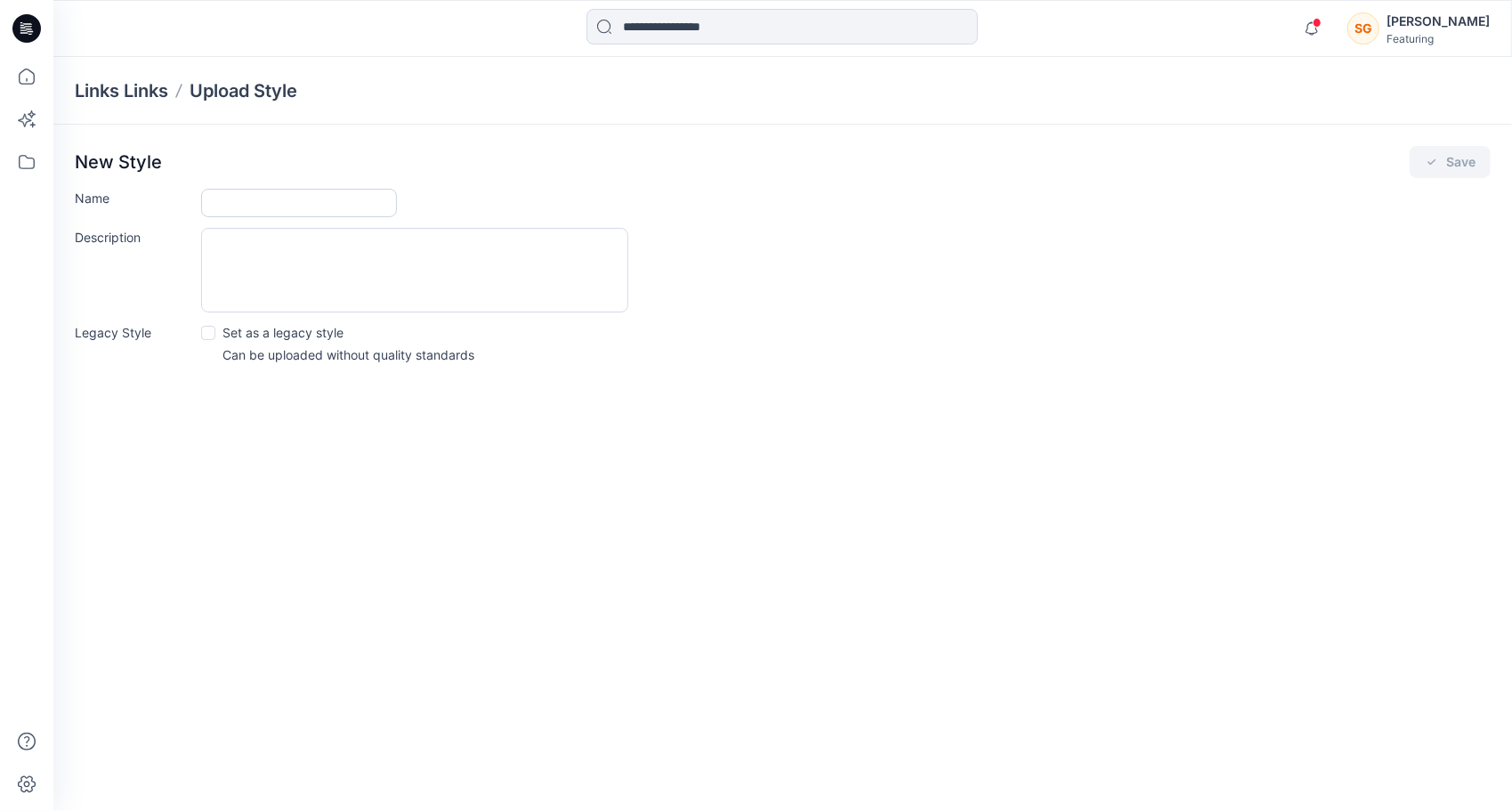
click at [294, 195] on input "Name" at bounding box center [298, 203] width 196 height 29
type input "******"
click at [1460, 165] on button "Save" at bounding box center [1450, 162] width 81 height 32
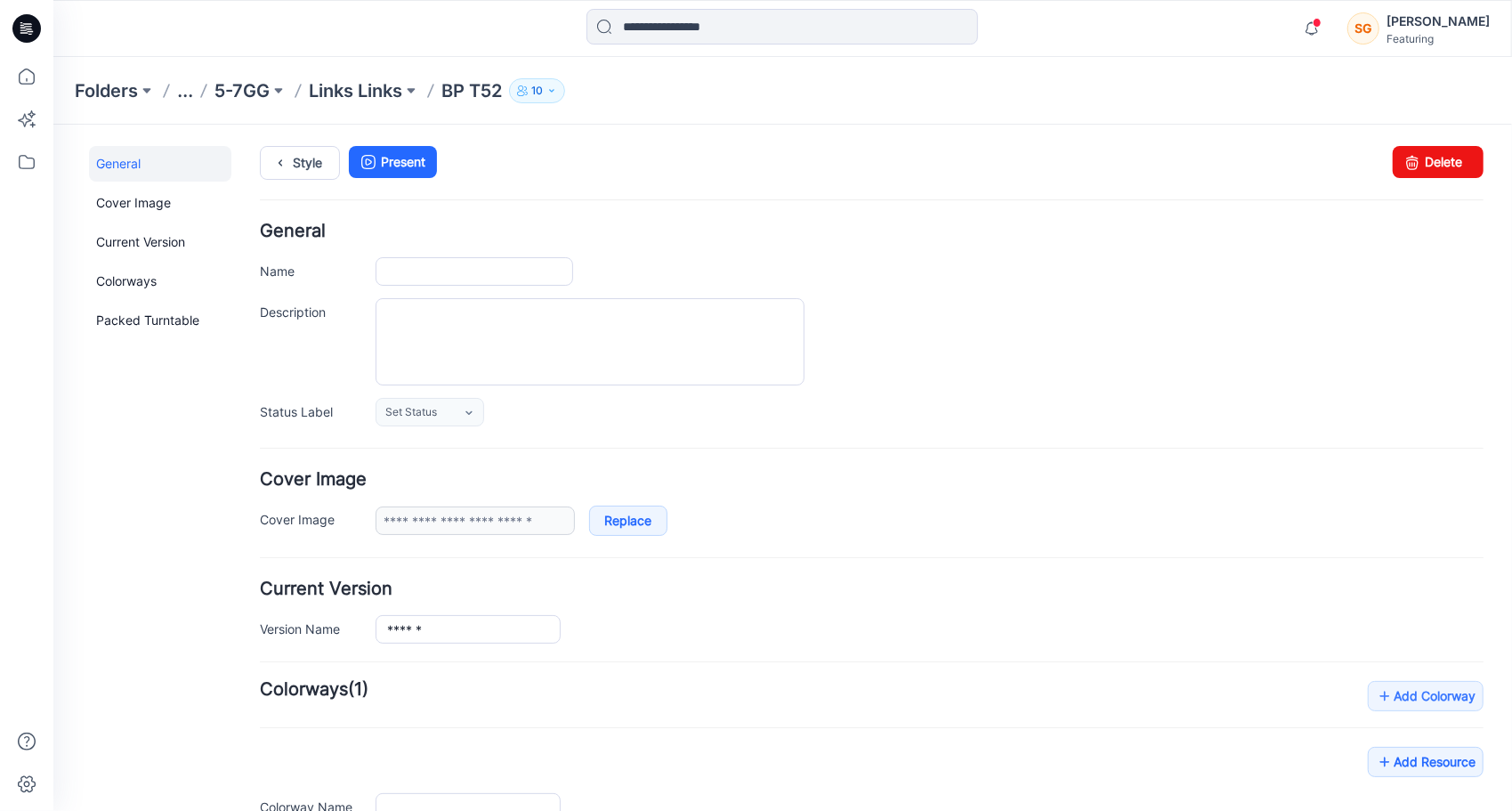
type input "******"
type input "**********"
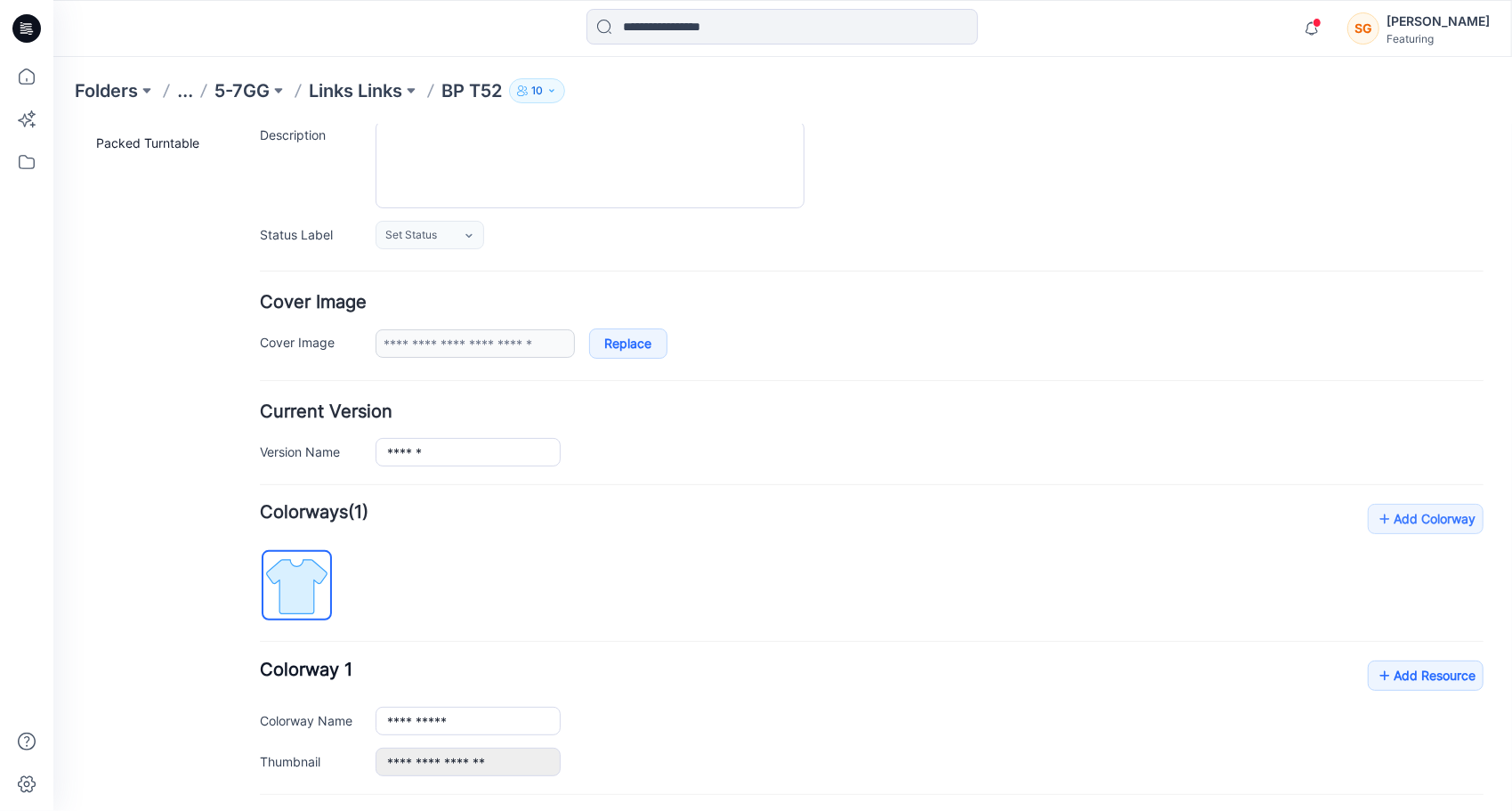
scroll to position [178, 0]
click at [1399, 671] on link "Add Resource" at bounding box center [1425, 674] width 116 height 30
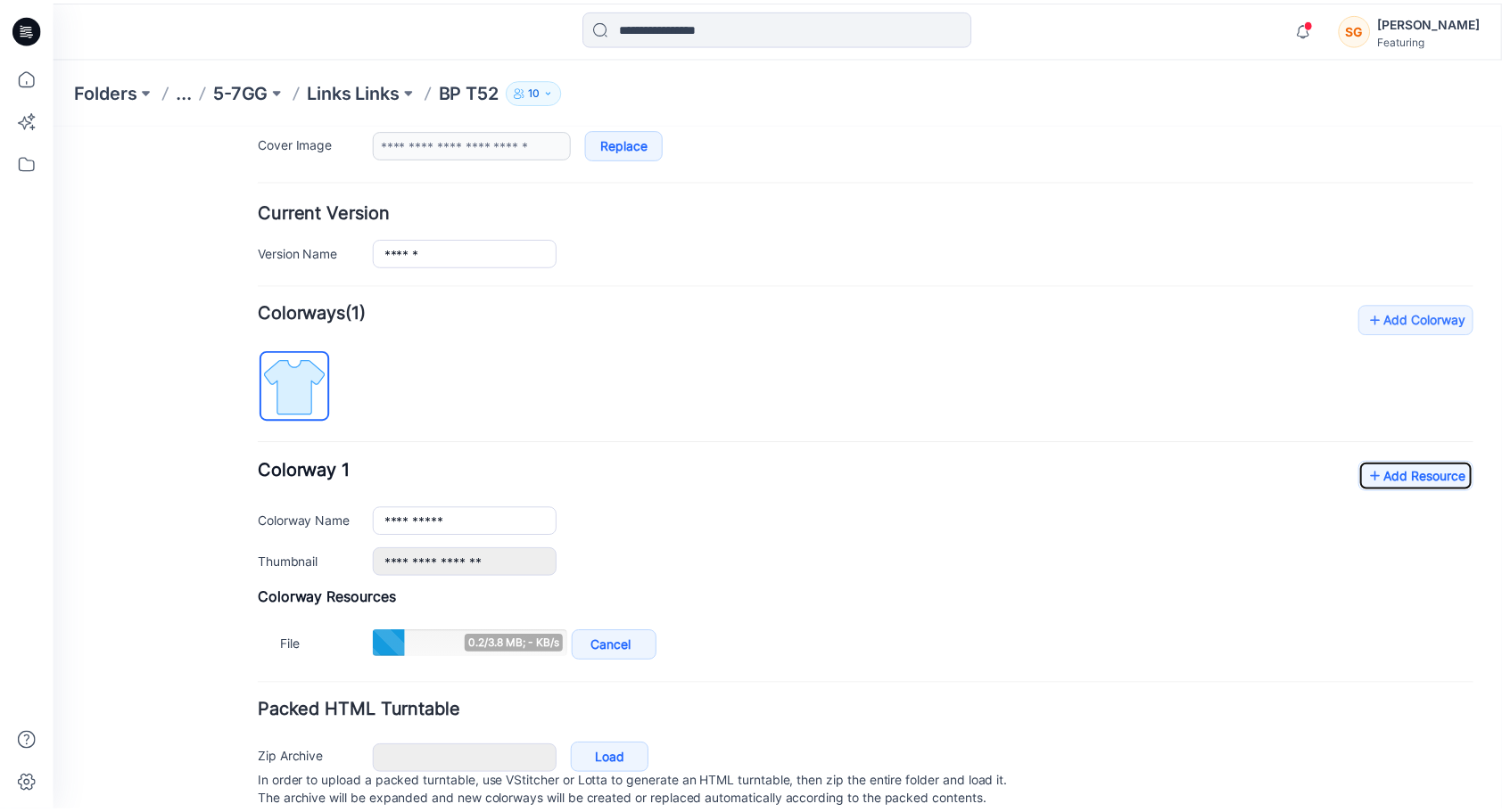
scroll to position [430, 0]
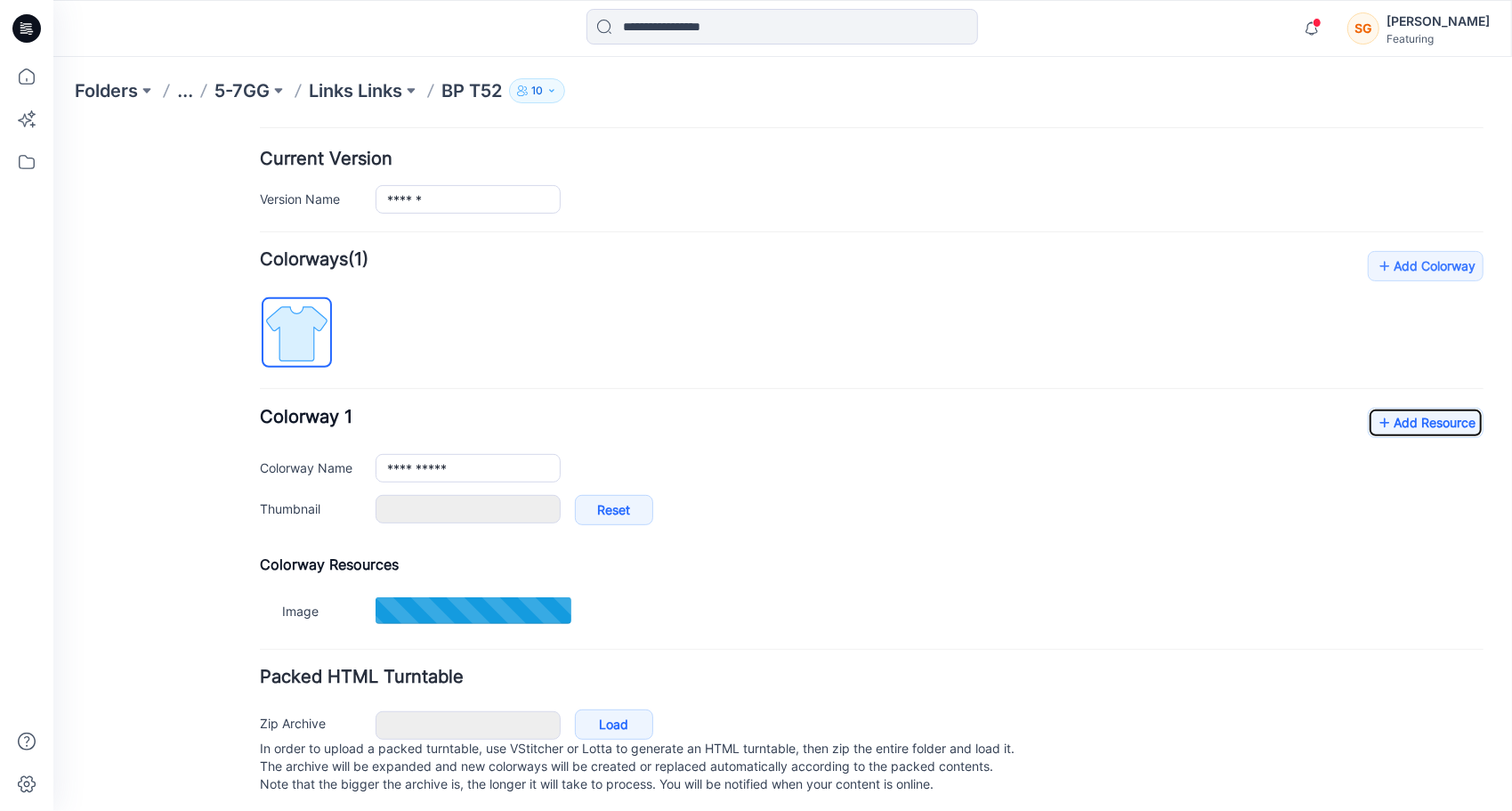
type input "*******"
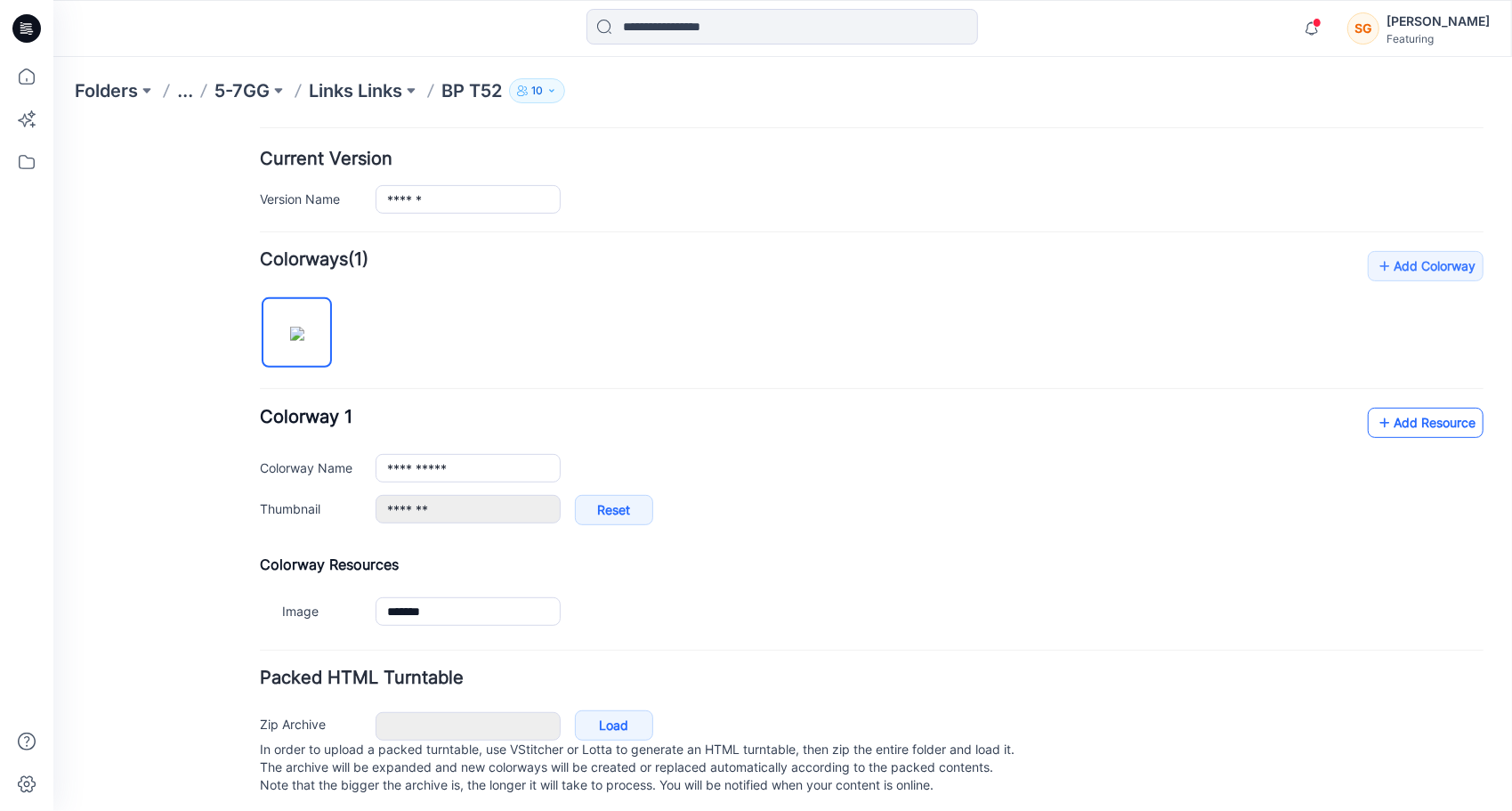
click at [1422, 407] on link "Add Resource" at bounding box center [1425, 422] width 116 height 30
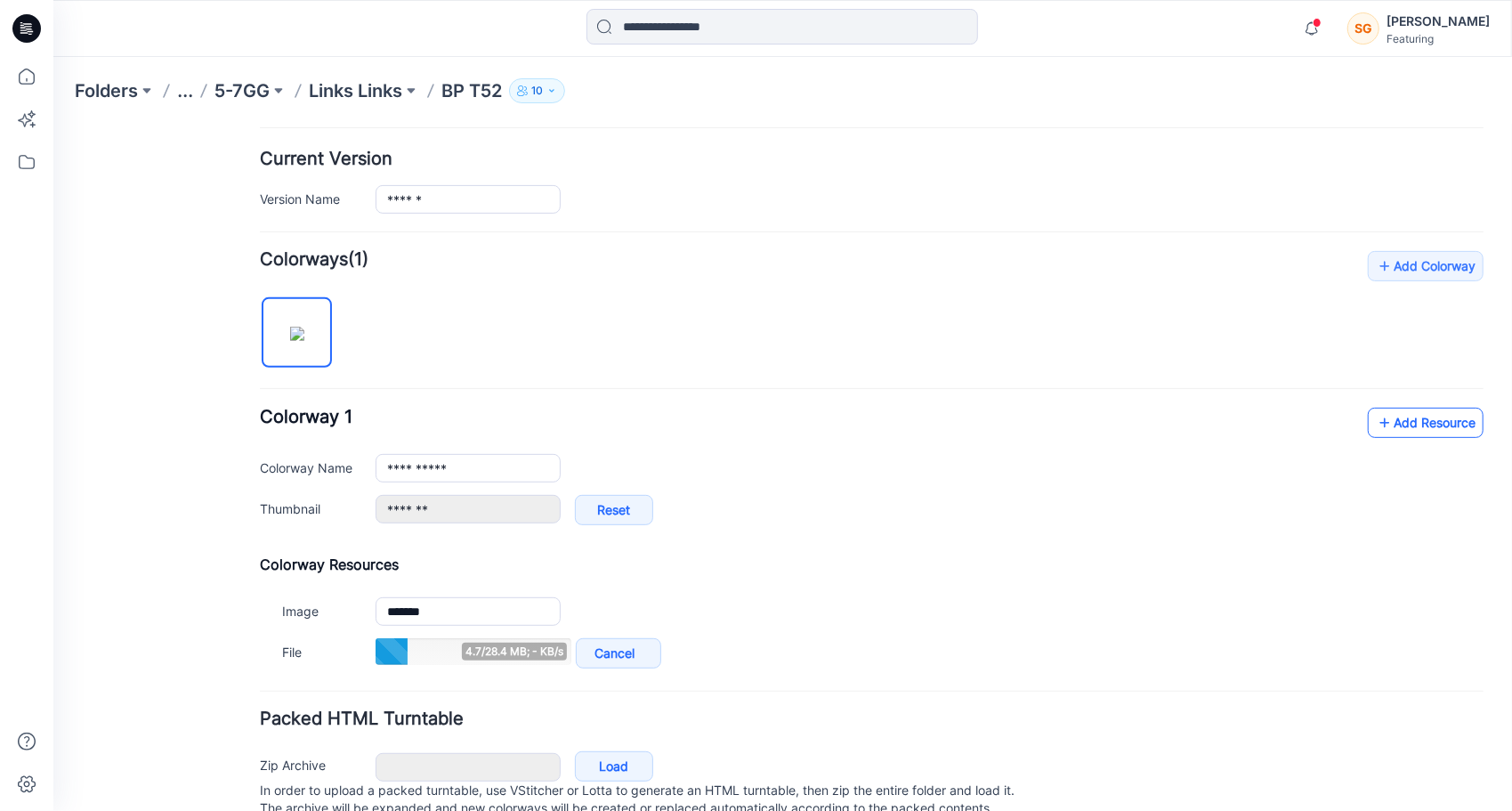
click at [1433, 419] on link "Add Resource" at bounding box center [1425, 422] width 116 height 30
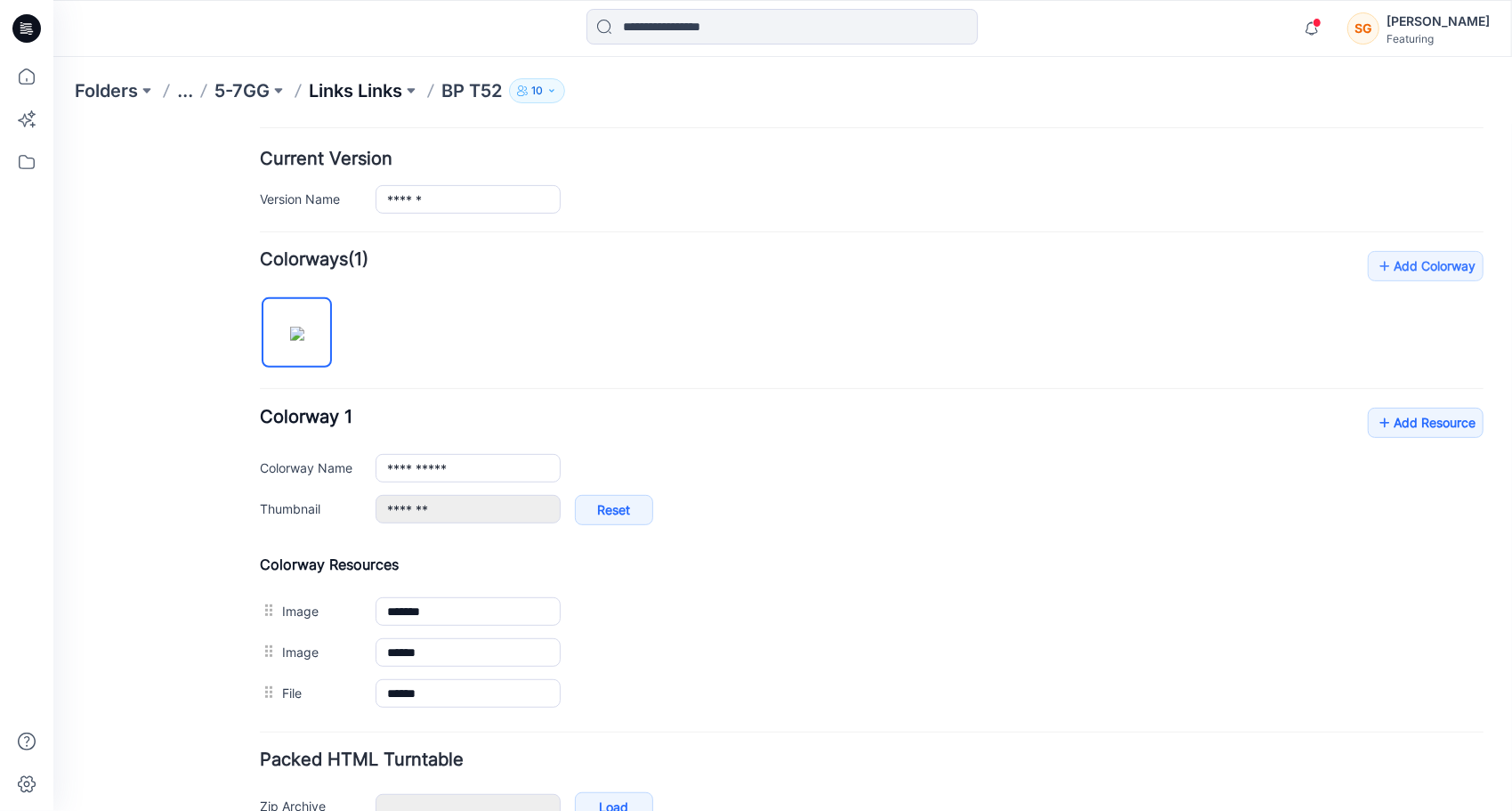
click at [361, 93] on p "Links Links" at bounding box center [355, 91] width 94 height 25
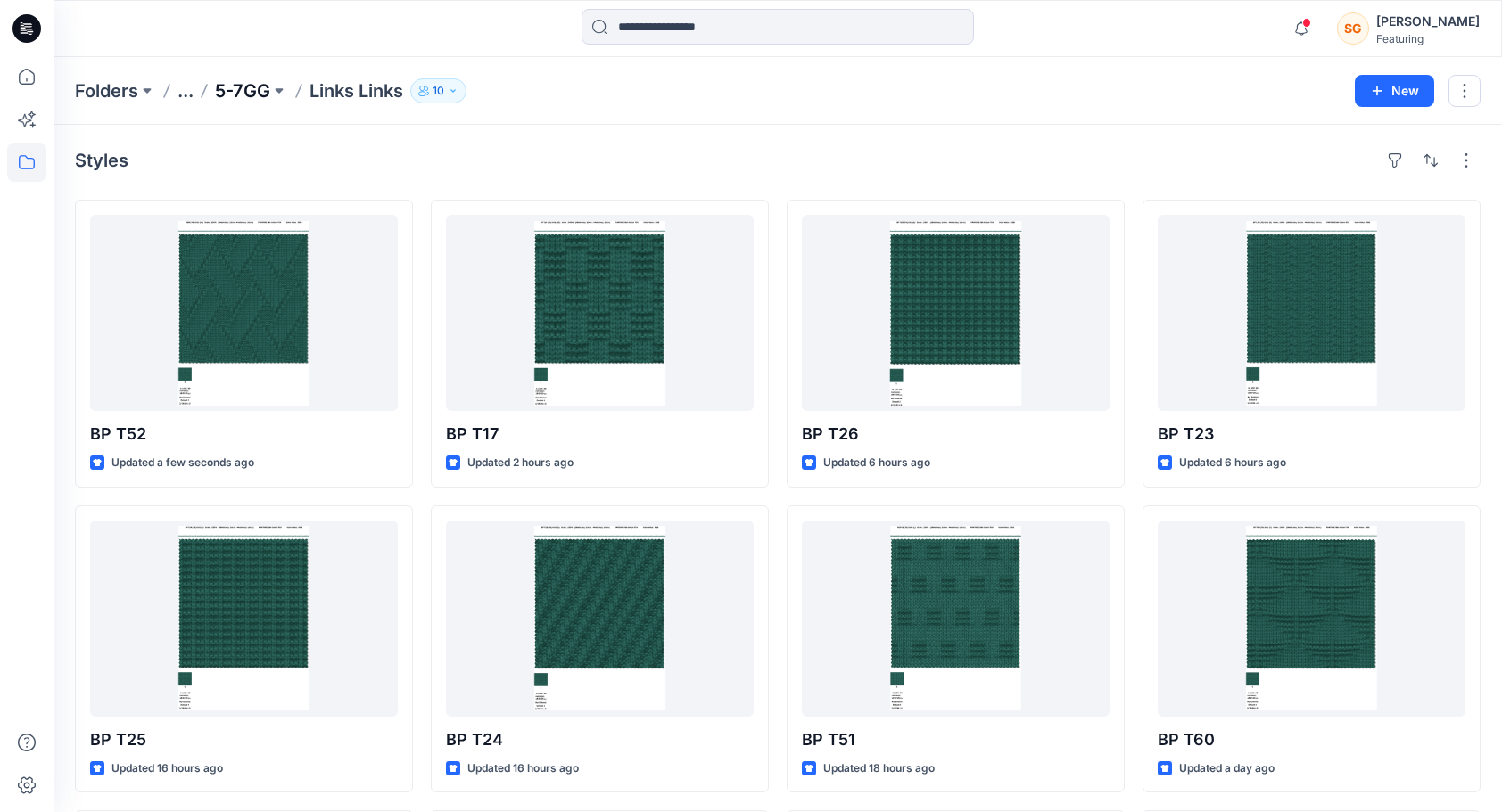
click at [253, 80] on p "5-7GG" at bounding box center [242, 91] width 55 height 25
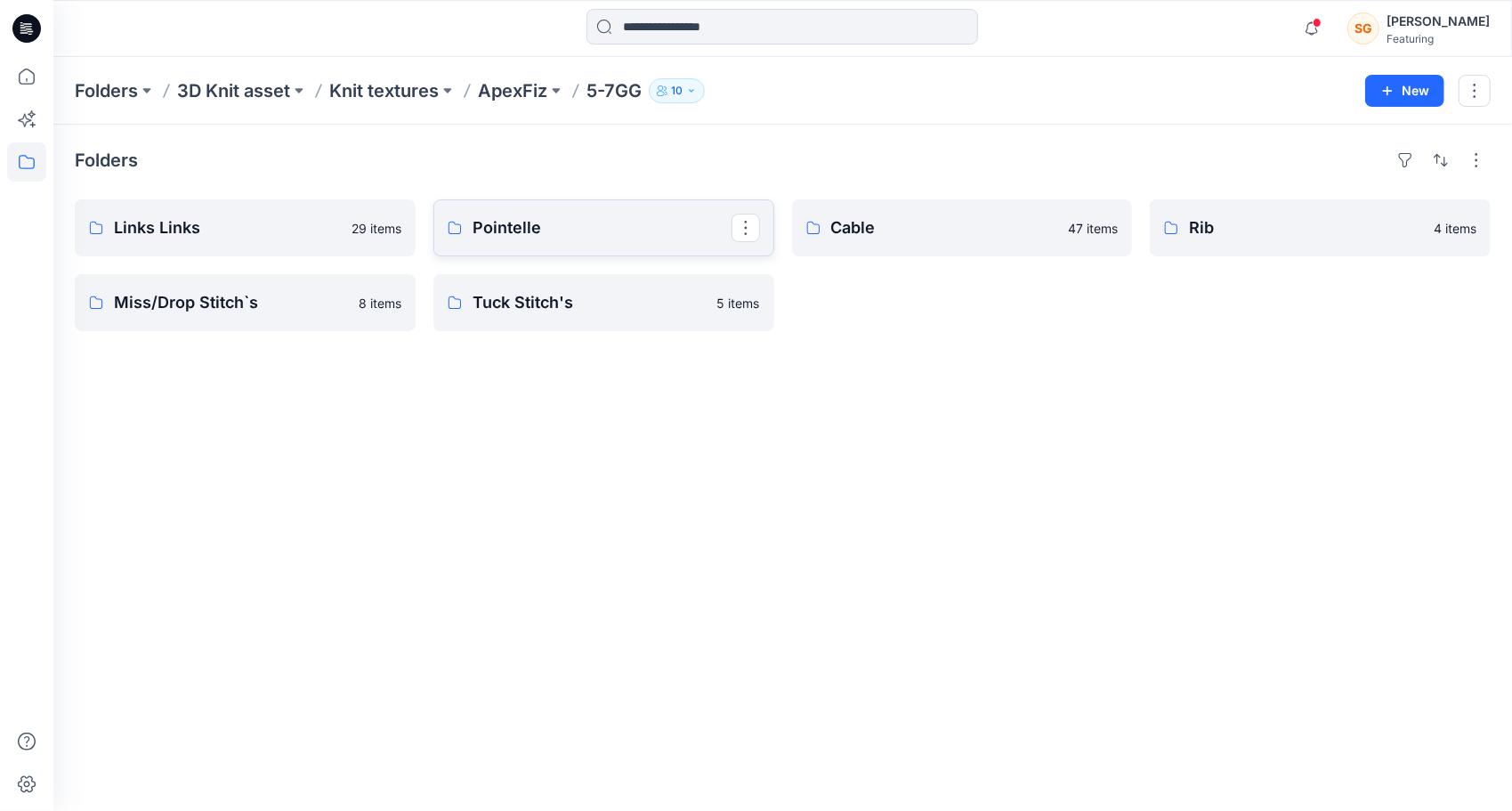
click at [501, 246] on link "Pointelle" at bounding box center [604, 228] width 341 height 57
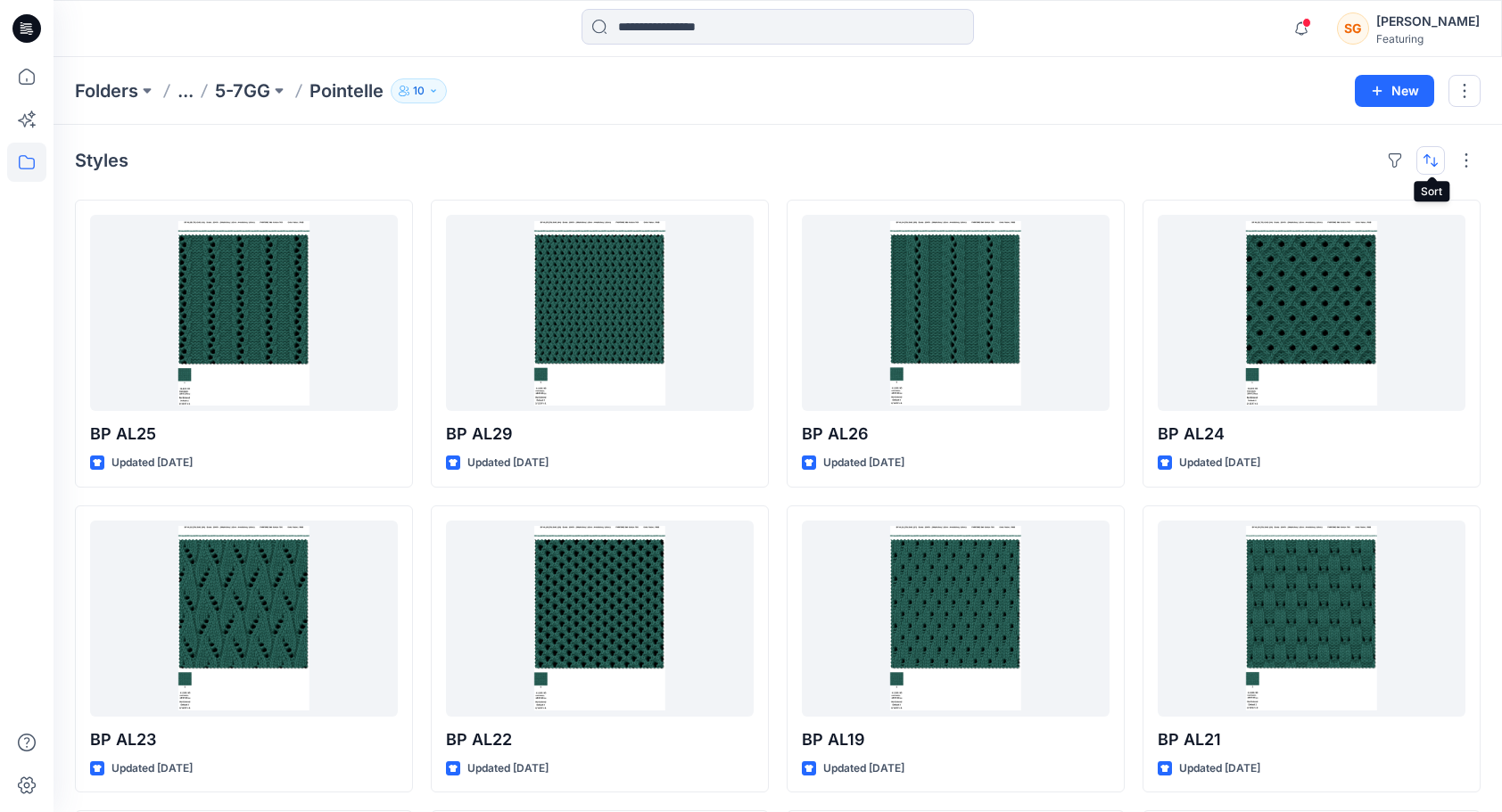
click at [1439, 164] on button "button" at bounding box center [1430, 160] width 29 height 29
click at [1470, 156] on button "button" at bounding box center [1466, 160] width 29 height 29
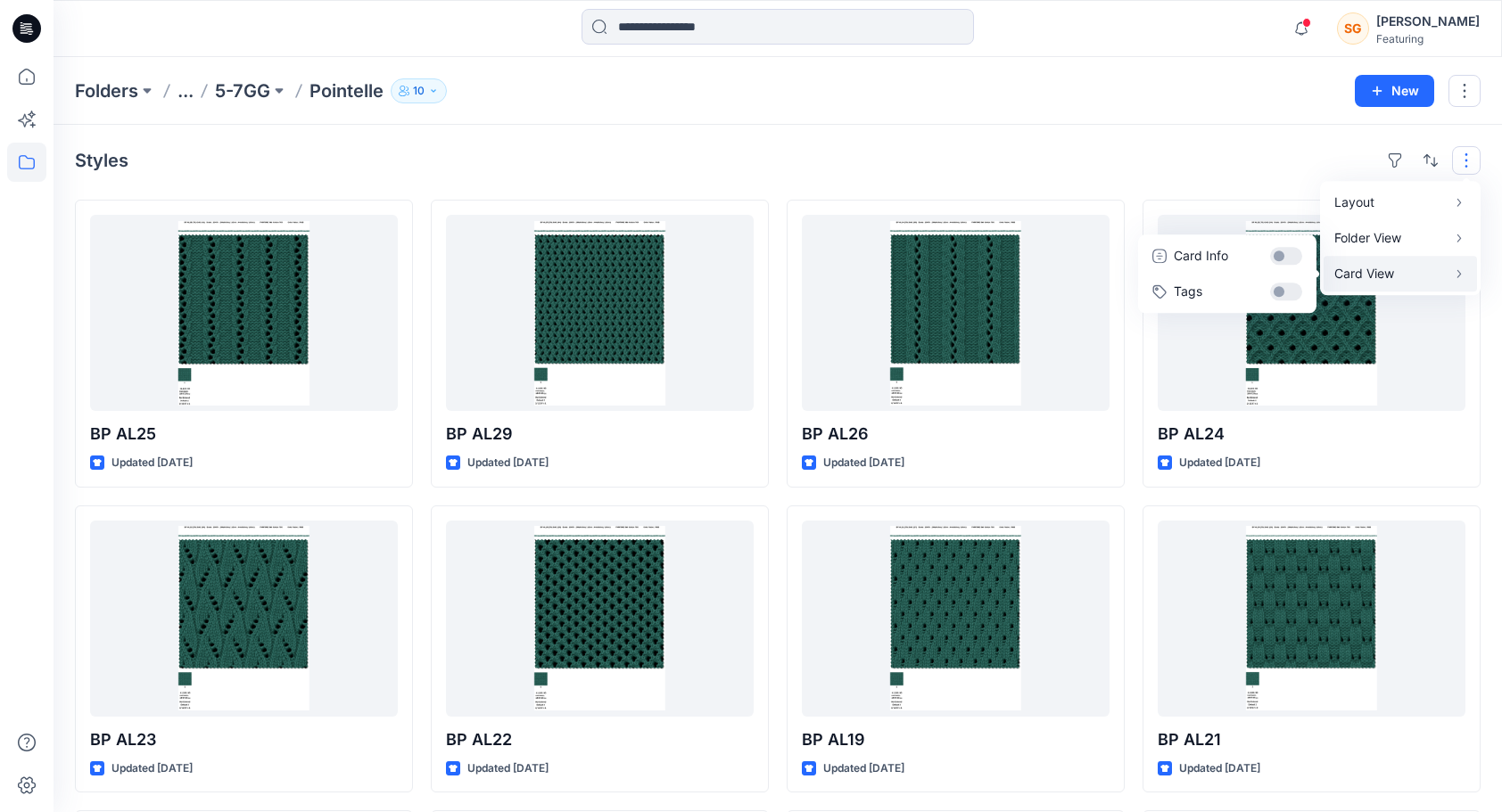
click at [1421, 269] on p "Card View" at bounding box center [1390, 274] width 113 height 21
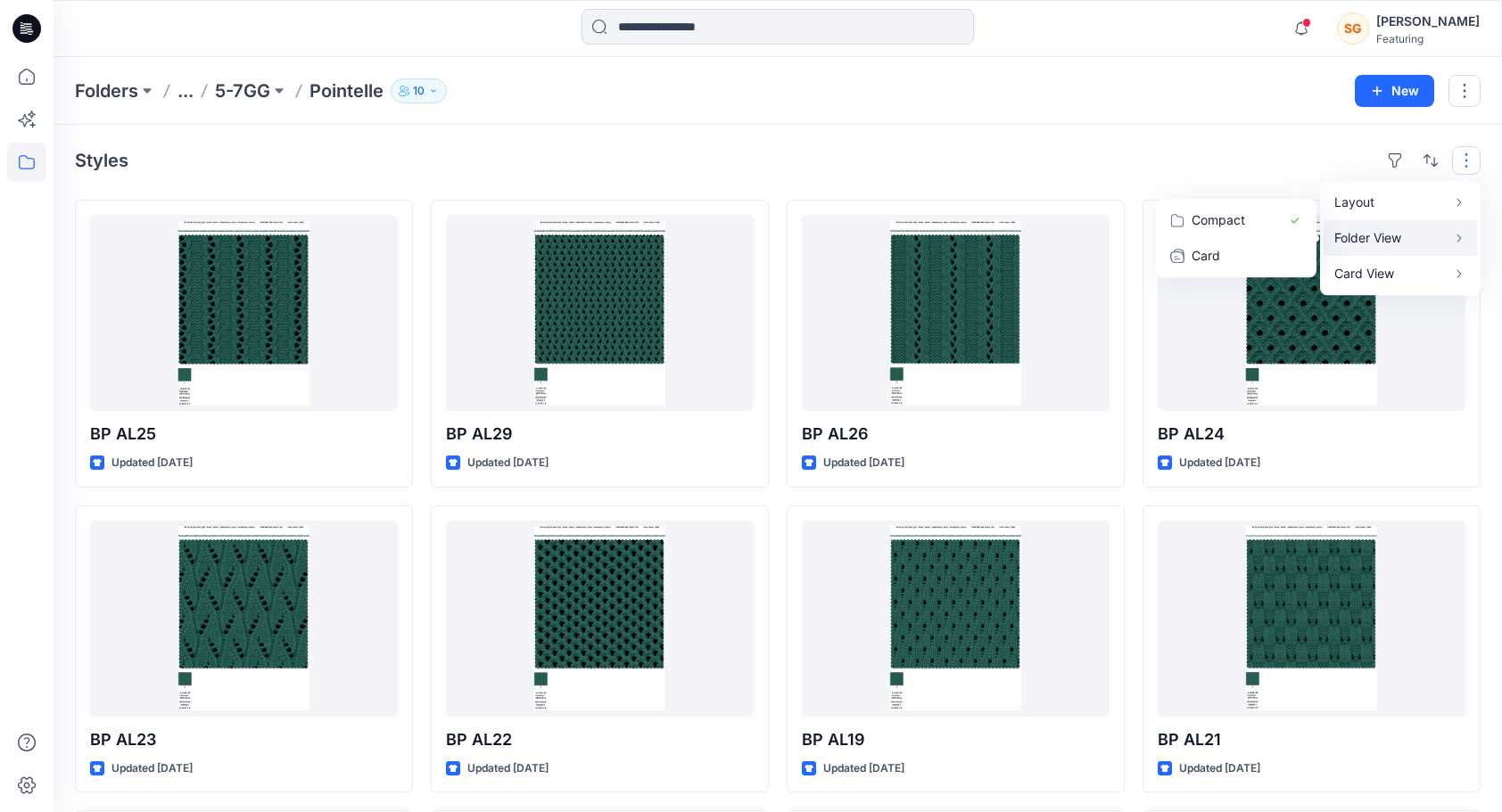
click at [1432, 233] on p "Folder View" at bounding box center [1390, 238] width 113 height 21
click at [1209, 255] on p "Card" at bounding box center [1236, 256] width 89 height 21
click at [1243, 217] on p "Compact" at bounding box center [1236, 220] width 89 height 21
click at [1421, 196] on p "Layout" at bounding box center [1390, 202] width 113 height 21
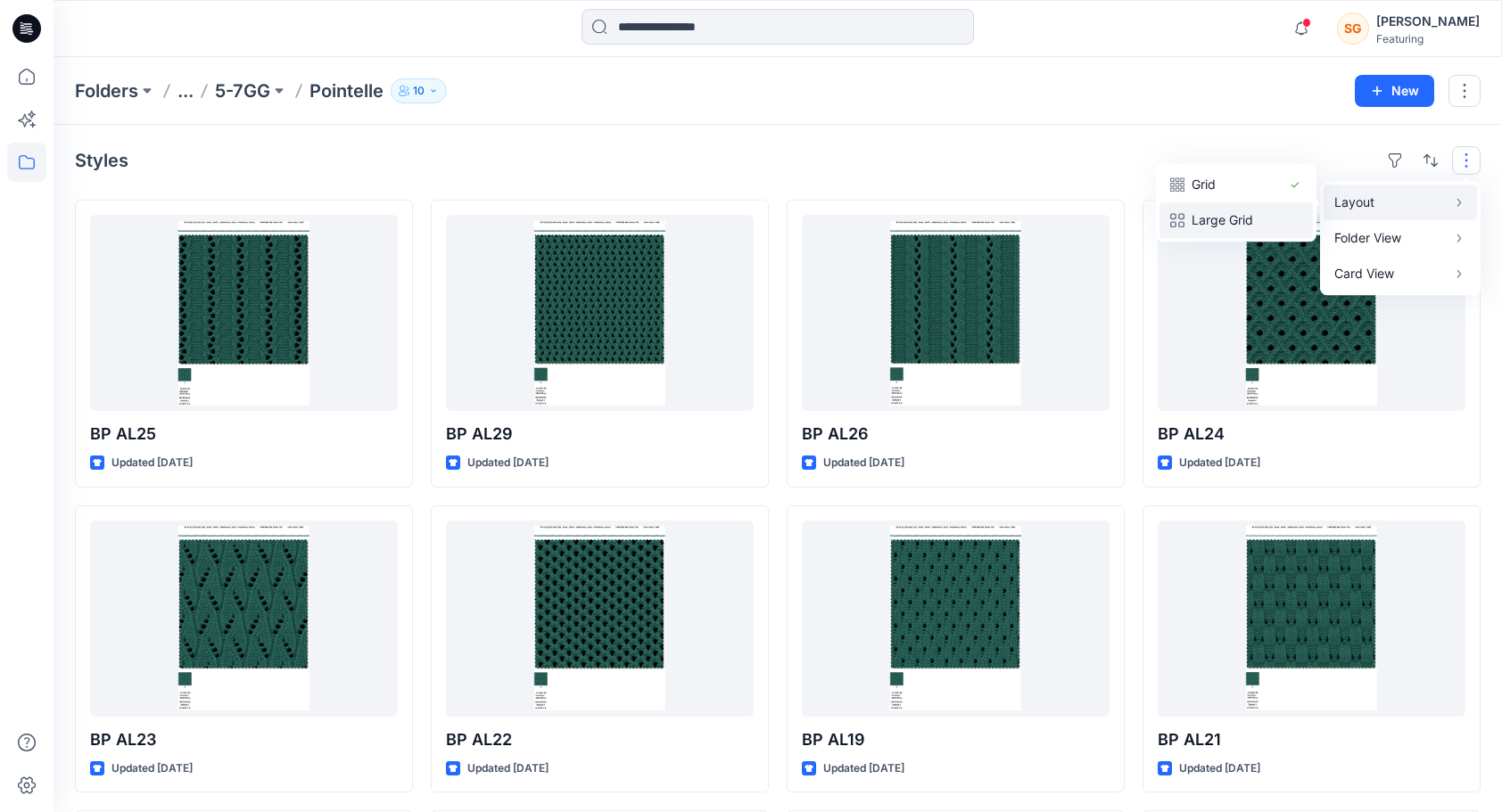
click at [1214, 223] on p "Large Grid" at bounding box center [1236, 220] width 89 height 21
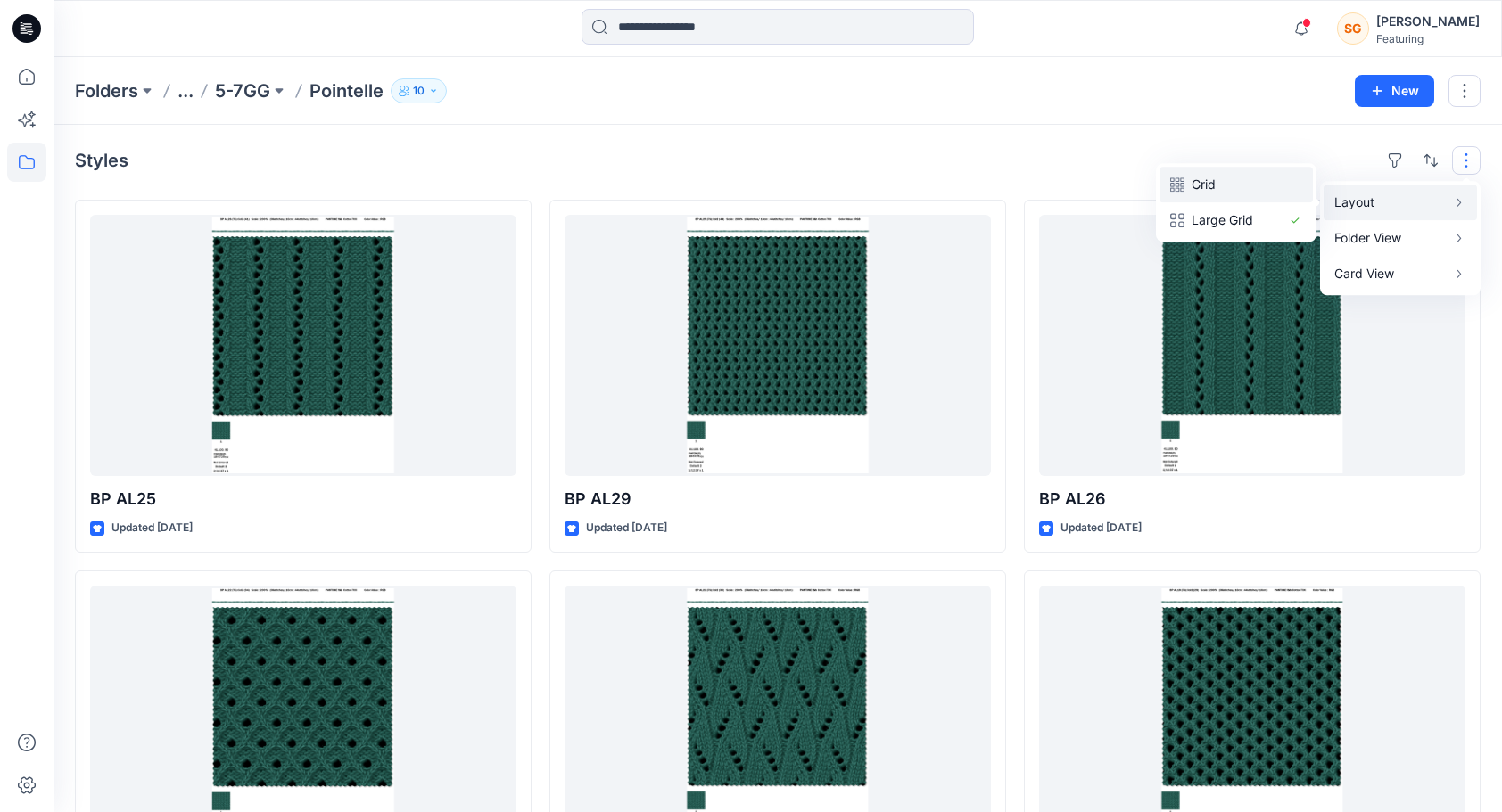
click at [1211, 187] on p "Grid" at bounding box center [1236, 184] width 89 height 21
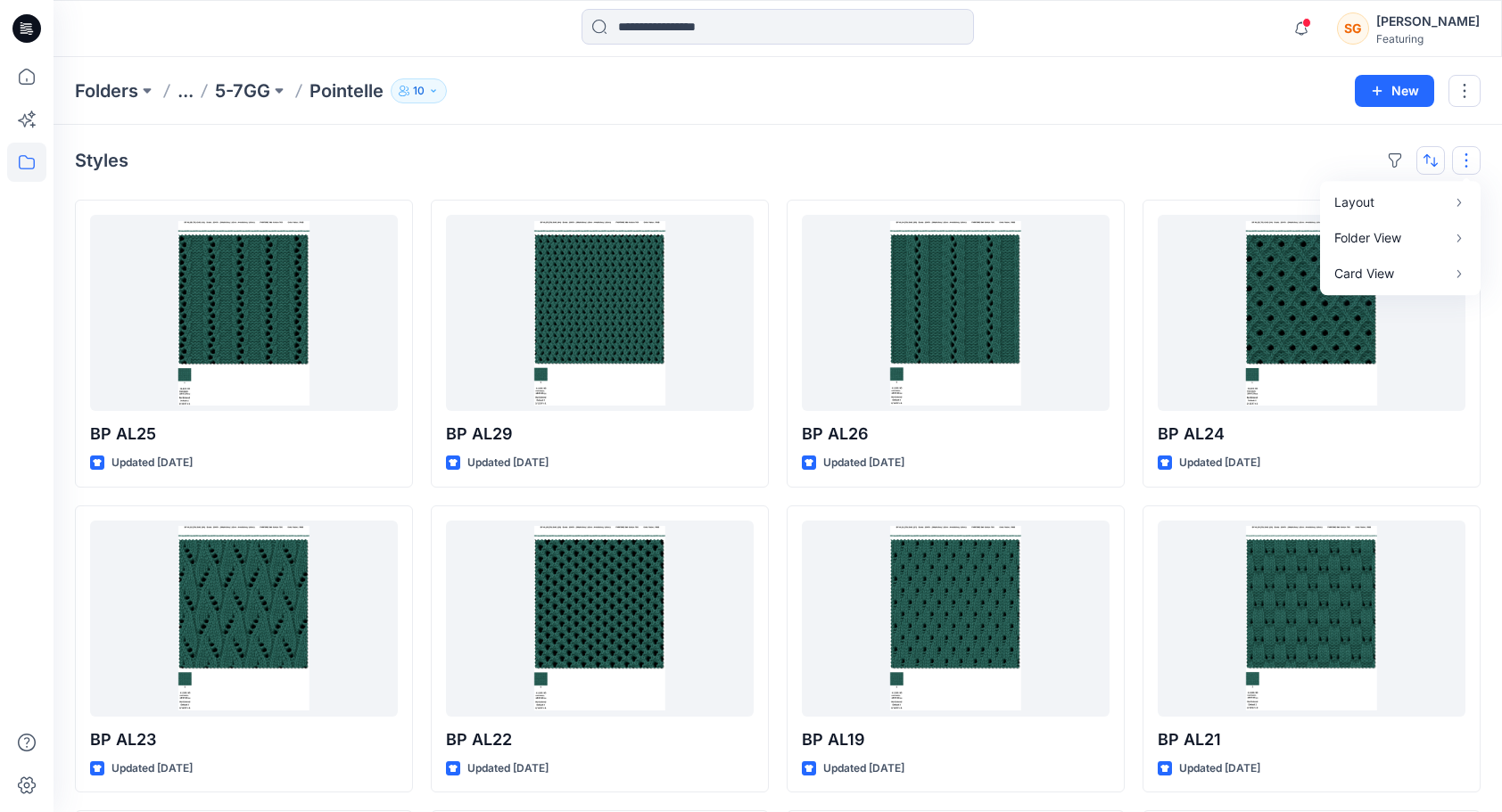
click at [1432, 160] on button "button" at bounding box center [1430, 160] width 29 height 29
click at [1459, 83] on button "button" at bounding box center [1464, 91] width 32 height 32
click at [1156, 151] on div "Styles" at bounding box center [777, 160] width 1405 height 29
click at [1458, 172] on button "button" at bounding box center [1466, 160] width 29 height 29
click at [1283, 253] on button "Card Info" at bounding box center [1226, 256] width 171 height 36
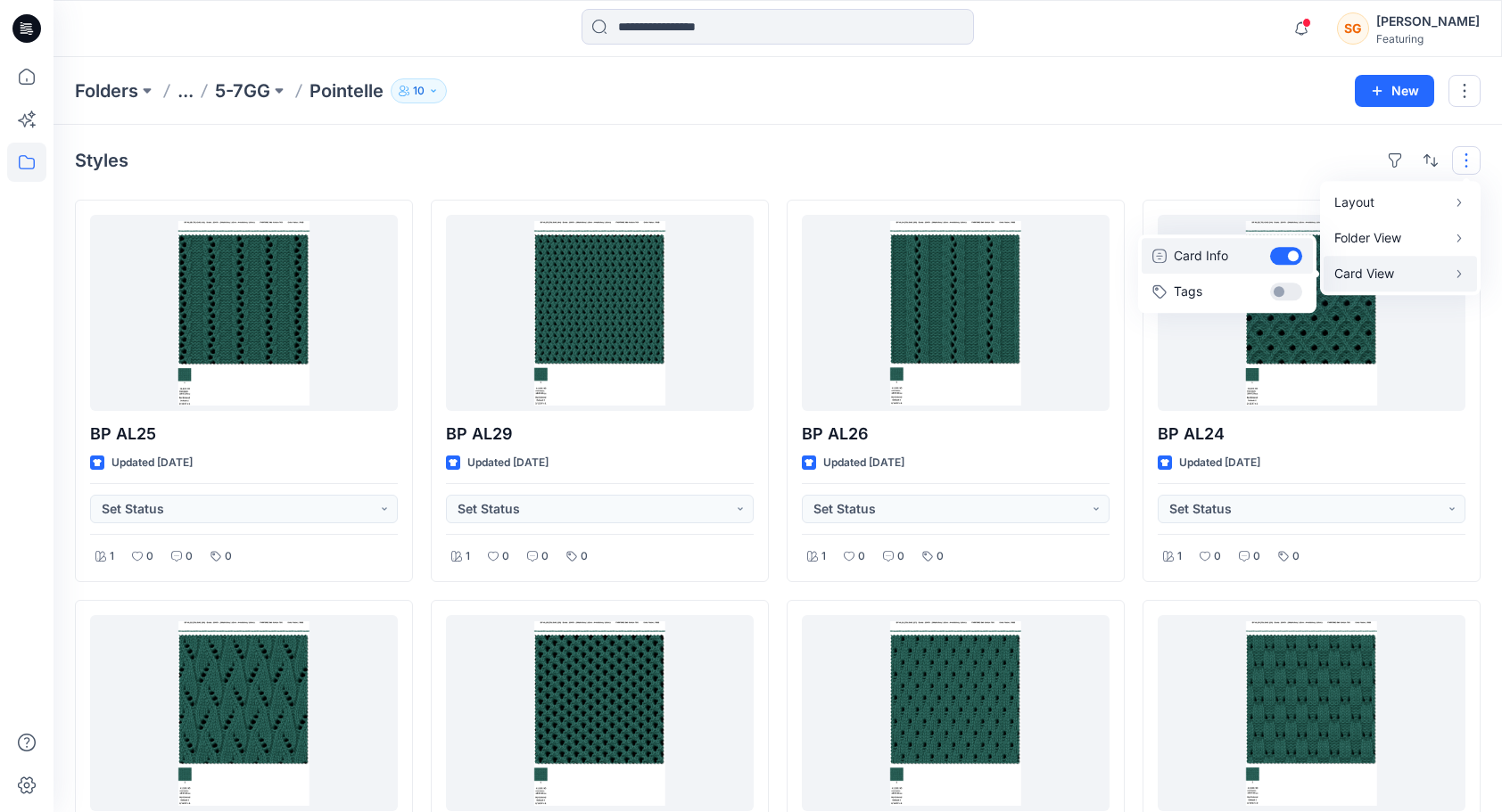
click at [1283, 253] on button "Card Info" at bounding box center [1226, 256] width 171 height 36
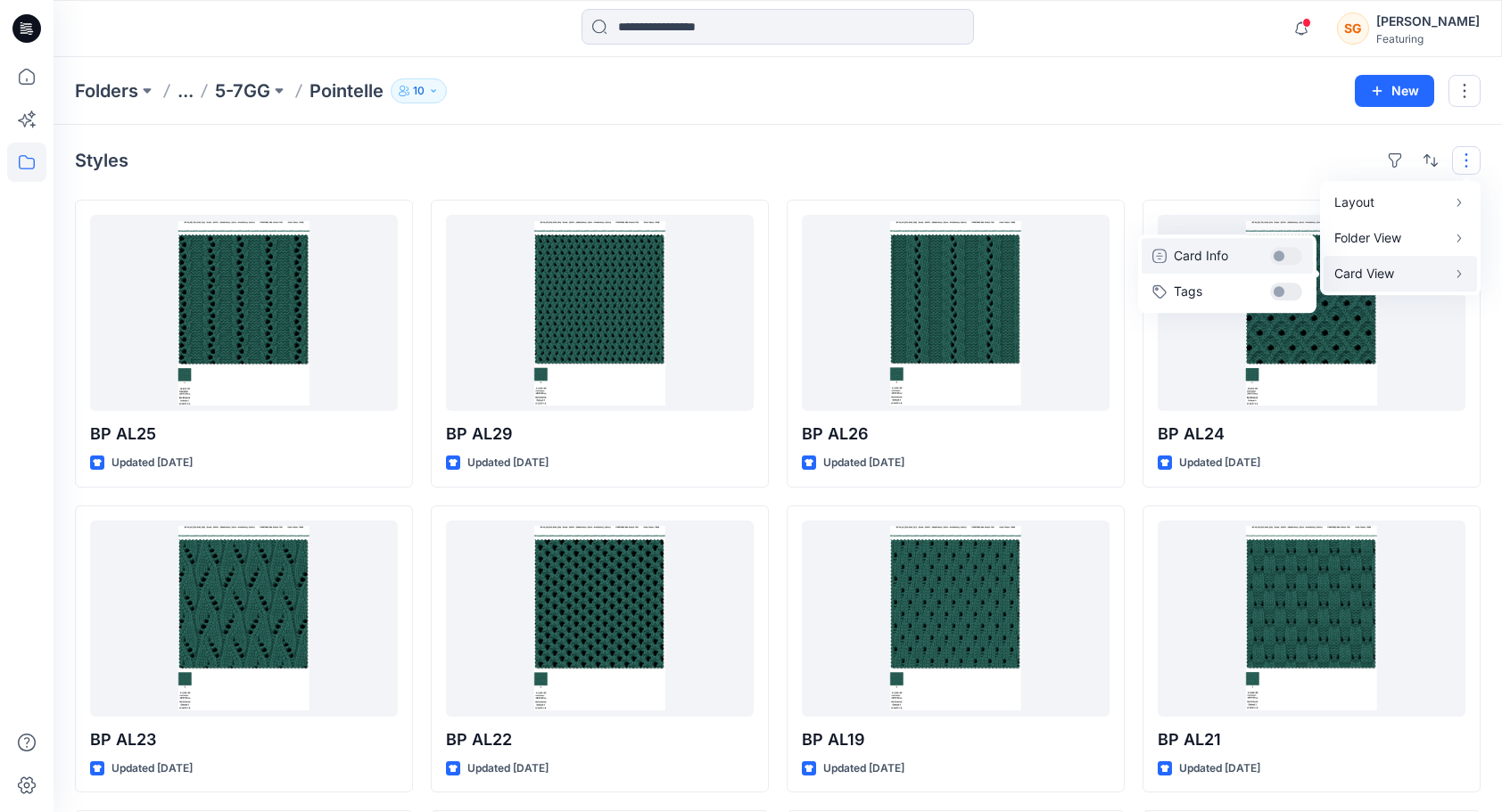
click at [1283, 253] on button "Card Info" at bounding box center [1226, 256] width 171 height 36
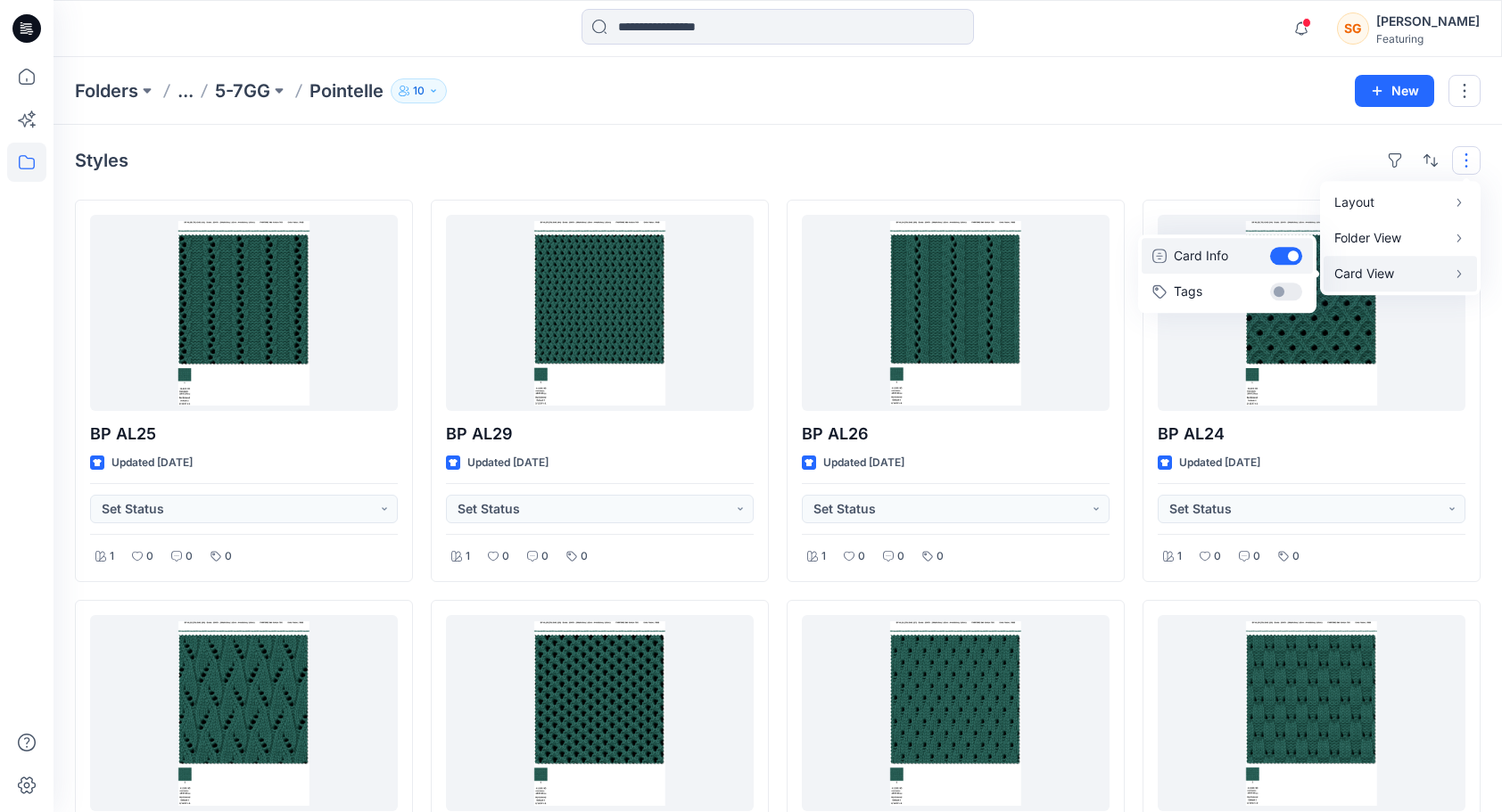
click at [1283, 253] on button "Card Info" at bounding box center [1226, 256] width 171 height 36
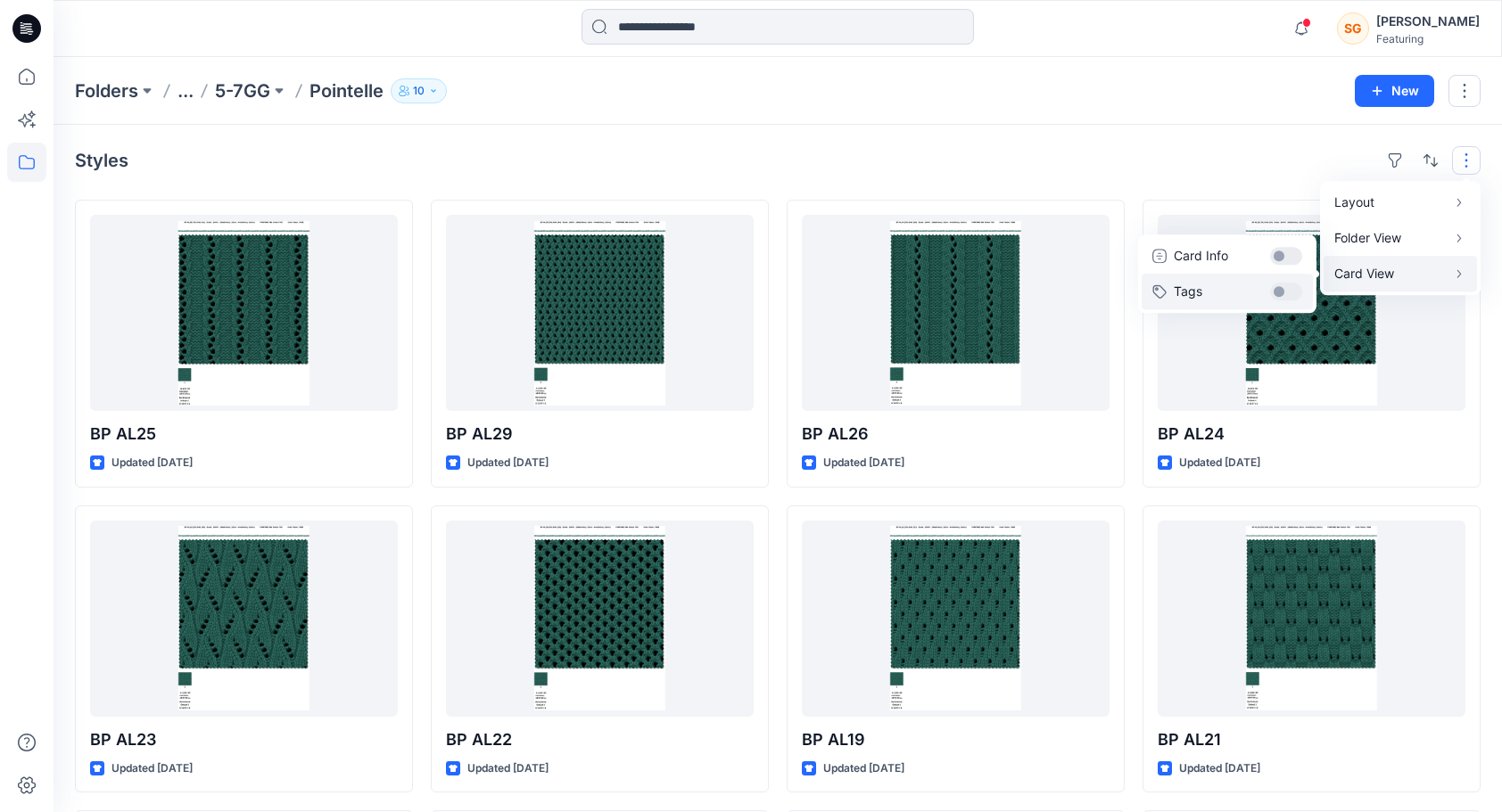
click at [1272, 286] on button "Tags" at bounding box center [1226, 292] width 171 height 36
click at [1293, 298] on button "Tags" at bounding box center [1226, 292] width 171 height 36
click at [1289, 264] on button "Card Info" at bounding box center [1226, 256] width 171 height 36
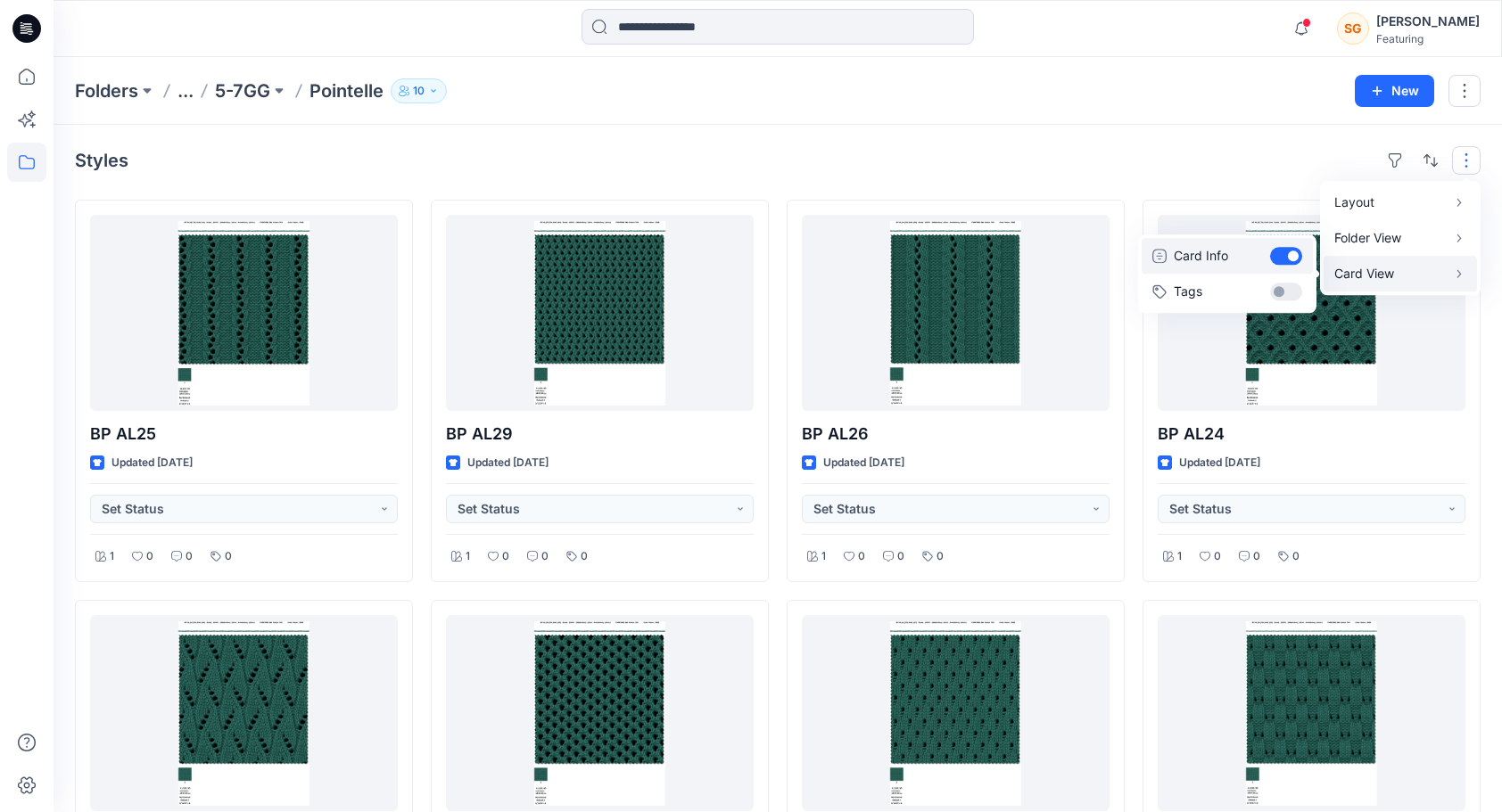
click at [1289, 264] on button "Card Info" at bounding box center [1226, 256] width 171 height 36
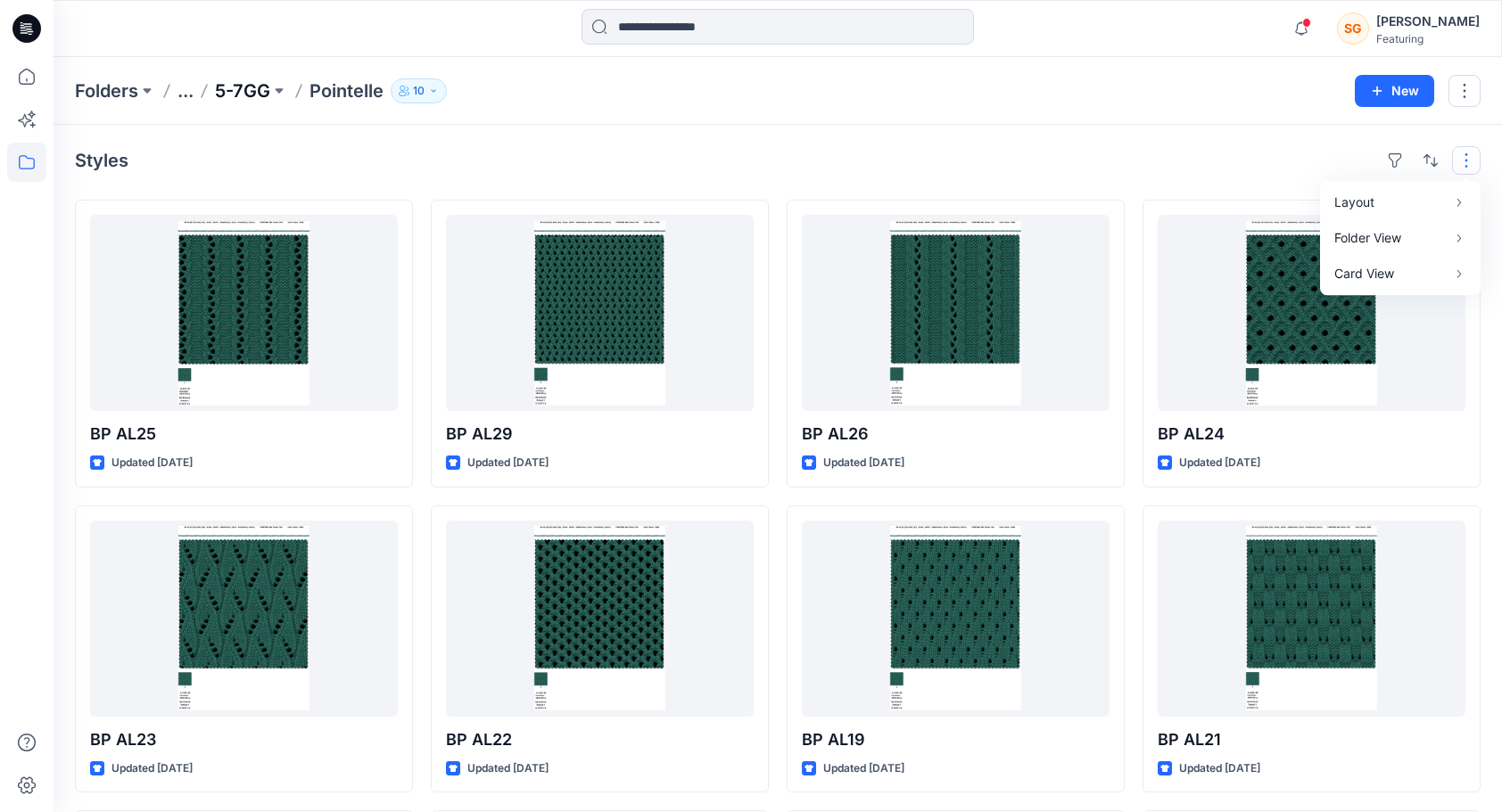
click at [231, 89] on p "5-7GG" at bounding box center [242, 91] width 55 height 25
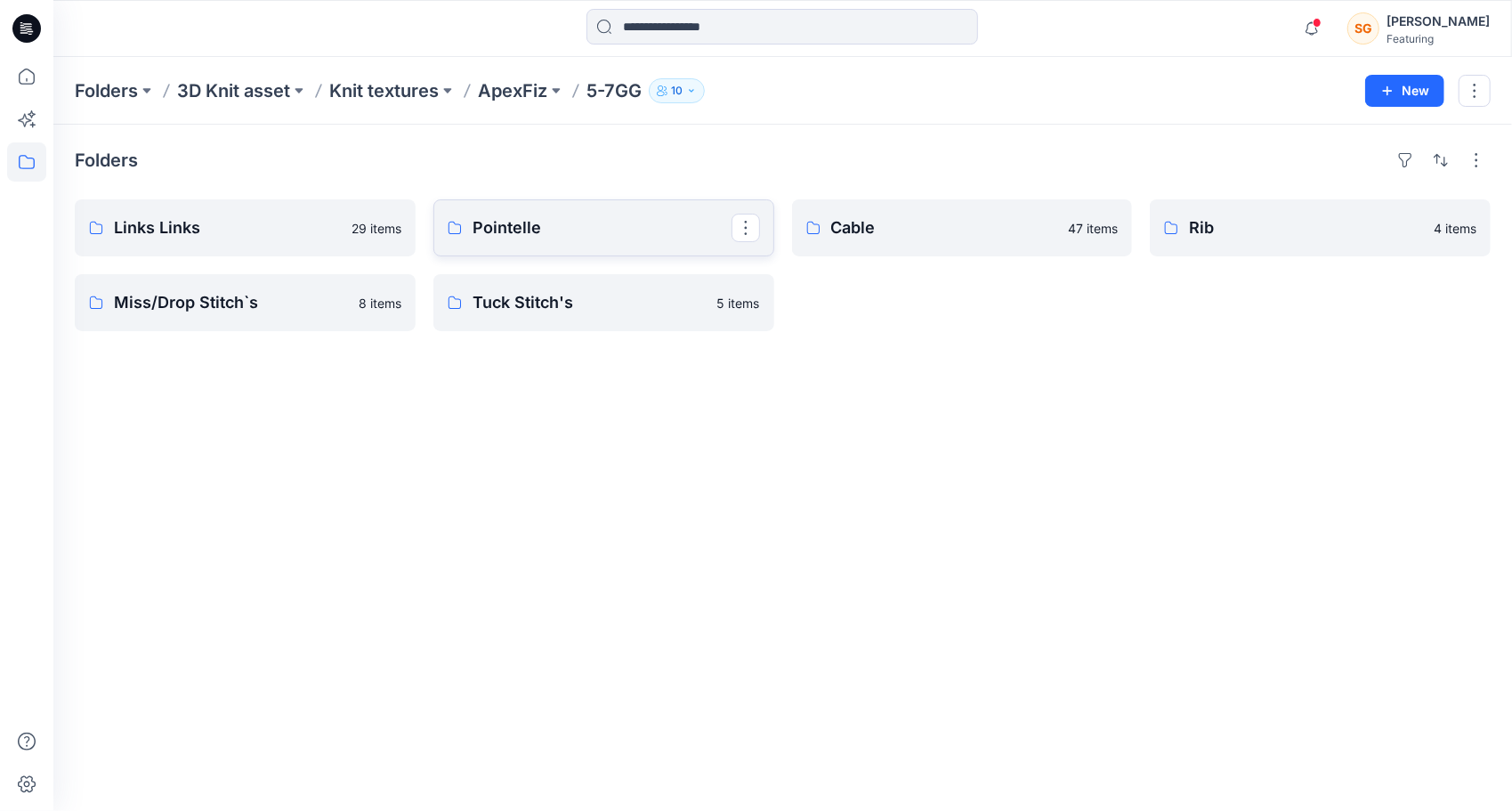
click at [588, 217] on p "Pointelle" at bounding box center [602, 228] width 259 height 25
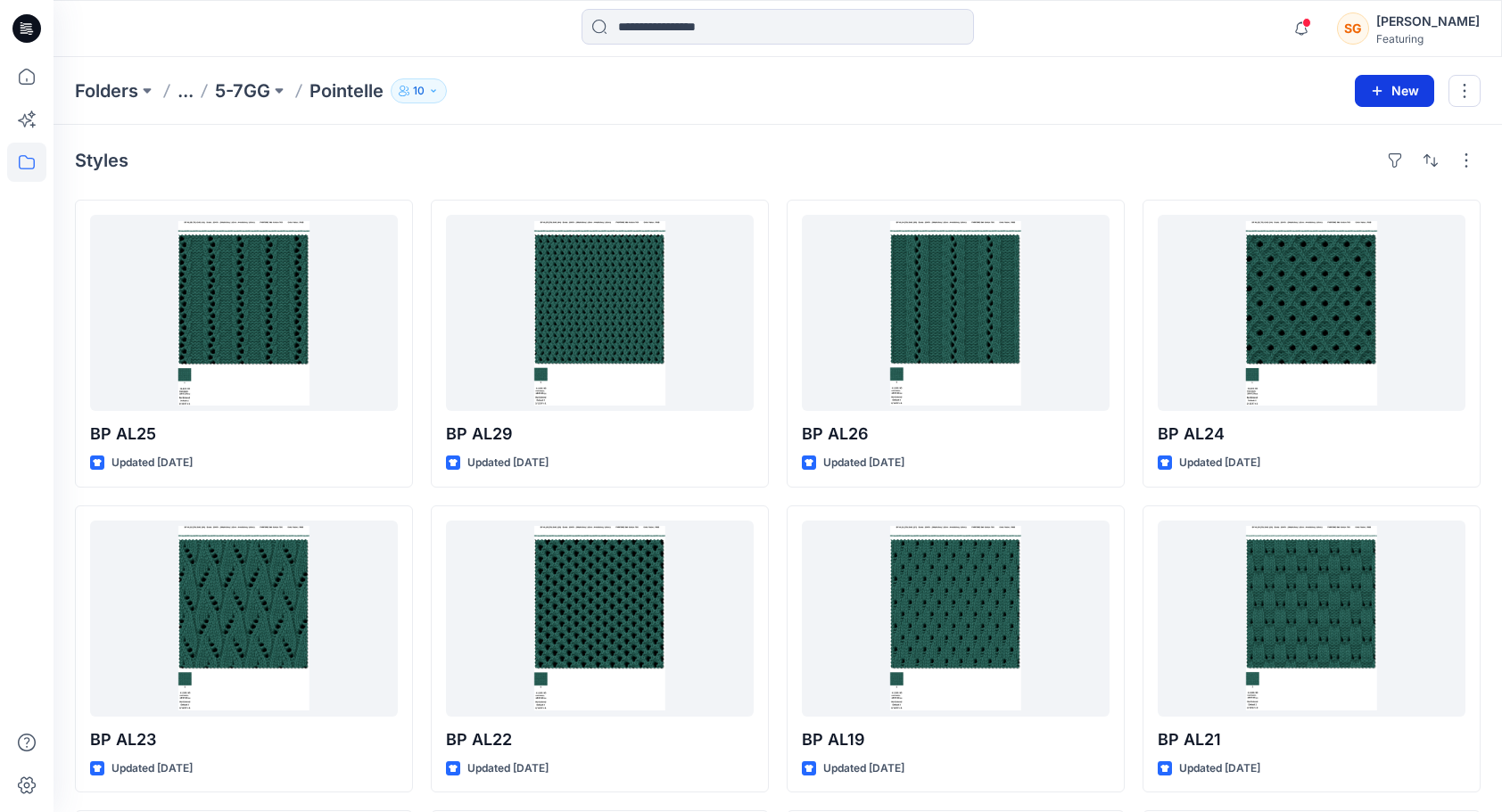
drag, startPoint x: 1399, startPoint y: 95, endPoint x: 1389, endPoint y: 104, distance: 13.5
click at [1399, 95] on button "New" at bounding box center [1394, 91] width 80 height 32
click at [1330, 120] on button "New Style" at bounding box center [1353, 135] width 153 height 36
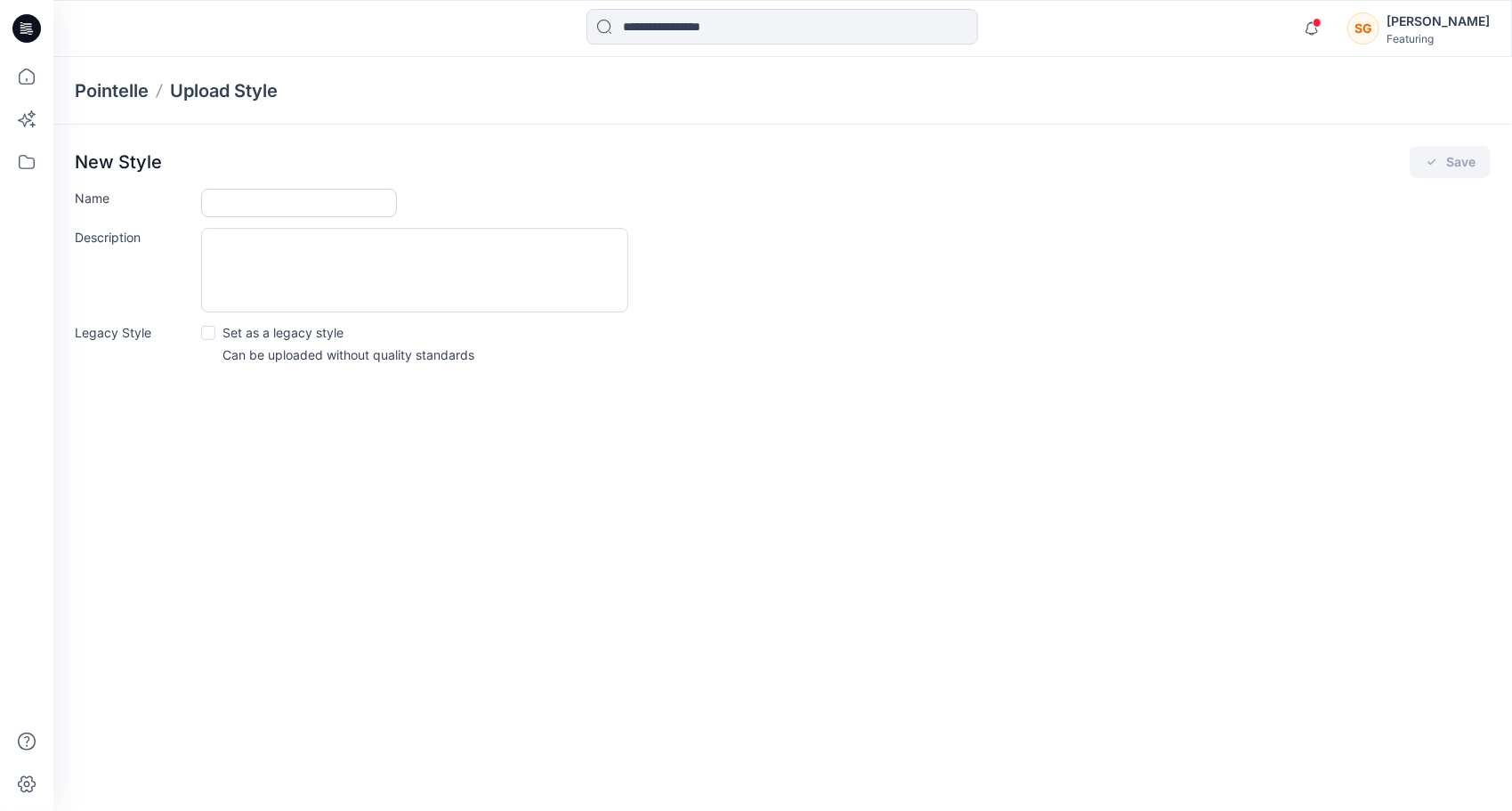
click at [292, 205] on input "Name" at bounding box center [298, 203] width 196 height 29
type input "*******"
click at [1454, 155] on button "Save" at bounding box center [1450, 162] width 81 height 32
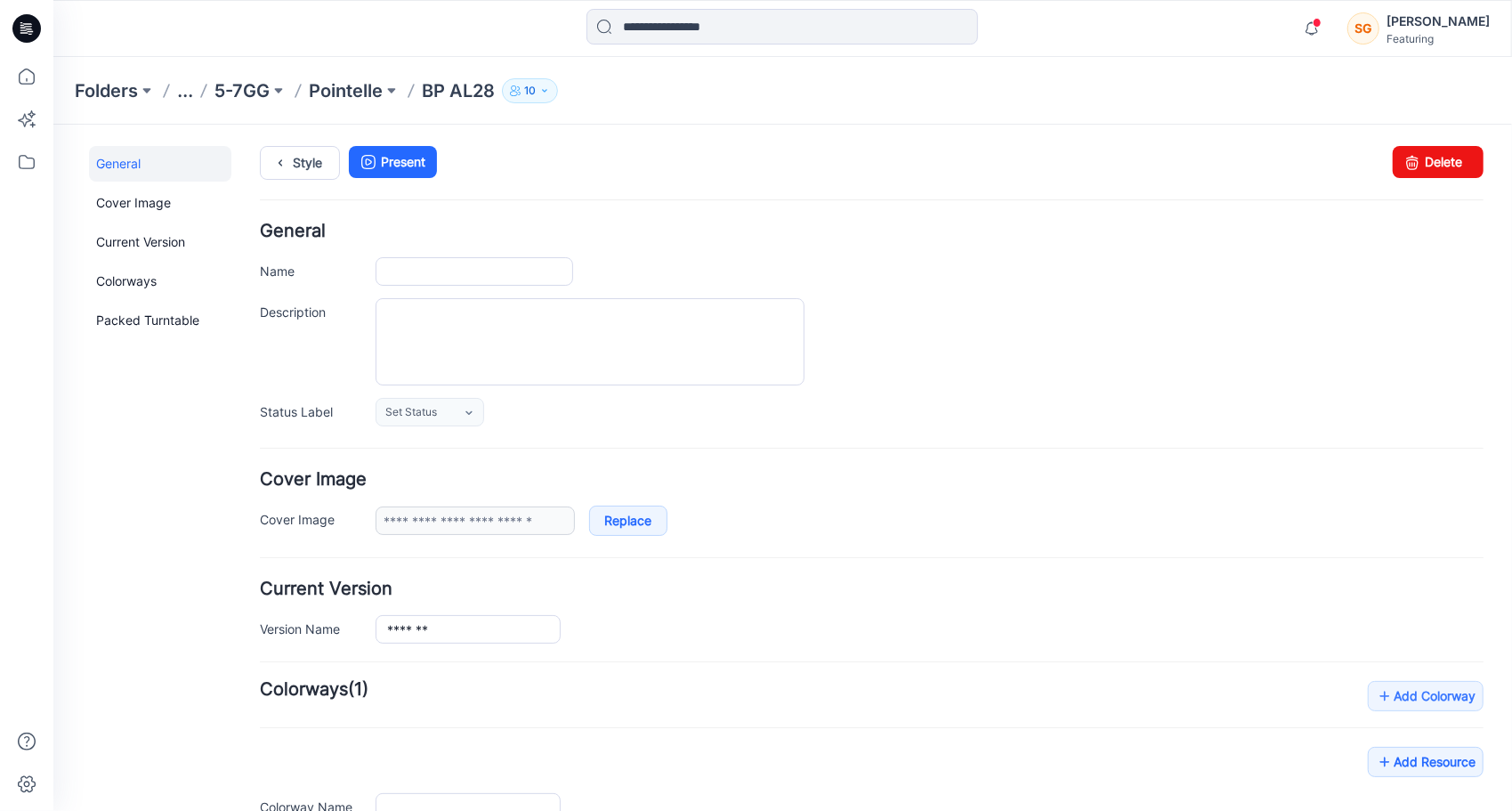
type input "*******"
type input "**********"
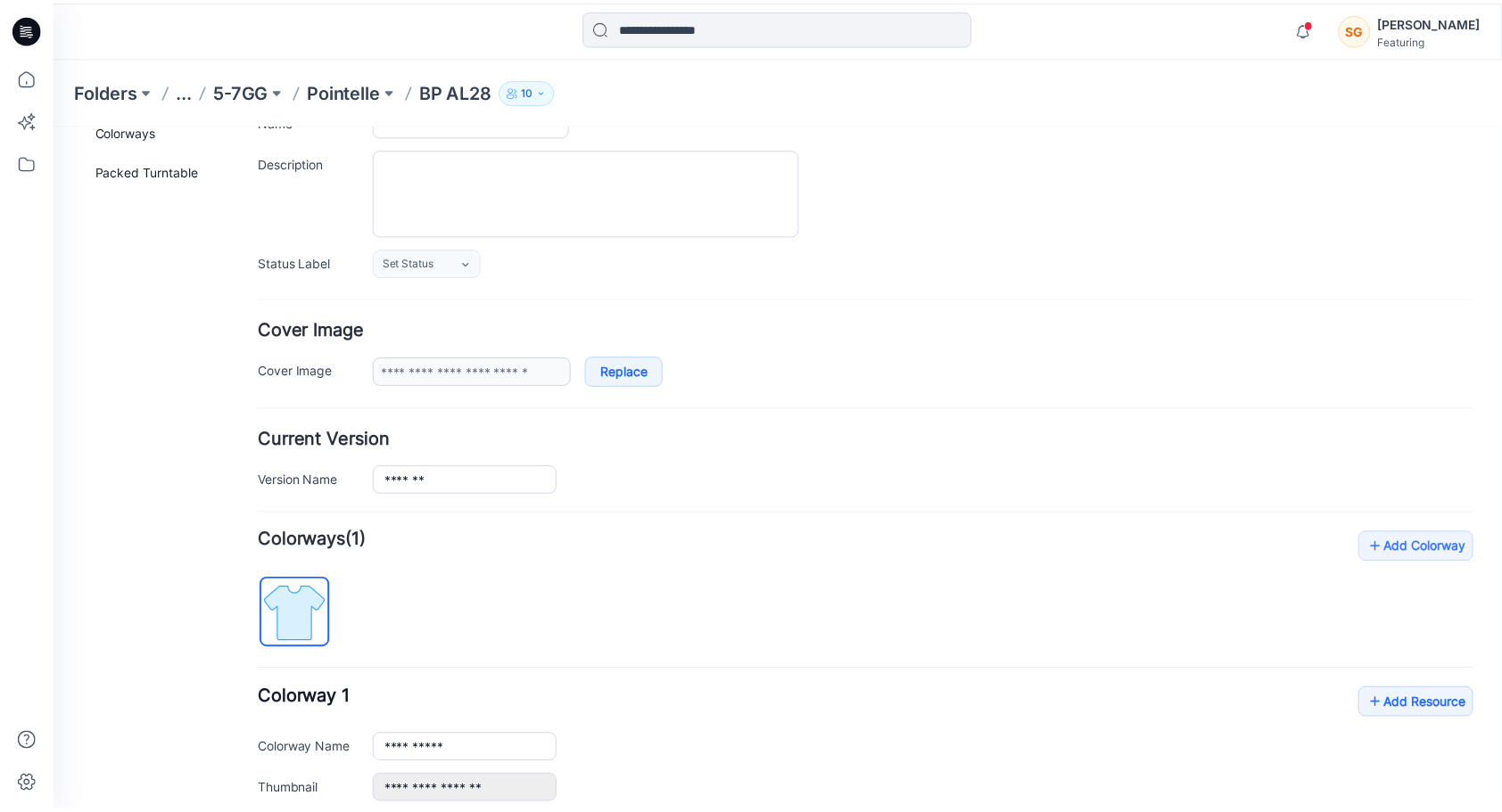
scroll to position [342, 0]
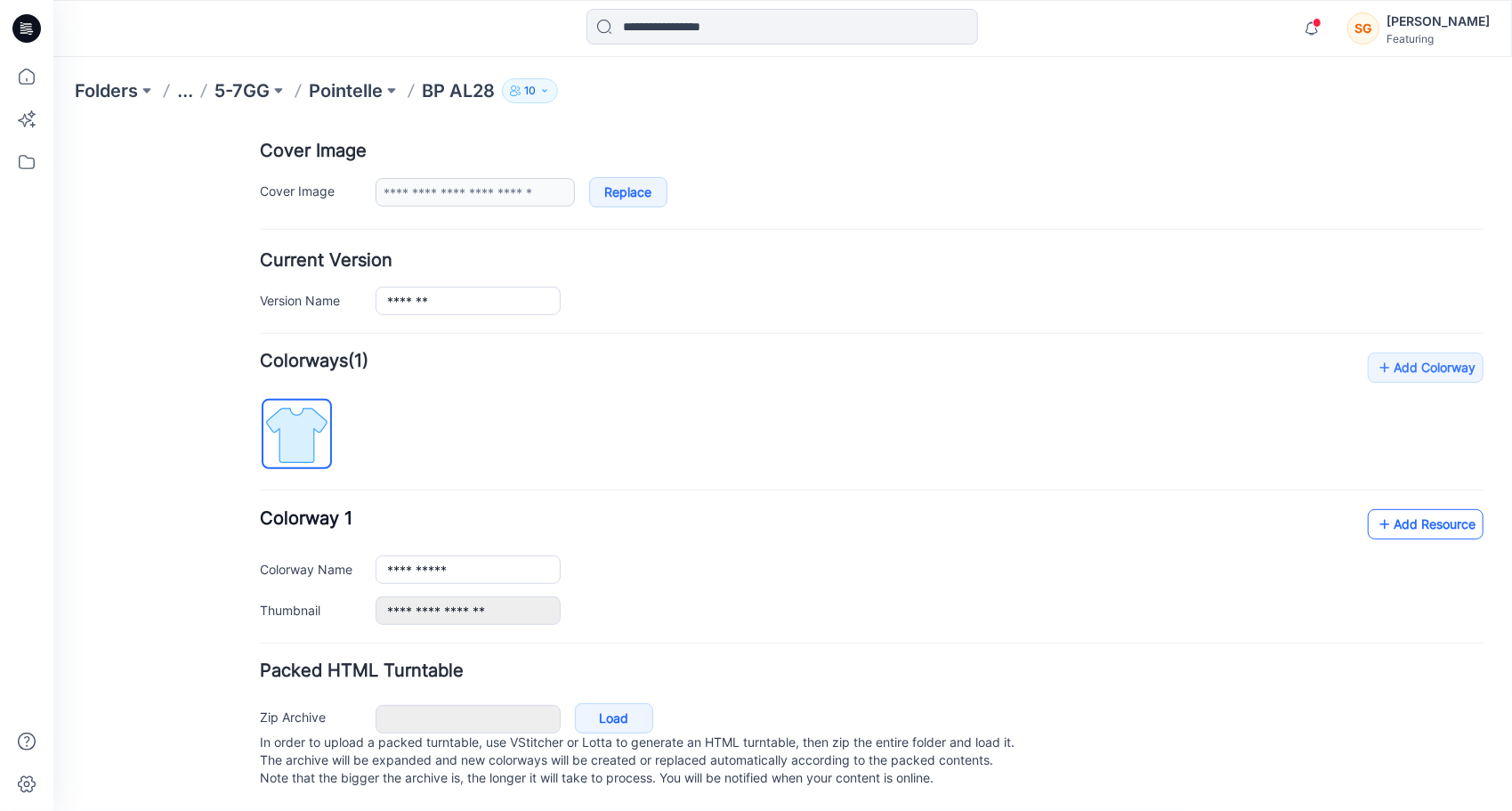
click at [1411, 508] on link "Add Resource" at bounding box center [1425, 523] width 116 height 30
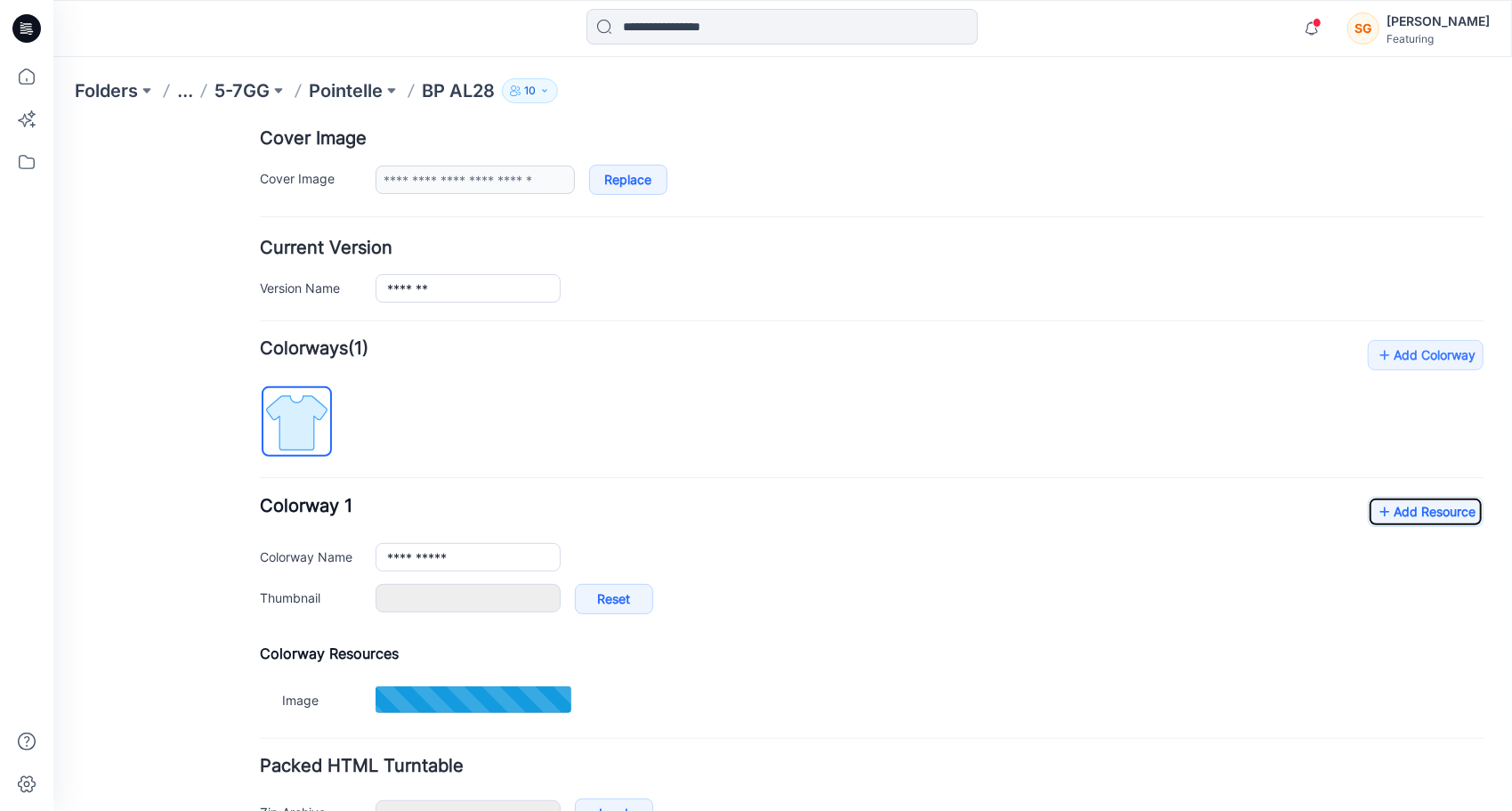
type input "*******"
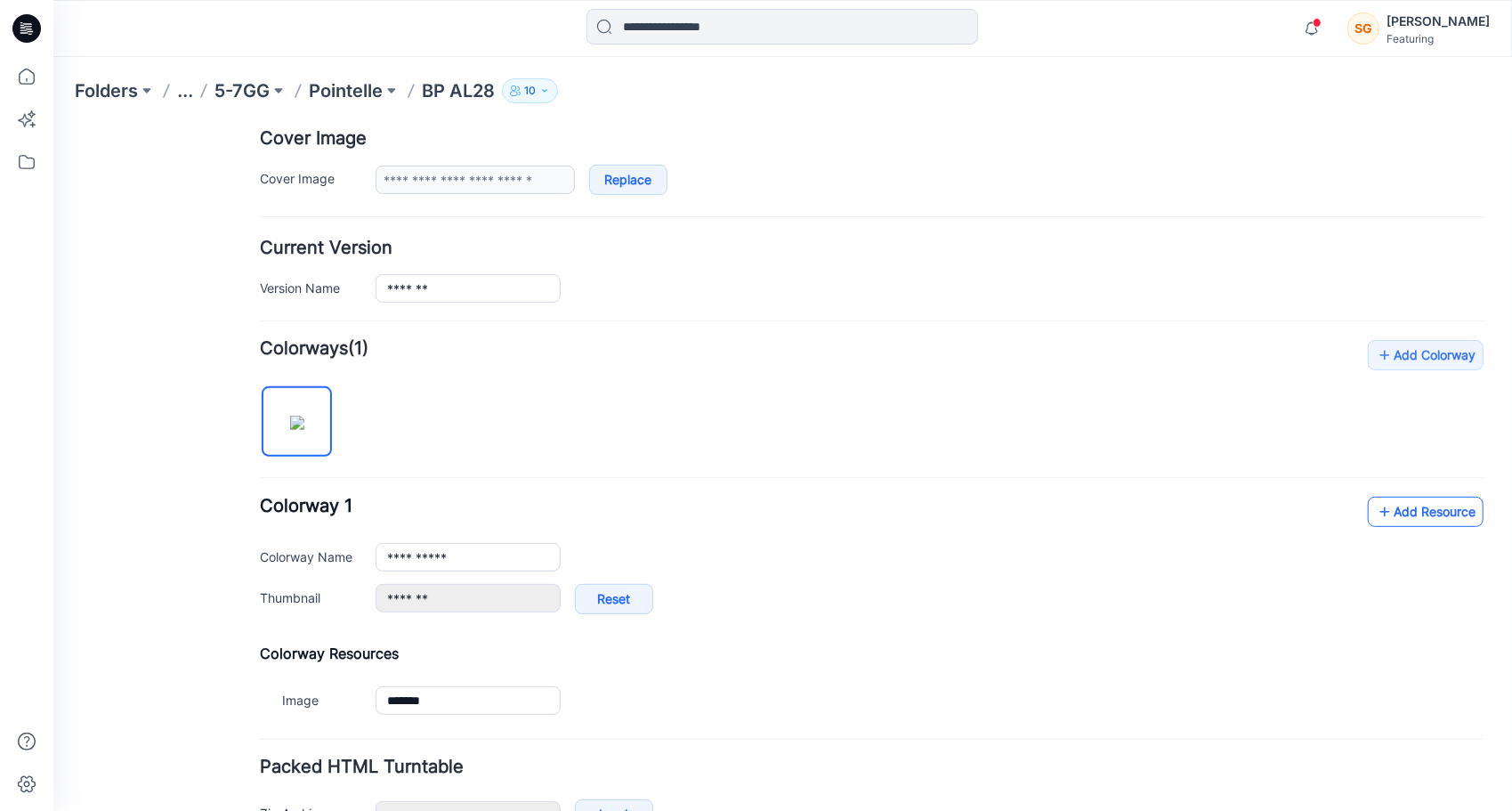
click at [1409, 504] on link "Add Resource" at bounding box center [1425, 511] width 116 height 30
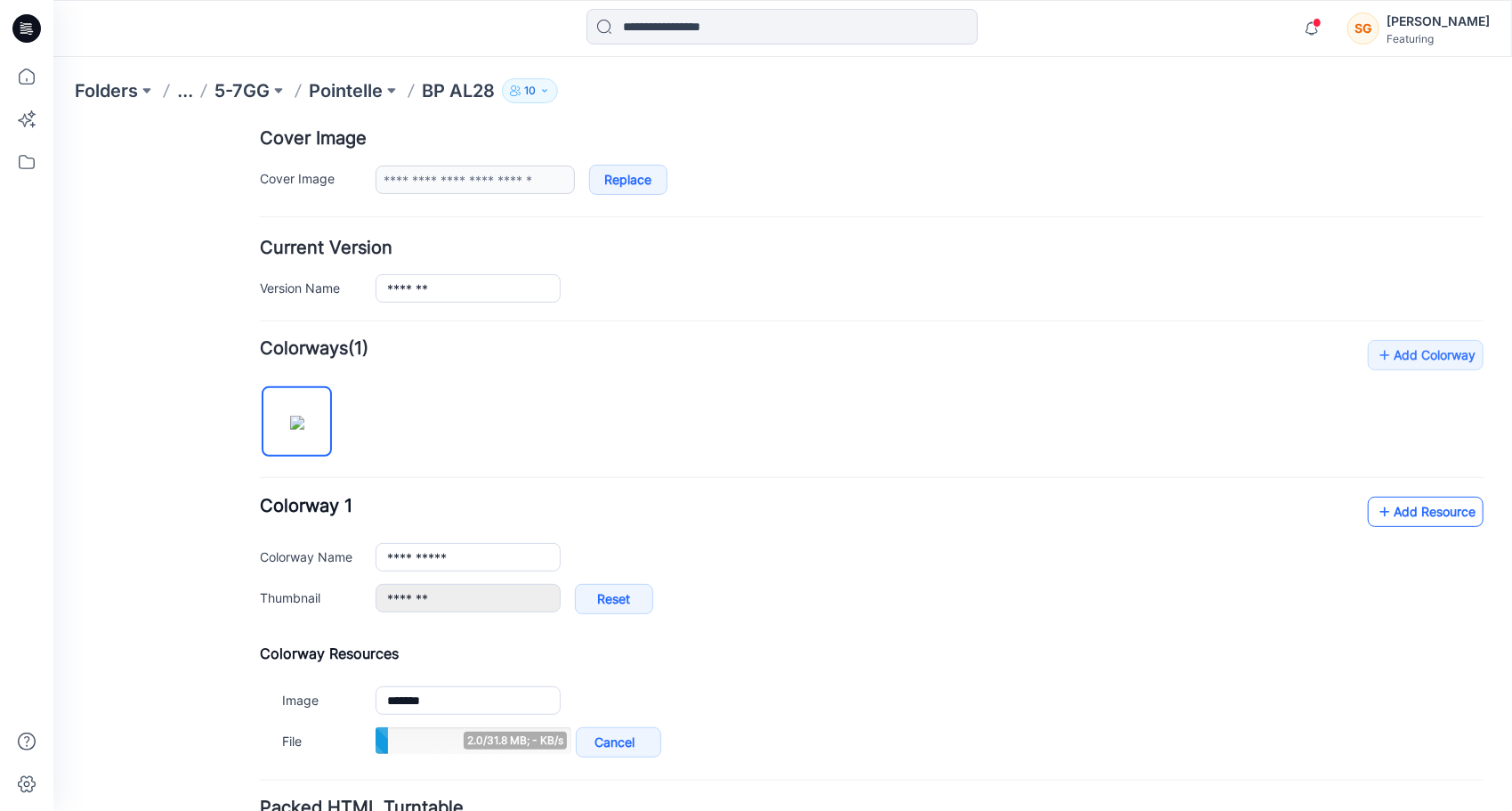
click at [1400, 510] on link "Add Resource" at bounding box center [1425, 511] width 116 height 30
click at [352, 89] on p "Pointelle" at bounding box center [346, 91] width 74 height 25
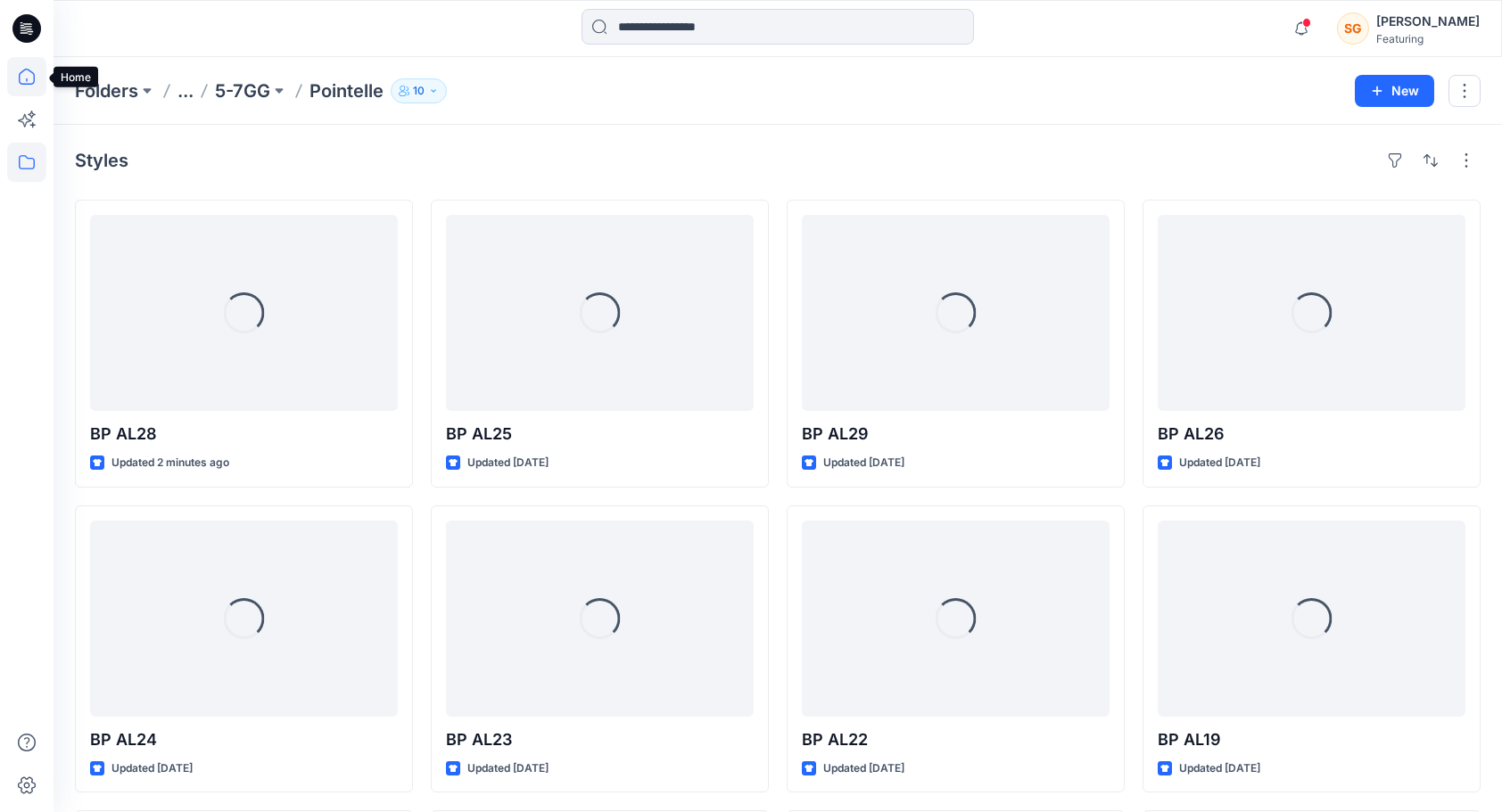
click at [29, 80] on icon at bounding box center [27, 77] width 39 height 39
